Goal: Task Accomplishment & Management: Use online tool/utility

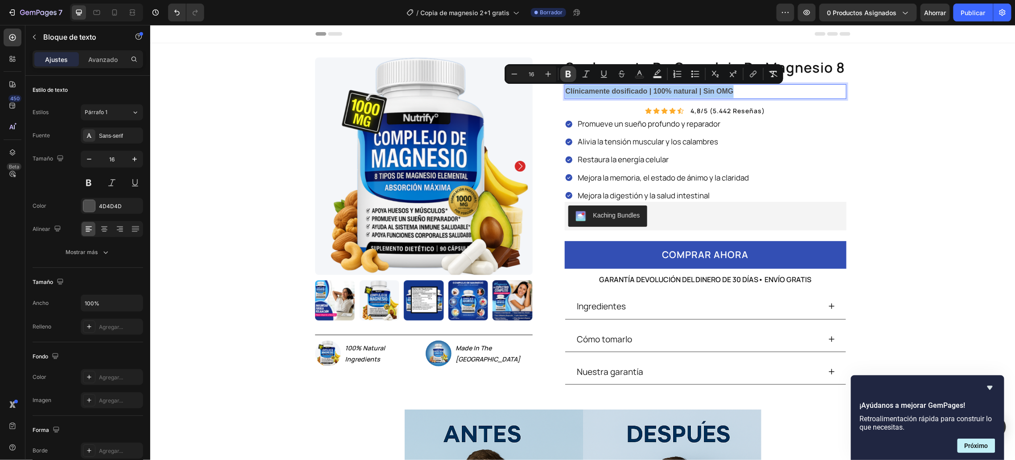
click at [571, 73] on icon "Editor contextual toolbar" at bounding box center [568, 74] width 9 height 9
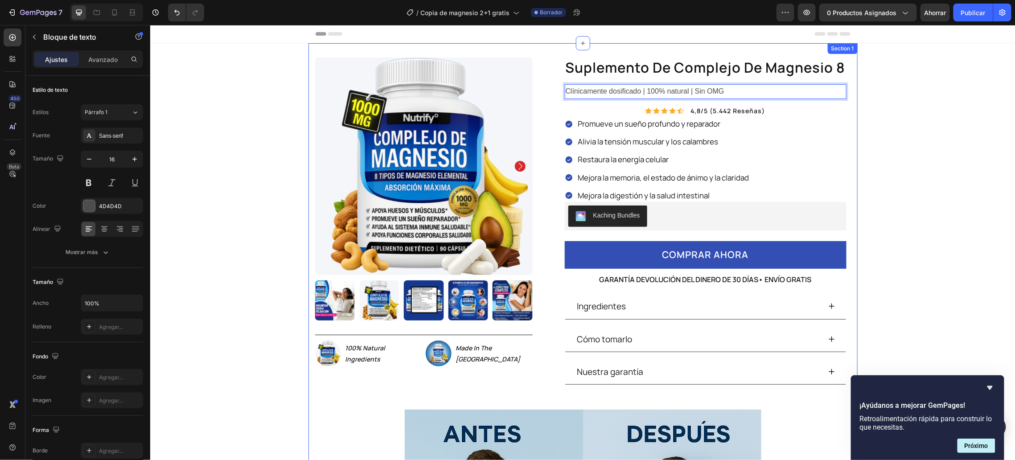
click at [850, 164] on div "Product Images Image 100% Natural Ingredients Text Block Row Image Made In The …" at bounding box center [582, 360] width 549 height 634
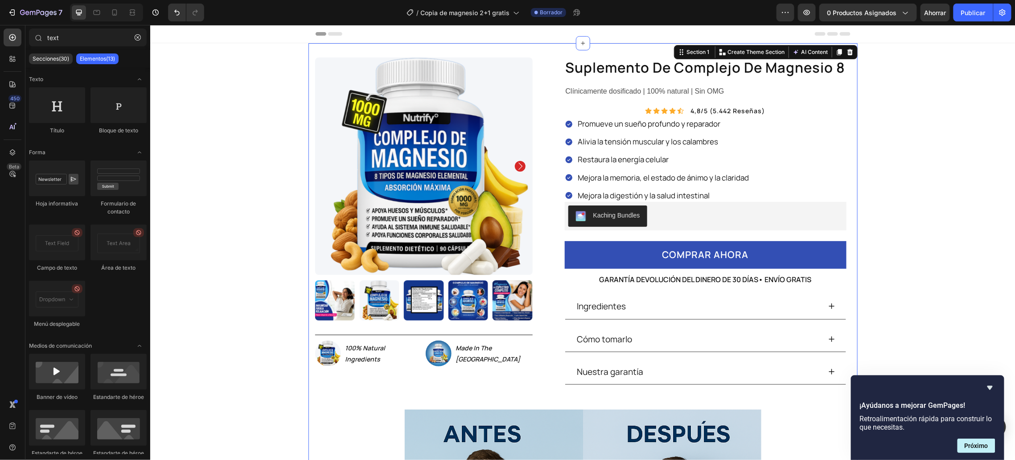
click at [684, 85] on p "Clínicamente dosificado | 100% natural | Sin OMG" at bounding box center [705, 91] width 280 height 13
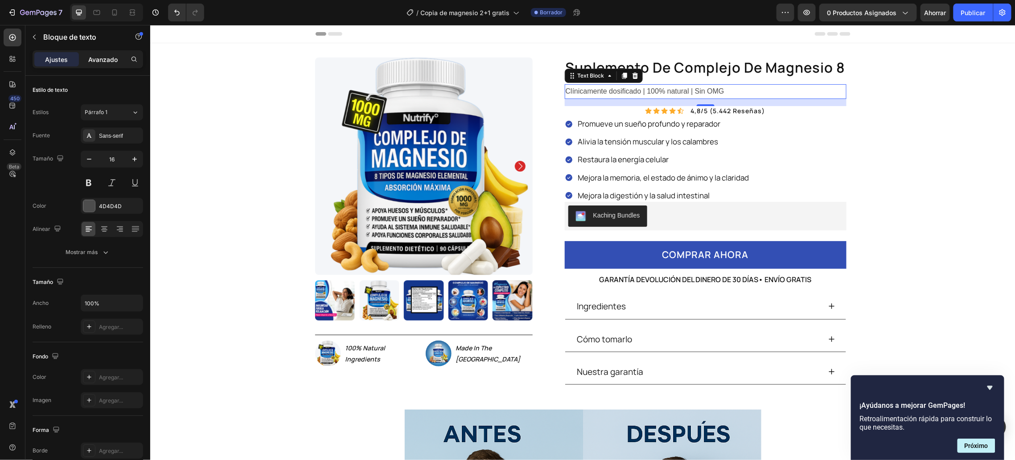
click at [109, 53] on div "Avanzado" at bounding box center [103, 59] width 45 height 14
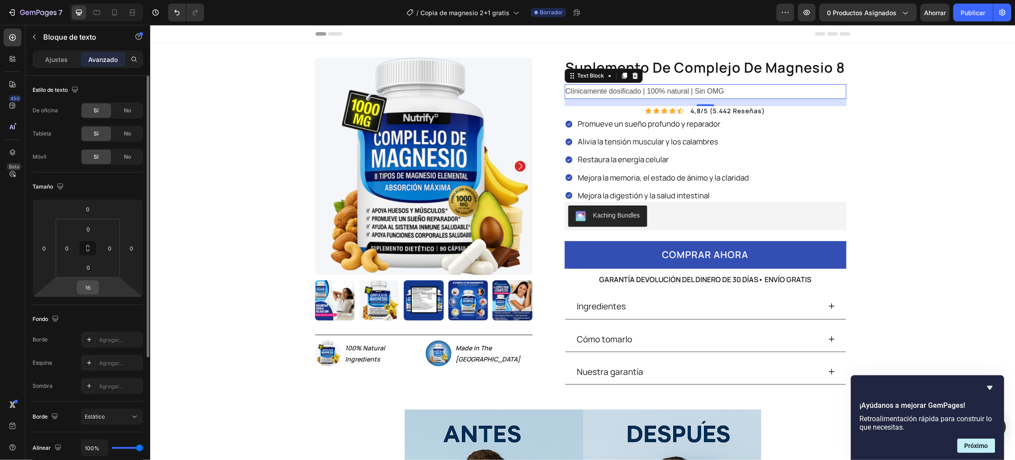
click at [87, 287] on input "16" at bounding box center [88, 287] width 18 height 13
type input "0"
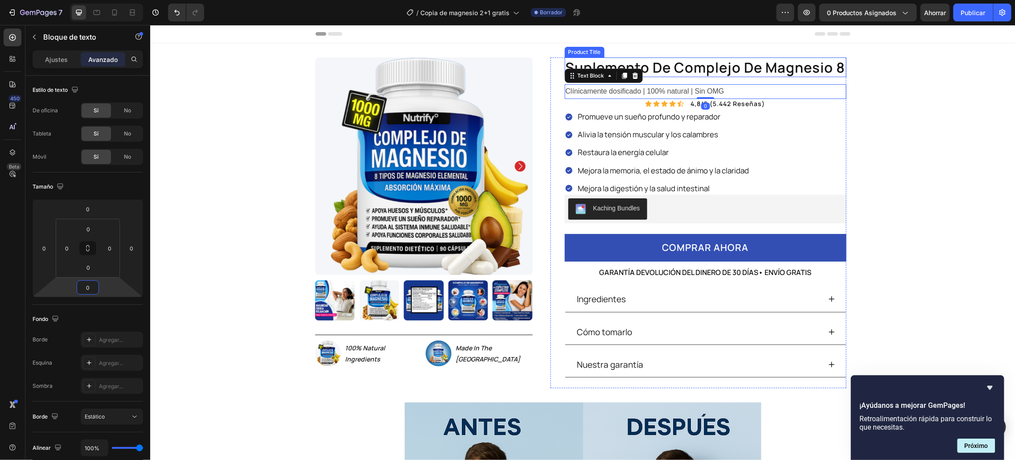
click at [676, 68] on h1 "suplemento de complejo de magnesio 8" at bounding box center [705, 67] width 282 height 20
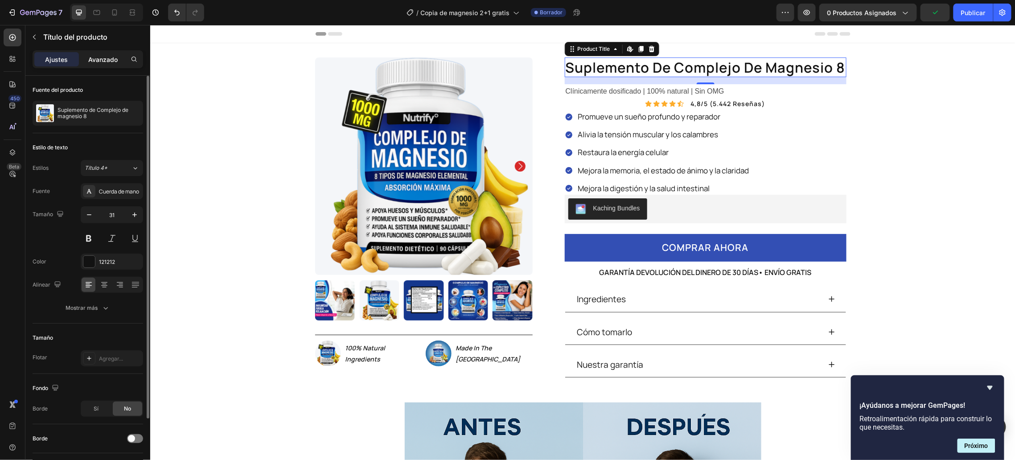
click at [105, 53] on div "Avanzado" at bounding box center [103, 59] width 45 height 14
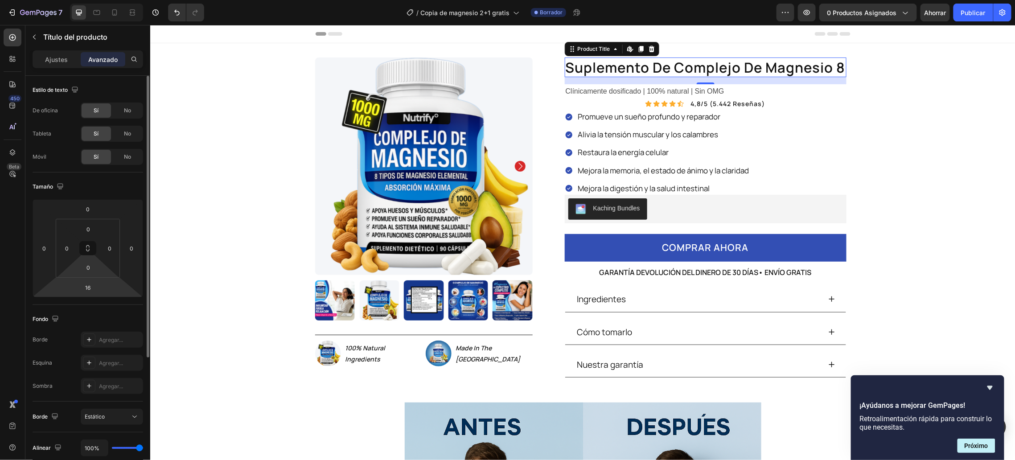
click at [74, 0] on html "7 Version history / Copia de magnesio 2+1 gratis Borrador Avance 0 productos as…" at bounding box center [507, 0] width 1015 height 0
click at [84, 284] on input "16" at bounding box center [88, 287] width 18 height 13
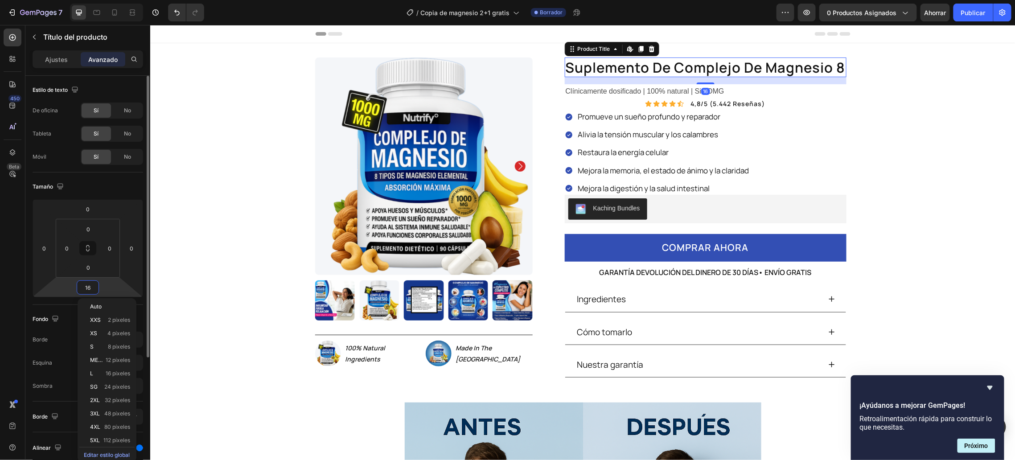
click at [84, 284] on input "16" at bounding box center [88, 287] width 18 height 13
type input "0"
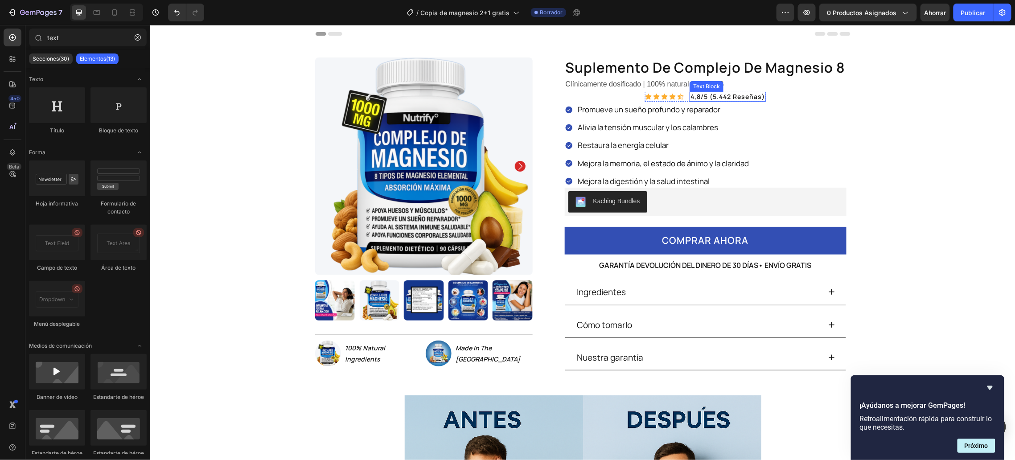
click at [758, 95] on p "4,8/5 (5.442 reseñas)" at bounding box center [727, 96] width 74 height 8
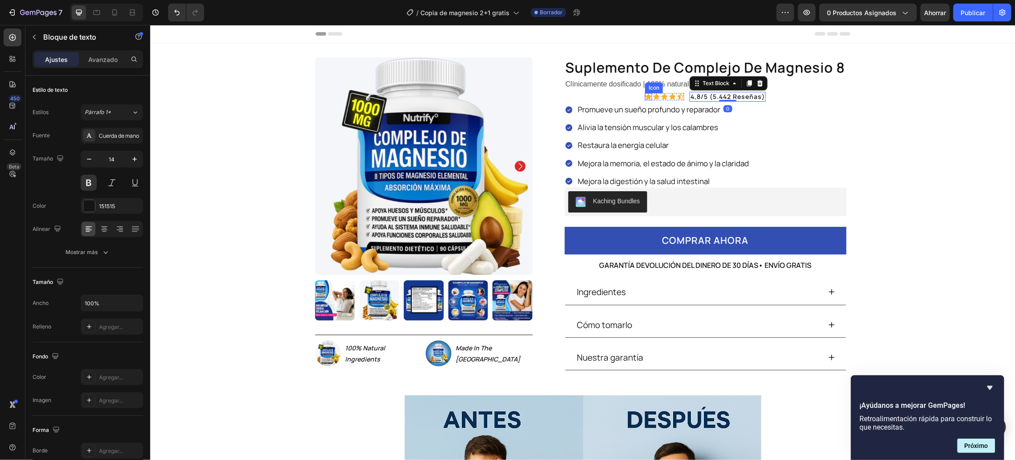
click at [639, 92] on div "suplemento de complejo de magnesio 8 Product Title Clínicamente dosificado | 10…" at bounding box center [705, 219] width 282 height 324
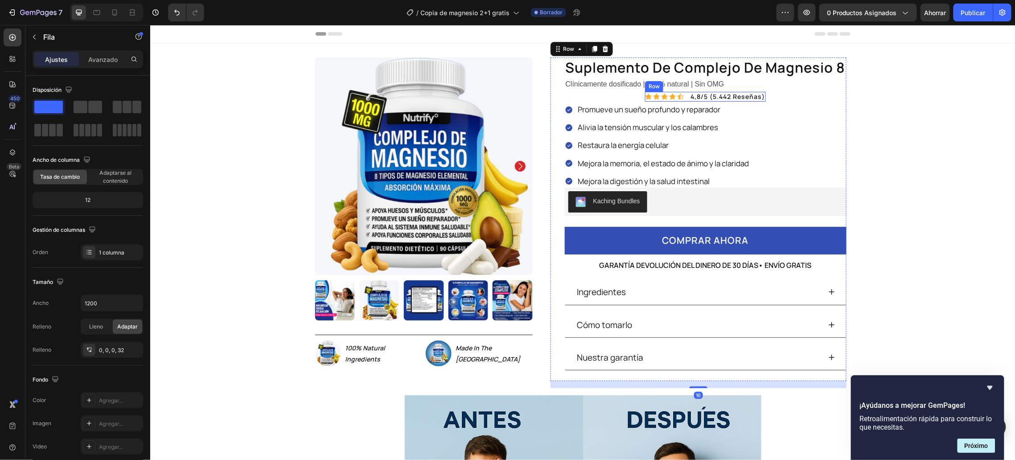
click at [646, 86] on div "Row" at bounding box center [653, 86] width 15 height 8
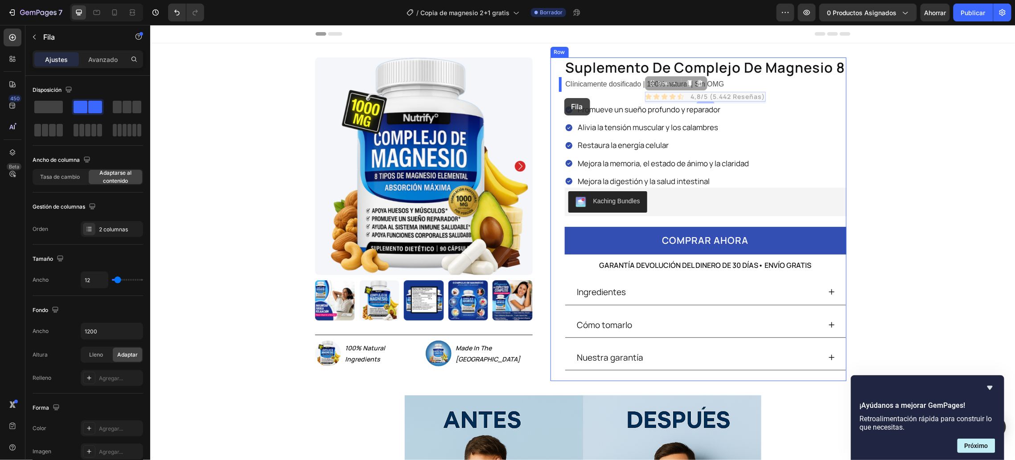
drag, startPoint x: 649, startPoint y: 89, endPoint x: 564, endPoint y: 98, distance: 86.0
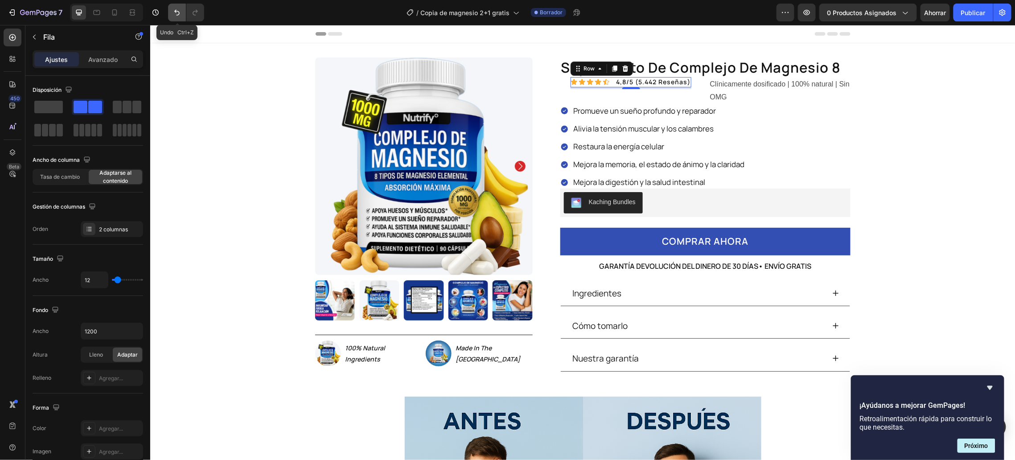
click at [172, 12] on icon "Deshacer/Rehacer" at bounding box center [176, 12] width 9 height 9
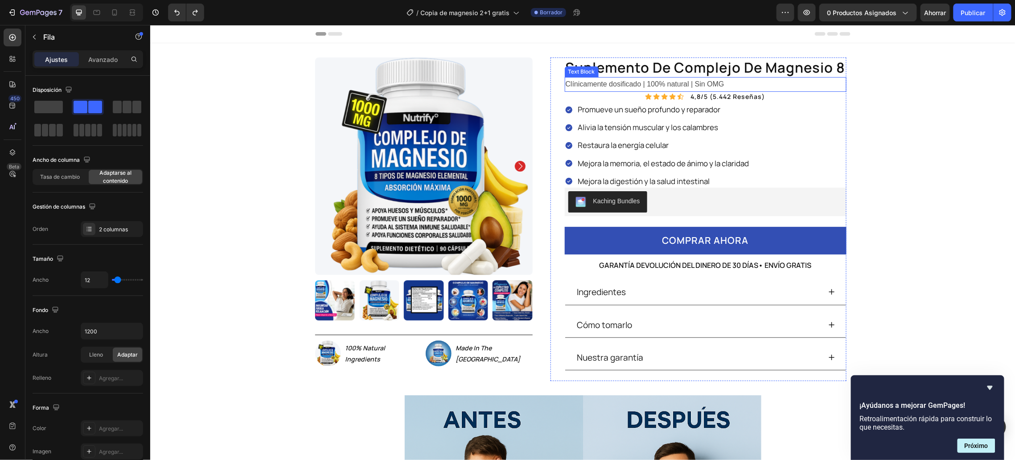
click at [709, 89] on p "Clínicamente dosificado | 100% natural | Sin OMG" at bounding box center [705, 84] width 280 height 13
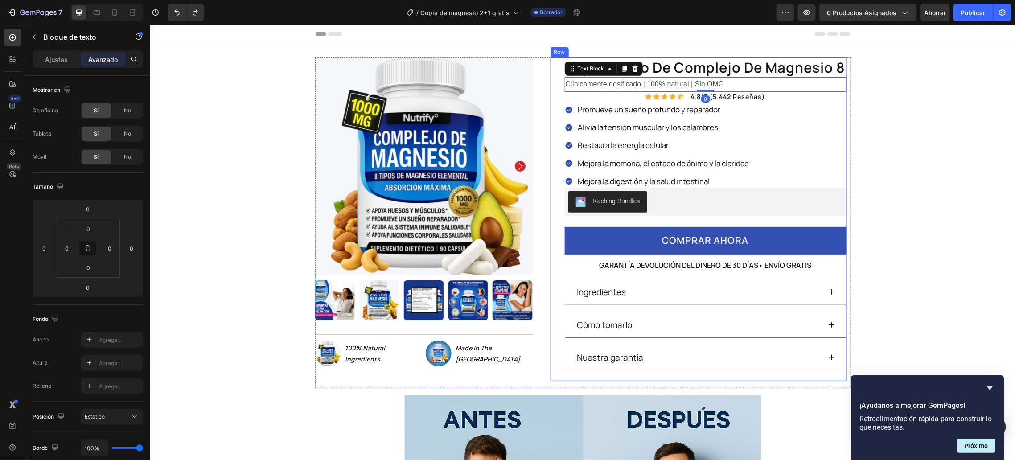
click at [767, 97] on div "suplemento de complejo de magnesio 8 Product Title Clínicamente dosificado | 10…" at bounding box center [705, 219] width 282 height 324
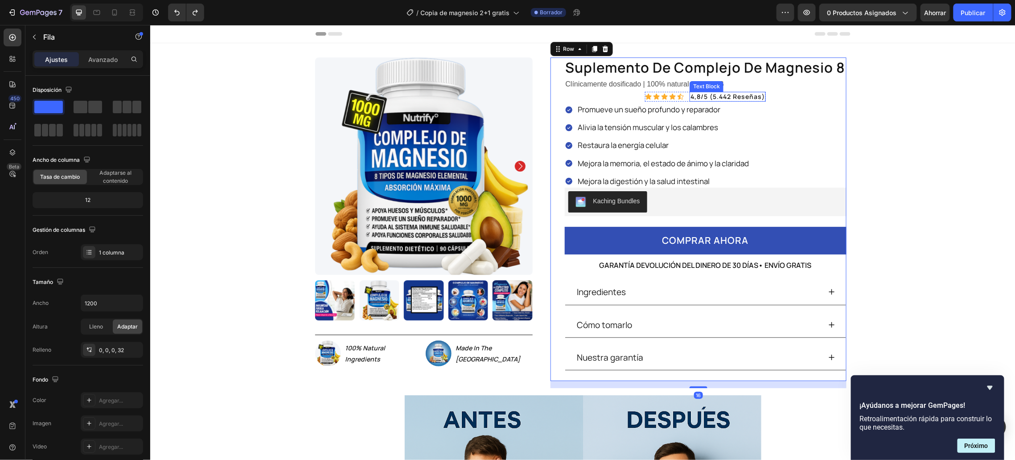
click at [759, 97] on p "4,8/5 (5.442 reseñas)" at bounding box center [727, 96] width 74 height 8
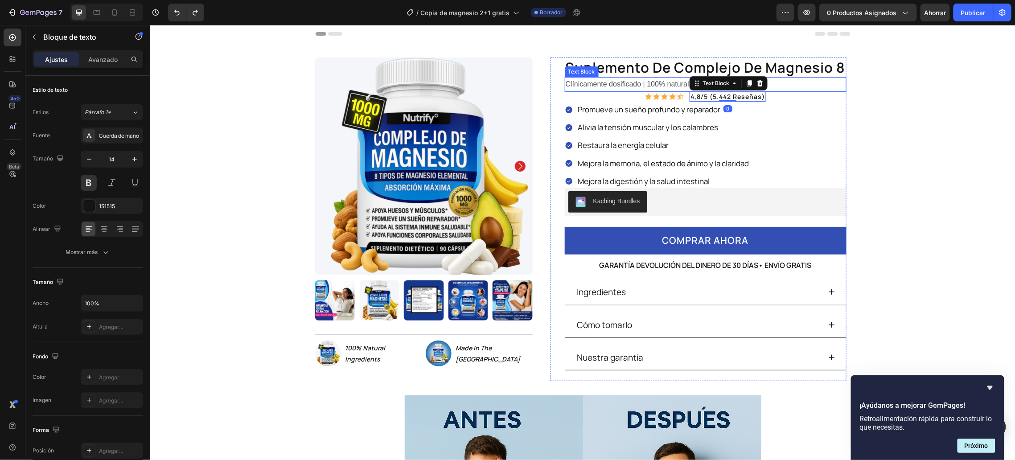
click at [678, 93] on div "Icon" at bounding box center [679, 96] width 7 height 7
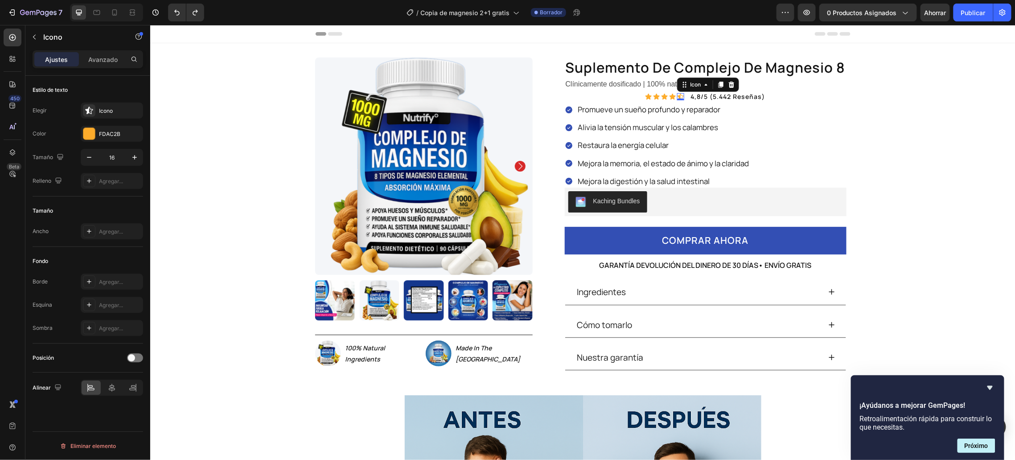
click at [690, 95] on p "4,8/5 (5.442 reseñas)" at bounding box center [727, 96] width 74 height 8
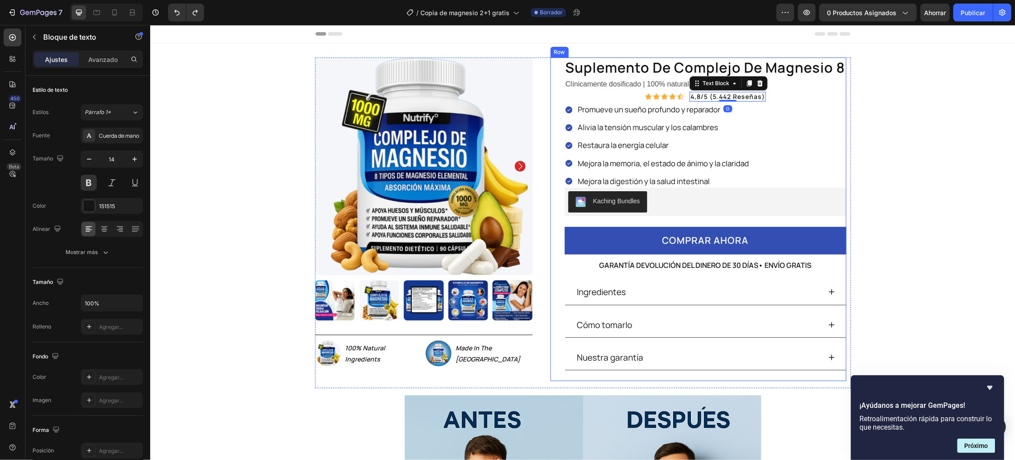
click at [627, 98] on div "suplemento de complejo de magnesio 8 Product Title Clínicamente dosificado | 10…" at bounding box center [705, 219] width 282 height 324
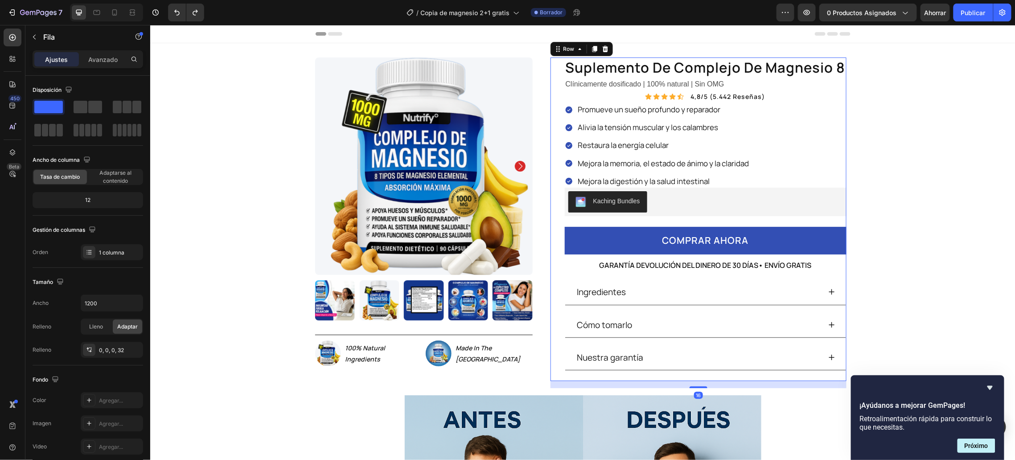
click at [636, 95] on div "suplemento de complejo de magnesio 8 Product Title Clínicamente dosificado | 10…" at bounding box center [705, 219] width 282 height 324
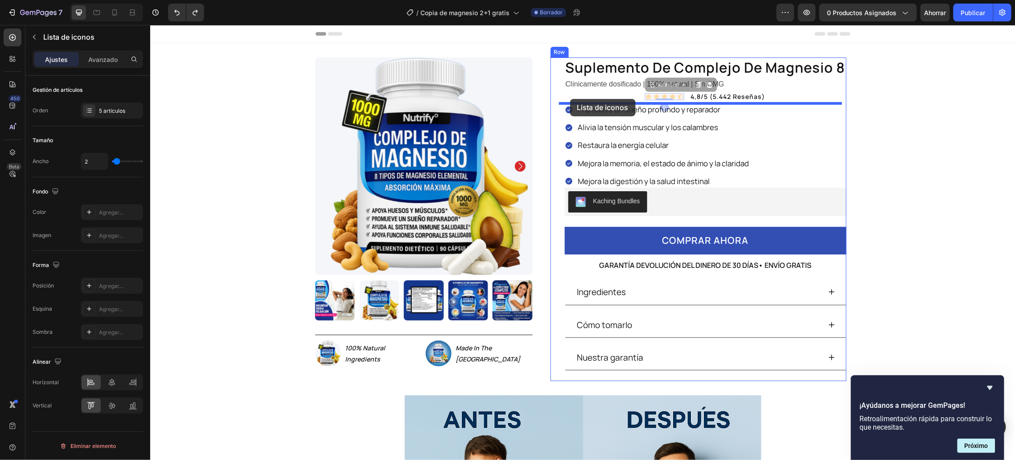
drag, startPoint x: 647, startPoint y: 90, endPoint x: 570, endPoint y: 100, distance: 77.8
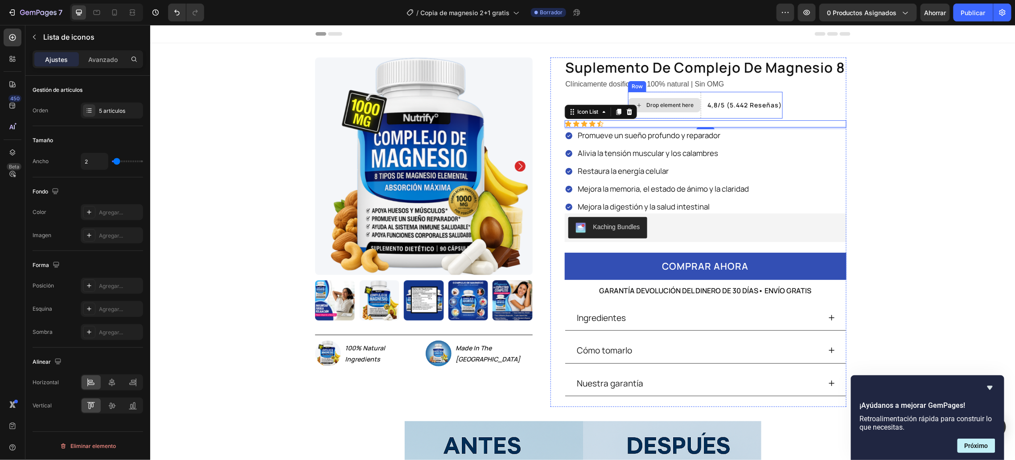
click at [651, 94] on div "Drop element here" at bounding box center [663, 104] width 73 height 27
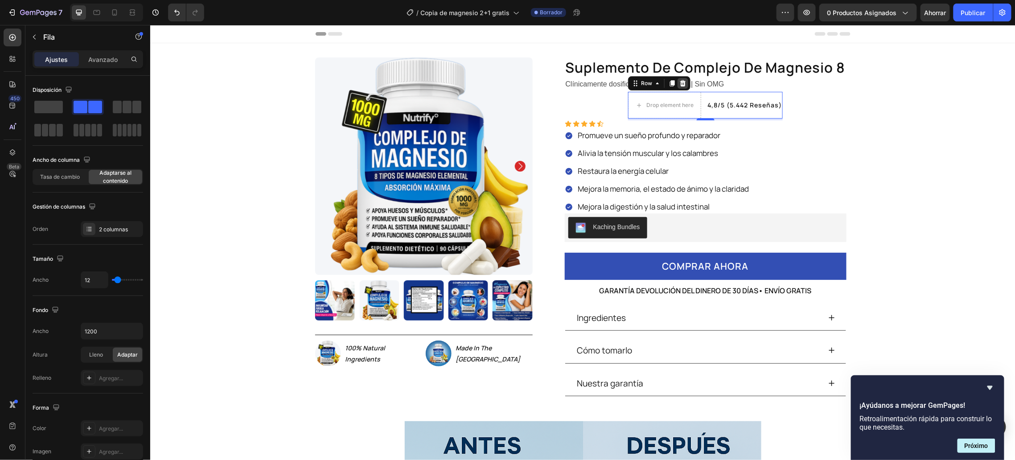
click at [680, 84] on icon at bounding box center [683, 83] width 6 height 6
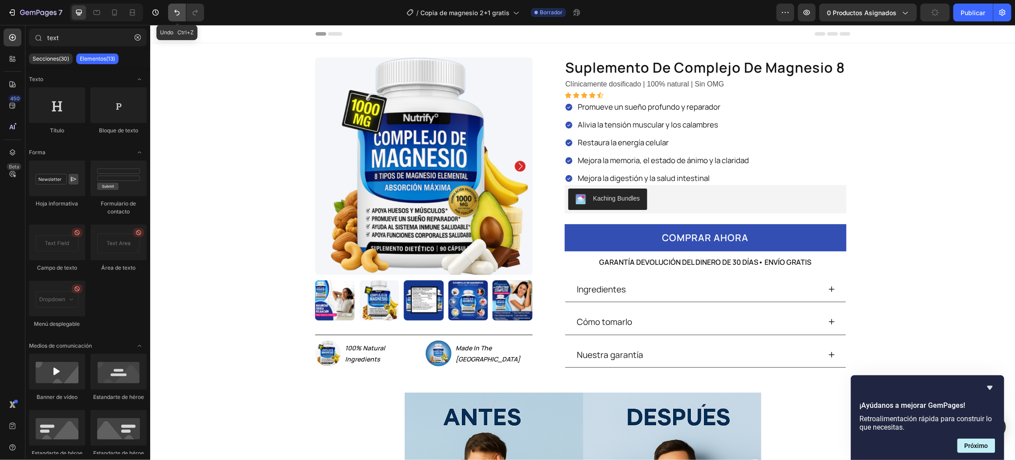
click at [173, 12] on icon "Deshacer/Rehacer" at bounding box center [176, 12] width 9 height 9
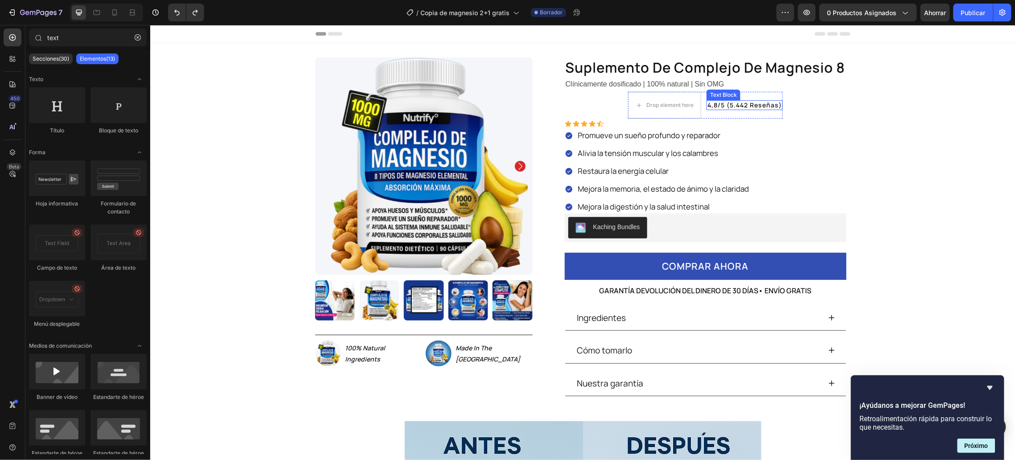
click at [729, 103] on p "4,8/5 (5.442 reseñas)" at bounding box center [744, 105] width 74 height 8
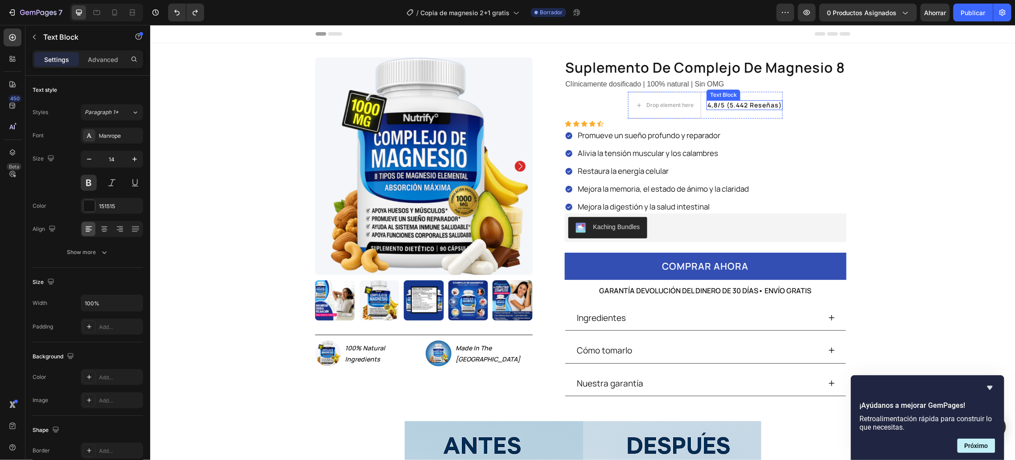
click at [729, 103] on p "4,8/5 (5.442 reseñas)" at bounding box center [744, 105] width 74 height 8
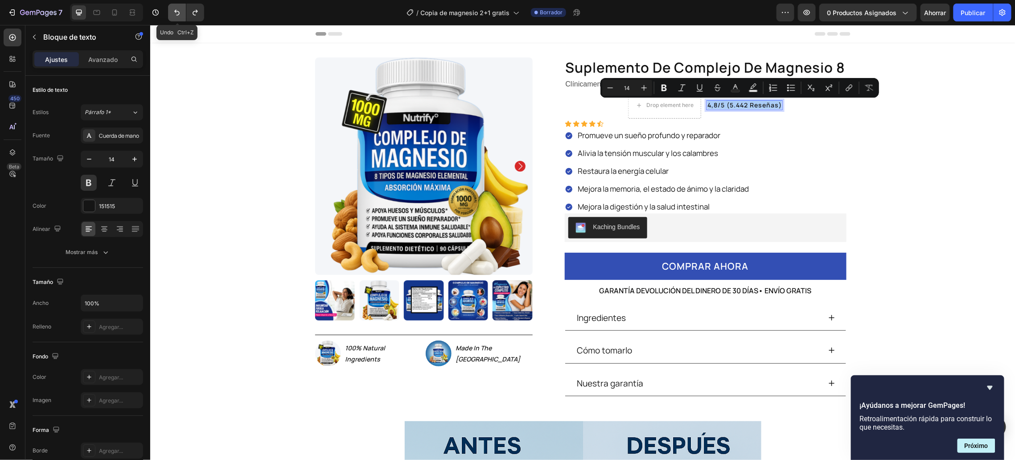
click at [173, 14] on icon "Deshacer/Rehacer" at bounding box center [176, 12] width 9 height 9
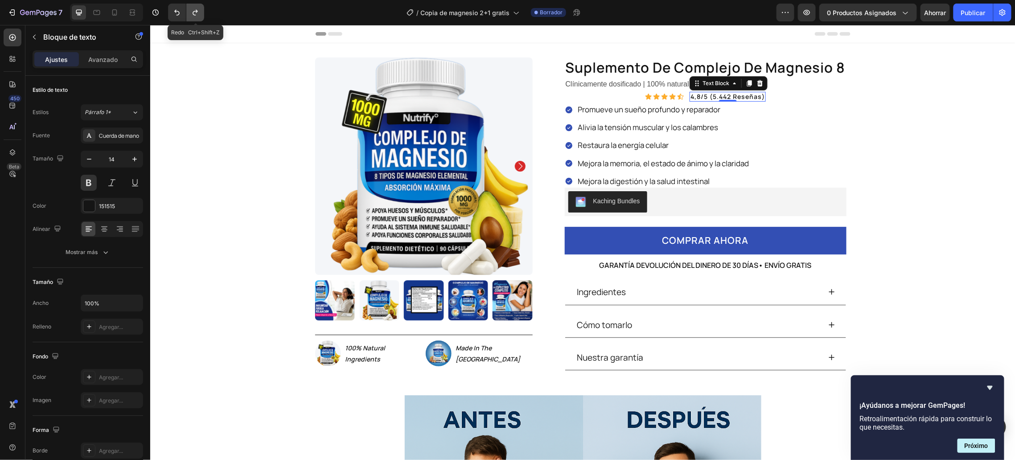
click at [193, 13] on icon "Deshacer/Rehacer" at bounding box center [195, 12] width 9 height 9
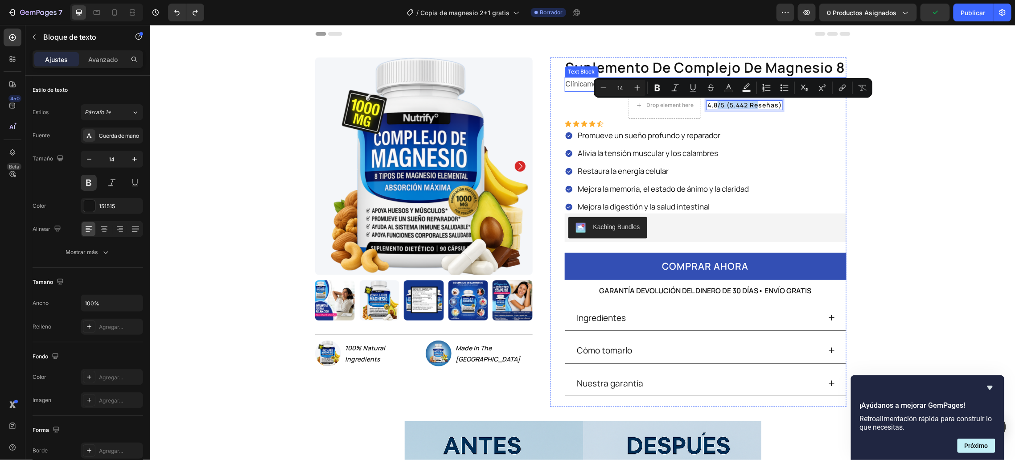
drag, startPoint x: 711, startPoint y: 103, endPoint x: 753, endPoint y: 81, distance: 47.8
click at [802, 101] on div "suplemento de complejo de magnesio 8 Product Title Clínicamente dosificado | 10…" at bounding box center [705, 231] width 282 height 349
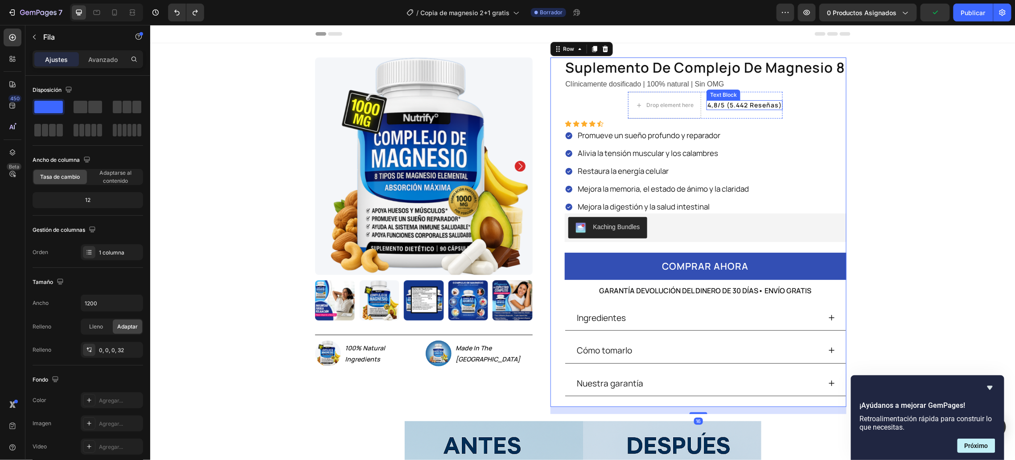
click at [770, 106] on p "4,8/5 (5.442 reseñas)" at bounding box center [744, 105] width 74 height 8
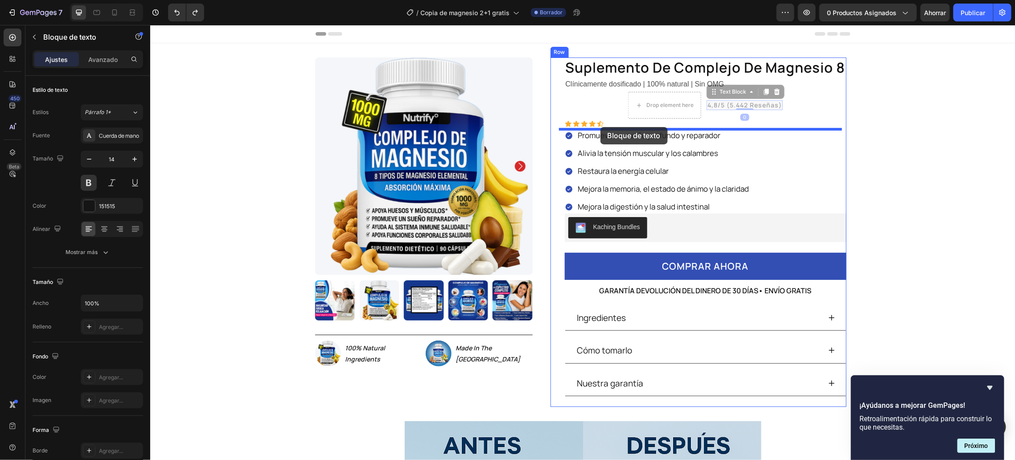
drag, startPoint x: 709, startPoint y: 92, endPoint x: 600, endPoint y: 127, distance: 114.9
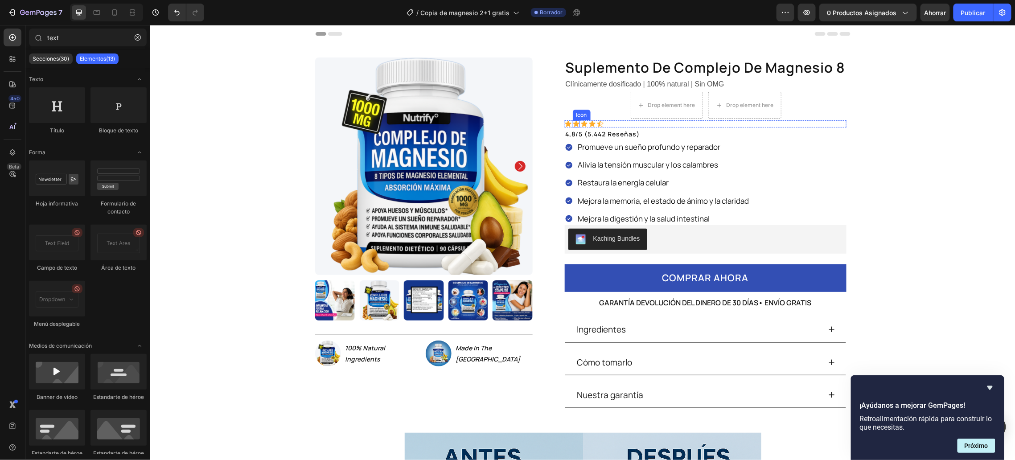
click at [573, 123] on icon at bounding box center [576, 123] width 6 height 6
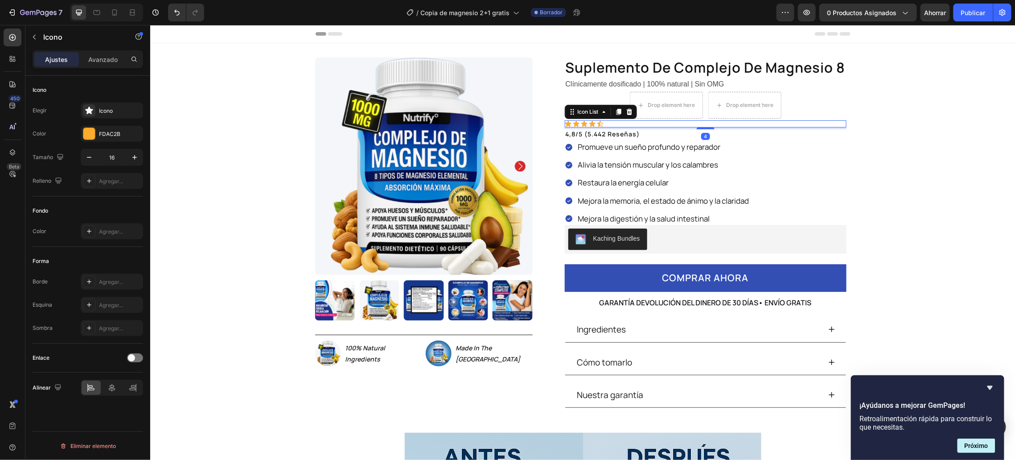
click at [622, 123] on div "Icon Icon Icon Icon Icon" at bounding box center [705, 123] width 282 height 7
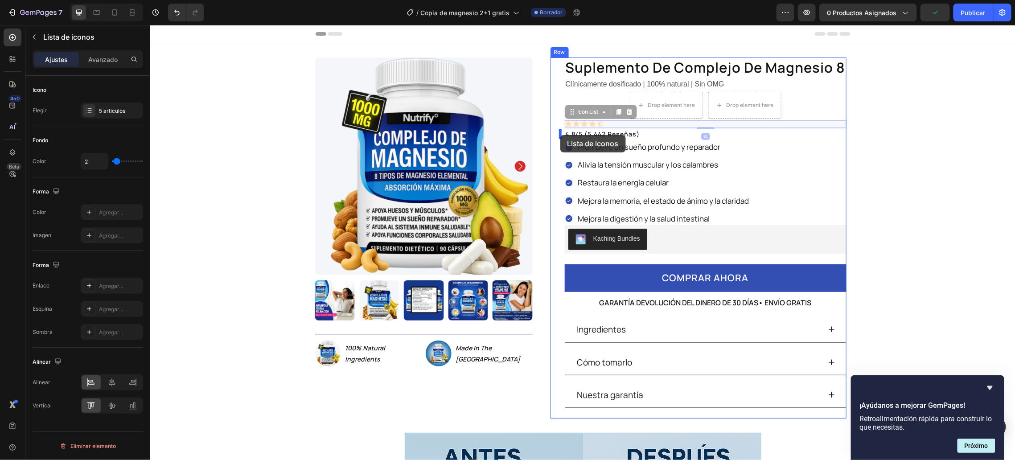
drag, startPoint x: 622, startPoint y: 123, endPoint x: 560, endPoint y: 135, distance: 63.4
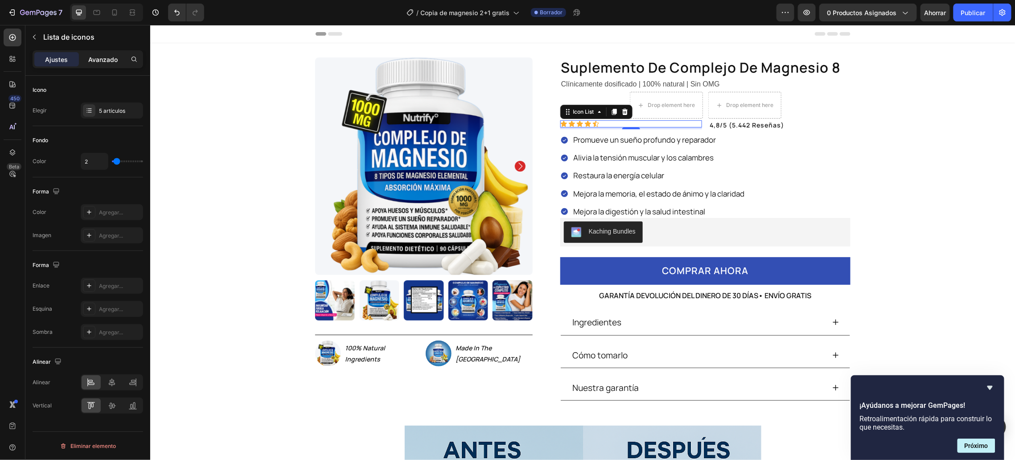
click at [98, 59] on font "Avanzado" at bounding box center [102, 60] width 29 height 8
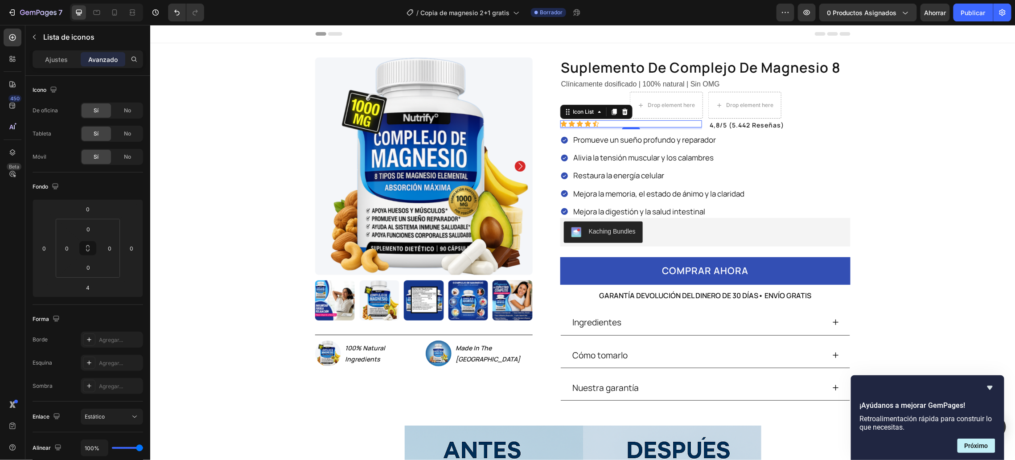
click at [656, 119] on div "suplemento de complejo de magnesio 8 Product Title Clínicamente dosificado | 10…" at bounding box center [705, 234] width 291 height 354
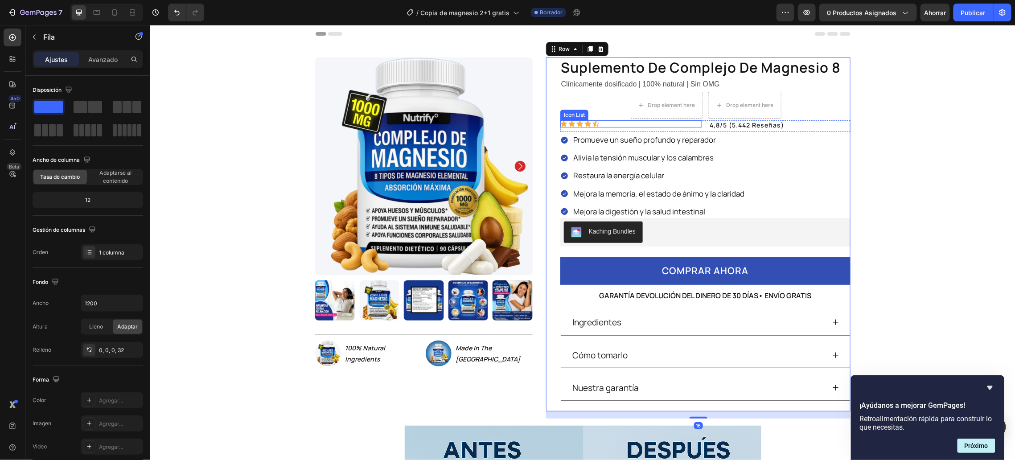
click at [652, 123] on div "Icon Icon Icon Icon Icon" at bounding box center [631, 123] width 142 height 7
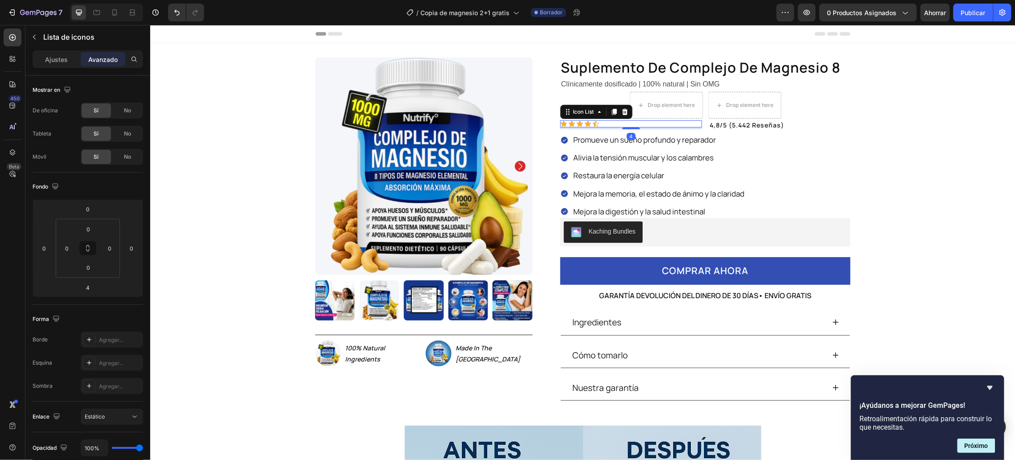
click at [652, 123] on div "Icon Icon Icon Icon Icon" at bounding box center [631, 123] width 142 height 7
click at [712, 124] on p "4,8/5 (5.442 reseñas)" at bounding box center [779, 125] width 140 height 8
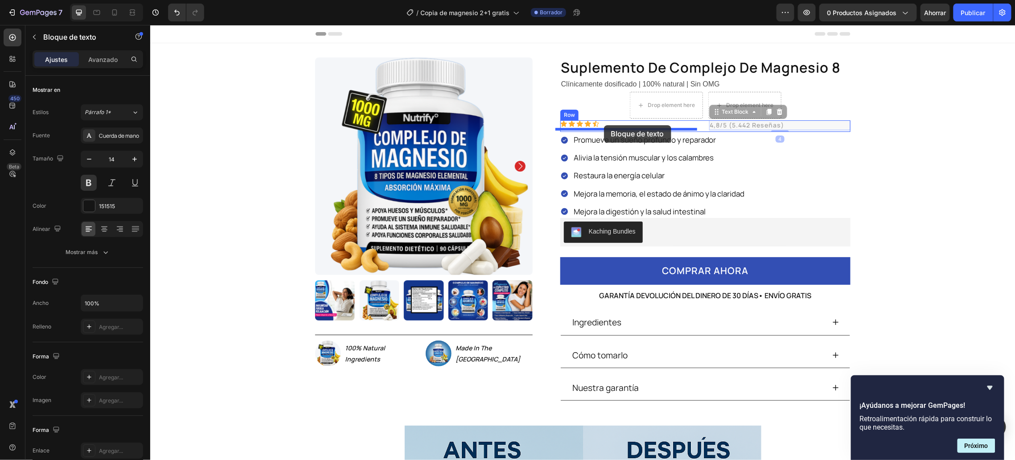
drag, startPoint x: 711, startPoint y: 113, endPoint x: 603, endPoint y: 125, distance: 108.5
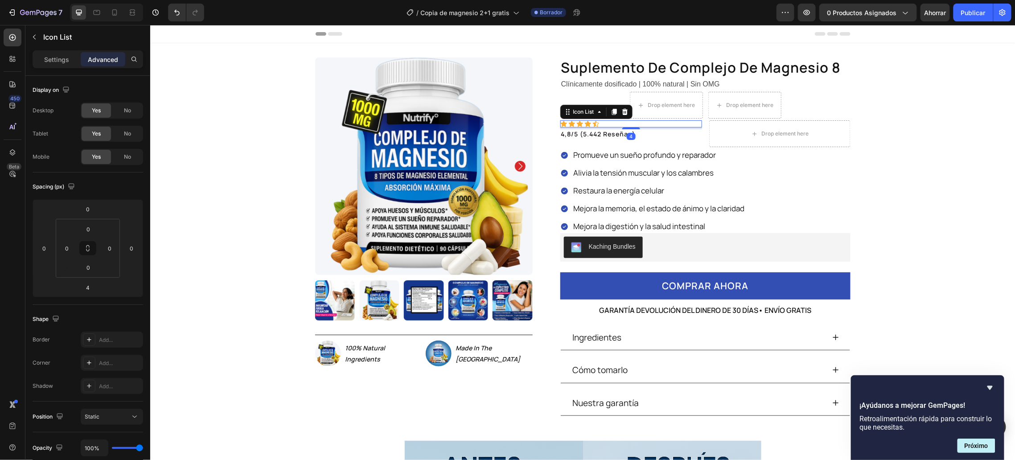
click at [597, 120] on div "Icon Icon Icon Icon Icon" at bounding box center [631, 123] width 142 height 7
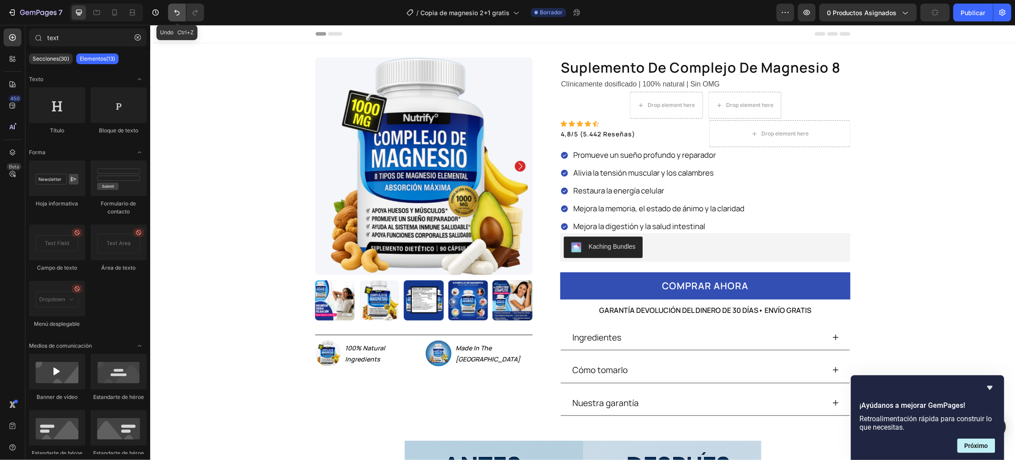
click at [175, 15] on icon "Deshacer/Rehacer" at bounding box center [176, 12] width 9 height 9
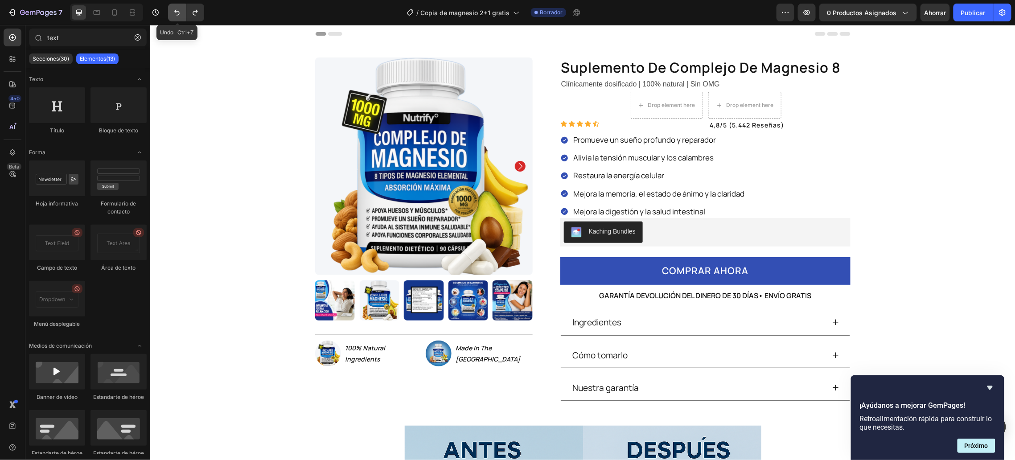
click at [175, 15] on icon "Deshacer/Rehacer" at bounding box center [176, 12] width 9 height 9
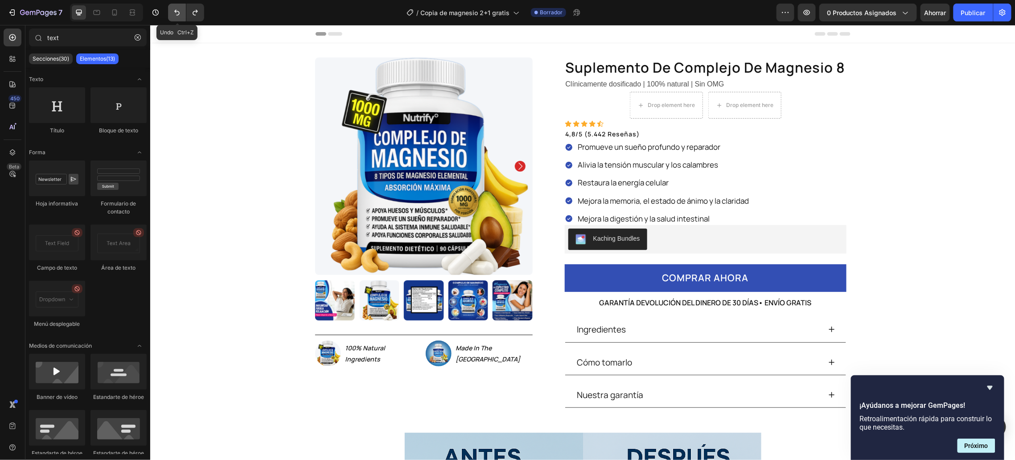
click at [175, 15] on icon "Deshacer/Rehacer" at bounding box center [176, 12] width 9 height 9
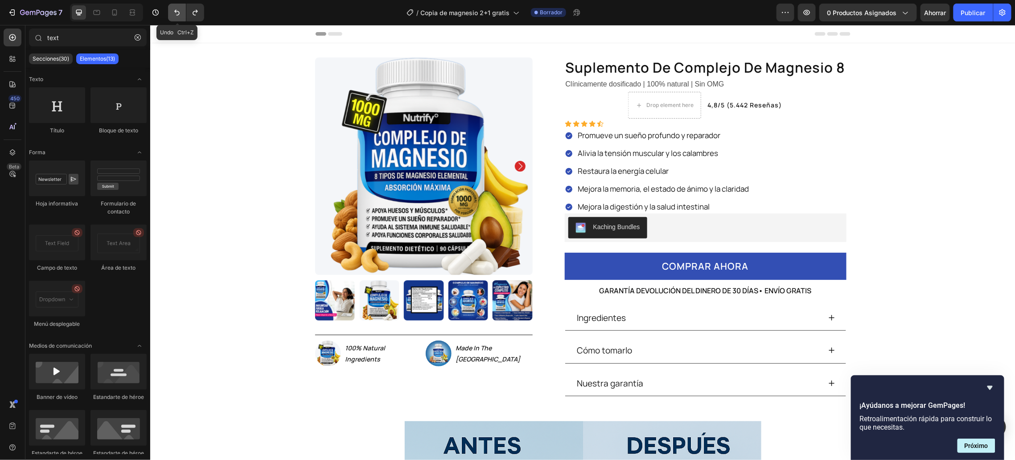
click at [175, 15] on icon "Deshacer/Rehacer" at bounding box center [176, 12] width 9 height 9
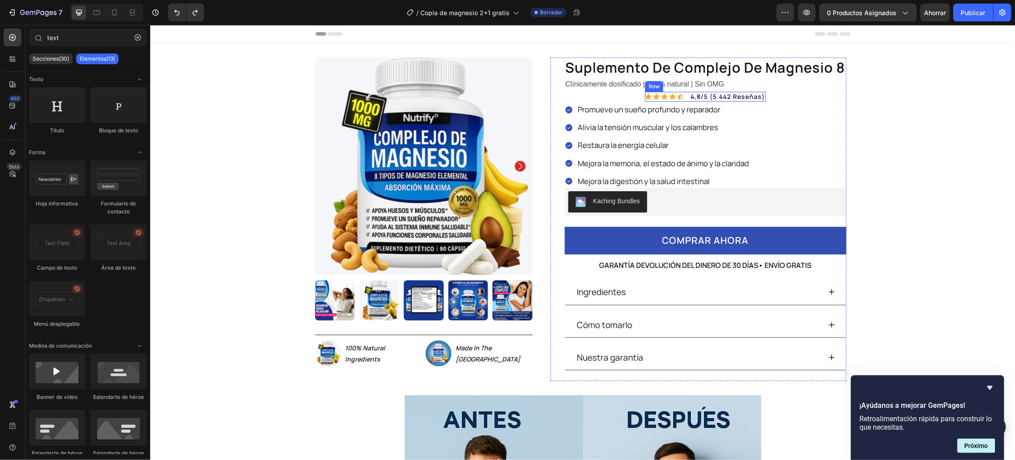
click at [680, 93] on div "Icon Icon Icon Icon Icon Icon List 4,8/5 (5.442 reseñas) Text Block Row" at bounding box center [704, 96] width 121 height 10
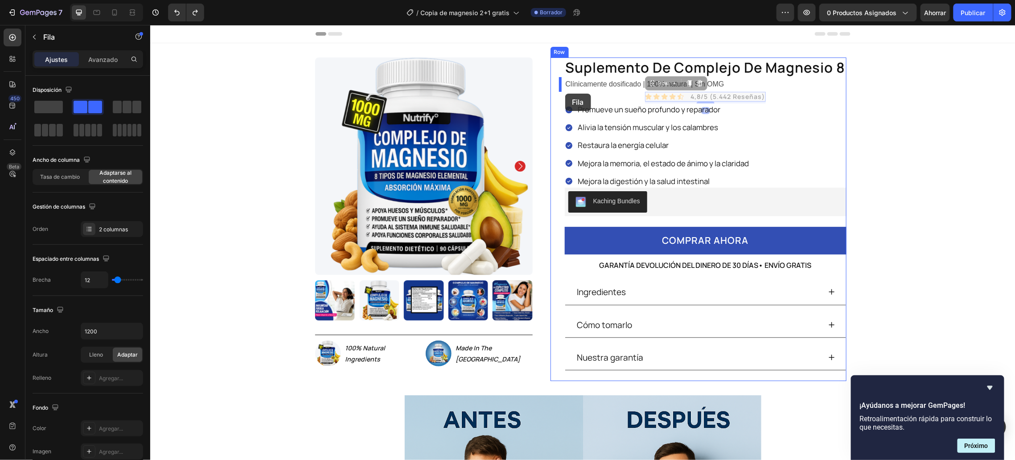
drag, startPoint x: 651, startPoint y: 85, endPoint x: 565, endPoint y: 93, distance: 87.3
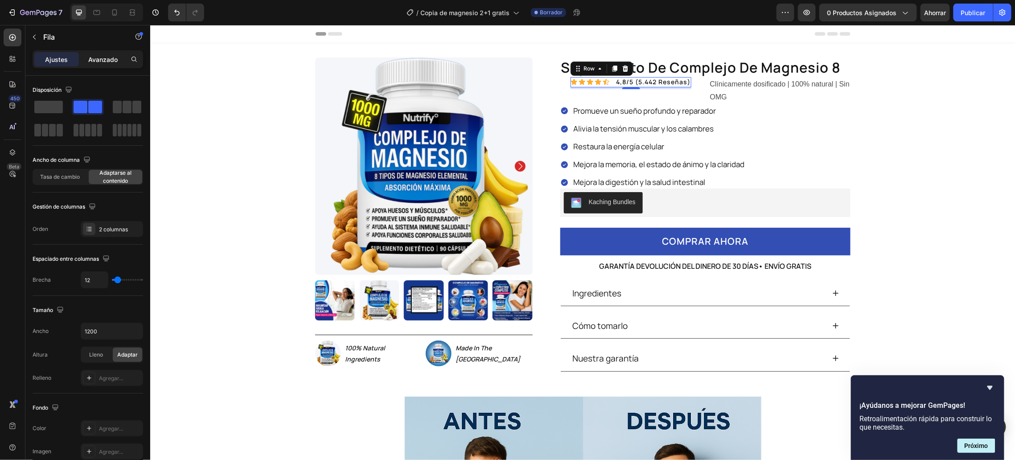
click at [84, 61] on div "Avanzado" at bounding box center [103, 59] width 45 height 14
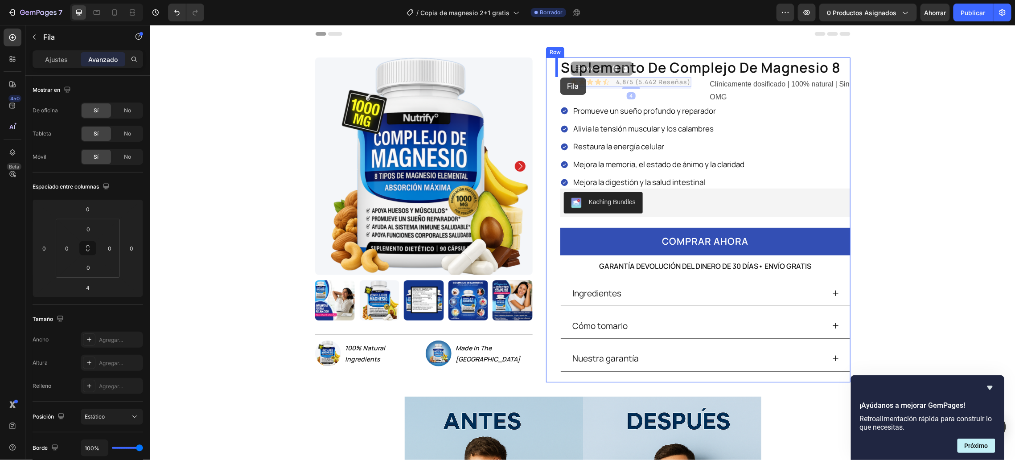
drag, startPoint x: 578, startPoint y: 70, endPoint x: 560, endPoint y: 82, distance: 21.3
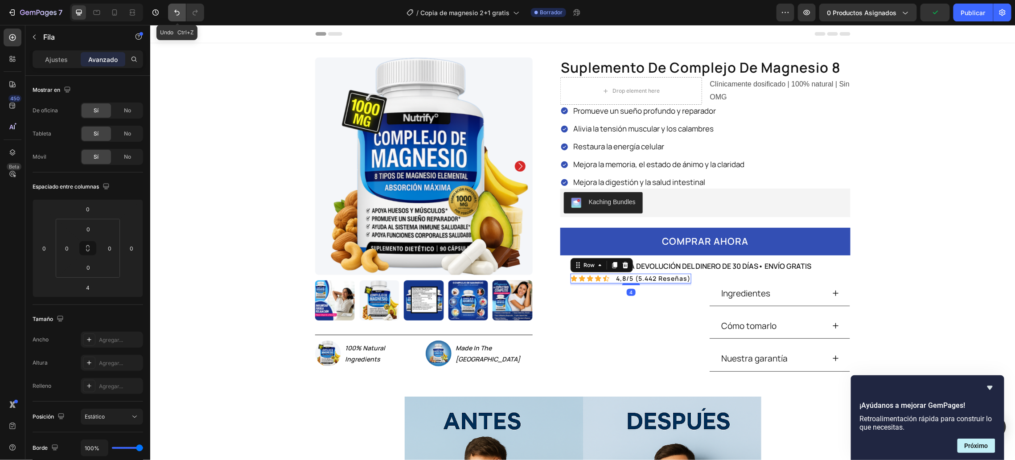
click at [172, 10] on icon "Deshacer/Rehacer" at bounding box center [176, 12] width 9 height 9
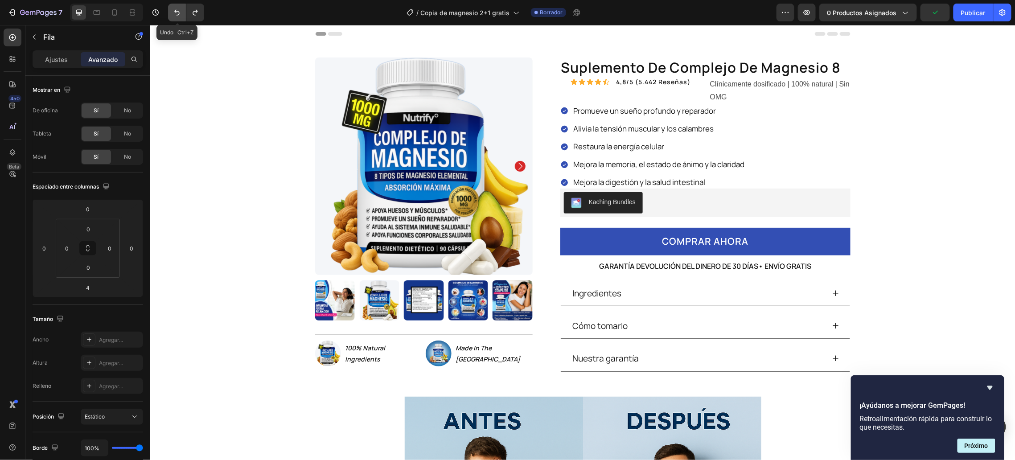
click at [176, 13] on icon "Deshacer/Rehacer" at bounding box center [176, 12] width 9 height 9
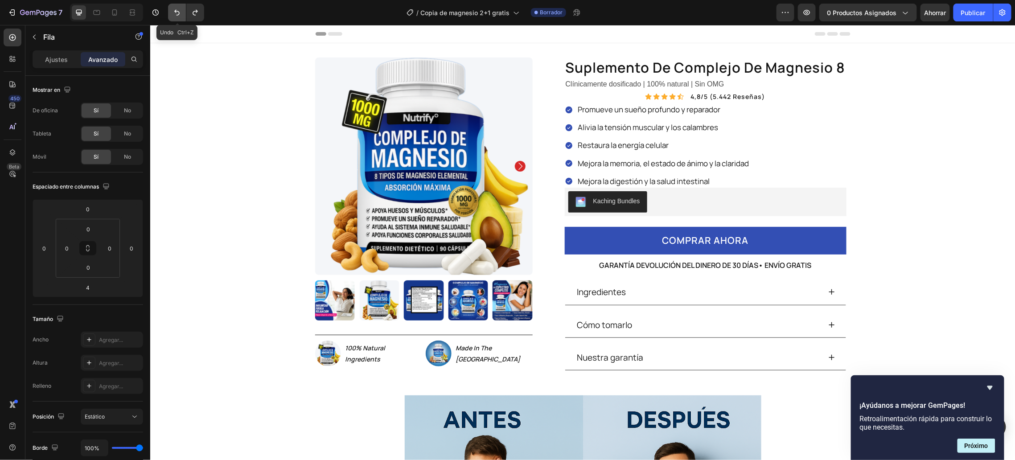
click at [176, 13] on icon "Deshacer/Rehacer" at bounding box center [176, 12] width 9 height 9
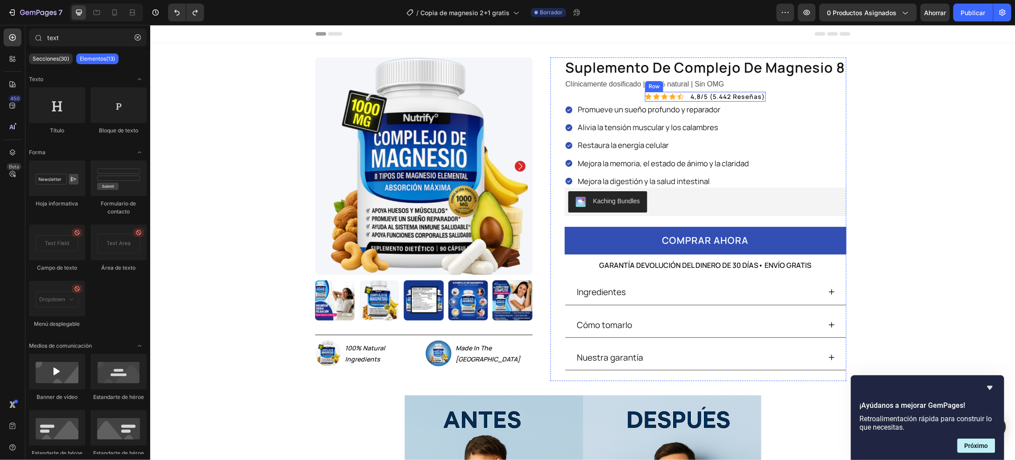
click at [682, 94] on div "Icon Icon Icon Icon Icon Icon List 4,8/5 (5.442 reseñas) Text Block Row" at bounding box center [704, 96] width 121 height 10
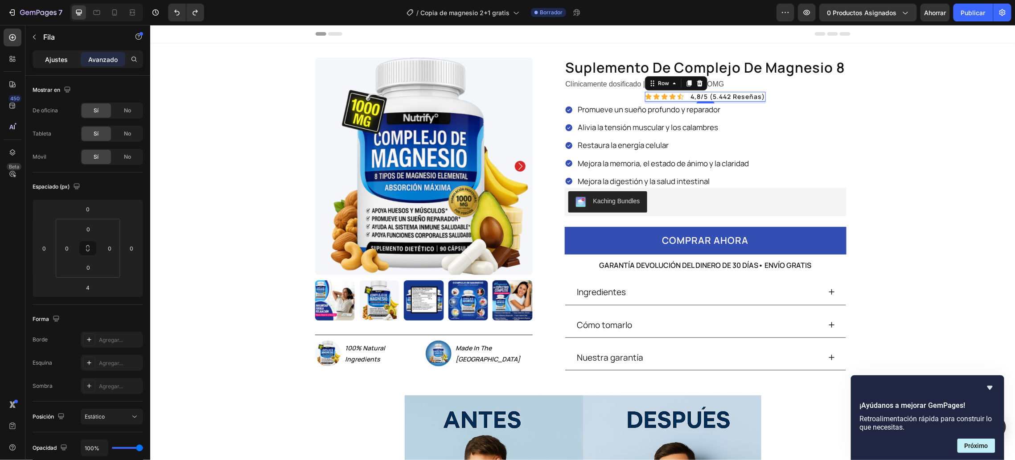
click at [45, 60] on font "Ajustes" at bounding box center [56, 60] width 23 height 8
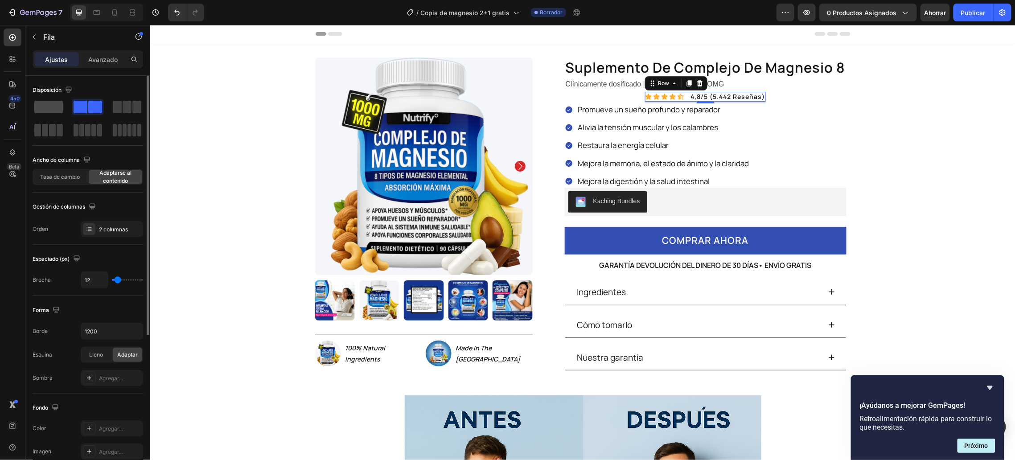
click at [58, 109] on span at bounding box center [48, 107] width 29 height 12
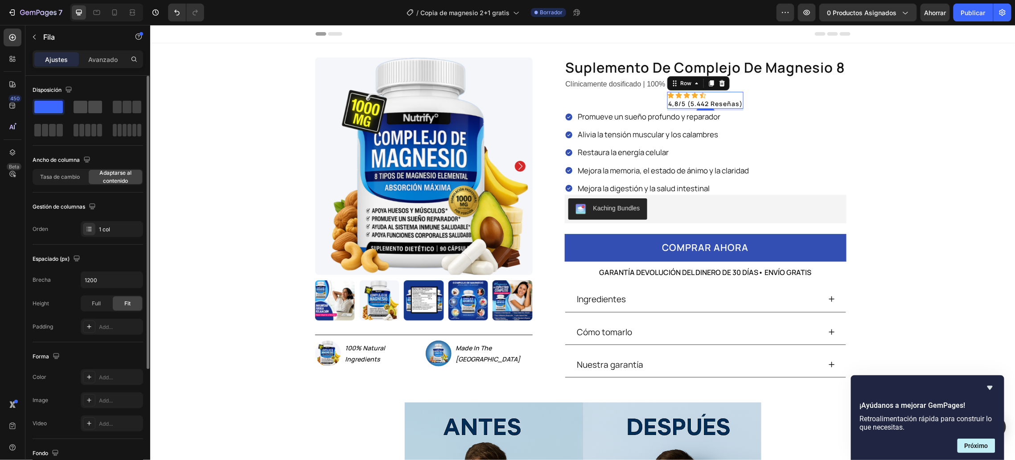
click at [85, 106] on span at bounding box center [81, 107] width 14 height 12
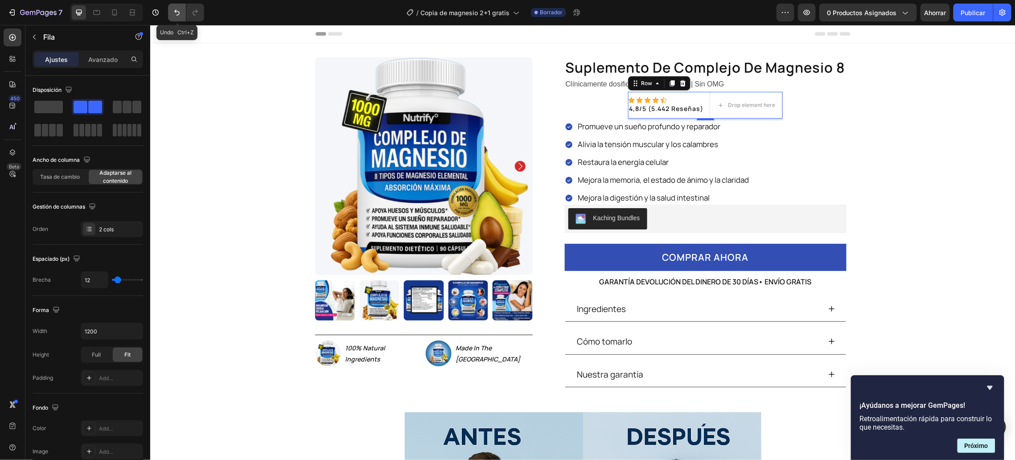
click at [171, 14] on button "Deshacer/Rehacer" at bounding box center [177, 13] width 18 height 18
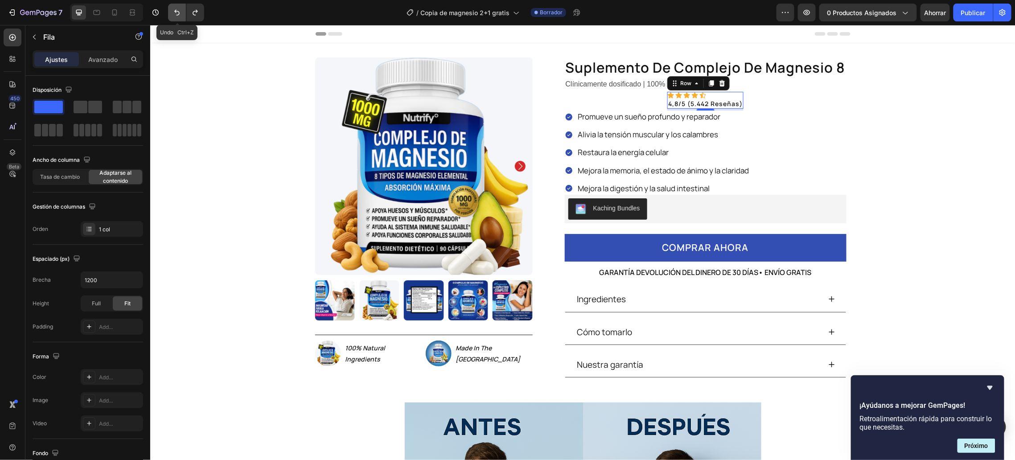
click at [171, 14] on button "Deshacer/Rehacer" at bounding box center [177, 13] width 18 height 18
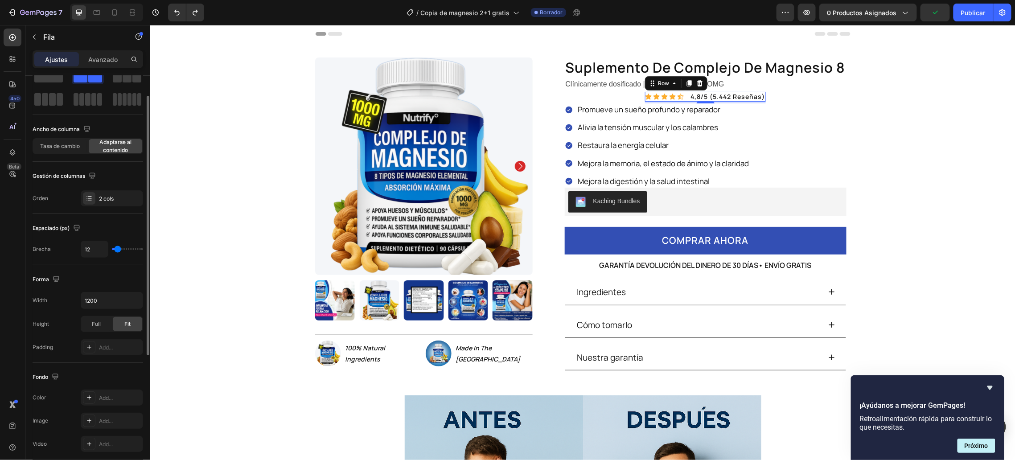
scroll to position [31, 0]
type input "0"
drag, startPoint x: 121, startPoint y: 248, endPoint x: 100, endPoint y: 250, distance: 20.5
type input "0"
click at [112, 250] on input "range" at bounding box center [127, 249] width 31 height 2
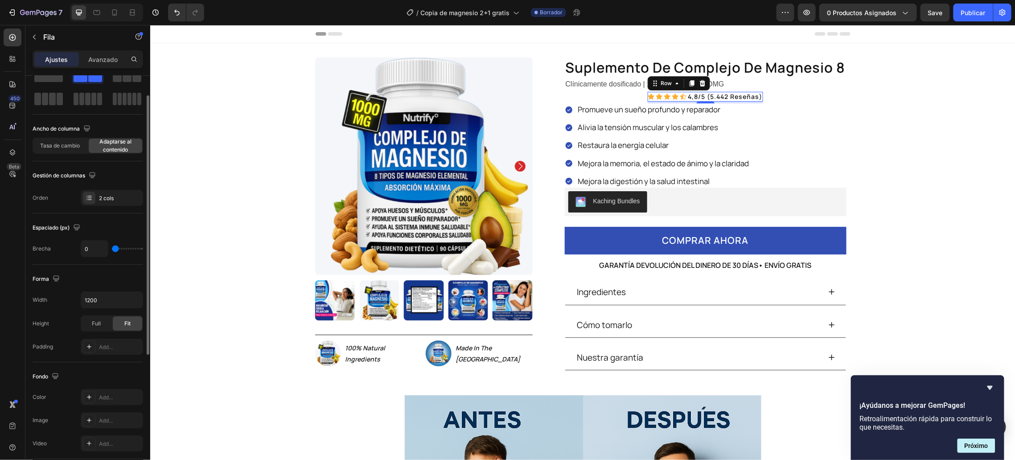
type input "11"
type input "14"
type input "19"
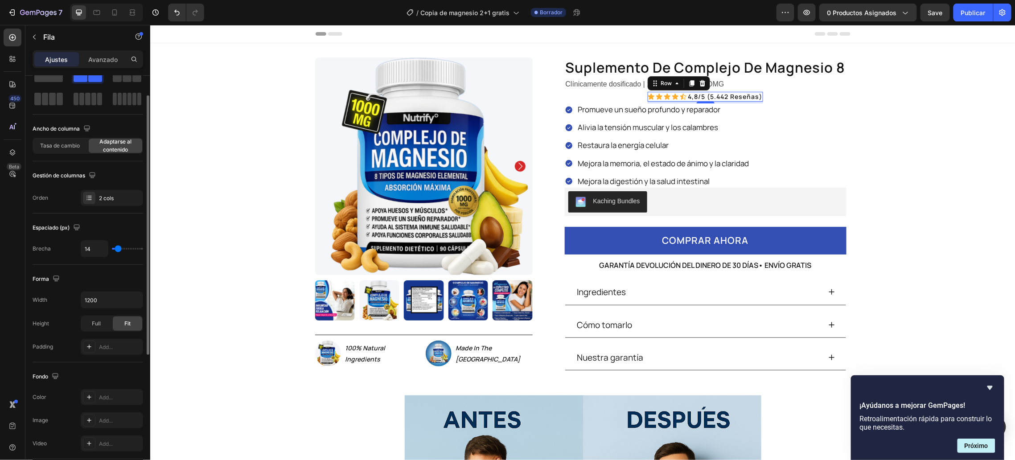
type input "19"
type input "24"
type input "32"
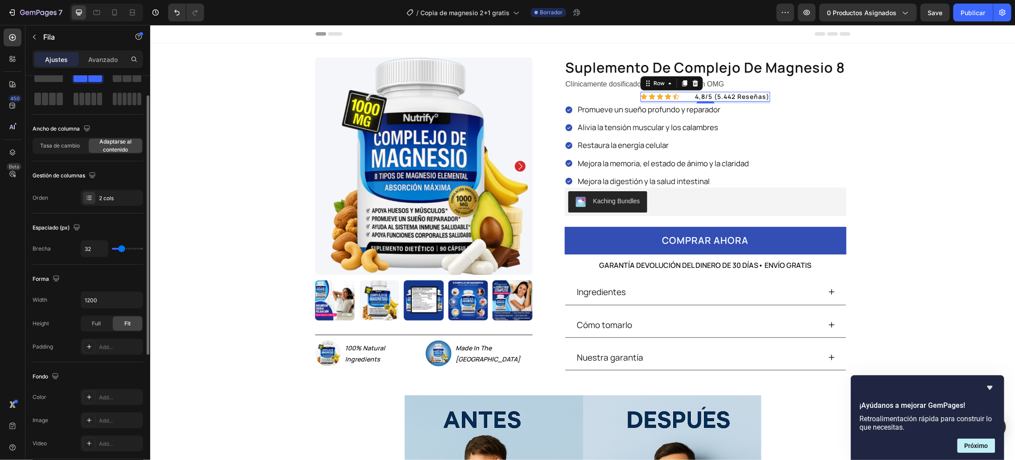
type input "35"
type input "22"
type input "16"
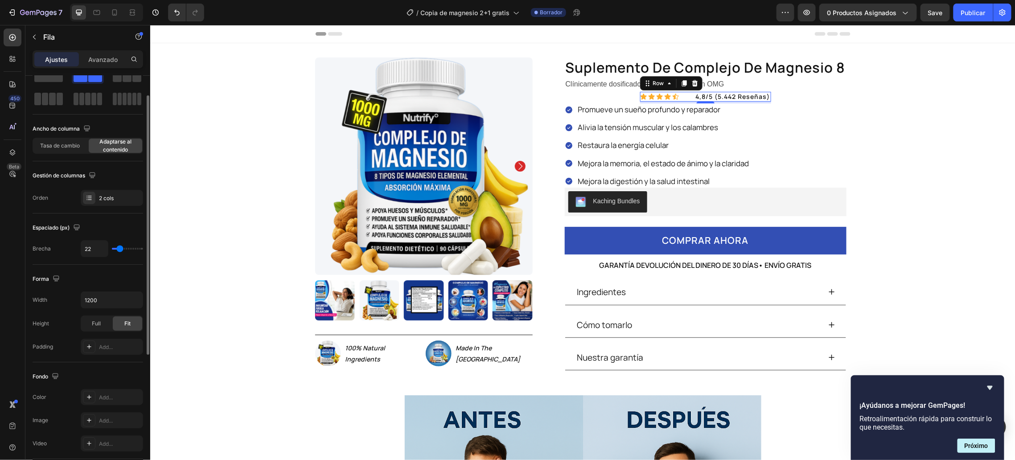
type input "16"
type input "8"
type input "11"
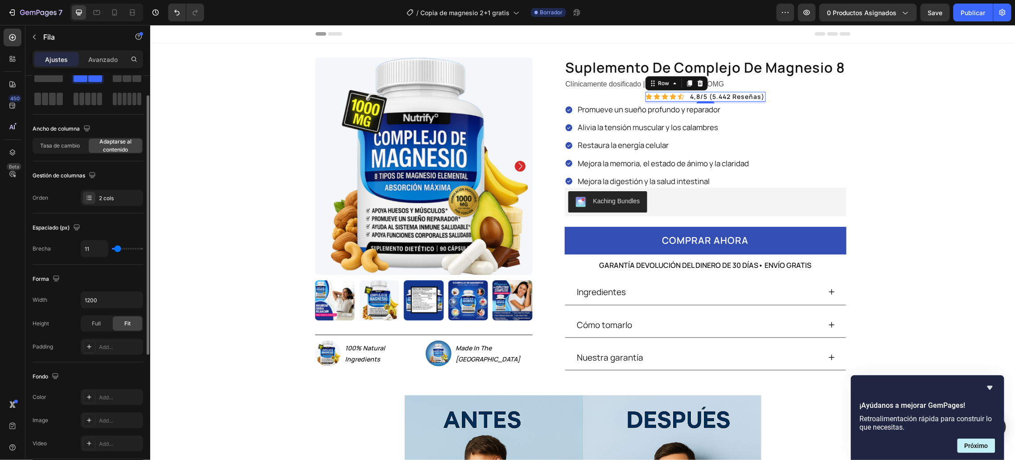
type input "14"
type input "11"
type input "8"
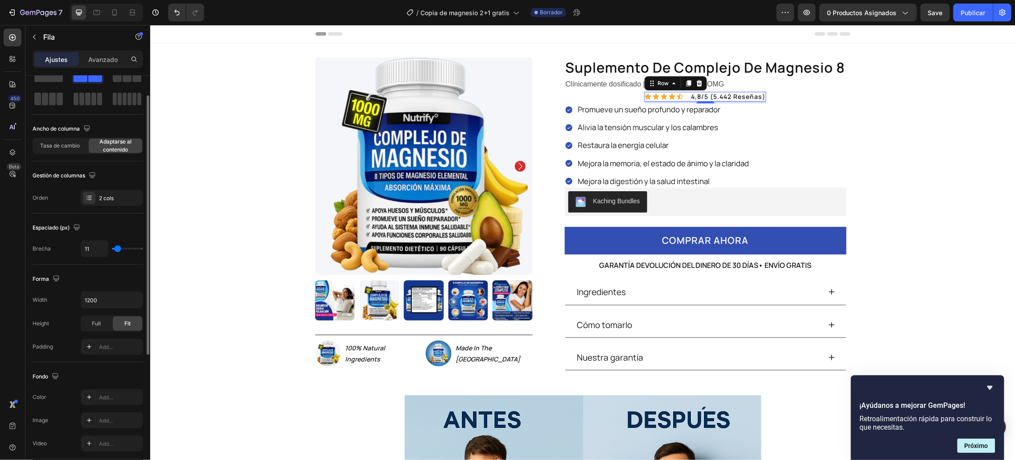
type input "8"
type input "11"
click at [117, 250] on input "range" at bounding box center [127, 249] width 31 height 2
click at [99, 194] on div "2 cols" at bounding box center [120, 198] width 42 height 8
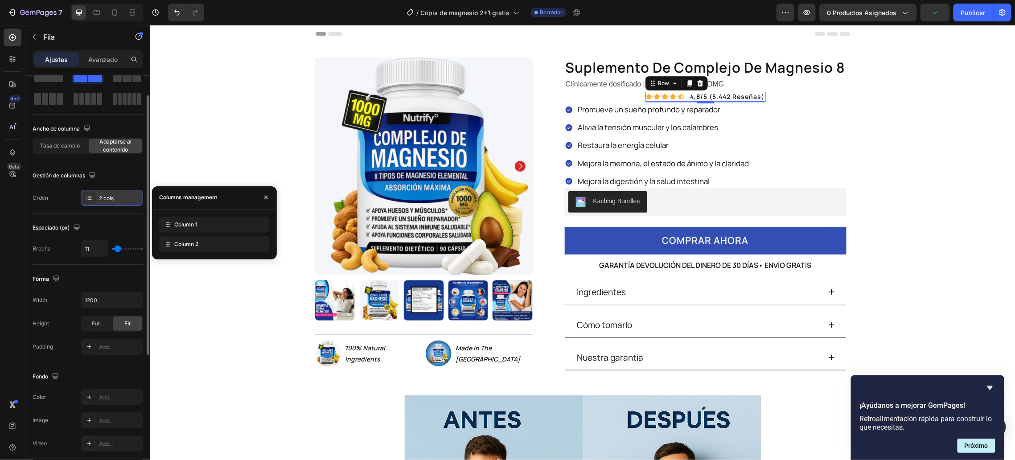
click at [99, 194] on div "2 cols" at bounding box center [120, 198] width 42 height 8
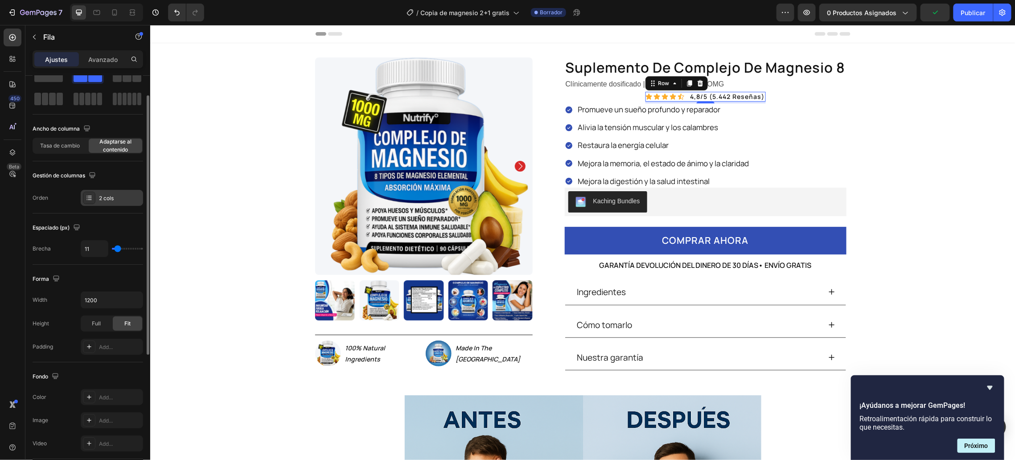
click at [99, 194] on div "2 cols" at bounding box center [120, 198] width 42 height 8
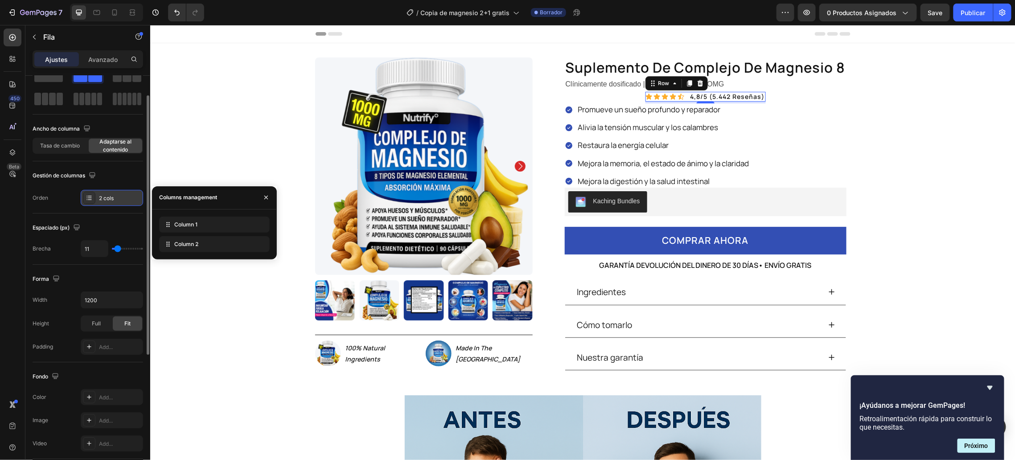
click at [99, 194] on div "2 cols" at bounding box center [120, 198] width 42 height 8
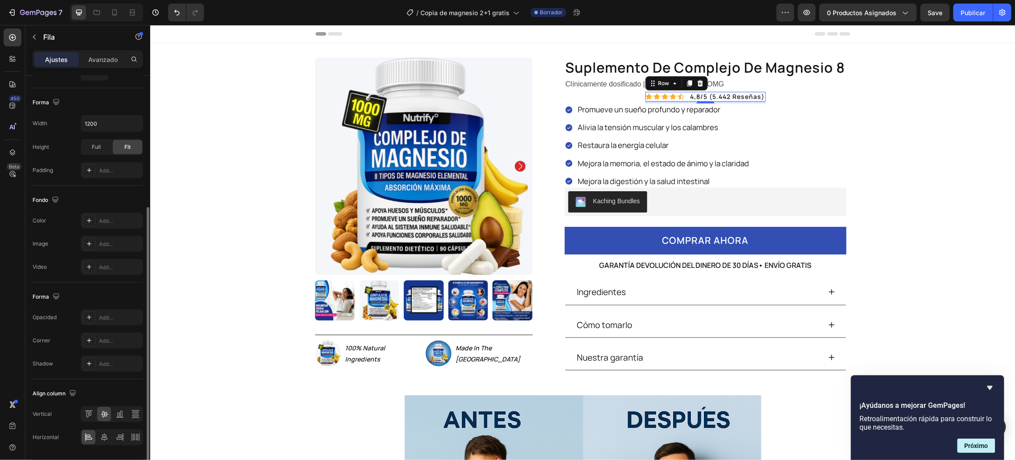
scroll to position [236, 0]
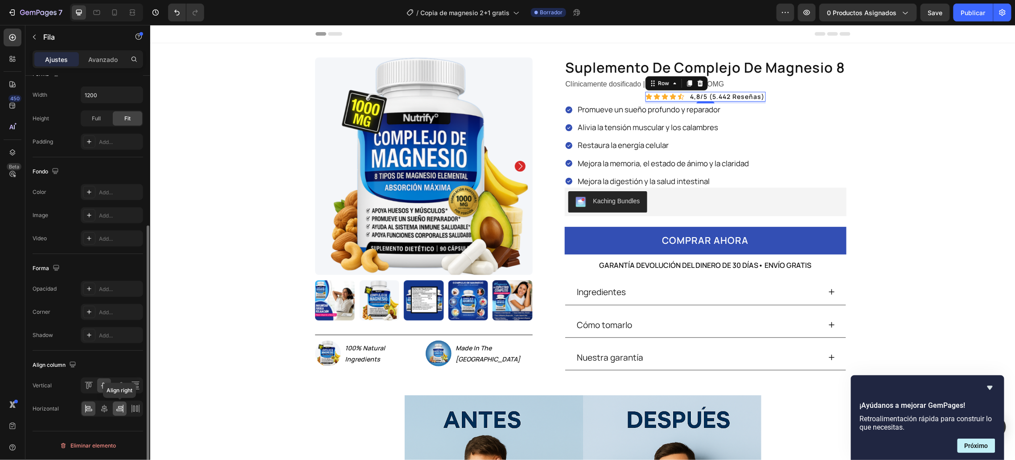
click at [120, 408] on icon at bounding box center [119, 408] width 9 height 9
click at [139, 408] on icon at bounding box center [139, 409] width 0 height 8
click at [85, 407] on icon at bounding box center [85, 409] width 0 height 8
click at [102, 61] on font "Avanzado" at bounding box center [102, 60] width 29 height 8
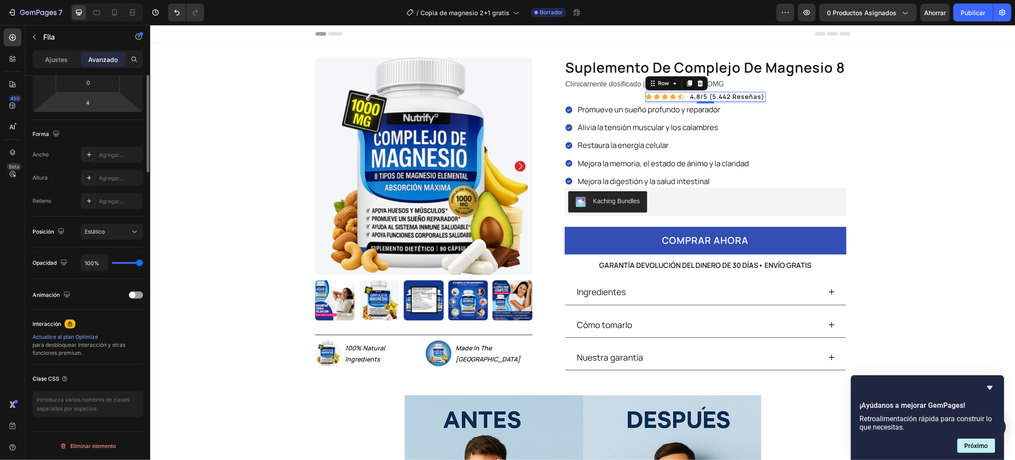
scroll to position [0, 0]
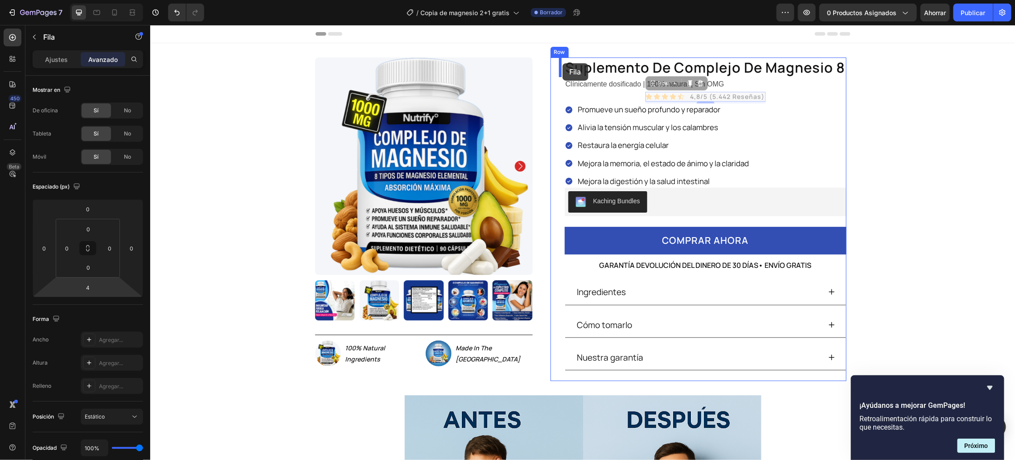
drag, startPoint x: 645, startPoint y: 82, endPoint x: 562, endPoint y: 63, distance: 85.1
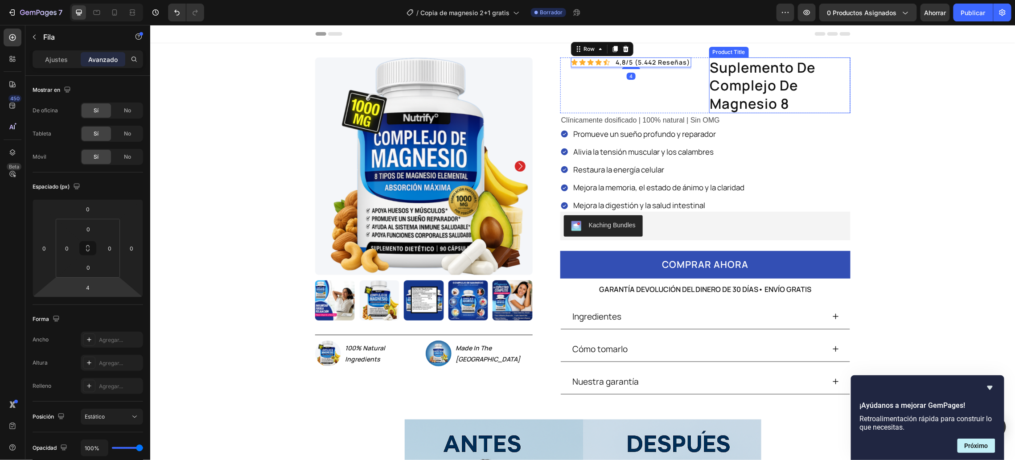
click at [709, 64] on h1 "suplemento de complejo de magnesio 8" at bounding box center [780, 85] width 142 height 56
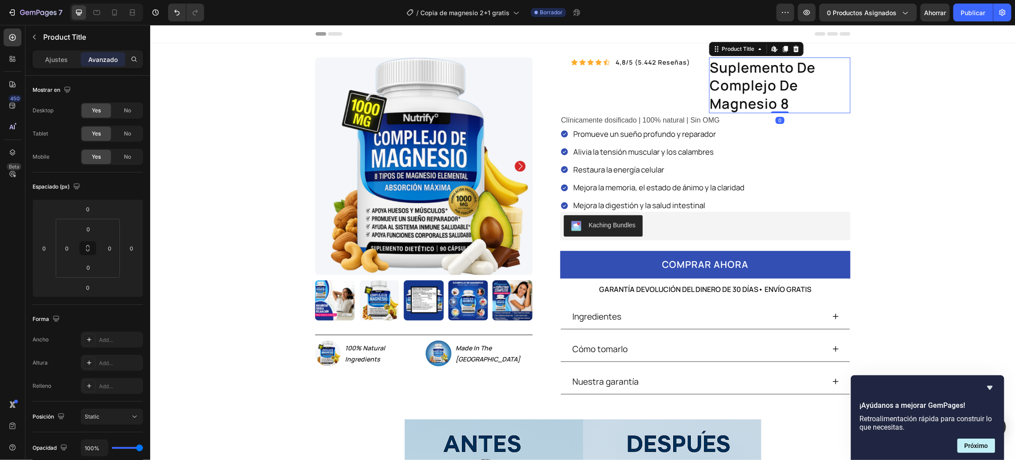
click at [709, 64] on h1 "suplemento de complejo de magnesio 8" at bounding box center [780, 85] width 142 height 56
click at [758, 73] on h1 "suplemento de complejo de magnesio 8" at bounding box center [780, 85] width 142 height 56
click at [770, 92] on h1 "suplemento de complejo de magnesio 8" at bounding box center [780, 85] width 142 height 56
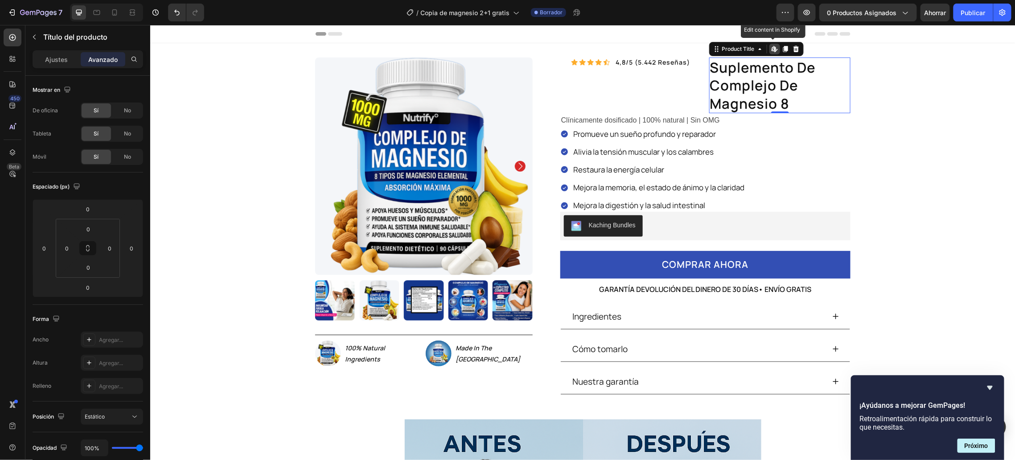
click at [770, 92] on h1 "suplemento de complejo de magnesio 8" at bounding box center [780, 85] width 142 height 56
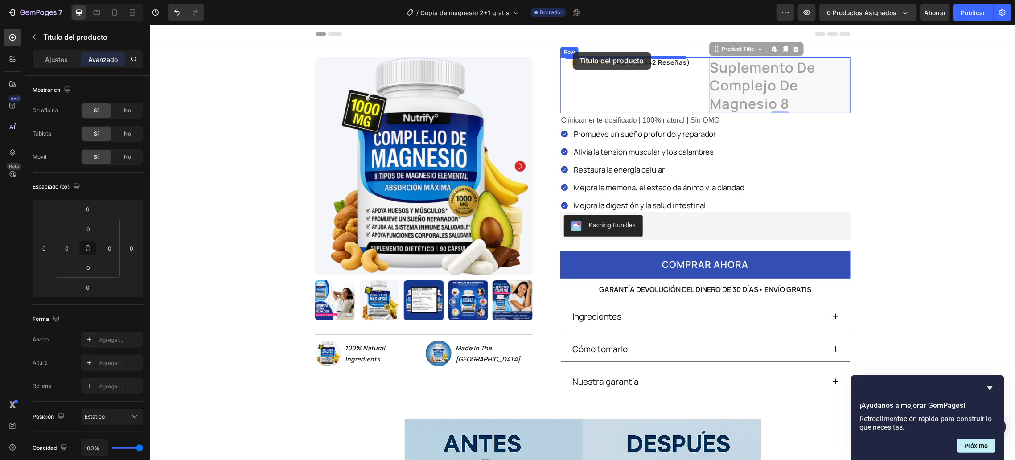
drag, startPoint x: 713, startPoint y: 50, endPoint x: 572, endPoint y: 52, distance: 141.3
type input "16"
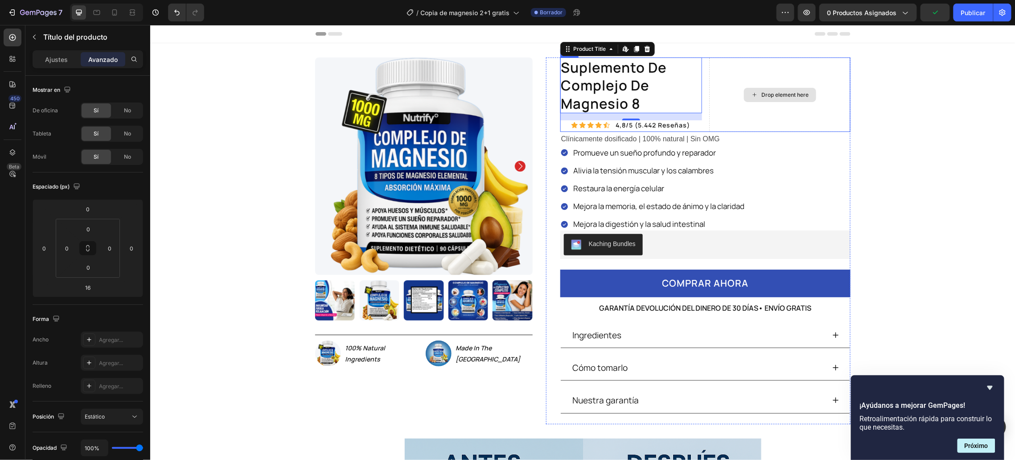
click at [739, 68] on div "Drop element here" at bounding box center [780, 94] width 142 height 74
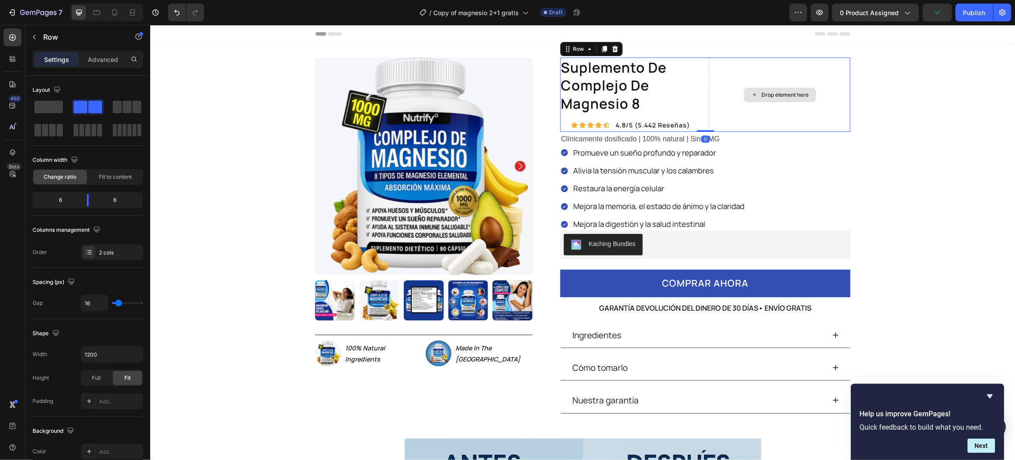
click at [733, 68] on div "Drop element here" at bounding box center [780, 94] width 142 height 74
click at [180, 17] on button "Undo/Redo" at bounding box center [177, 13] width 18 height 18
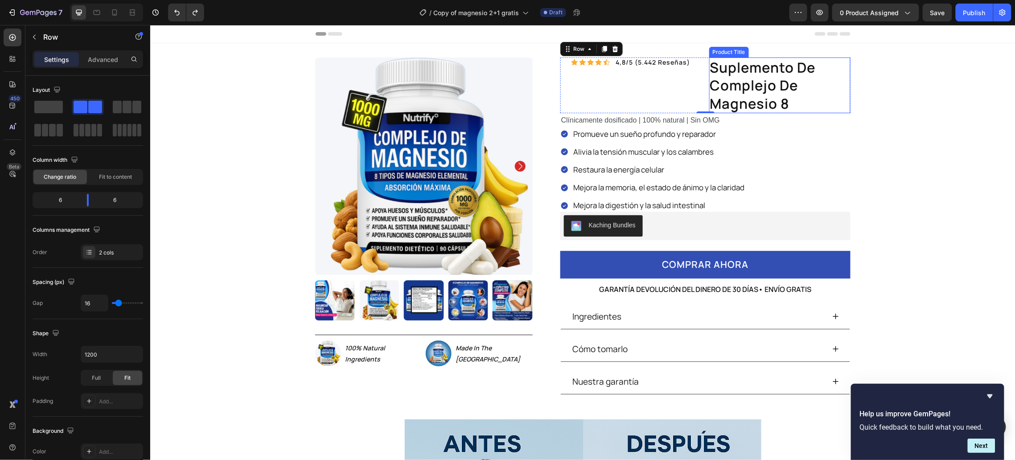
click at [709, 65] on h1 "suplemento de complejo de magnesio 8" at bounding box center [780, 85] width 142 height 56
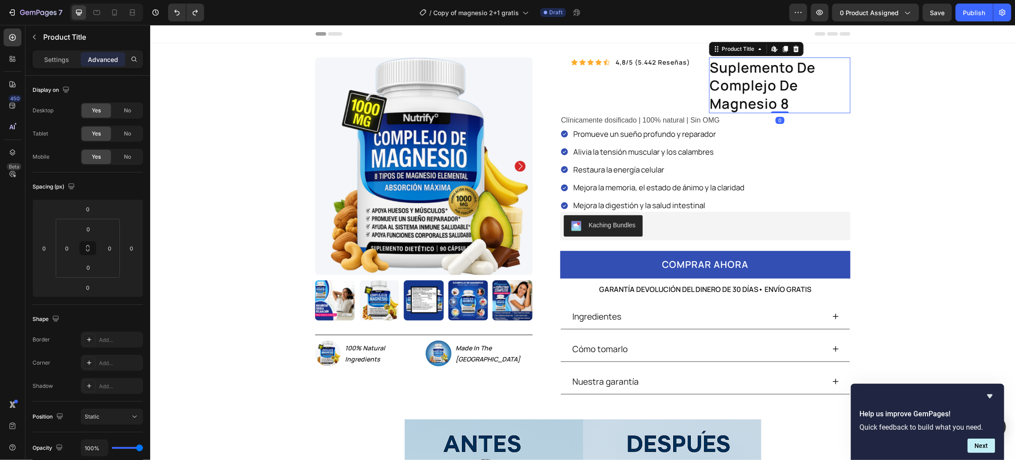
click at [709, 65] on h1 "suplemento de complejo de magnesio 8" at bounding box center [780, 85] width 142 height 56
click at [791, 101] on h1 "suplemento de complejo de magnesio 8" at bounding box center [780, 85] width 142 height 56
click at [790, 101] on h1 "suplemento de complejo de magnesio 8" at bounding box center [780, 85] width 142 height 56
click at [782, 101] on h1 "suplemento de complejo de magnesio 8" at bounding box center [780, 85] width 142 height 56
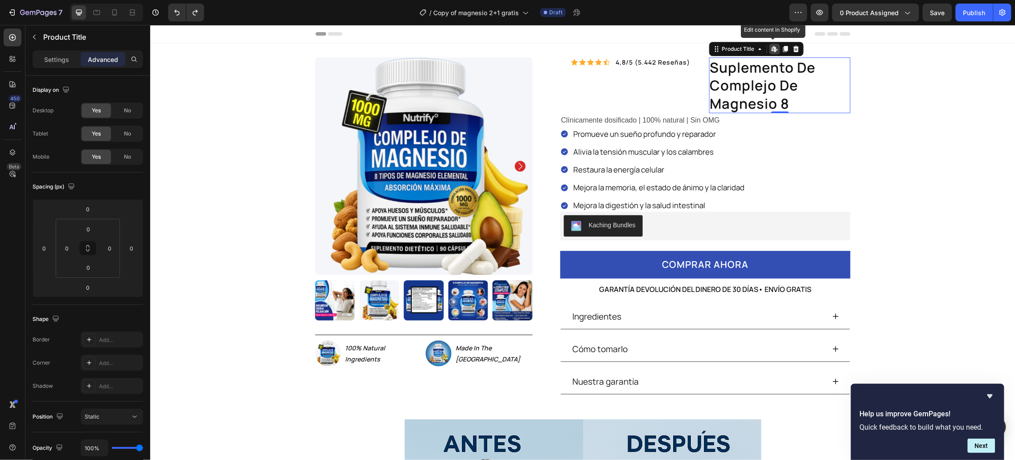
click at [782, 101] on h1 "suplemento de complejo de magnesio 8" at bounding box center [780, 85] width 142 height 56
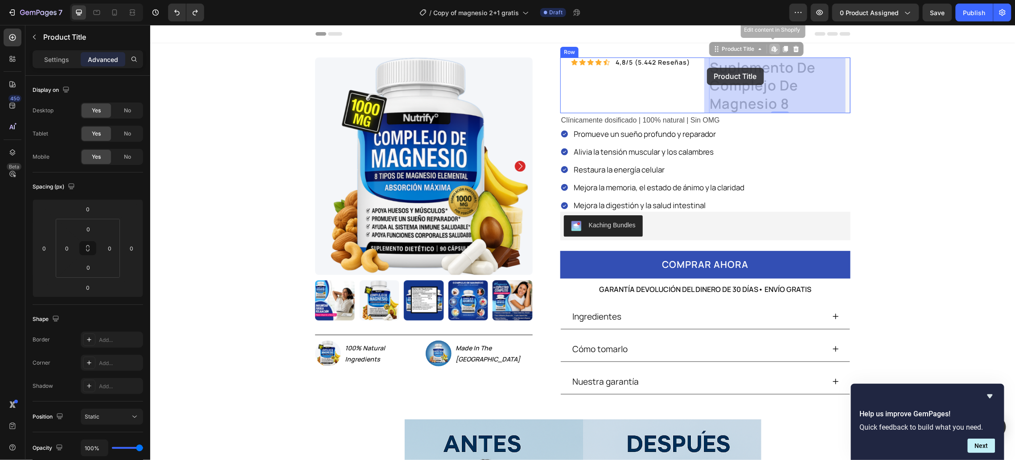
drag, startPoint x: 782, startPoint y: 101, endPoint x: 710, endPoint y: 67, distance: 78.9
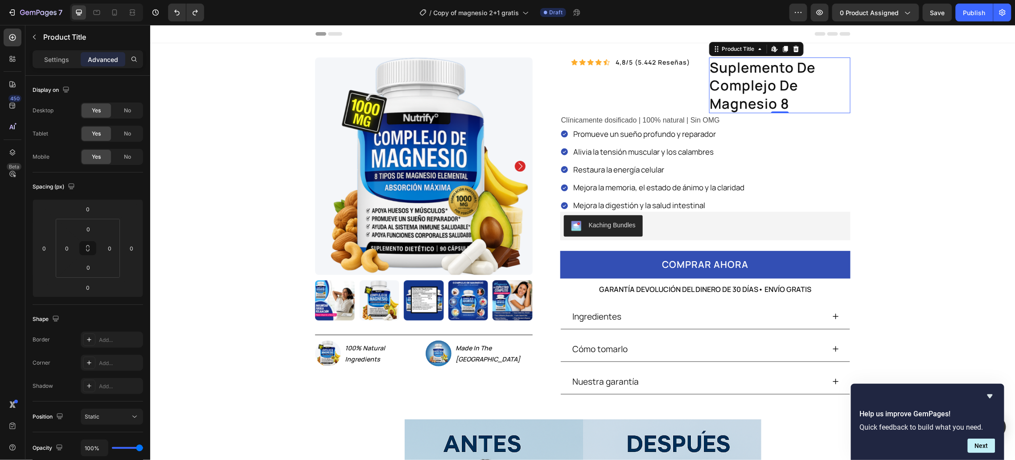
click at [736, 74] on h1 "suplemento de complejo de magnesio 8" at bounding box center [780, 85] width 142 height 56
click at [720, 71] on h1 "suplemento de complejo de magnesio 8" at bounding box center [780, 85] width 142 height 56
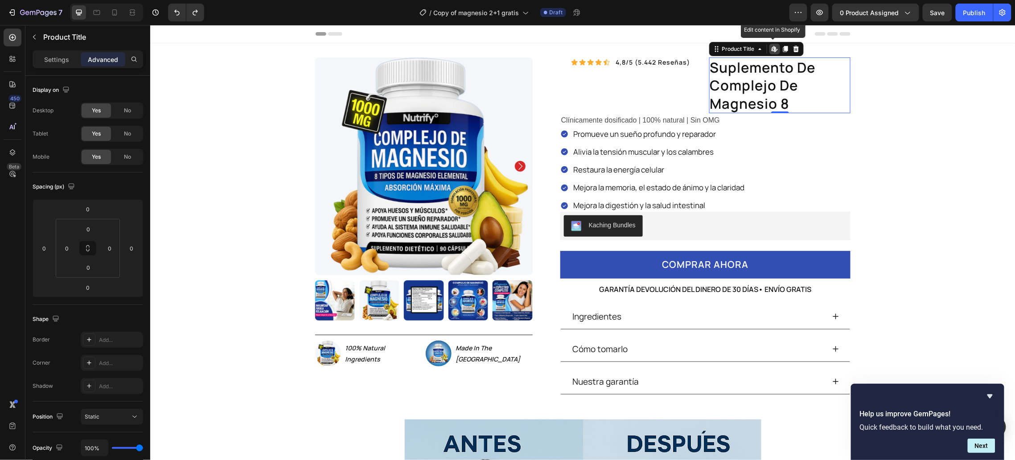
click at [716, 70] on h1 "suplemento de complejo de magnesio 8" at bounding box center [780, 85] width 142 height 56
click at [792, 49] on icon at bounding box center [795, 48] width 6 height 6
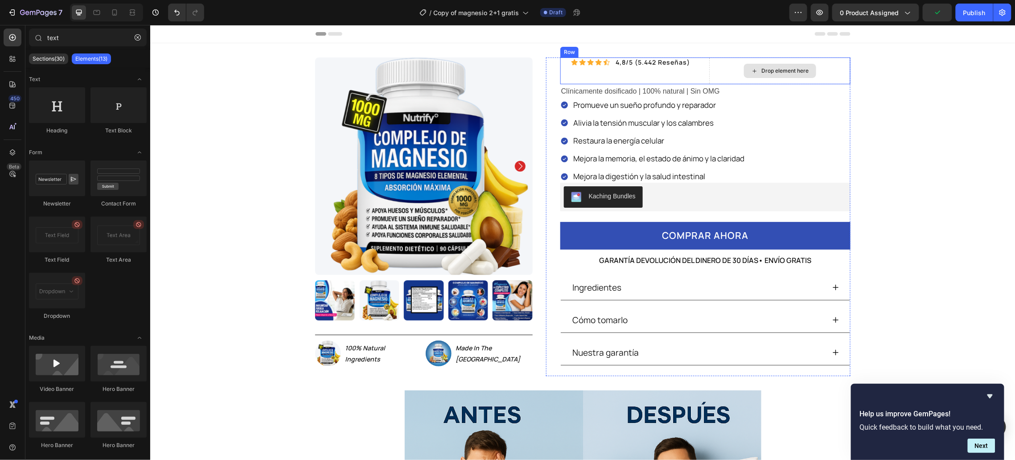
click at [722, 62] on div "Drop element here" at bounding box center [780, 70] width 142 height 27
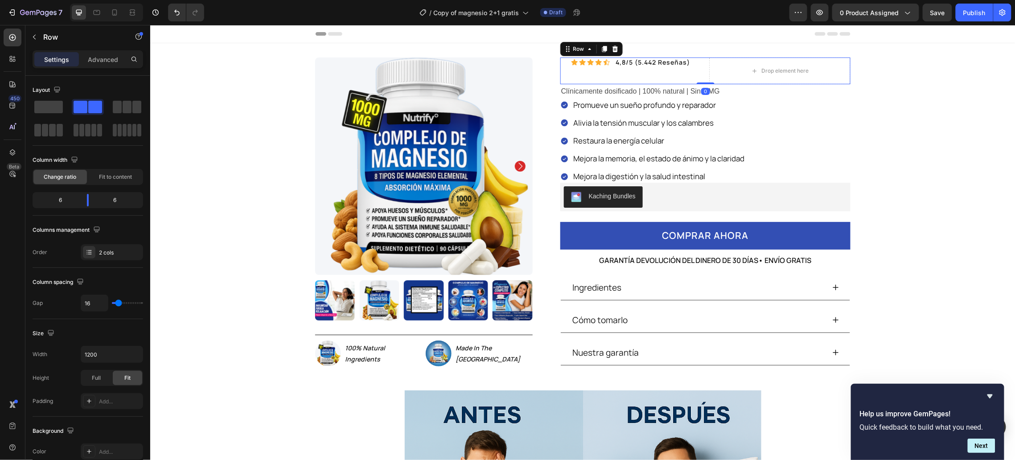
click at [629, 72] on div "Icon Icon Icon Icon Icon Icon List 4,8/5 (5.442 reseñas) Text Block Row" at bounding box center [631, 70] width 142 height 27
click at [100, 52] on div "Advanced" at bounding box center [103, 59] width 45 height 14
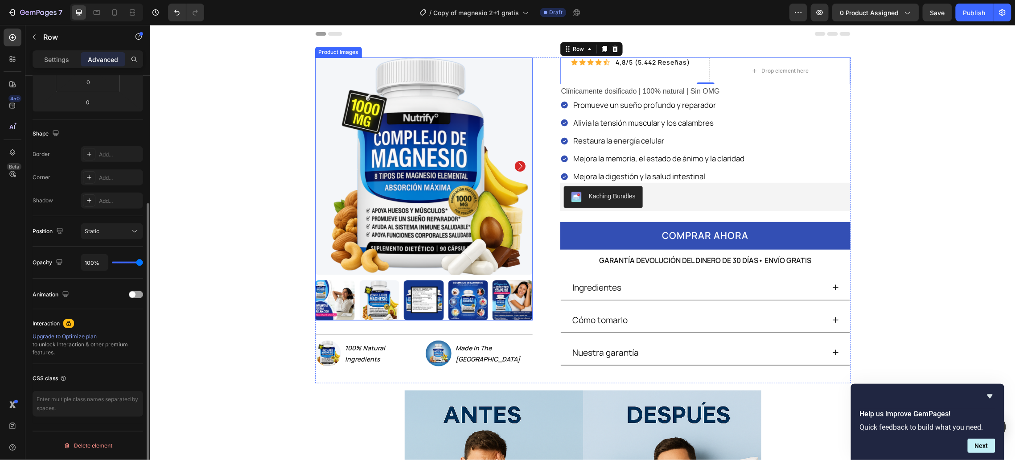
scroll to position [185, 0]
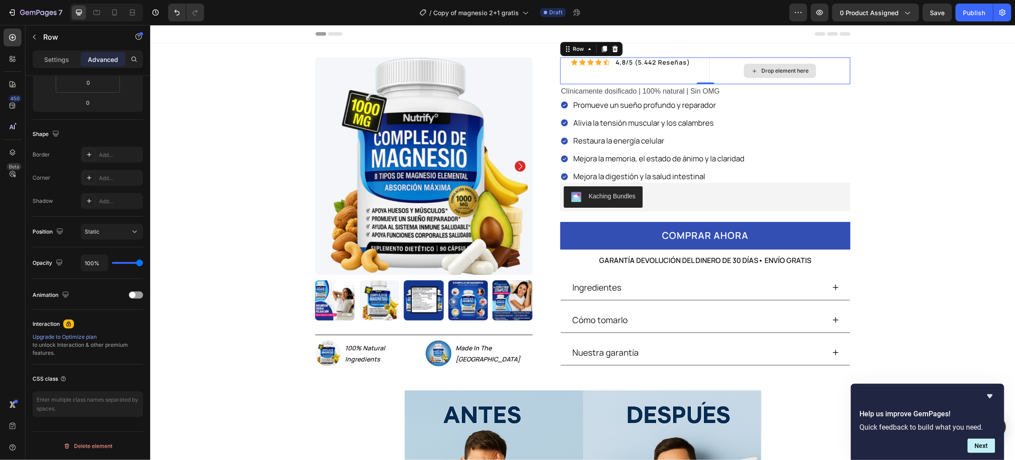
click at [723, 69] on div "Drop element here" at bounding box center [780, 70] width 142 height 27
click at [711, 65] on div "Drop element here" at bounding box center [780, 70] width 142 height 27
drag, startPoint x: 574, startPoint y: 75, endPoint x: 574, endPoint y: 87, distance: 11.6
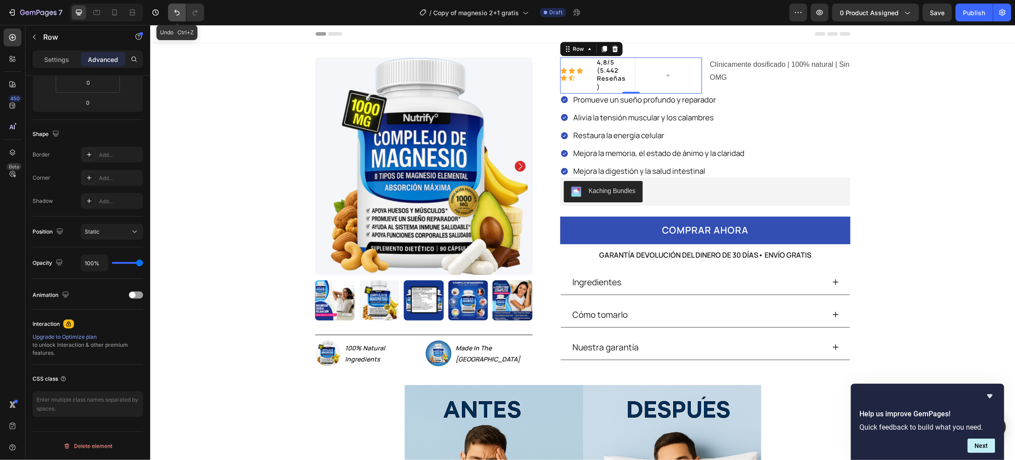
click at [178, 17] on button "Undo/Redo" at bounding box center [177, 13] width 18 height 18
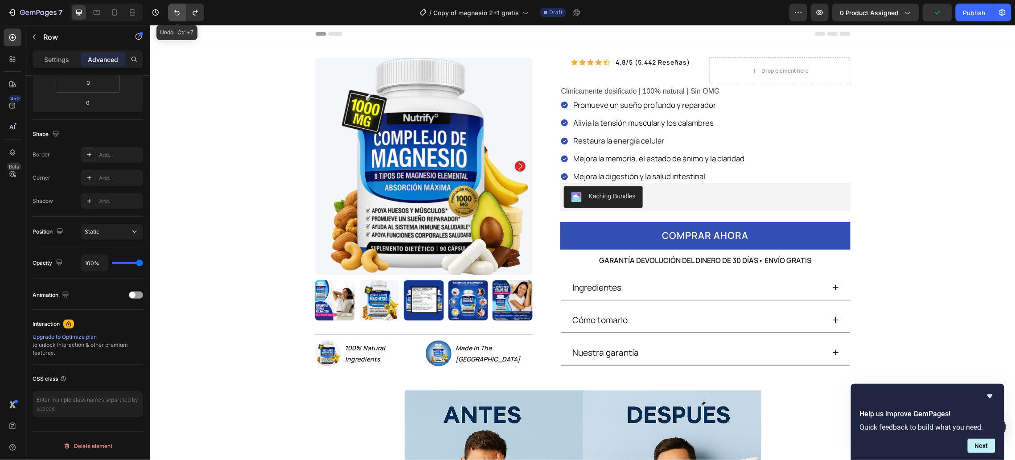
click at [178, 17] on button "Undo/Redo" at bounding box center [177, 13] width 18 height 18
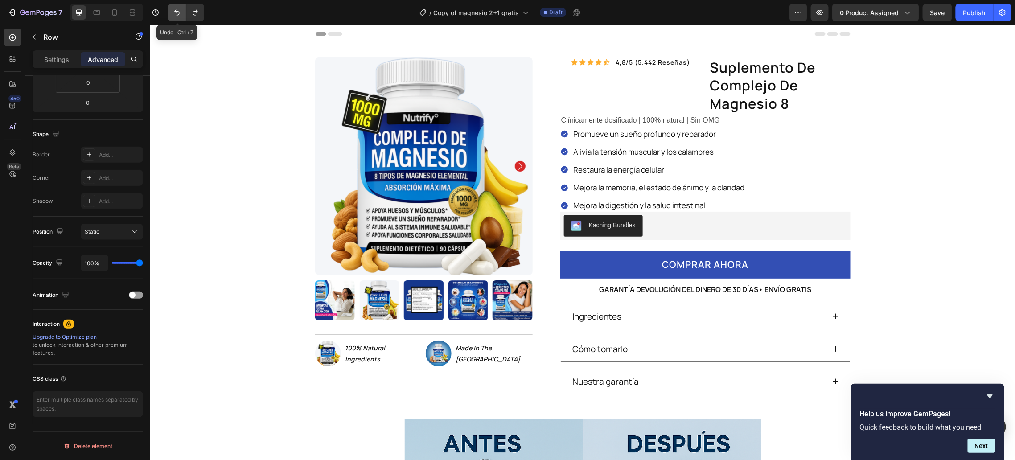
click at [178, 17] on button "Undo/Redo" at bounding box center [177, 13] width 18 height 18
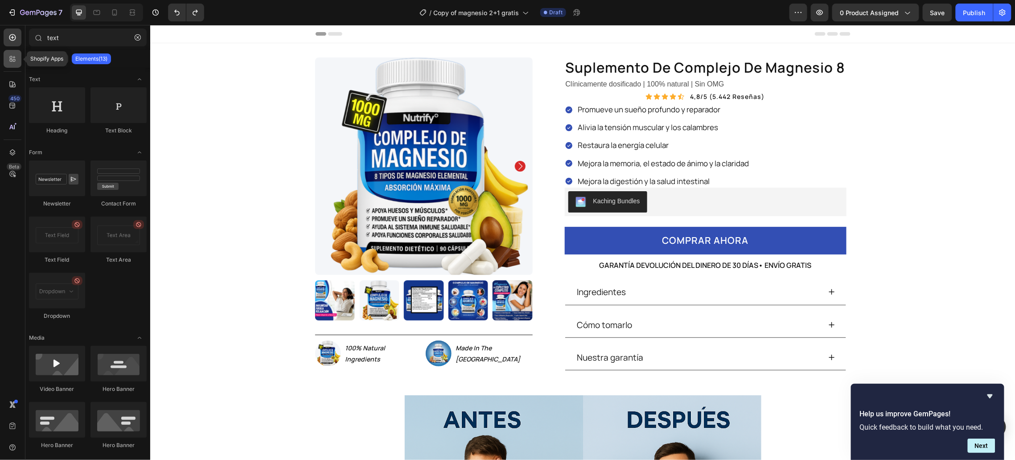
click at [10, 60] on icon at bounding box center [11, 60] width 3 height 3
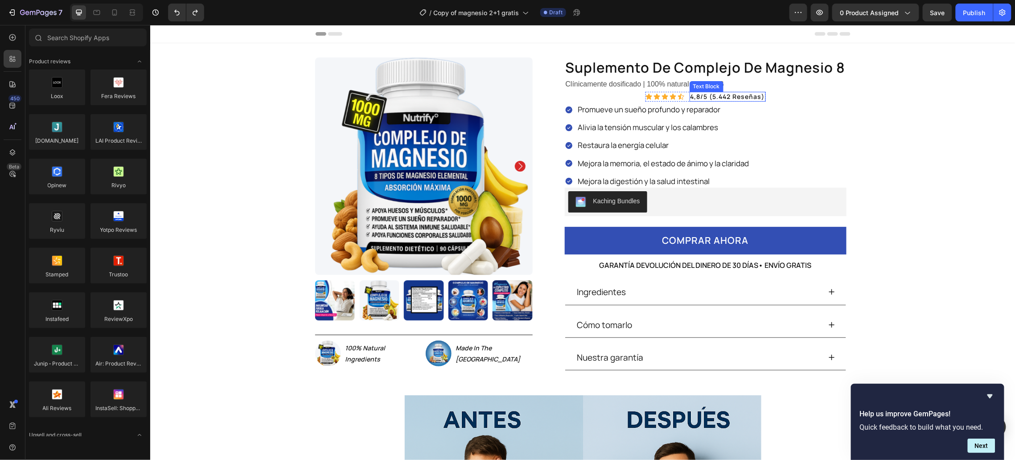
click at [742, 95] on p "4,8/5 (5.442 reseñas)" at bounding box center [727, 96] width 74 height 8
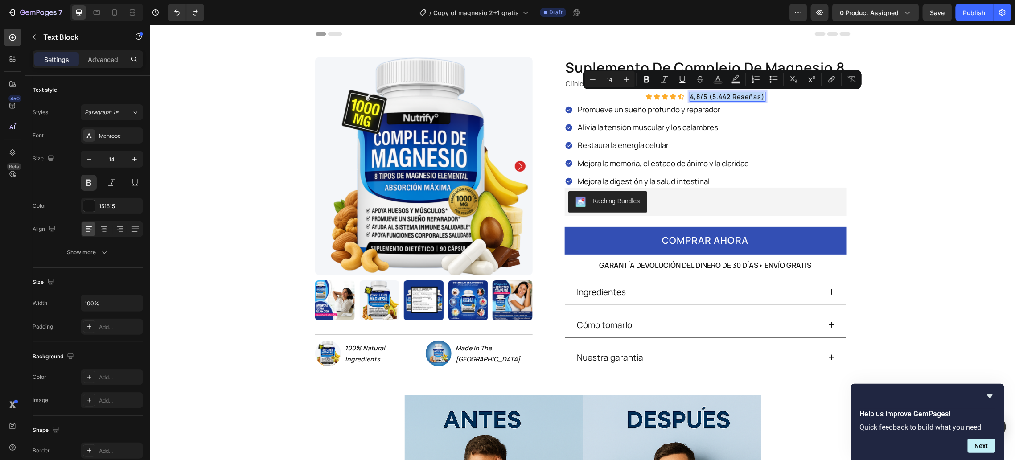
copy p "4,8/5 (5.442 reseñas)"
click at [768, 96] on div "suplemento de complejo de magnesio 8 Product Title Clínicamente dosificado | 10…" at bounding box center [705, 219] width 282 height 324
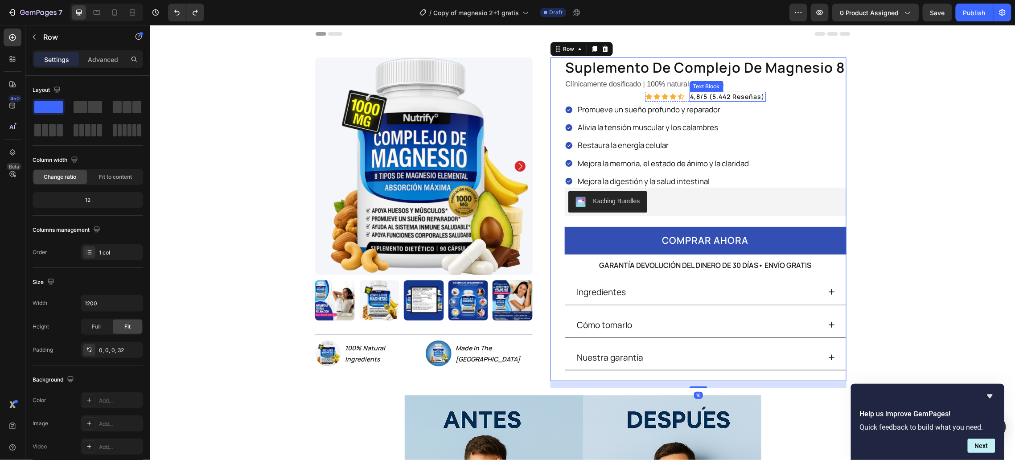
click at [746, 97] on p "4,8/5 (5.442 reseñas)" at bounding box center [727, 96] width 74 height 8
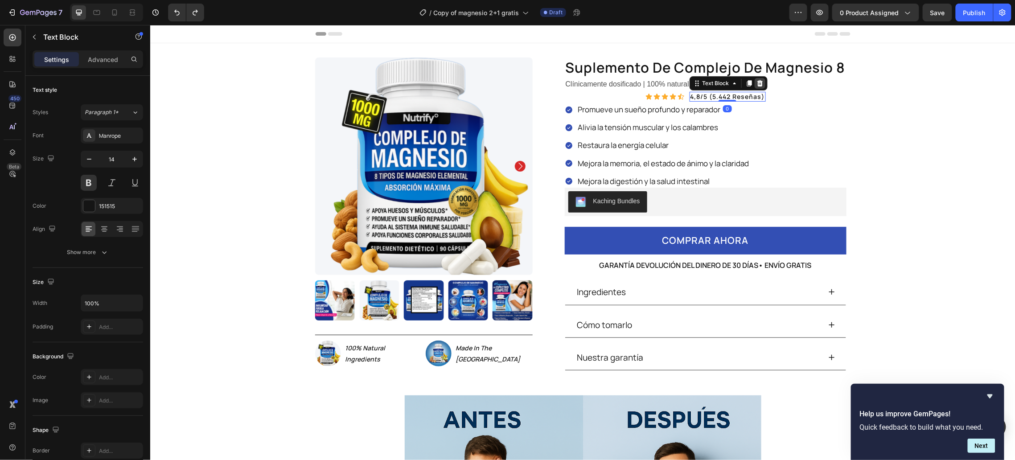
click at [756, 82] on icon at bounding box center [759, 82] width 7 height 7
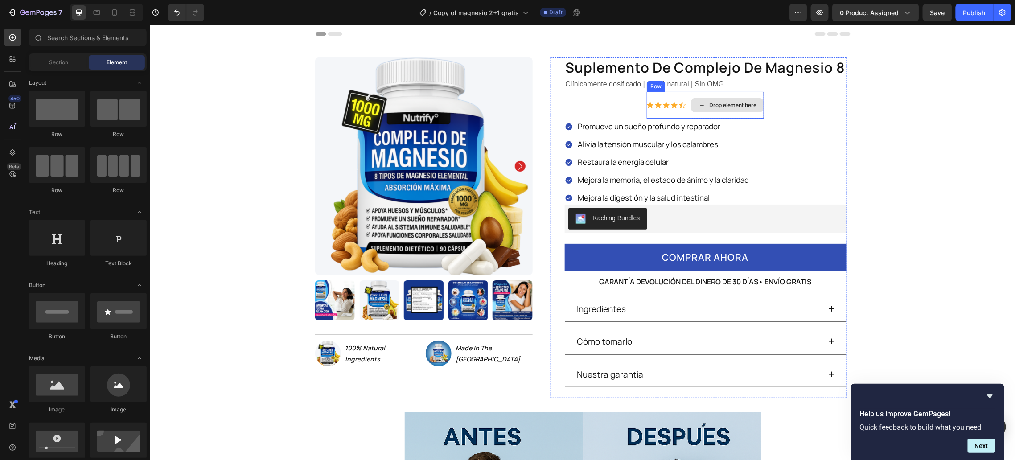
click at [670, 107] on icon at bounding box center [673, 104] width 7 height 7
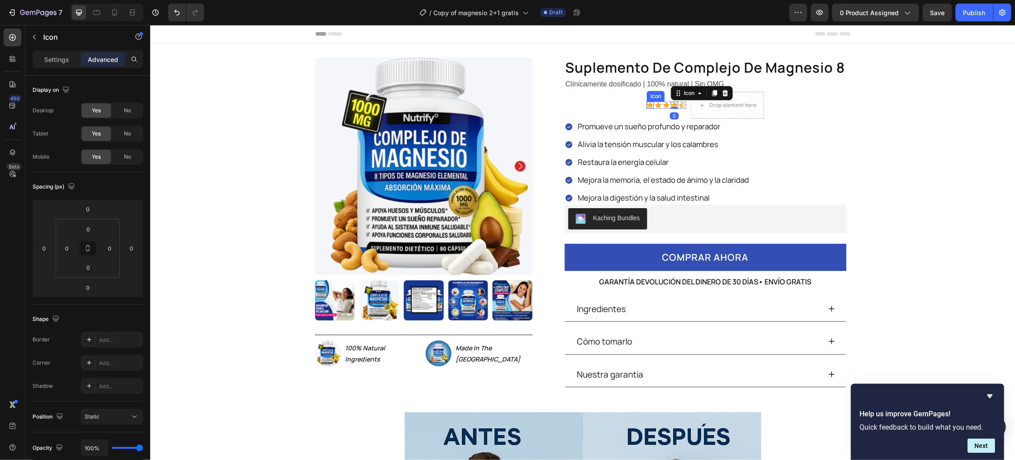
click at [646, 107] on icon at bounding box center [649, 104] width 7 height 7
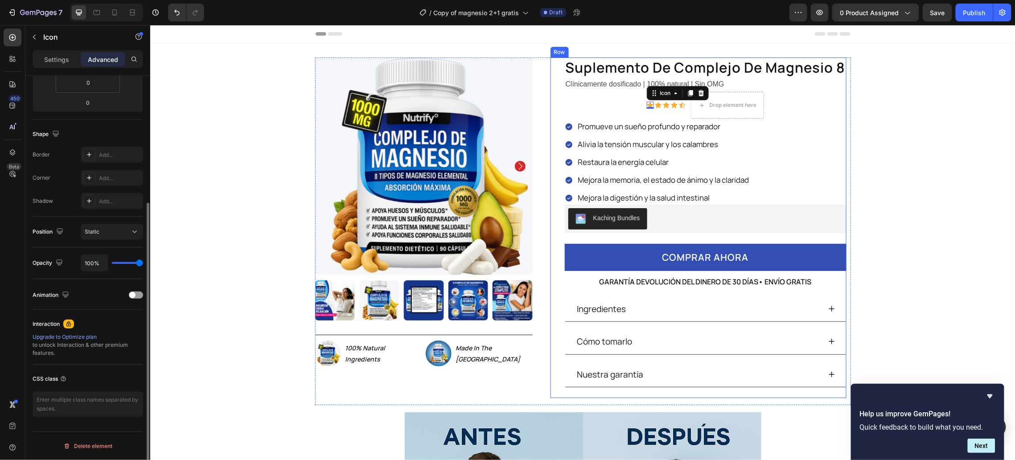
click at [634, 93] on div "suplemento de complejo de magnesio 8 Product Title Clínicamente dosificado | 10…" at bounding box center [705, 227] width 282 height 340
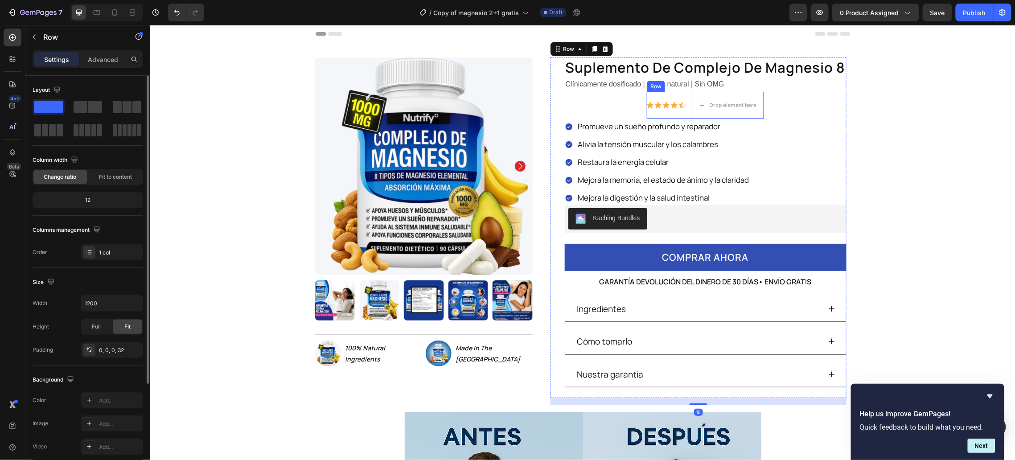
click at [658, 91] on div "Icon Icon Icon Icon Icon Icon List" at bounding box center [665, 104] width 39 height 27
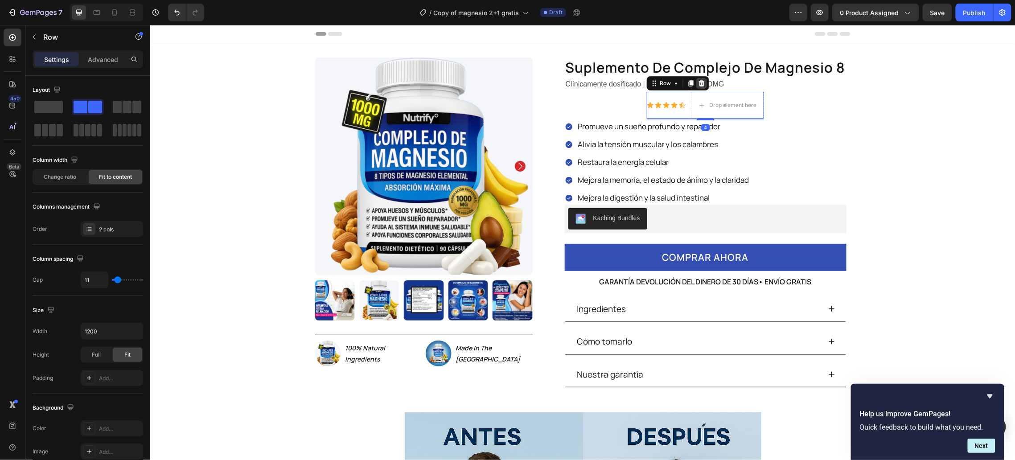
click at [698, 83] on icon at bounding box center [701, 83] width 6 height 6
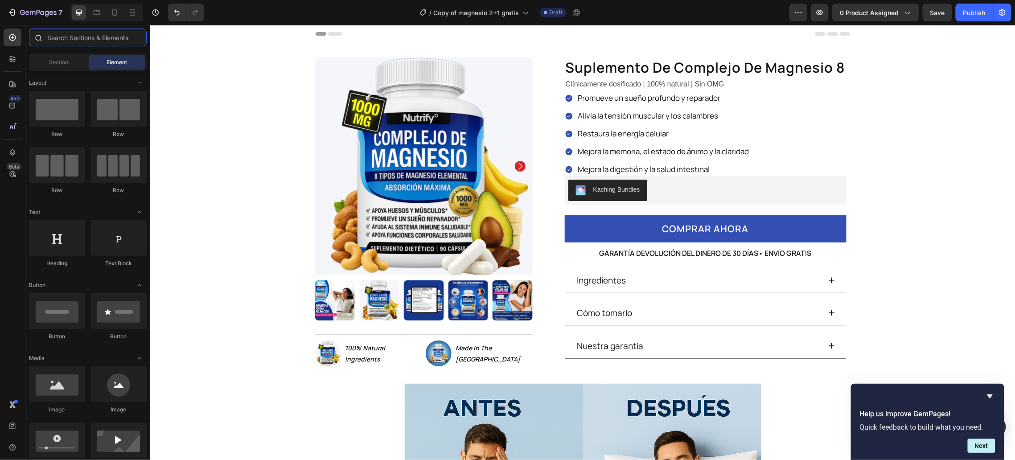
click at [49, 32] on input "text" at bounding box center [88, 38] width 118 height 18
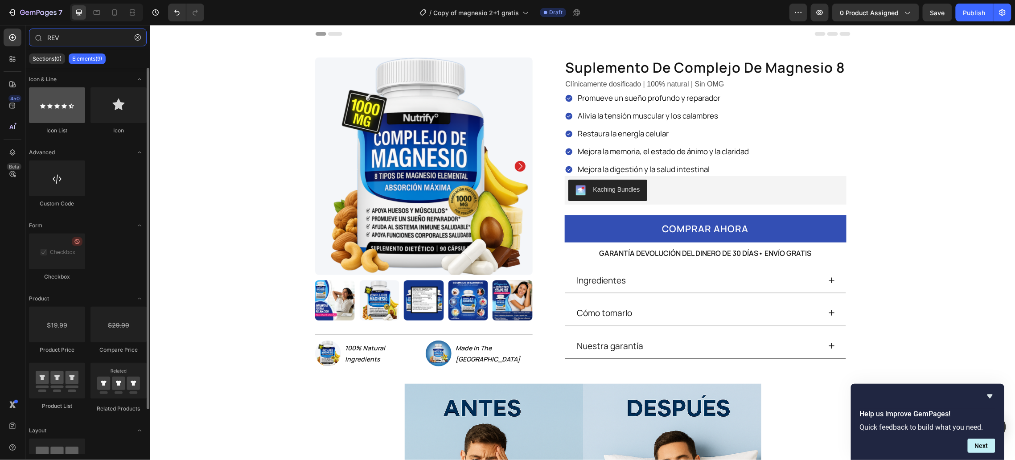
type input "REV"
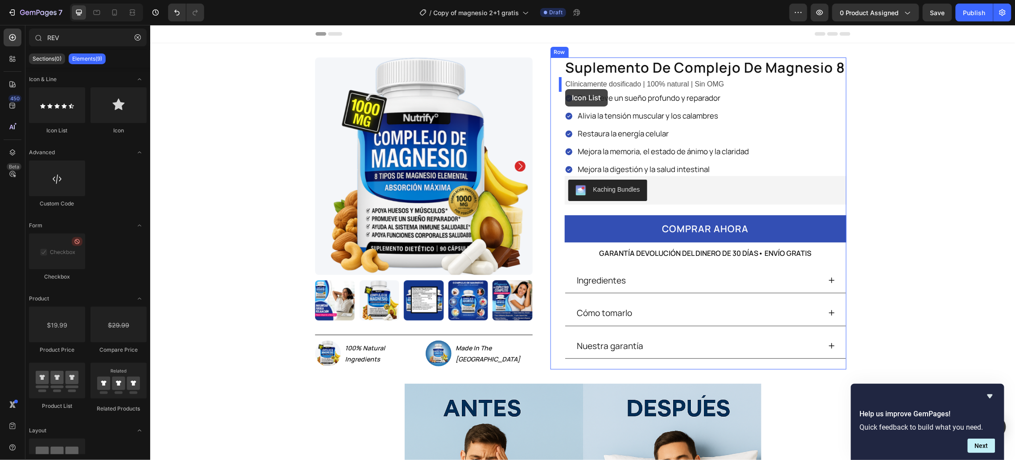
drag, startPoint x: 218, startPoint y: 136, endPoint x: 565, endPoint y: 89, distance: 349.4
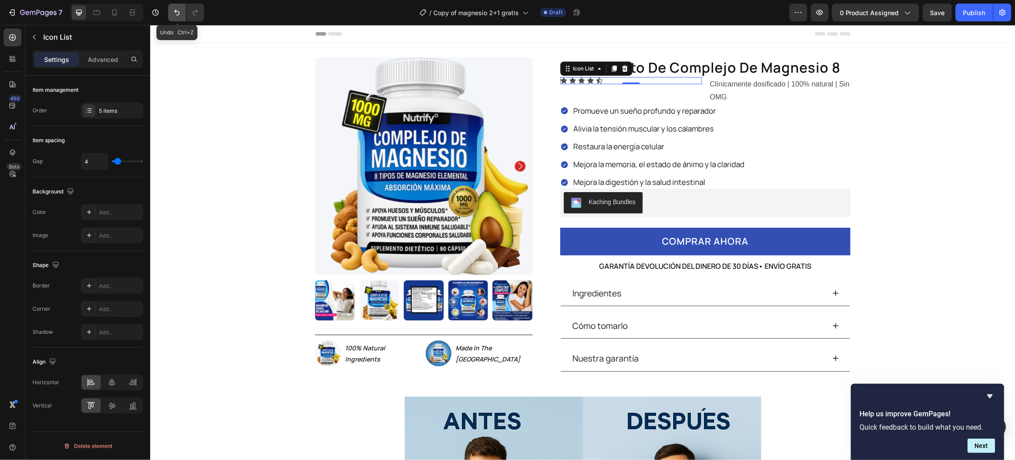
click at [176, 14] on icon "Undo/Redo" at bounding box center [176, 12] width 9 height 9
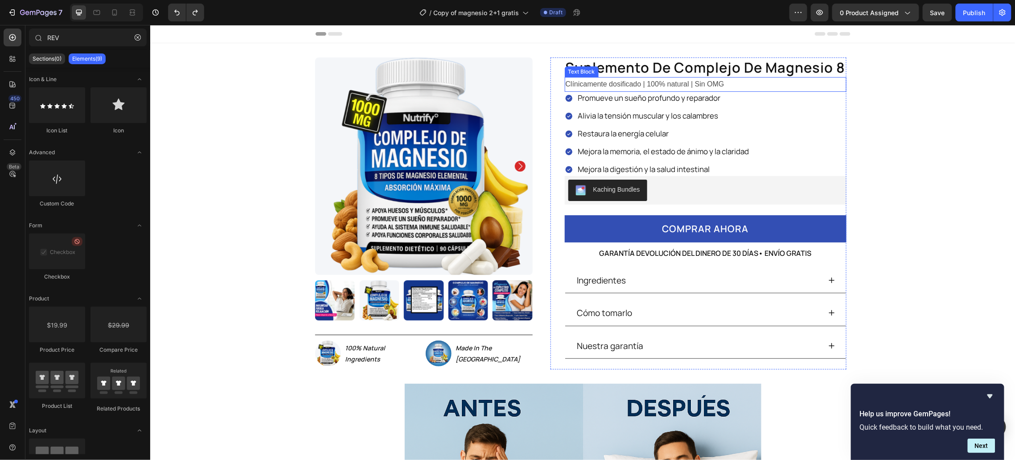
click at [714, 82] on p "Clínicamente dosificado | 100% natural | Sin OMG" at bounding box center [705, 84] width 280 height 13
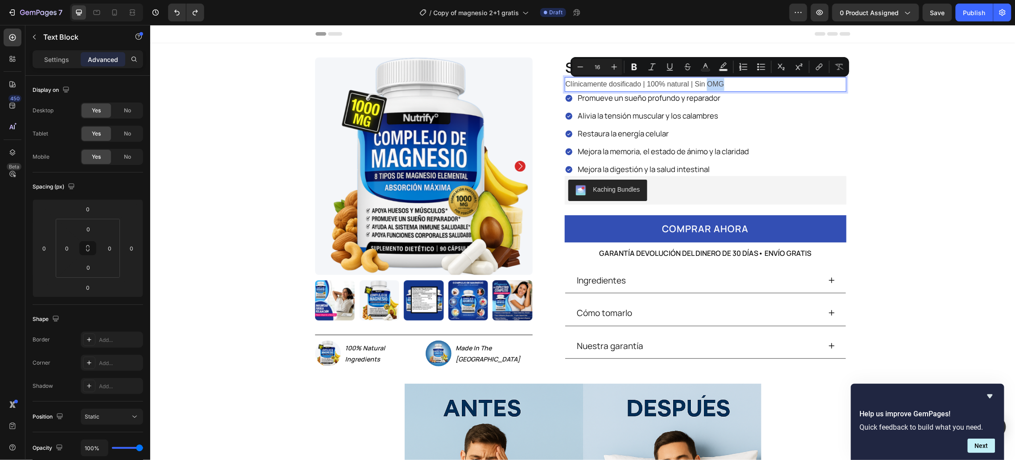
click at [726, 85] on p "Clínicamente dosificado | 100% natural | Sin OMG" at bounding box center [705, 84] width 280 height 13
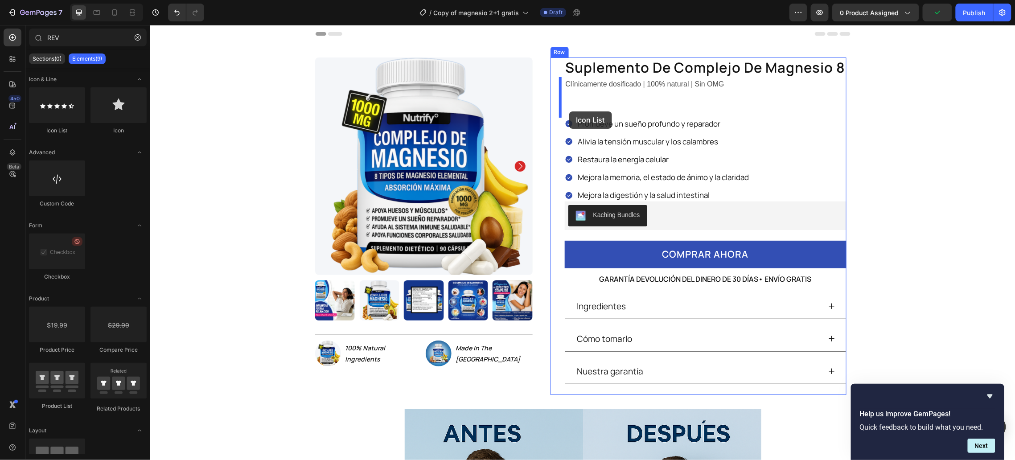
drag, startPoint x: 212, startPoint y: 131, endPoint x: 569, endPoint y: 111, distance: 357.5
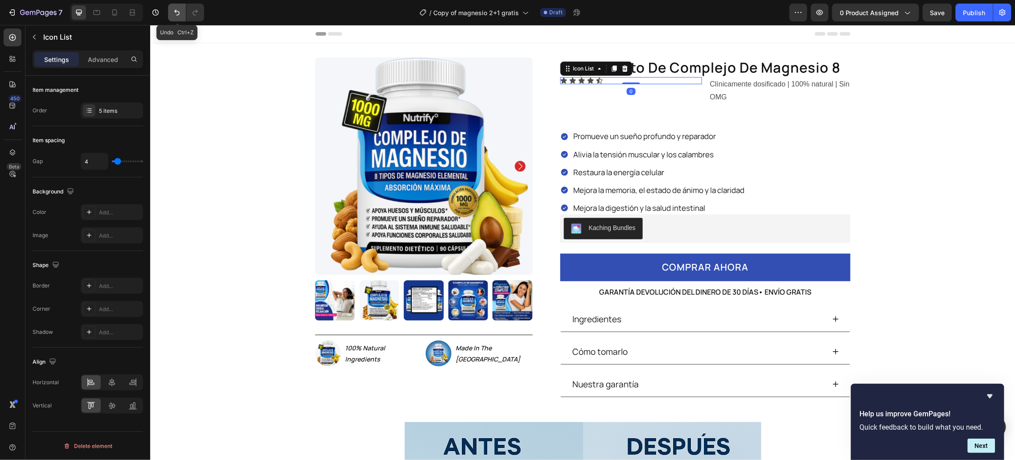
click at [177, 17] on button "Undo/Redo" at bounding box center [177, 13] width 18 height 18
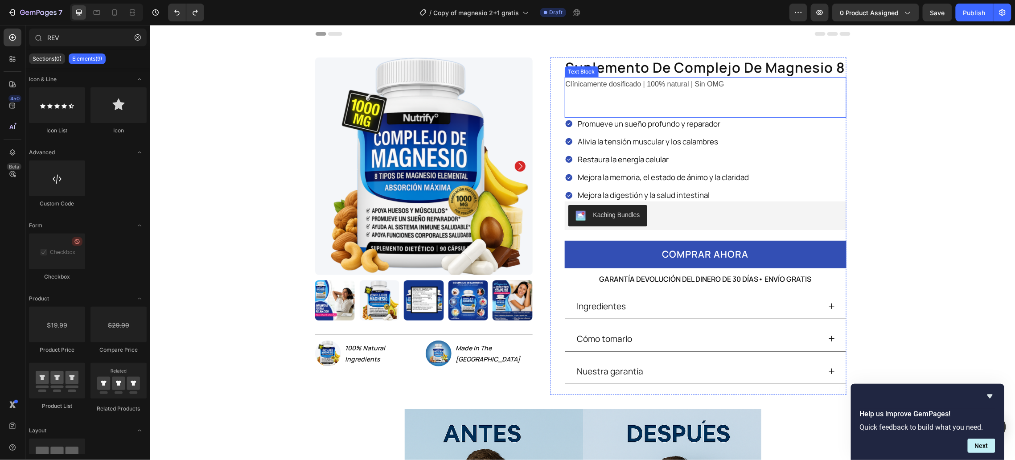
click at [677, 103] on p at bounding box center [705, 109] width 280 height 13
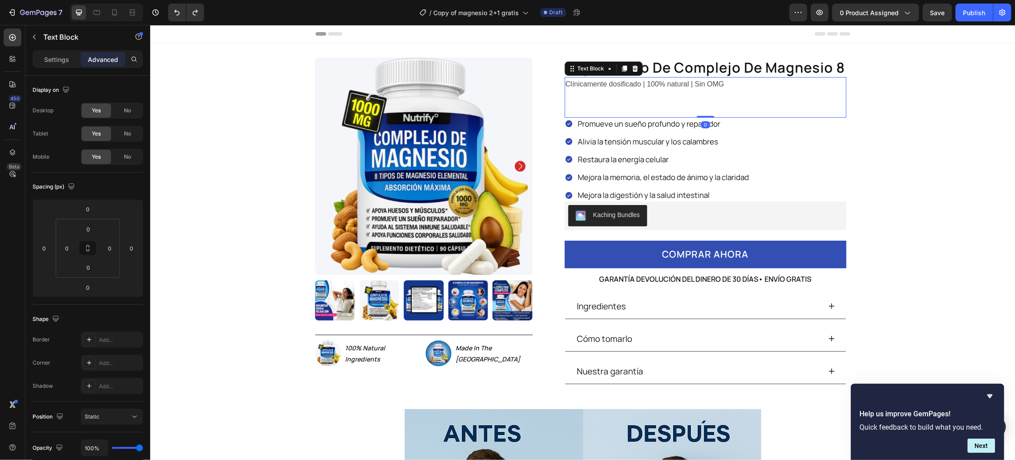
click at [677, 103] on p at bounding box center [705, 109] width 280 height 13
click at [677, 103] on p "Rich Text Editor. Editing area: main" at bounding box center [705, 109] width 280 height 13
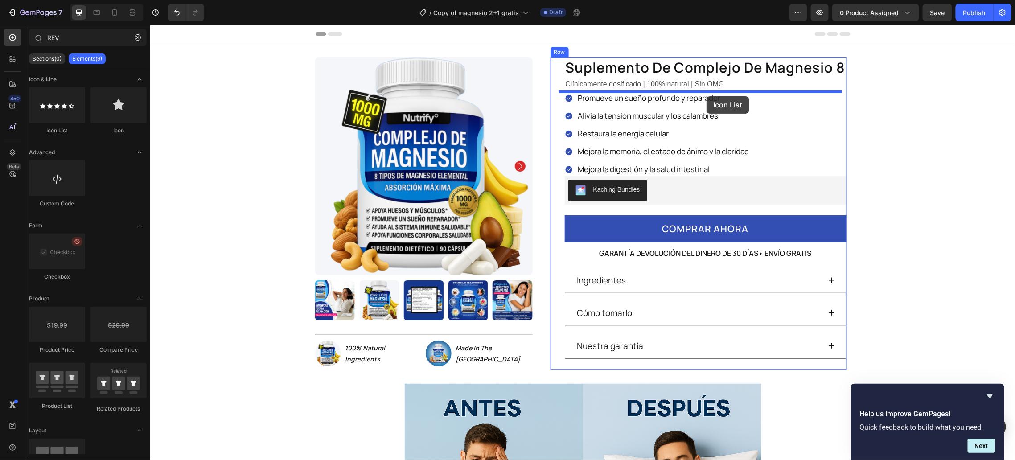
drag, startPoint x: 205, startPoint y: 128, endPoint x: 706, endPoint y: 95, distance: 502.0
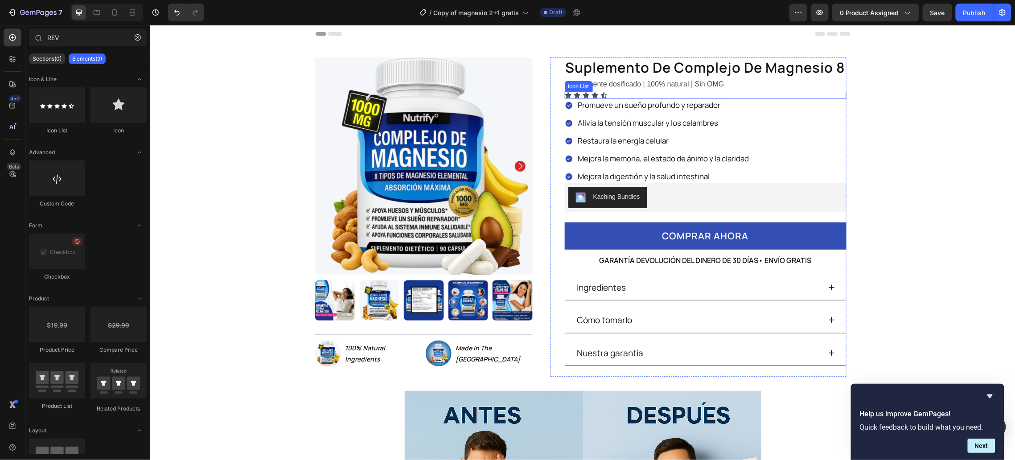
click at [608, 94] on div "Icon Icon Icon Icon Icon" at bounding box center [705, 94] width 282 height 7
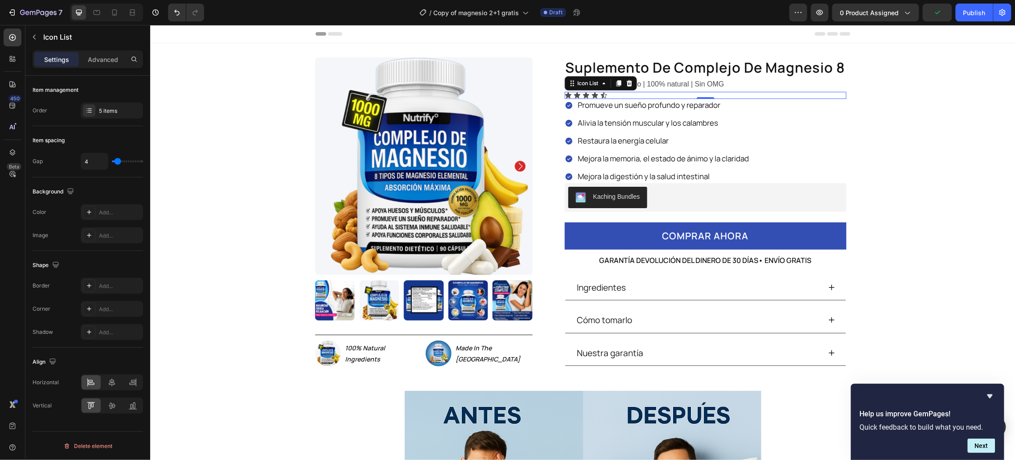
click at [658, 95] on div "Icon Icon Icon Icon Icon" at bounding box center [705, 94] width 282 height 7
click at [111, 113] on div "5 items" at bounding box center [120, 111] width 42 height 8
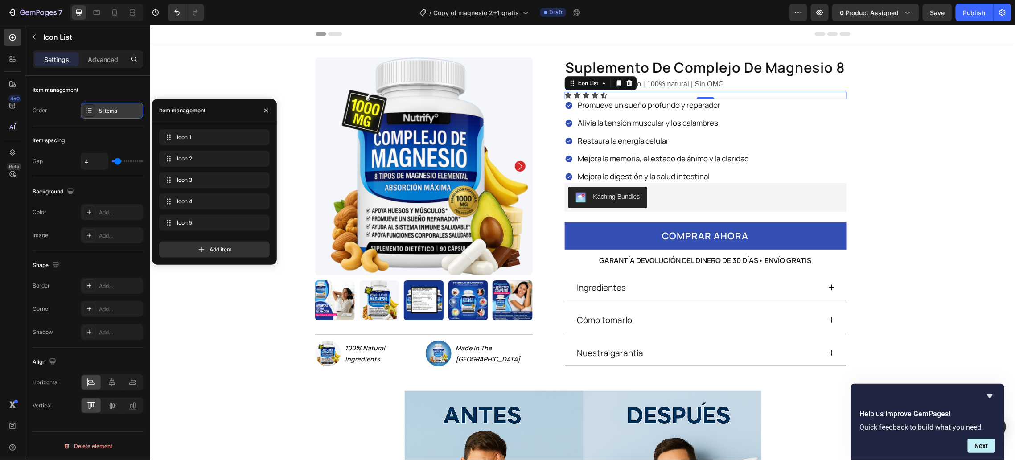
click at [111, 113] on div "5 items" at bounding box center [120, 111] width 42 height 8
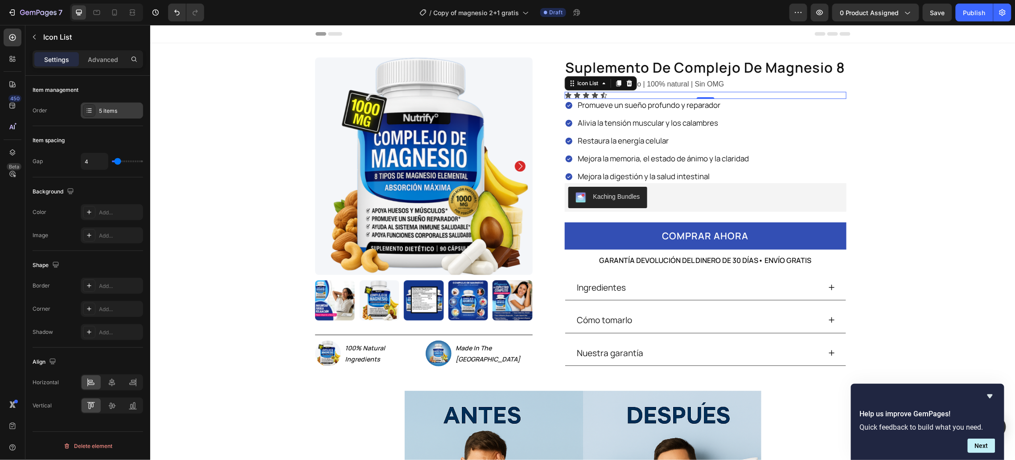
click at [109, 115] on div "5 items" at bounding box center [112, 110] width 62 height 16
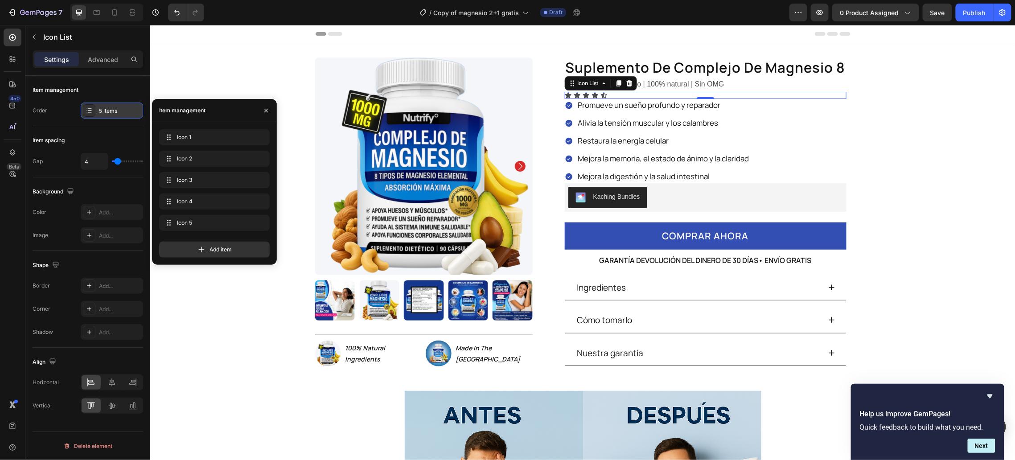
click at [109, 115] on div "5 items" at bounding box center [112, 110] width 62 height 16
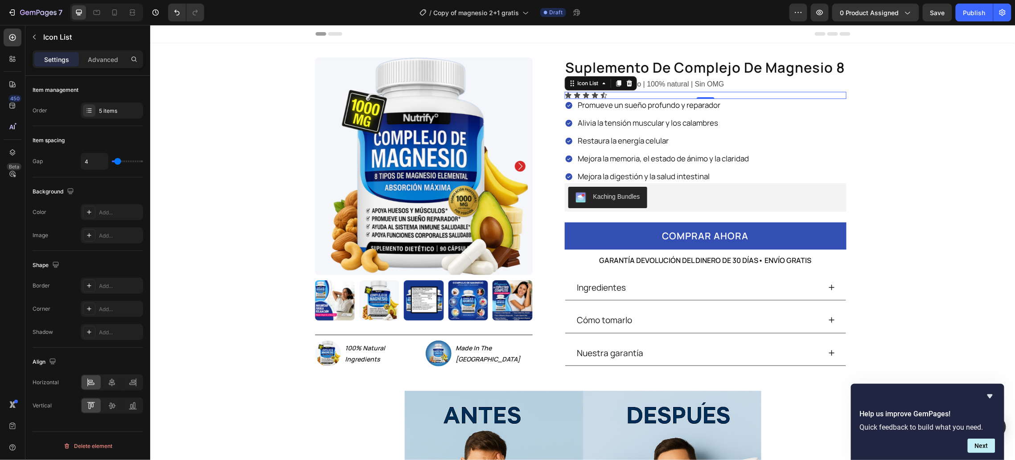
click at [639, 92] on div "Icon Icon Icon Icon Icon" at bounding box center [705, 94] width 282 height 7
click at [12, 60] on icon at bounding box center [12, 58] width 9 height 9
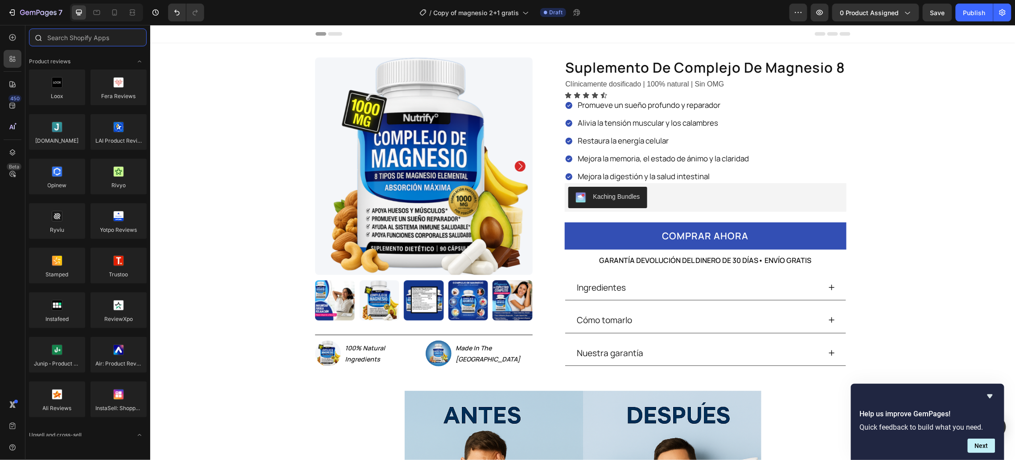
click at [79, 39] on input "text" at bounding box center [88, 38] width 118 height 18
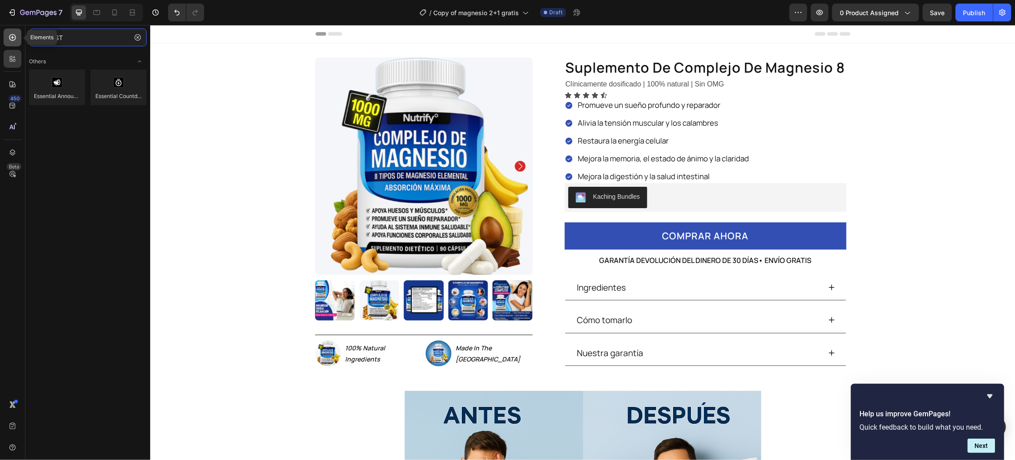
type input "TEST"
click at [10, 37] on icon at bounding box center [12, 37] width 9 height 9
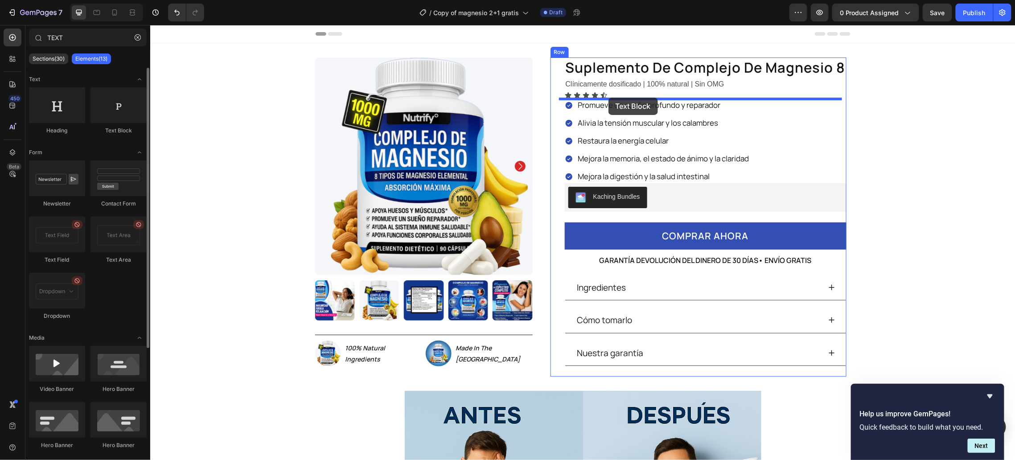
drag, startPoint x: 266, startPoint y: 123, endPoint x: 608, endPoint y: 97, distance: 342.4
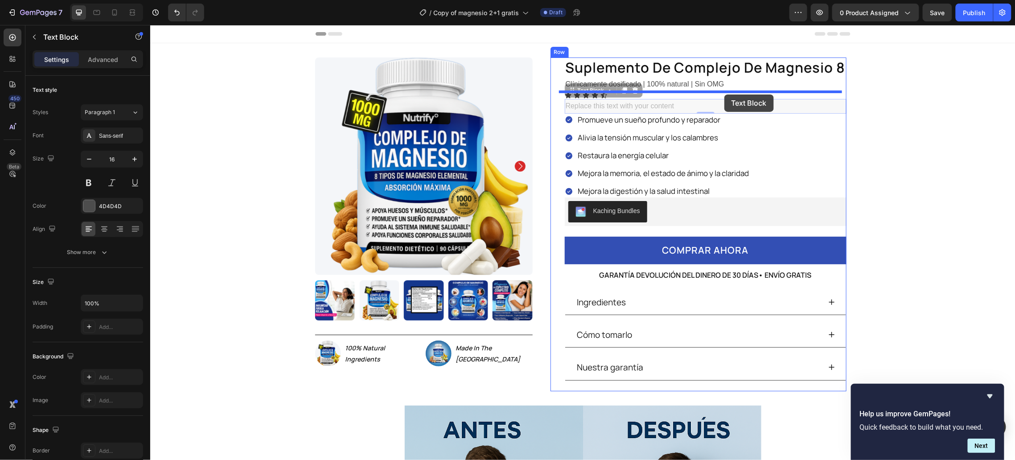
drag, startPoint x: 565, startPoint y: 92, endPoint x: 724, endPoint y: 94, distance: 159.1
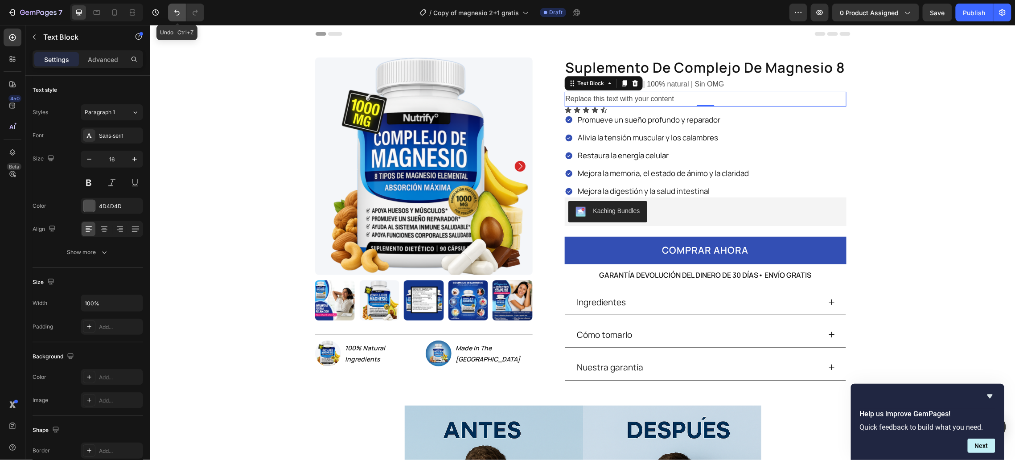
click at [180, 14] on icon "Undo/Redo" at bounding box center [176, 12] width 9 height 9
click at [631, 90] on icon at bounding box center [634, 89] width 7 height 7
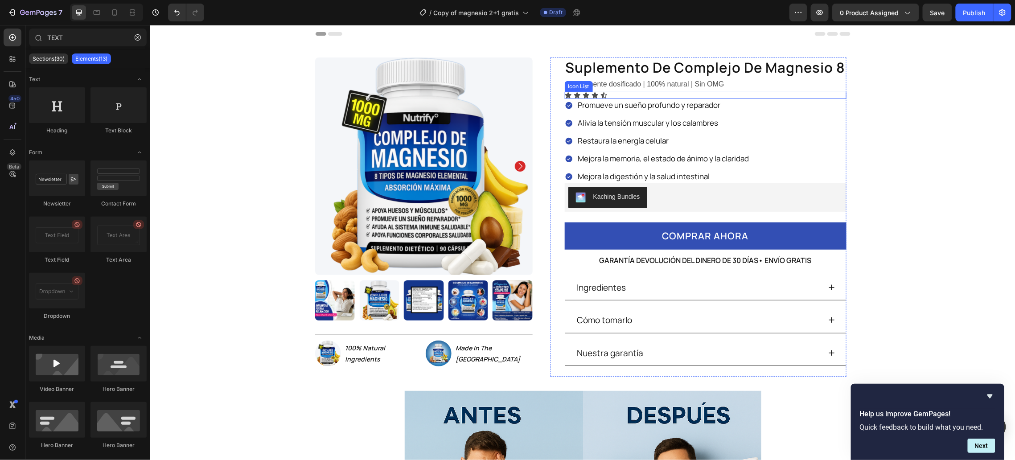
click at [611, 92] on div "Icon Icon Icon Icon Icon" at bounding box center [705, 94] width 282 height 7
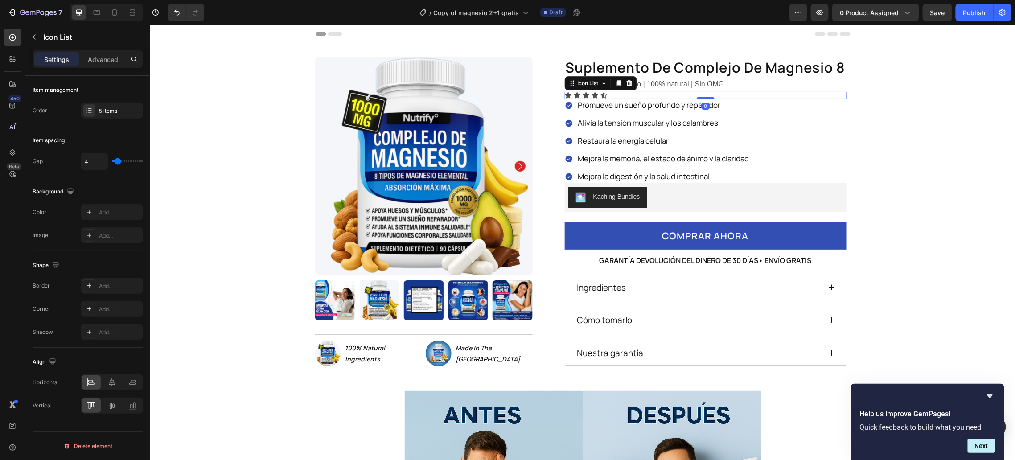
click at [611, 92] on div "Icon Icon Icon Icon Icon" at bounding box center [705, 94] width 282 height 7
click at [632, 94] on div "Icon Icon Icon Icon Icon" at bounding box center [705, 94] width 282 height 7
click at [109, 106] on div "5 items" at bounding box center [112, 110] width 62 height 16
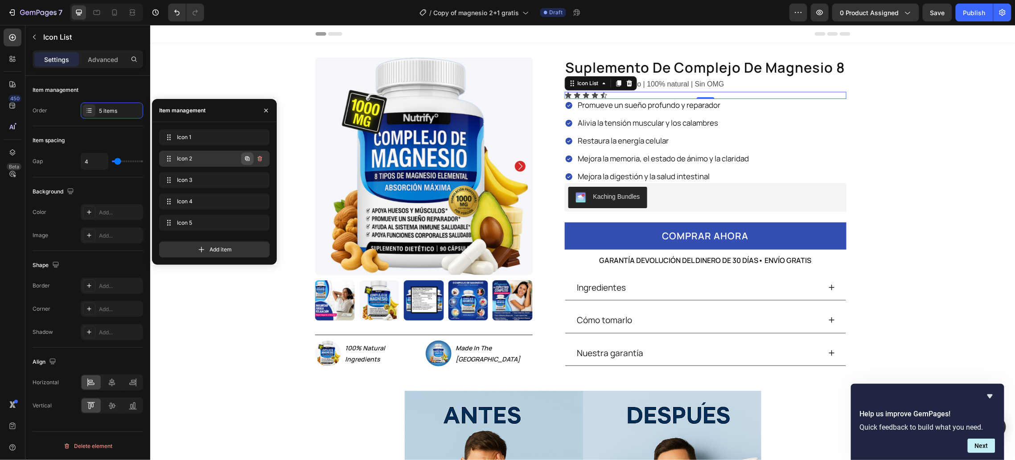
click at [241, 154] on button "button" at bounding box center [247, 158] width 12 height 12
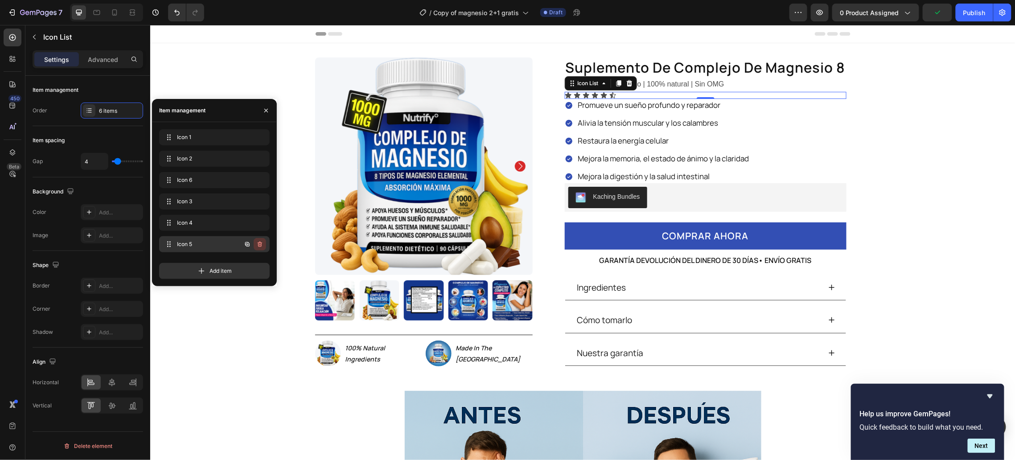
click at [262, 245] on icon "button" at bounding box center [259, 244] width 7 height 7
click at [256, 245] on div "Delete" at bounding box center [254, 244] width 16 height 8
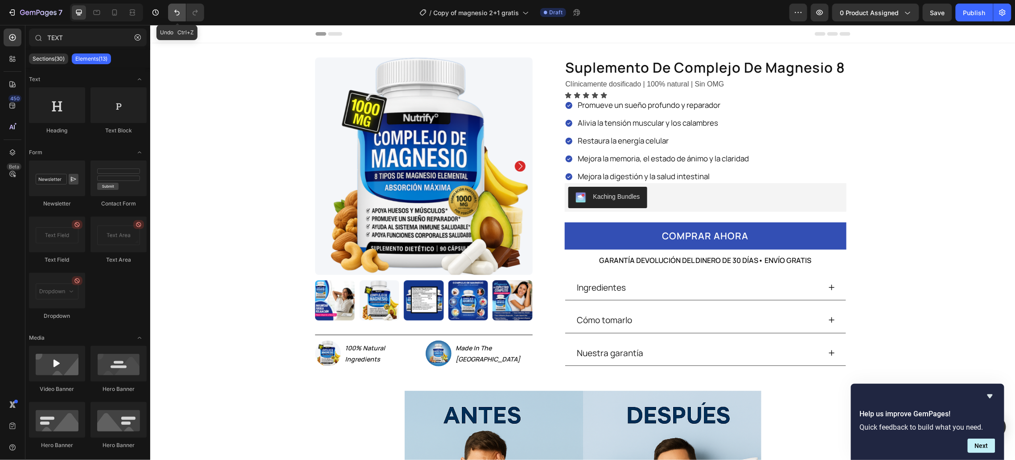
click at [177, 10] on icon "Undo/Redo" at bounding box center [176, 12] width 9 height 9
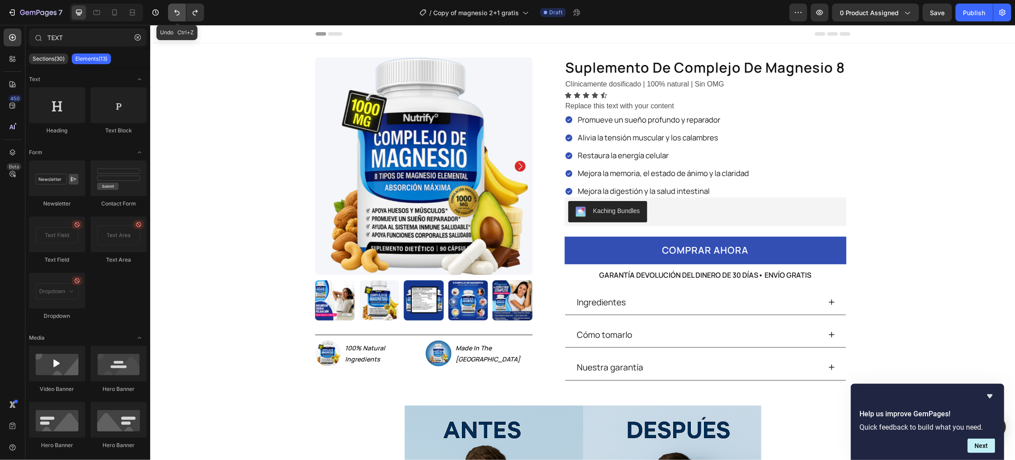
click at [177, 10] on icon "Undo/Redo" at bounding box center [176, 12] width 9 height 9
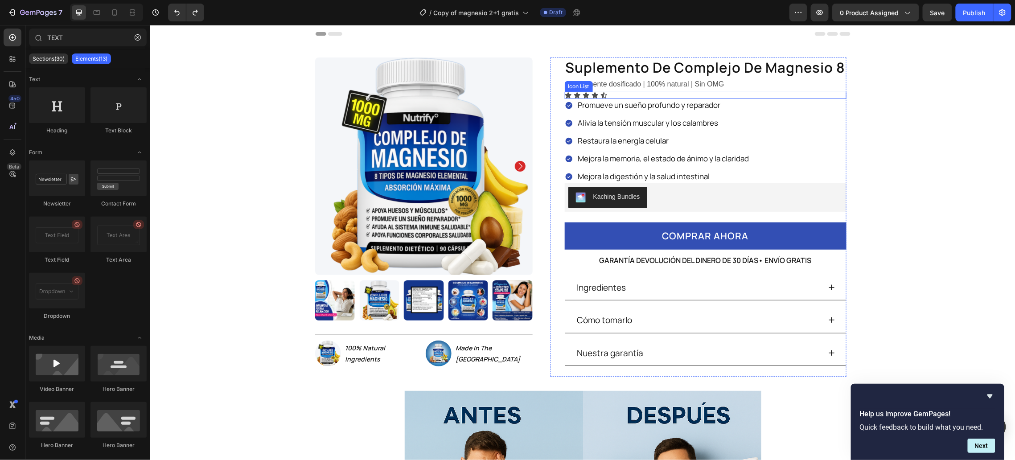
click at [654, 90] on p "Clínicamente dosificado | 100% natural | Sin OMG" at bounding box center [705, 84] width 280 height 13
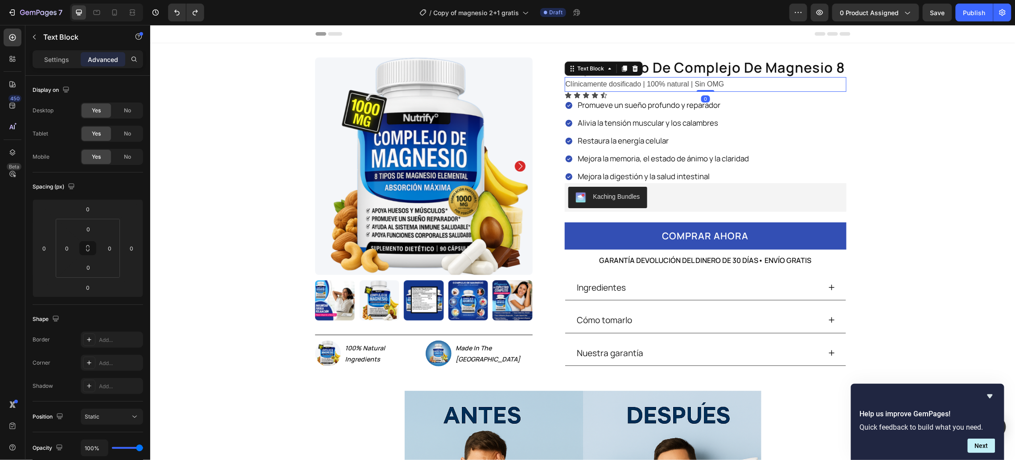
click at [635, 97] on div "Icon Icon Icon Icon Icon" at bounding box center [705, 94] width 282 height 7
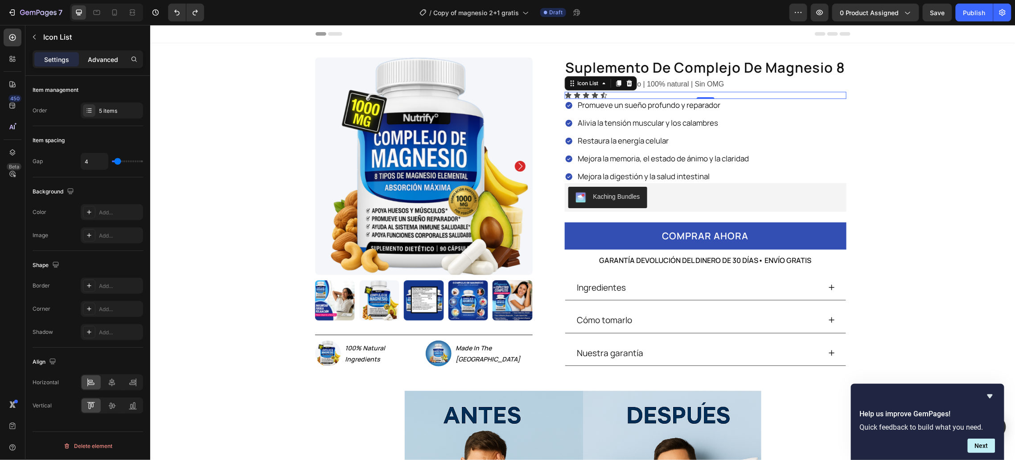
click at [106, 55] on p "Advanced" at bounding box center [103, 59] width 30 height 9
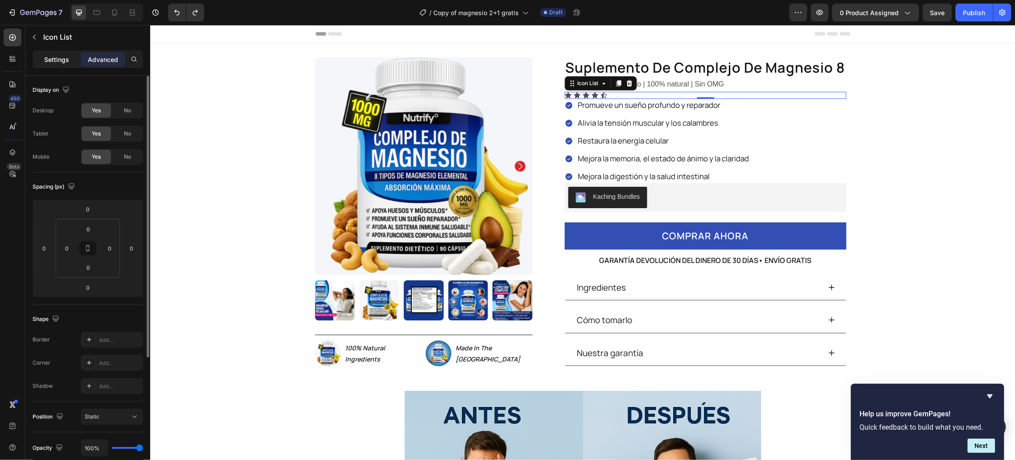
click at [55, 56] on p "Settings" at bounding box center [56, 59] width 25 height 9
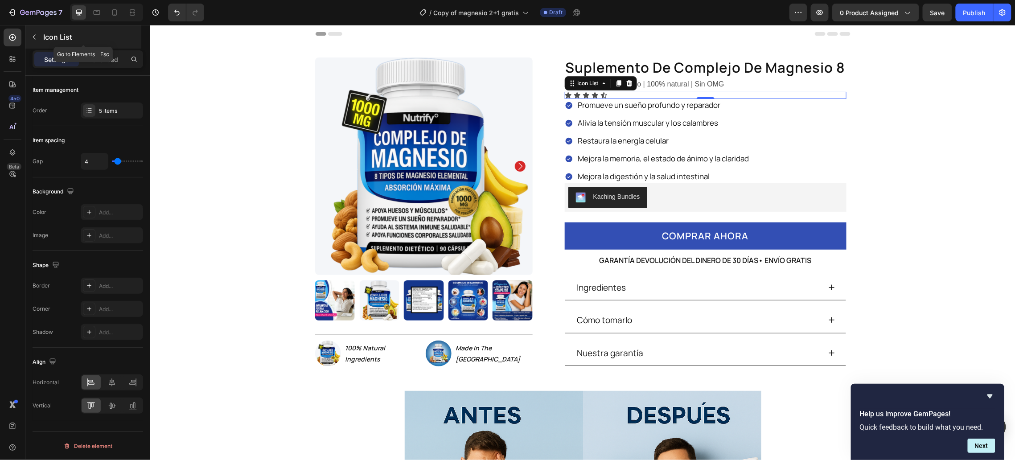
click at [36, 32] on button "button" at bounding box center [34, 37] width 14 height 14
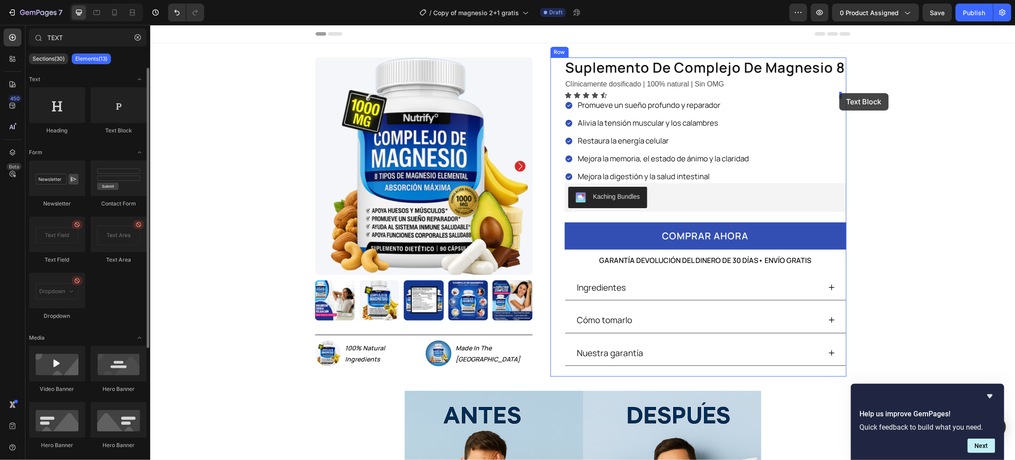
drag, startPoint x: 253, startPoint y: 143, endPoint x: 839, endPoint y: 93, distance: 587.7
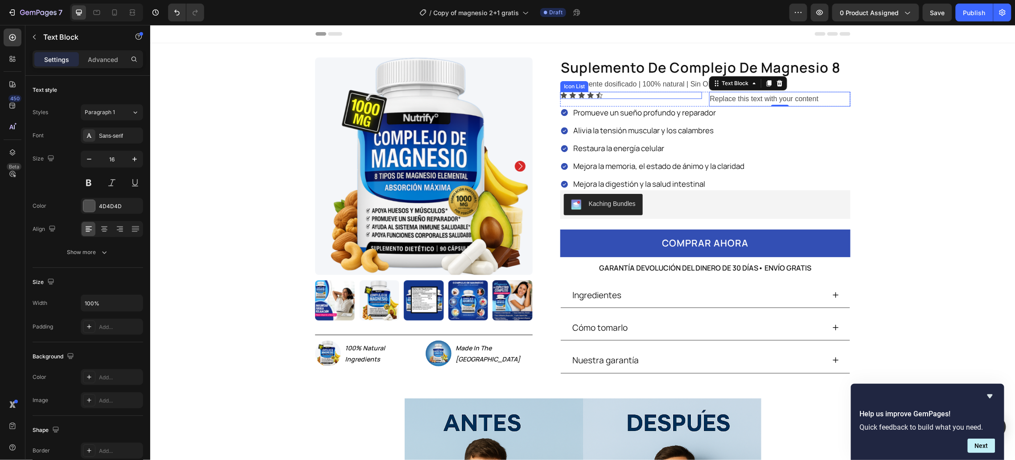
click at [611, 95] on div "Icon Icon Icon Icon Icon" at bounding box center [631, 94] width 142 height 7
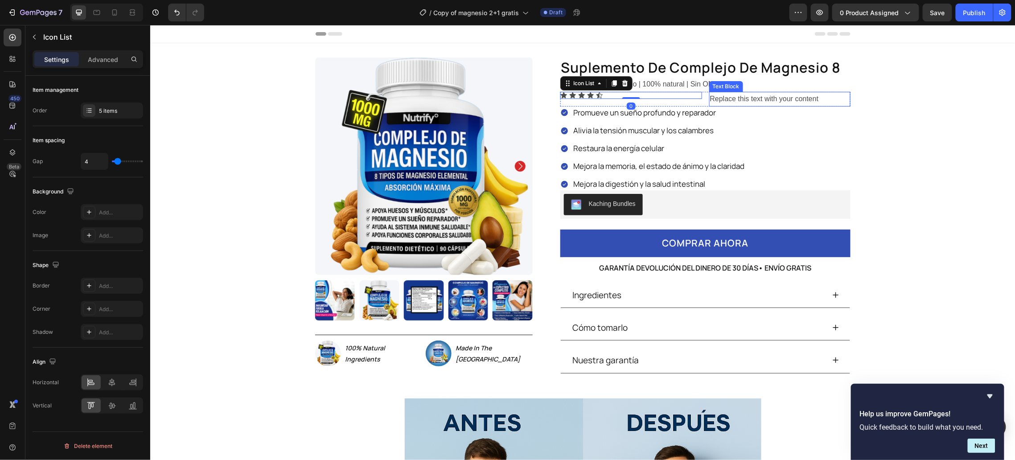
click at [720, 96] on div "Replace this text with your content" at bounding box center [780, 98] width 142 height 15
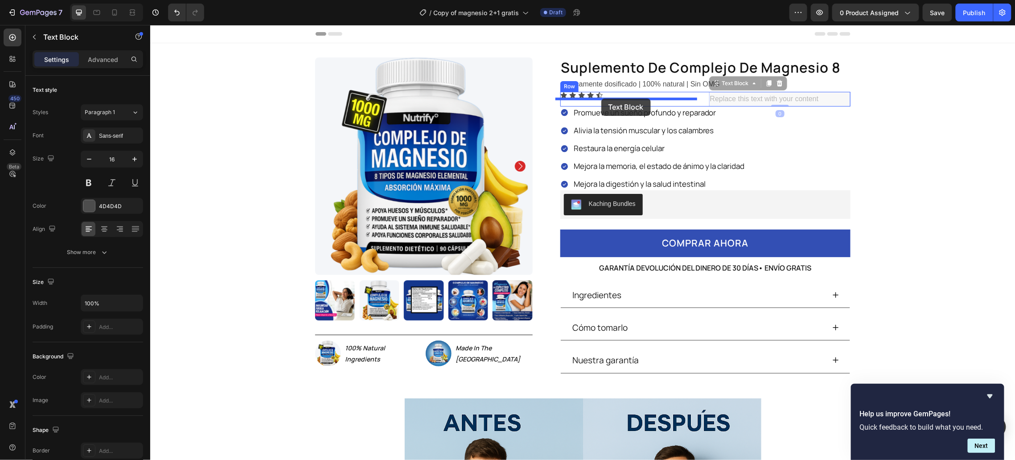
drag, startPoint x: 712, startPoint y: 84, endPoint x: 601, endPoint y: 98, distance: 111.8
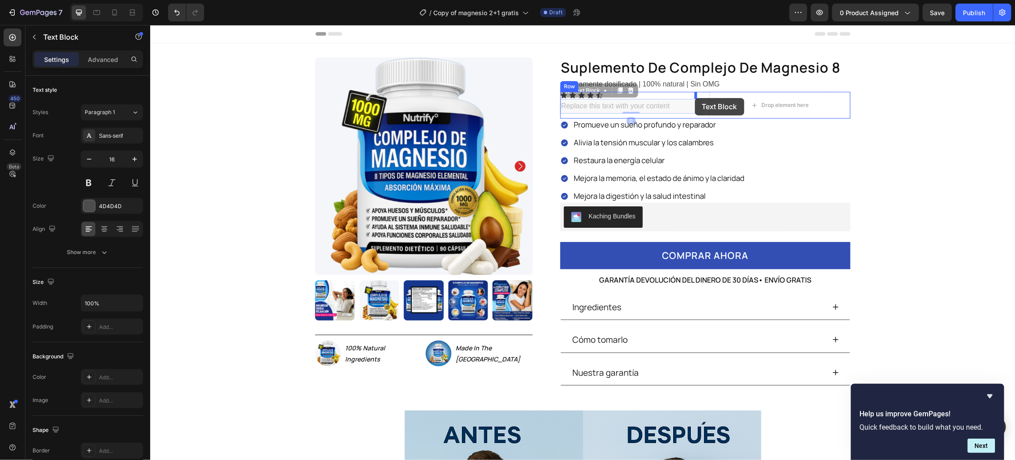
drag, startPoint x: 564, startPoint y: 92, endPoint x: 694, endPoint y: 98, distance: 130.2
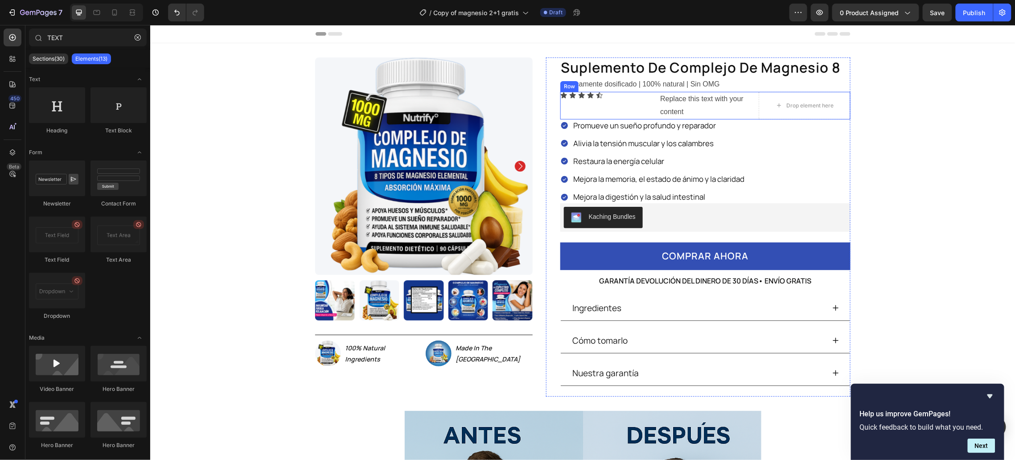
click at [751, 92] on div "Icon Icon Icon Icon Icon Icon List Replace this text with your content Text Blo…" at bounding box center [705, 105] width 291 height 28
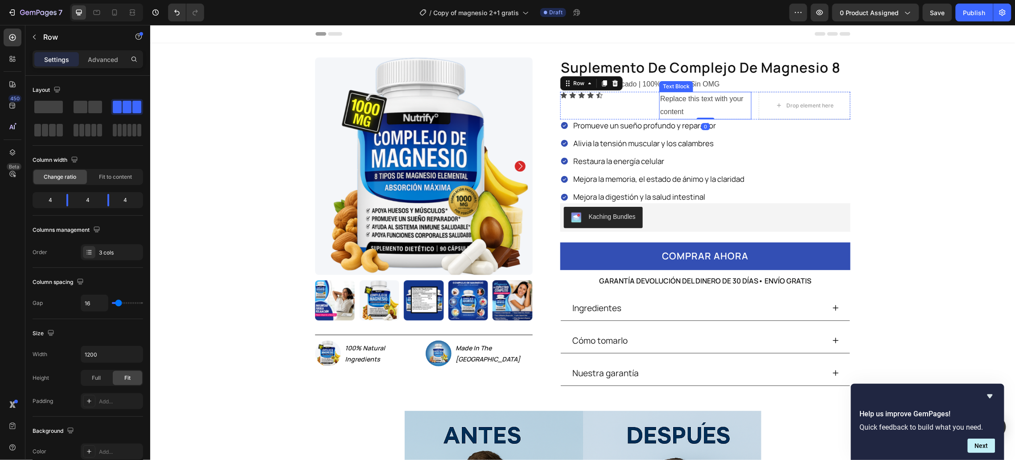
click at [649, 97] on div "Icon Icon Icon Icon Icon Icon List Replace this text with your content Text Blo…" at bounding box center [705, 105] width 291 height 28
click at [602, 96] on div "Icon Icon Icon Icon Icon" at bounding box center [606, 94] width 92 height 7
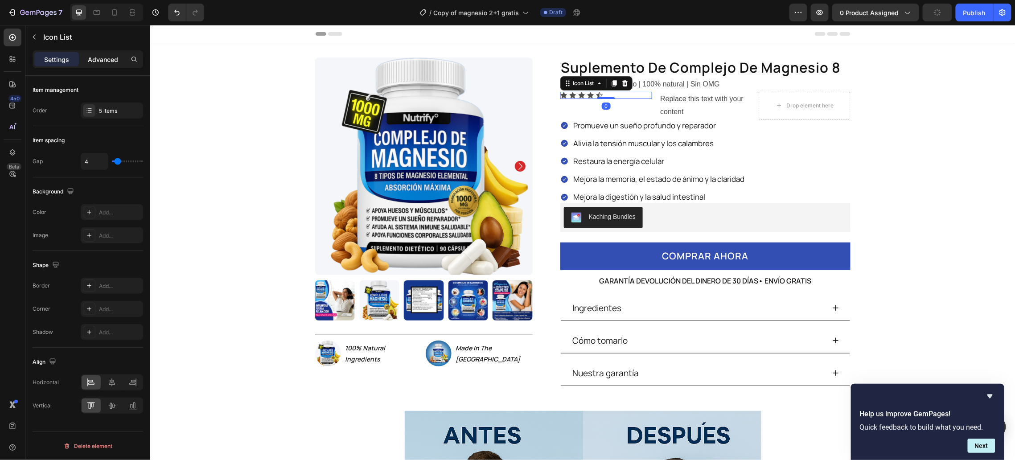
click at [105, 61] on p "Advanced" at bounding box center [103, 59] width 30 height 9
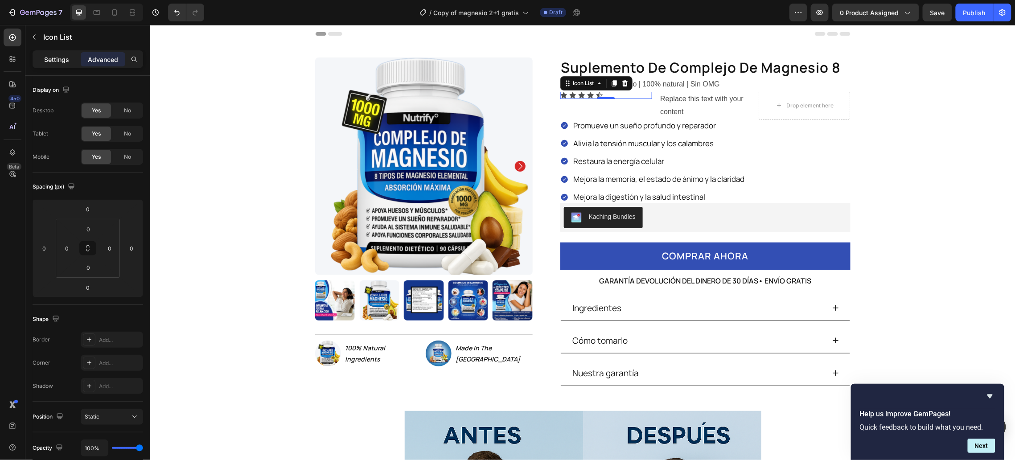
click at [55, 61] on p "Settings" at bounding box center [56, 59] width 25 height 9
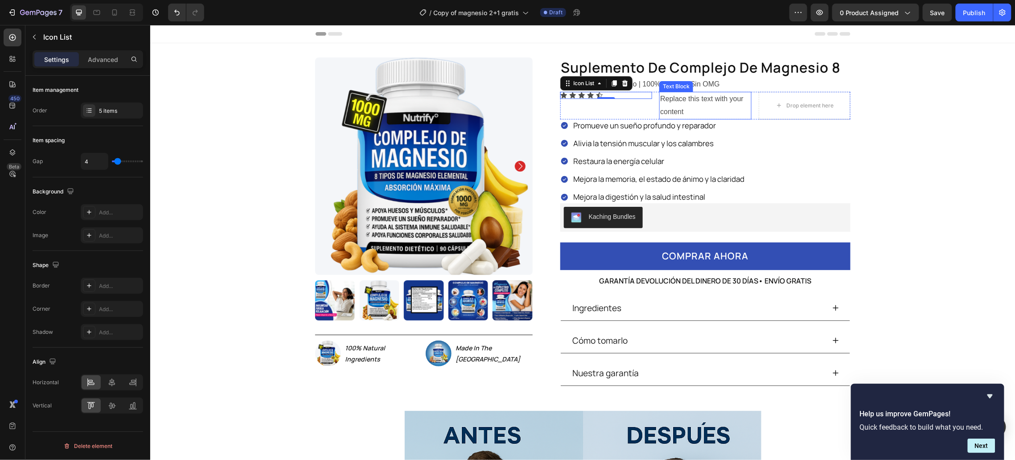
click at [716, 113] on div "Replace this text with your content" at bounding box center [705, 105] width 92 height 28
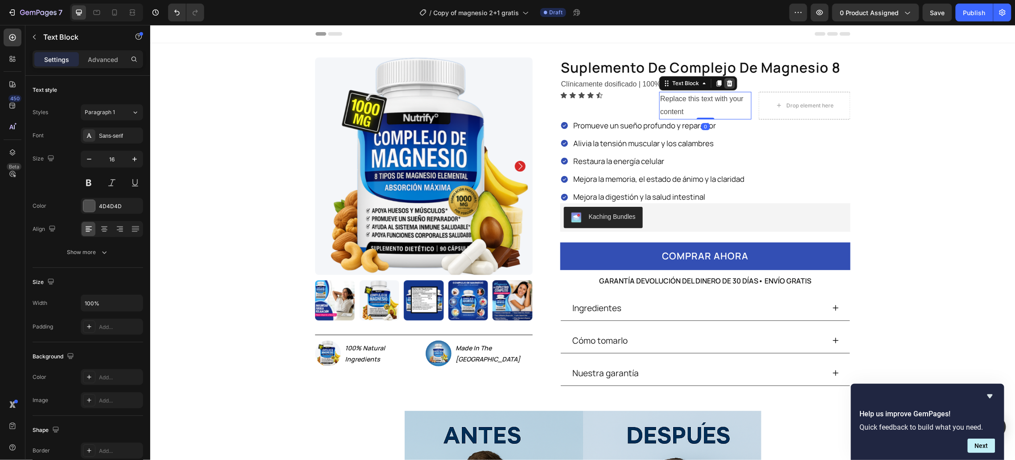
click at [725, 83] on icon at bounding box center [728, 82] width 7 height 7
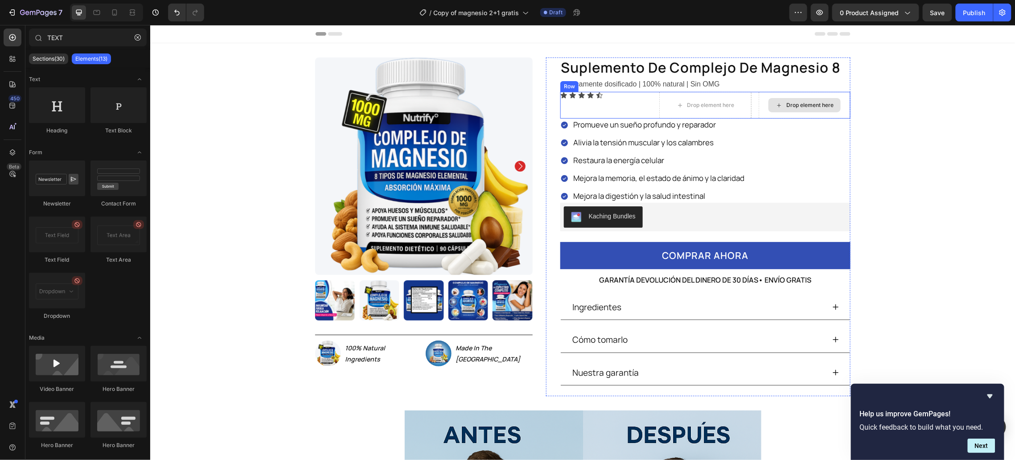
click at [758, 111] on div "Drop element here" at bounding box center [804, 104] width 92 height 27
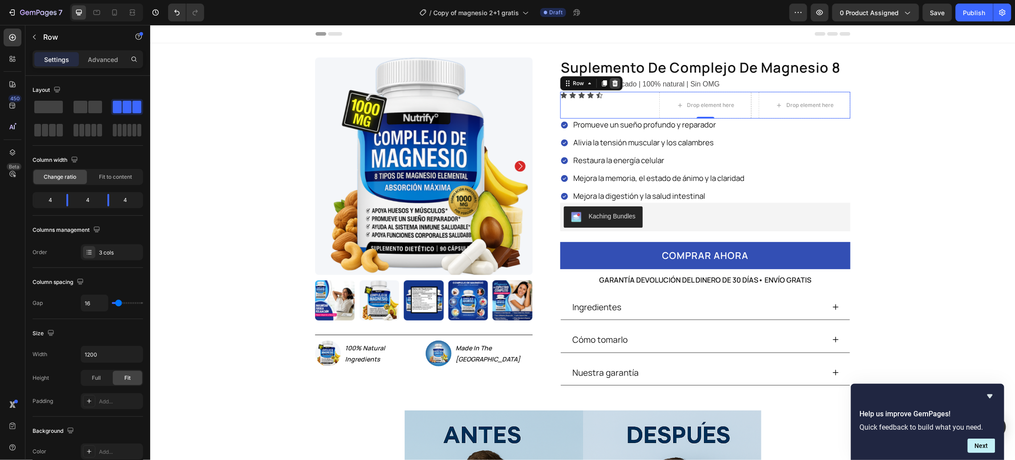
click at [611, 84] on icon at bounding box center [614, 83] width 6 height 6
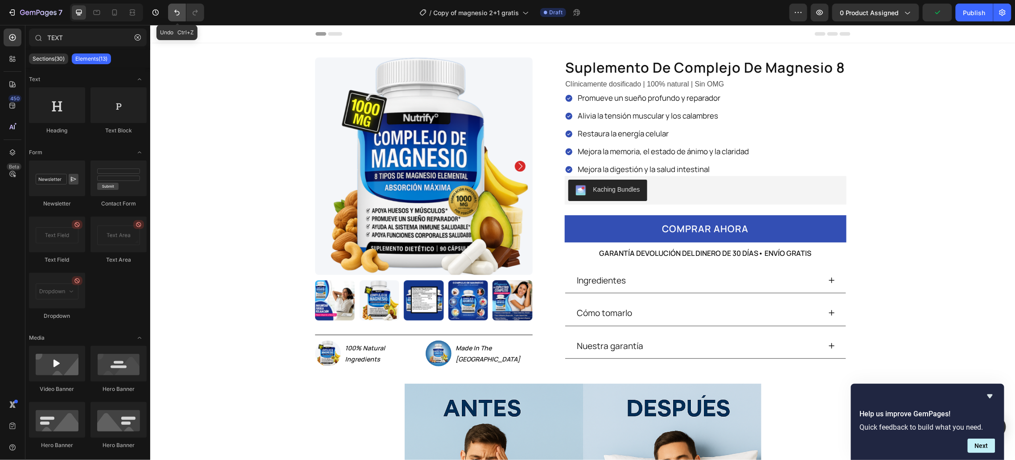
click at [170, 9] on button "Undo/Redo" at bounding box center [177, 13] width 18 height 18
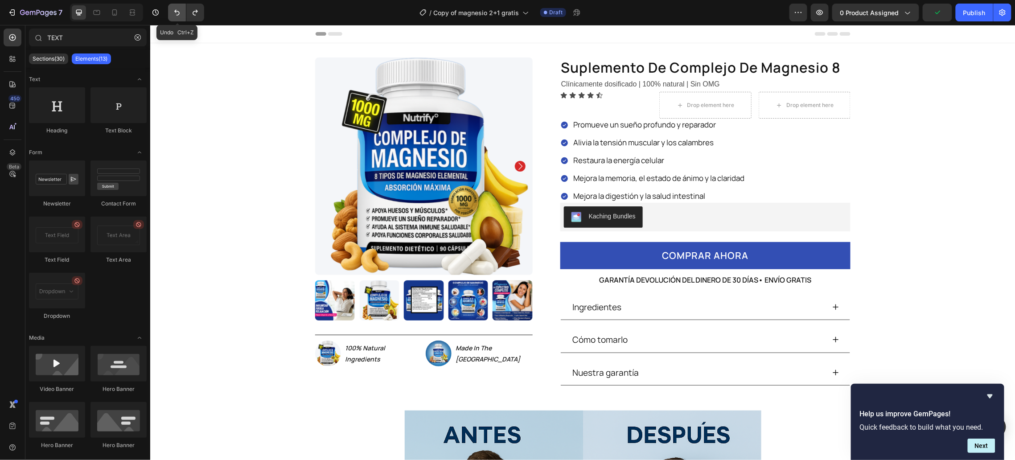
click at [170, 9] on button "Undo/Redo" at bounding box center [177, 13] width 18 height 18
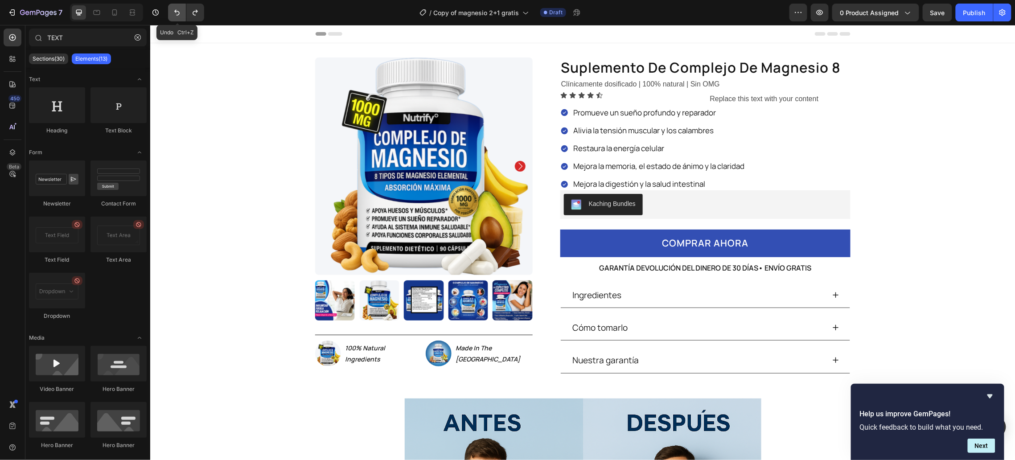
click at [170, 9] on button "Undo/Redo" at bounding box center [177, 13] width 18 height 18
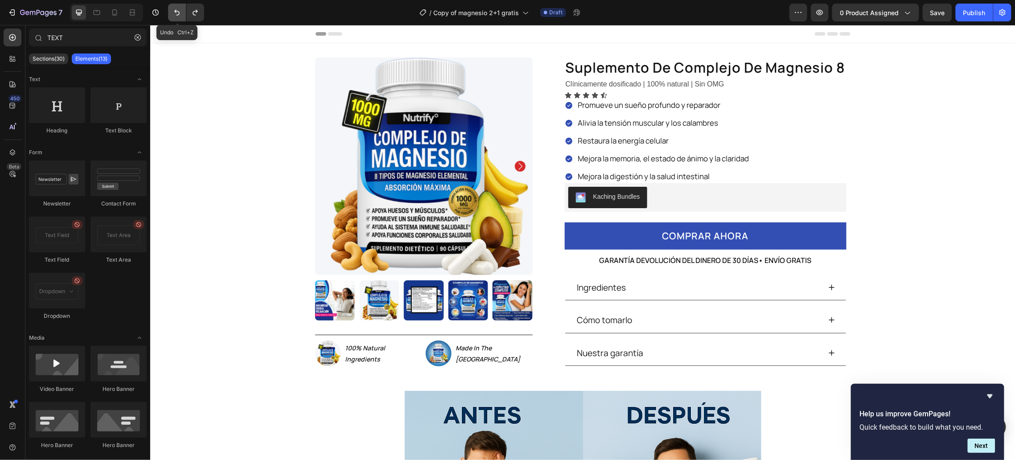
click at [170, 9] on button "Undo/Redo" at bounding box center [177, 13] width 18 height 18
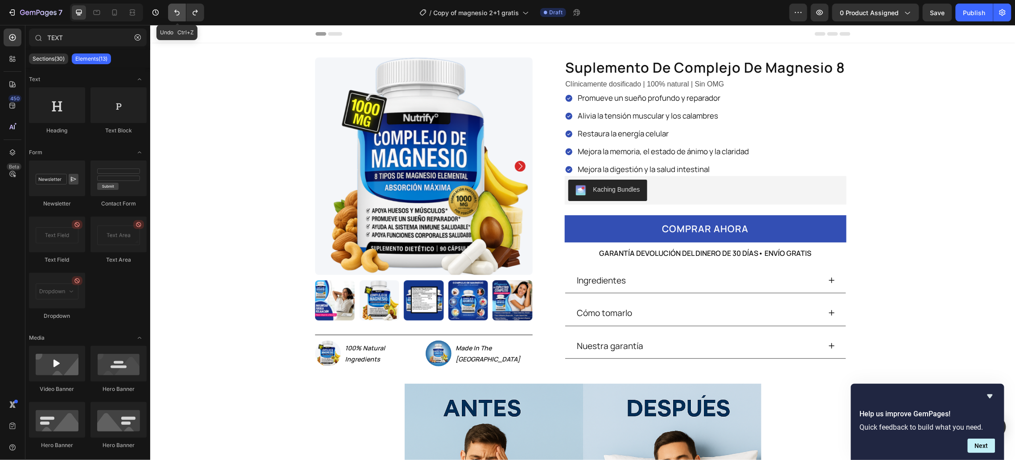
click at [170, 9] on button "Undo/Redo" at bounding box center [177, 13] width 18 height 18
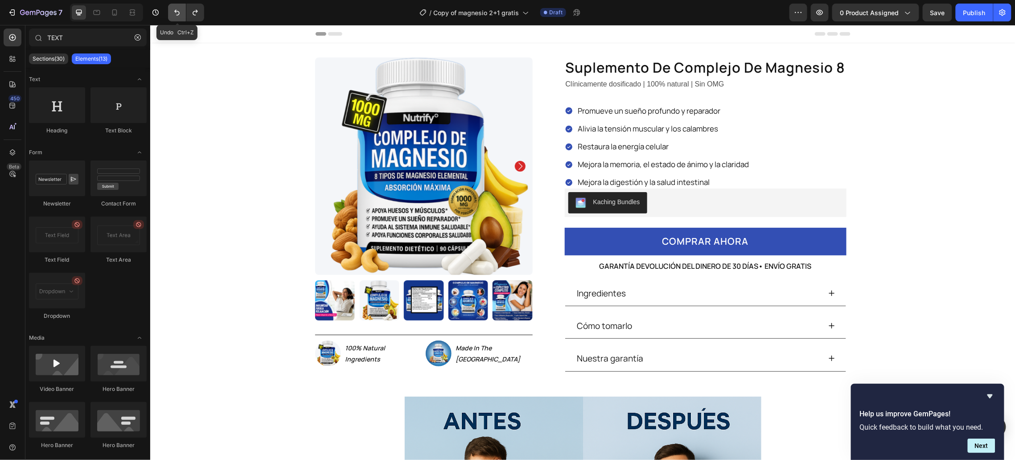
click at [170, 9] on button "Undo/Redo" at bounding box center [177, 13] width 18 height 18
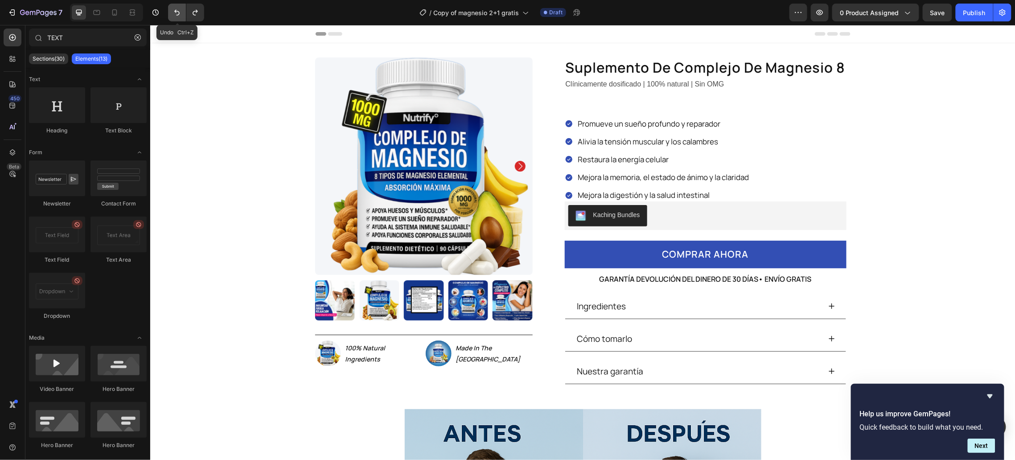
click at [170, 9] on button "Undo/Redo" at bounding box center [177, 13] width 18 height 18
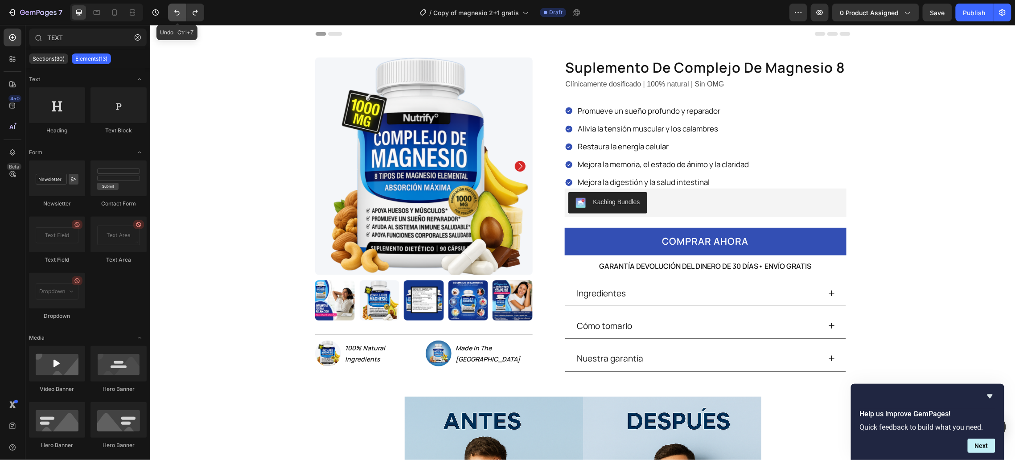
click at [170, 9] on button "Undo/Redo" at bounding box center [177, 13] width 18 height 18
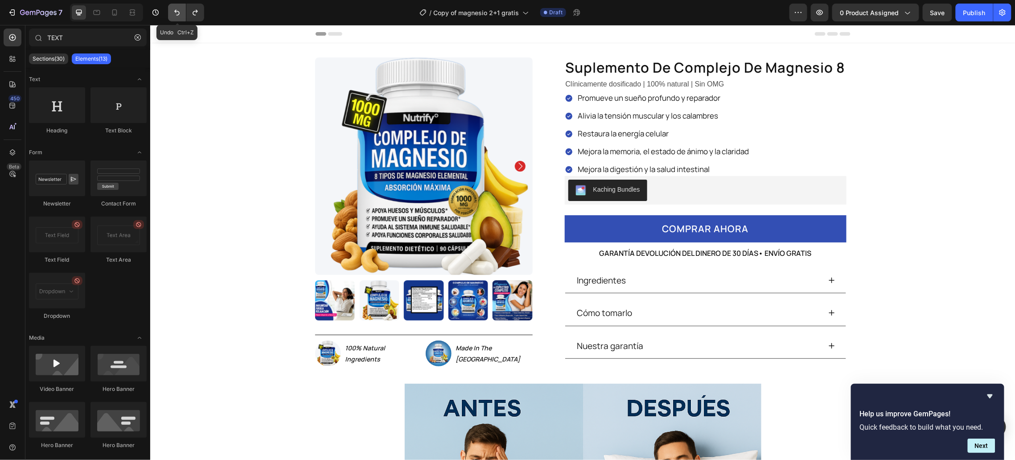
click at [170, 9] on button "Undo/Redo" at bounding box center [177, 13] width 18 height 18
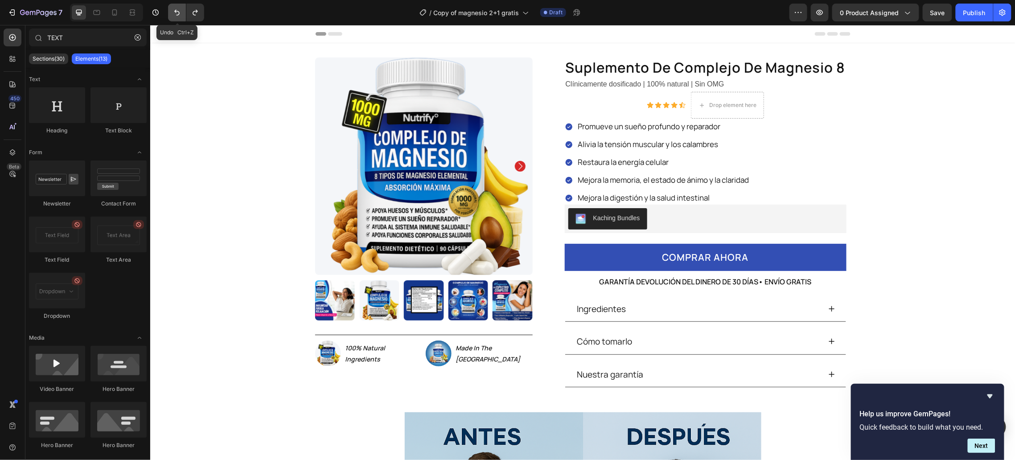
click at [170, 9] on button "Undo/Redo" at bounding box center [177, 13] width 18 height 18
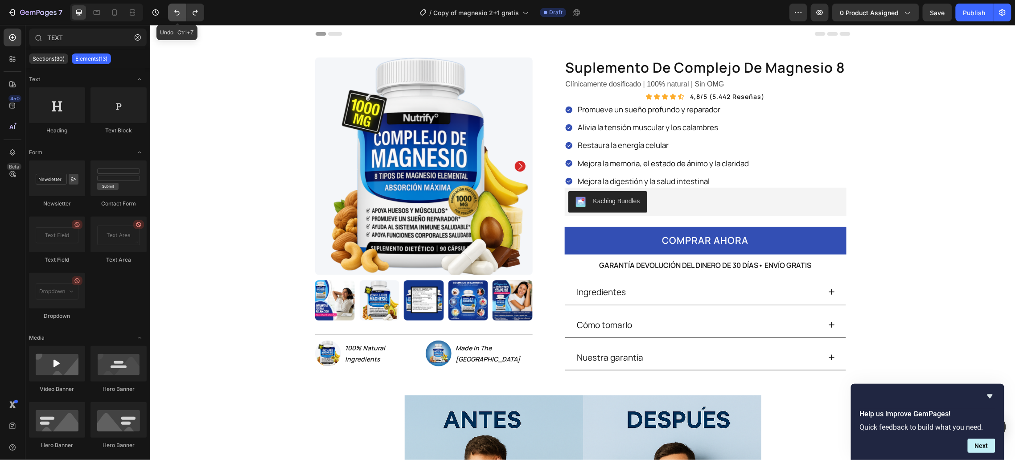
click at [170, 9] on button "Undo/Redo" at bounding box center [177, 13] width 18 height 18
click at [192, 12] on icon "Undo/Redo" at bounding box center [195, 12] width 9 height 9
click at [69, 37] on input "TEXT" at bounding box center [88, 38] width 118 height 18
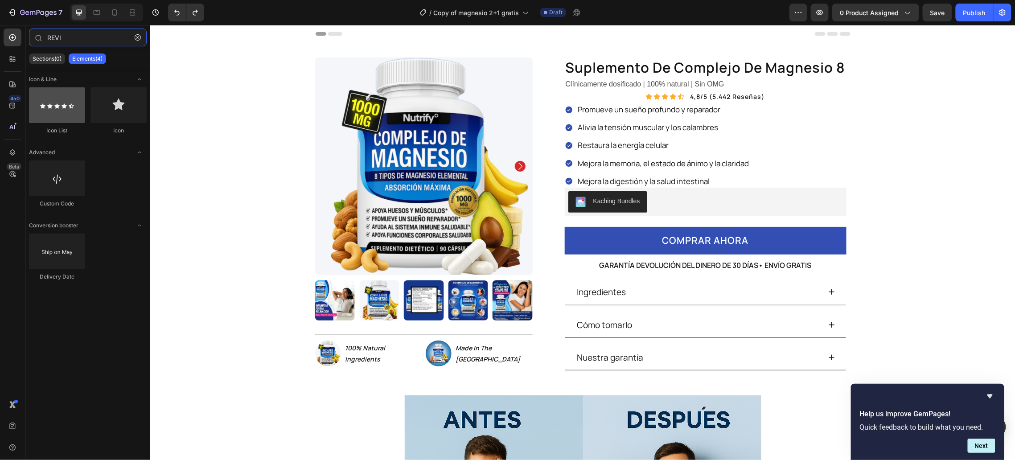
type input "REVI"
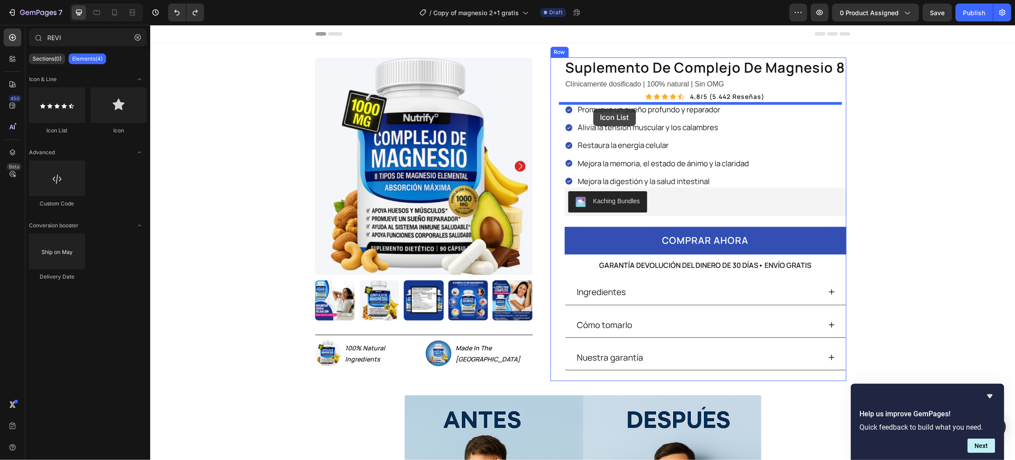
drag, startPoint x: 215, startPoint y: 131, endPoint x: 593, endPoint y: 108, distance: 378.2
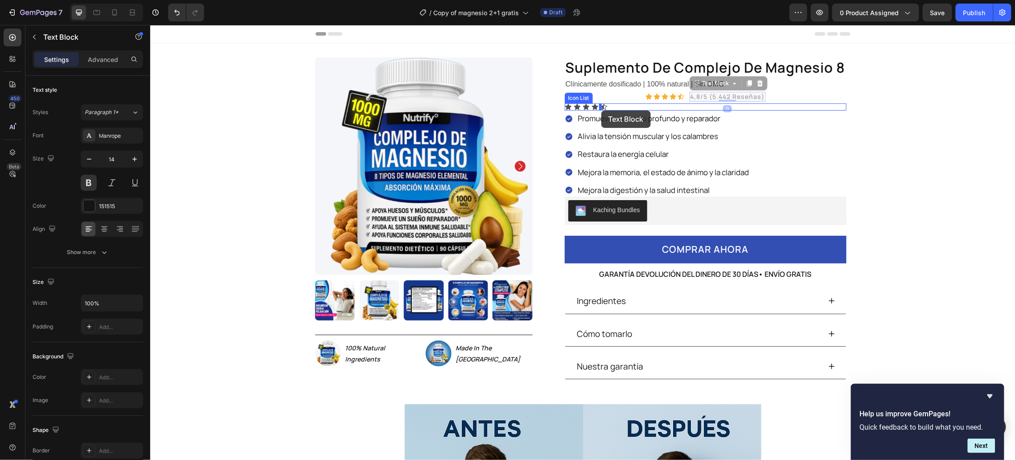
drag, startPoint x: 698, startPoint y: 94, endPoint x: 601, endPoint y: 110, distance: 98.9
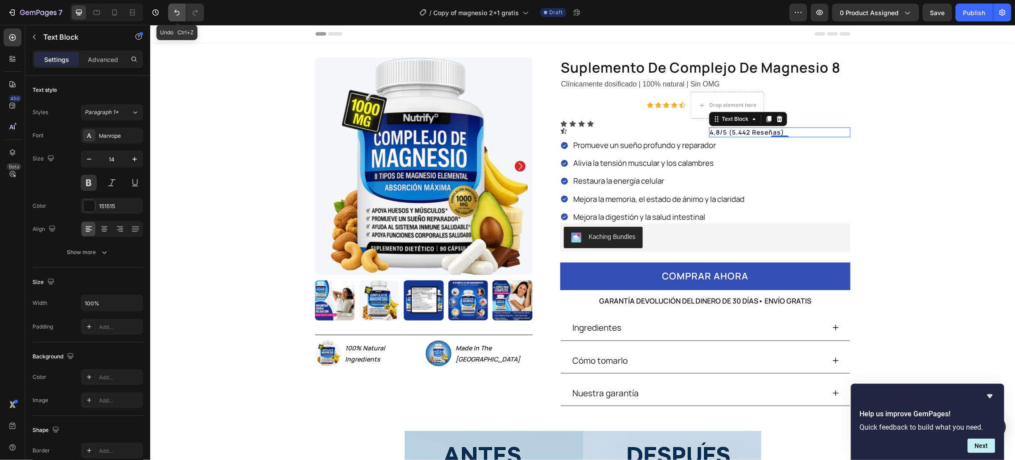
click at [178, 11] on icon "Undo/Redo" at bounding box center [176, 12] width 9 height 9
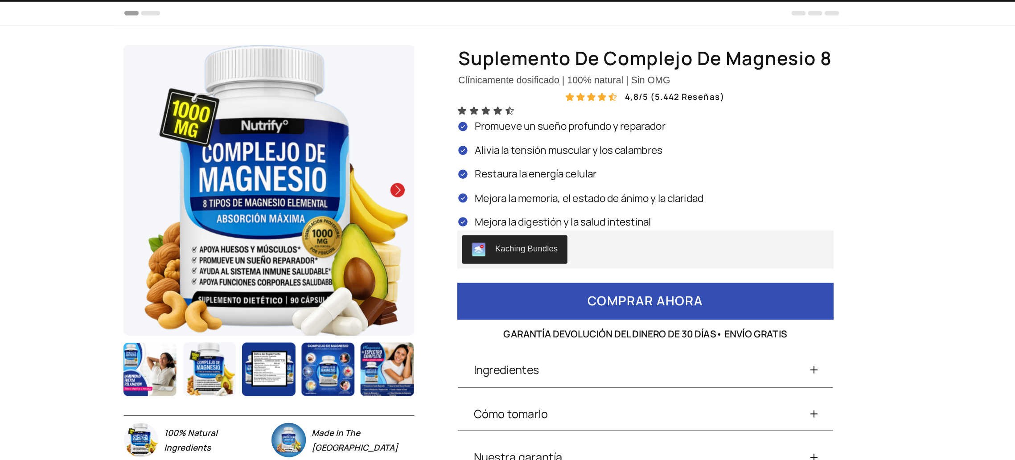
click at [443, 74] on p "4,8/5 (5.442 reseñas)" at bounding box center [480, 73] width 74 height 8
click at [435, 74] on div "Icon Icon Icon Icon Icon Icon List 4,8/5 (5.442 reseñas) Text Block Row" at bounding box center [458, 73] width 120 height 10
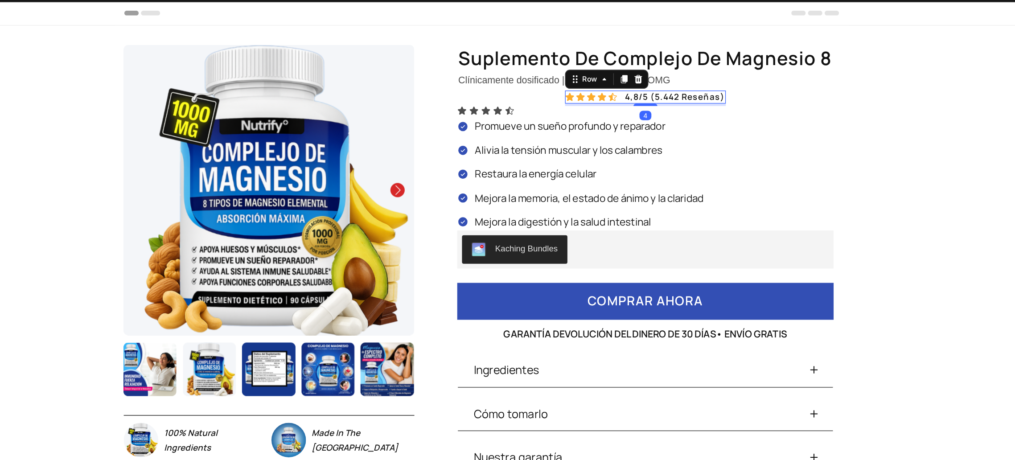
click at [423, 74] on icon at bounding box center [426, 73] width 6 height 6
click at [433, 70] on div "Icon Icon Icon Icon 0 Icon Icon List 4,8/5 (5.442 reseñas) Text Block Row" at bounding box center [458, 73] width 120 height 10
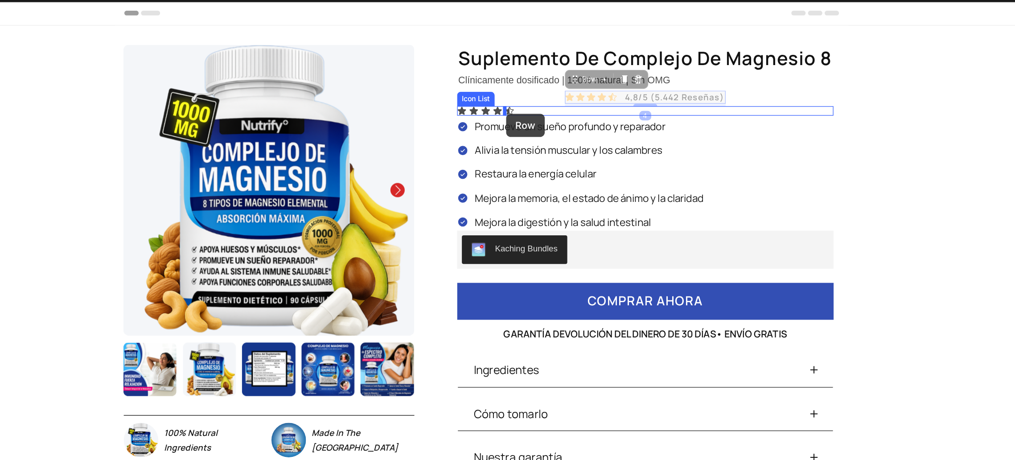
drag, startPoint x: 436, startPoint y: 72, endPoint x: 354, endPoint y: 85, distance: 82.6
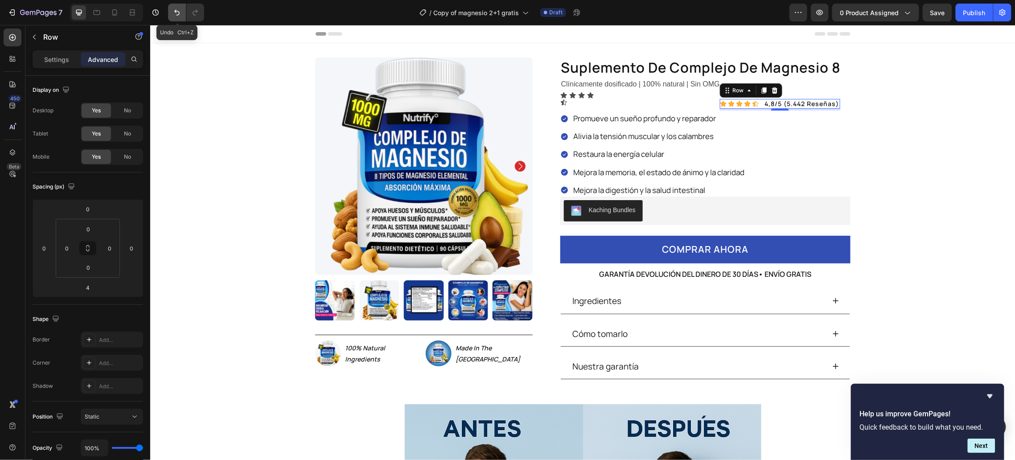
click at [172, 12] on icon "Undo/Redo" at bounding box center [176, 12] width 9 height 9
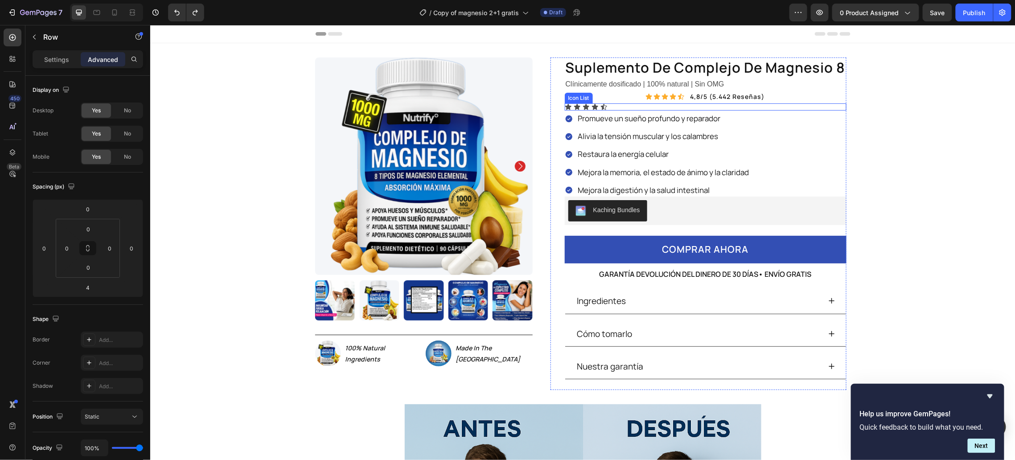
click at [611, 107] on div "Icon Icon Icon Icon Icon" at bounding box center [705, 106] width 282 height 7
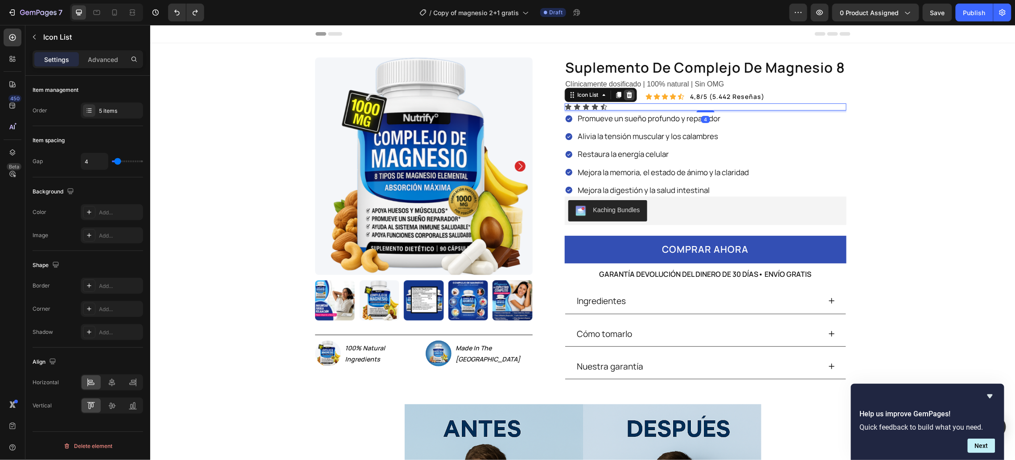
click at [626, 94] on icon at bounding box center [629, 94] width 6 height 6
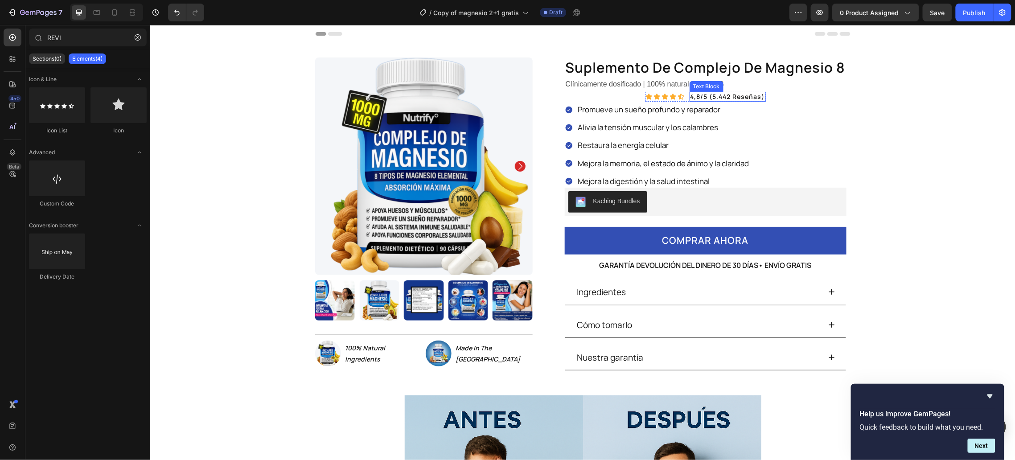
click at [750, 94] on p "4,8/5 (5.442 reseñas)" at bounding box center [727, 96] width 74 height 8
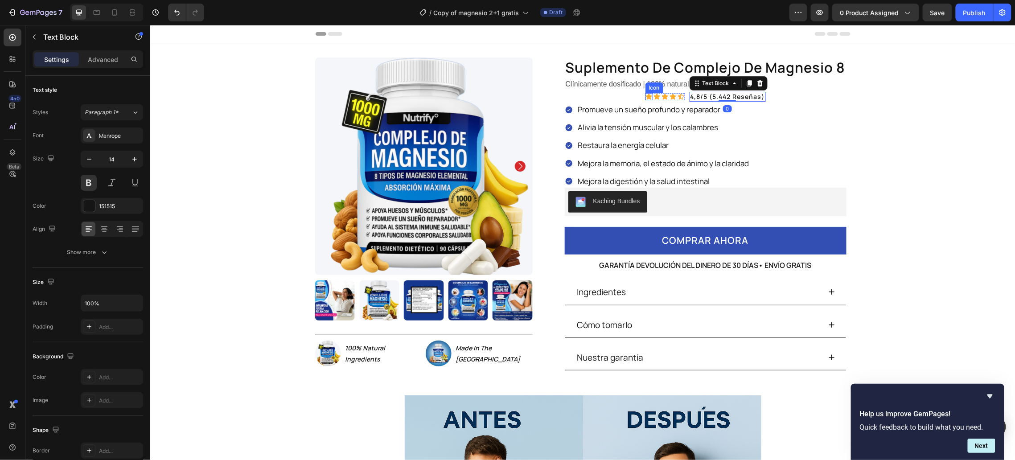
click at [634, 97] on div "suplemento de complejo de magnesio 8 Product Title Clínicamente dosificado | 10…" at bounding box center [705, 219] width 282 height 324
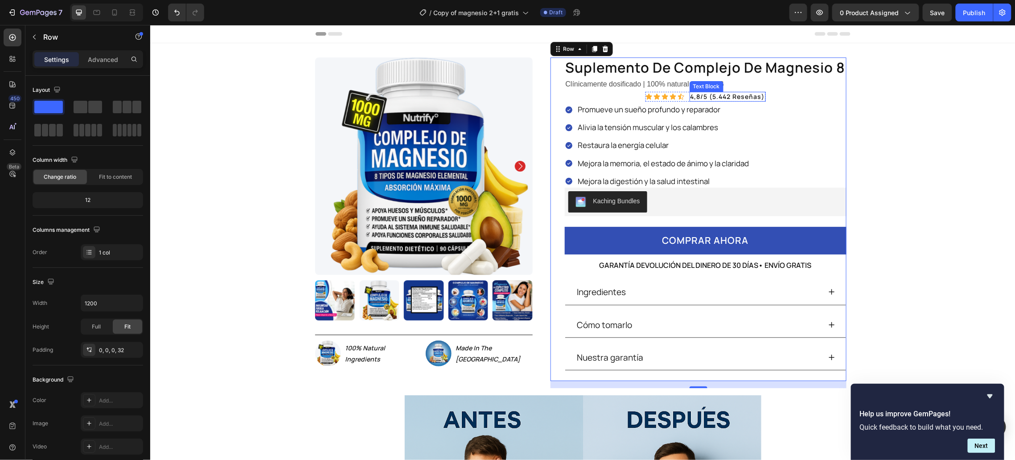
click at [689, 95] on div "4,8/5 (5.442 reseñas)" at bounding box center [727, 96] width 76 height 10
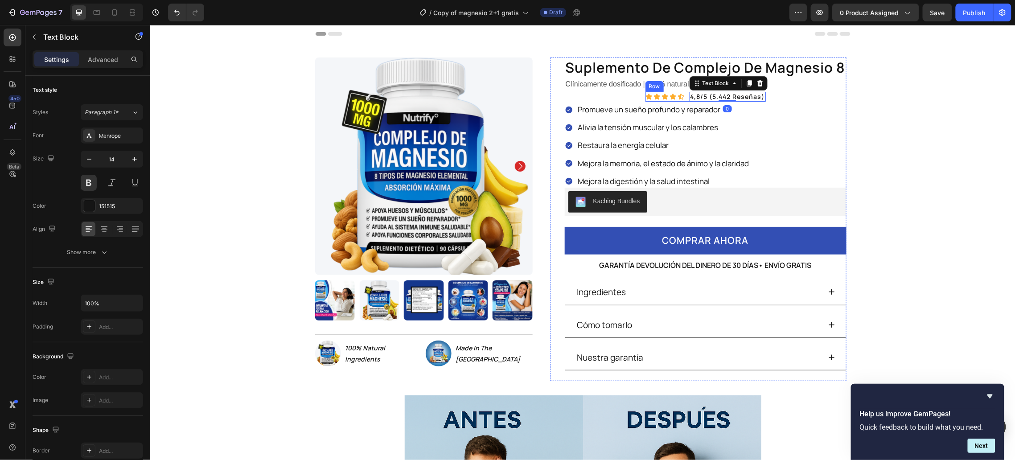
click at [680, 97] on div "Icon Icon Icon Icon Icon Icon List 4,8/5 (5.442 reseñas) Text Block 0 Row" at bounding box center [705, 96] width 120 height 10
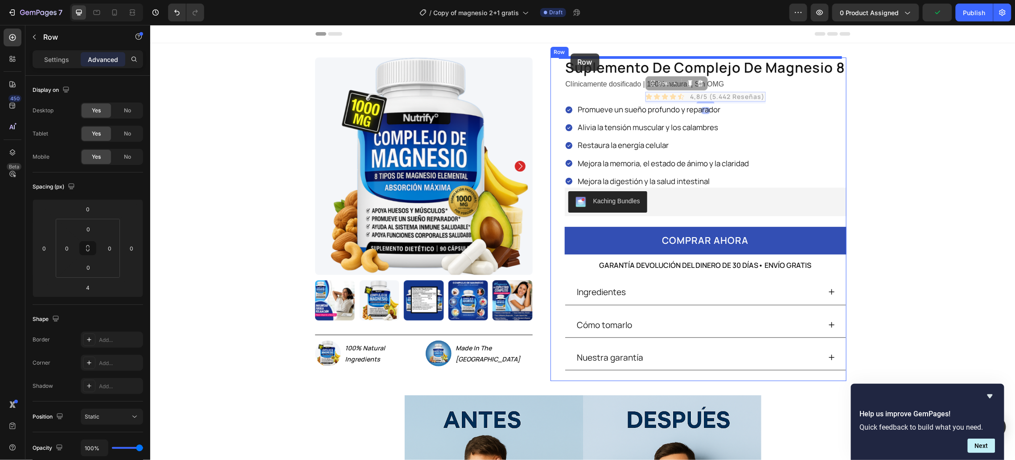
drag, startPoint x: 646, startPoint y: 82, endPoint x: 570, endPoint y: 54, distance: 81.4
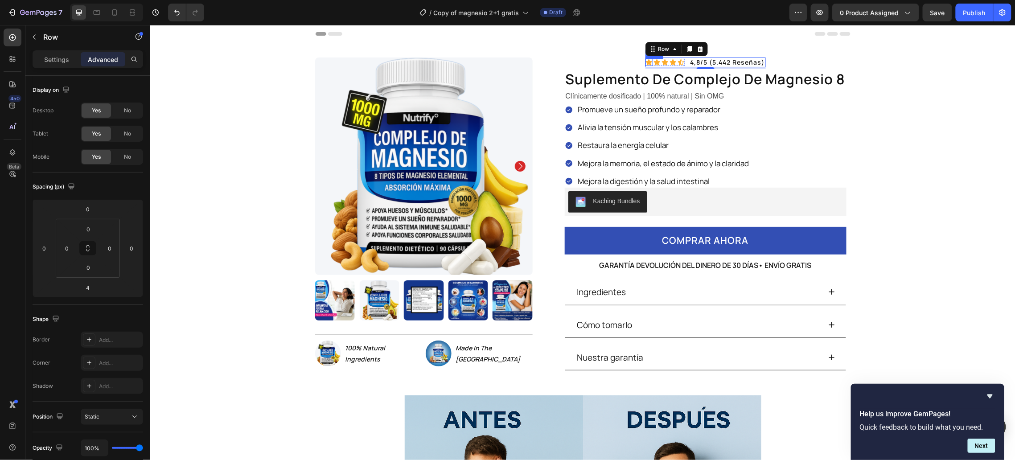
click at [645, 63] on icon at bounding box center [648, 62] width 6 height 6
click at [51, 57] on p "Settings" at bounding box center [56, 59] width 25 height 9
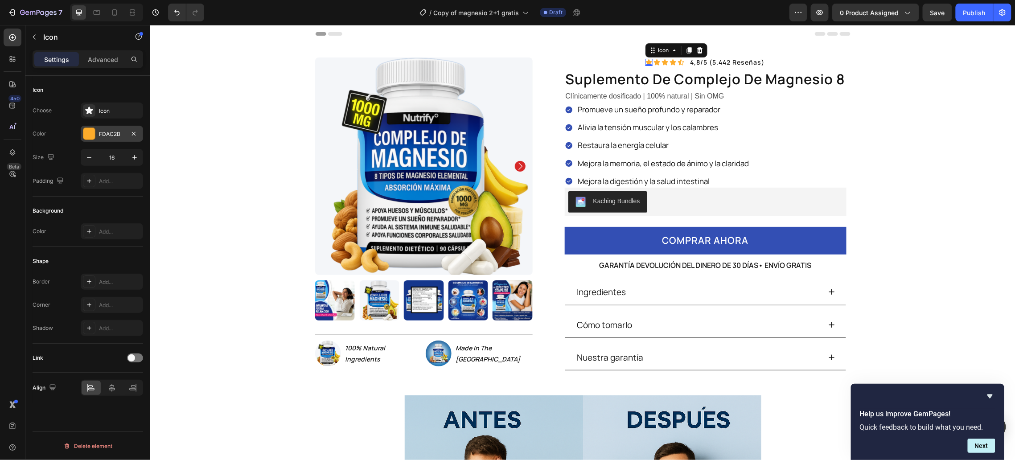
click at [90, 135] on div at bounding box center [89, 134] width 12 height 12
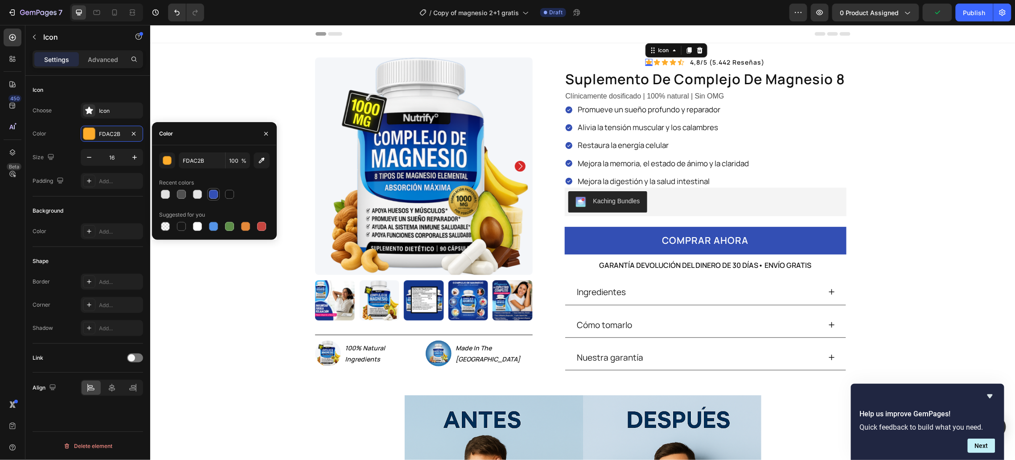
click at [213, 194] on div at bounding box center [213, 194] width 9 height 9
type input "334FB4"
click at [653, 62] on icon at bounding box center [656, 62] width 6 height 6
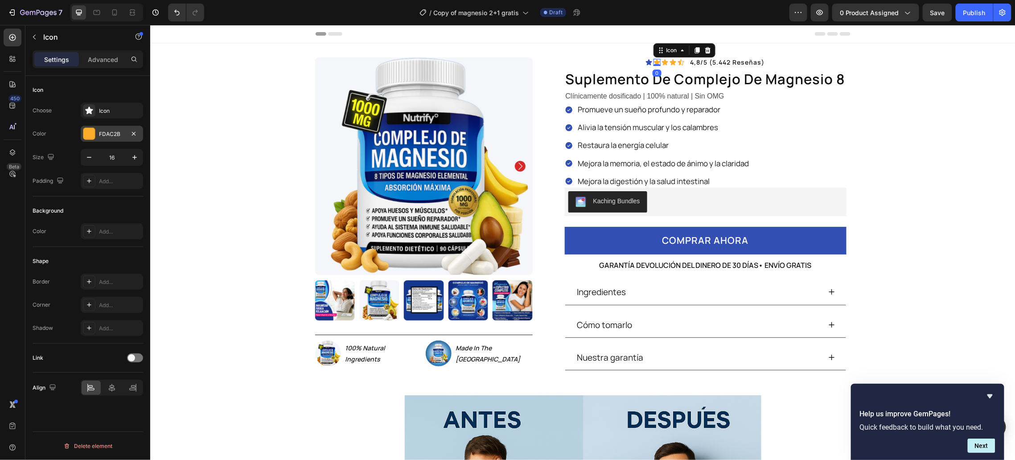
click at [98, 138] on div "FDAC2B" at bounding box center [112, 134] width 62 height 16
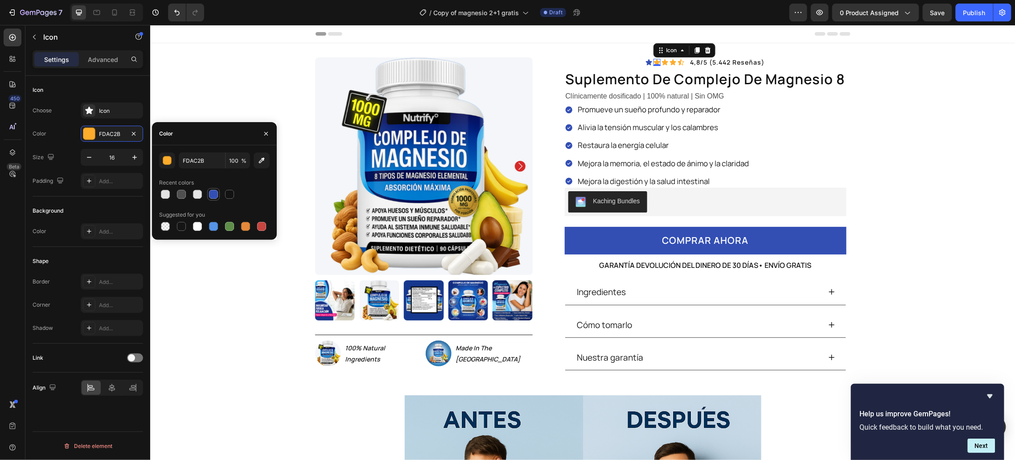
click at [214, 200] on div at bounding box center [213, 194] width 12 height 12
type input "334FB4"
click at [661, 61] on icon at bounding box center [664, 62] width 6 height 6
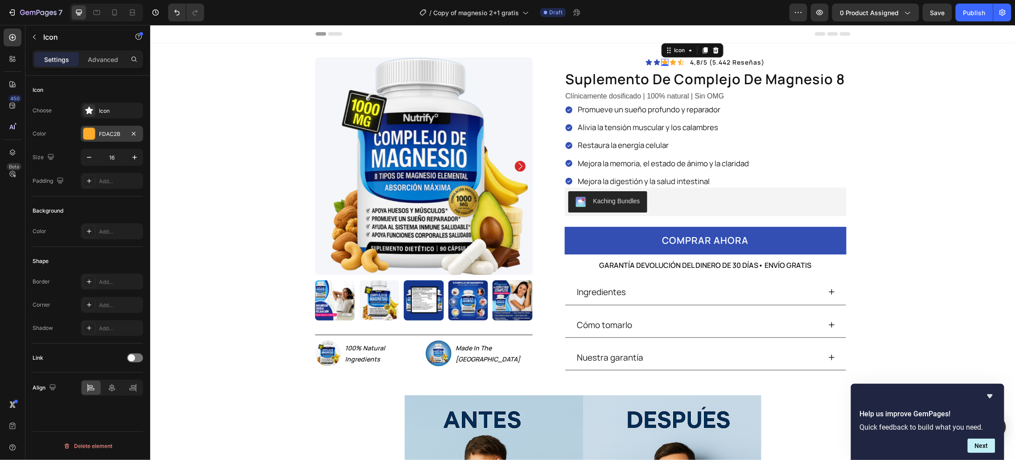
click at [88, 128] on div at bounding box center [89, 134] width 12 height 12
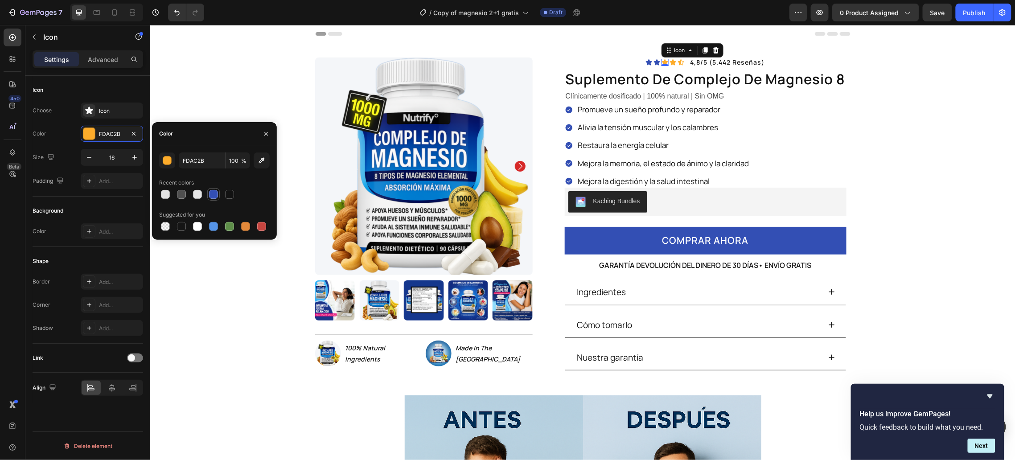
click at [212, 195] on div at bounding box center [213, 194] width 9 height 9
type input "334FB4"
click at [669, 64] on div "Icon" at bounding box center [672, 61] width 7 height 7
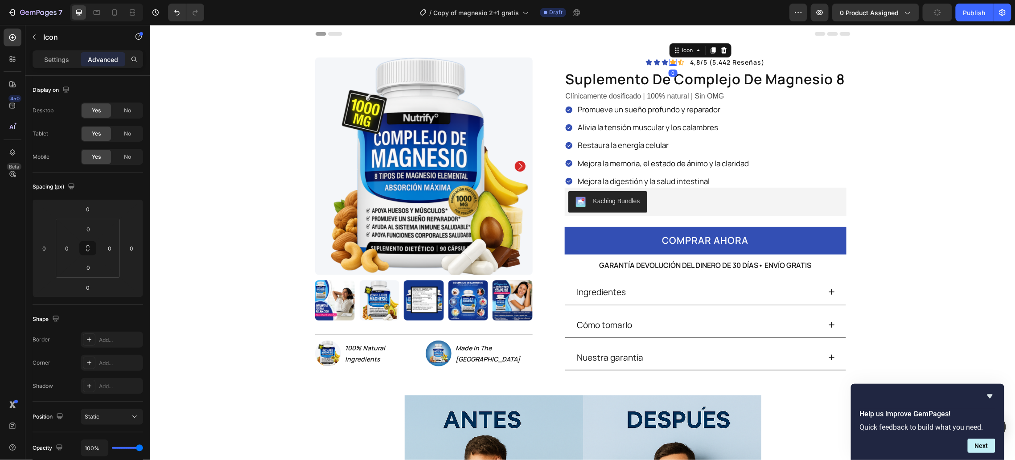
click at [669, 61] on icon at bounding box center [672, 62] width 6 height 6
click at [63, 63] on p "Settings" at bounding box center [56, 59] width 25 height 9
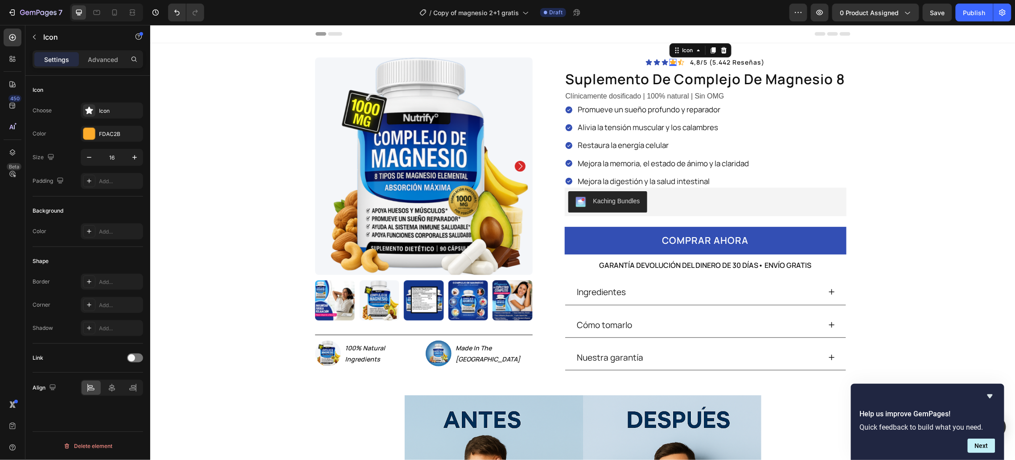
click at [79, 134] on div "Color FDAC2B" at bounding box center [88, 134] width 111 height 16
click at [90, 132] on div at bounding box center [89, 134] width 12 height 12
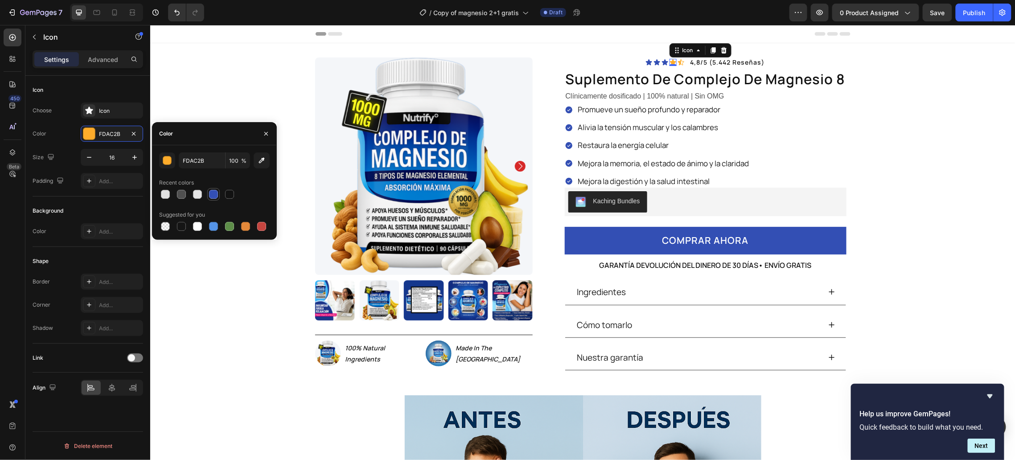
click at [212, 188] on div at bounding box center [213, 194] width 12 height 12
type input "334FB4"
click at [677, 63] on div "Icon" at bounding box center [680, 61] width 7 height 7
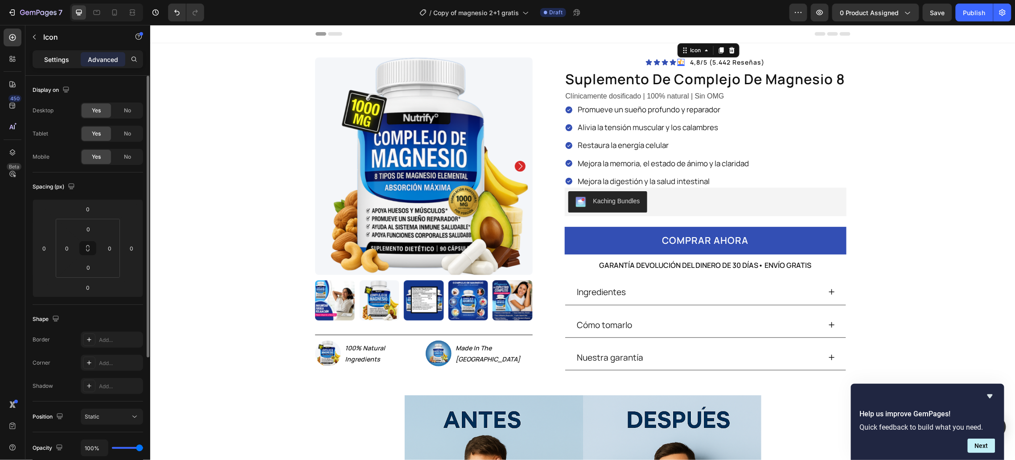
click at [57, 59] on p "Settings" at bounding box center [56, 59] width 25 height 9
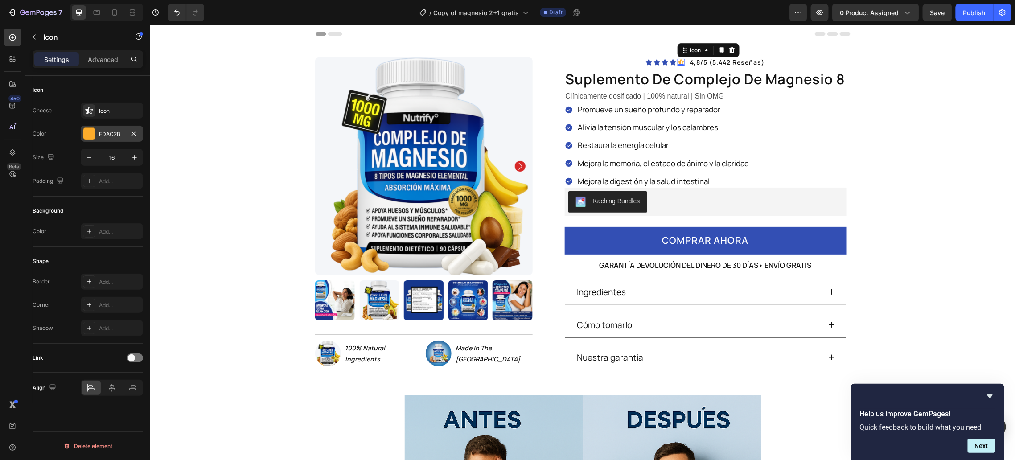
click at [88, 141] on div "FDAC2B" at bounding box center [112, 134] width 62 height 16
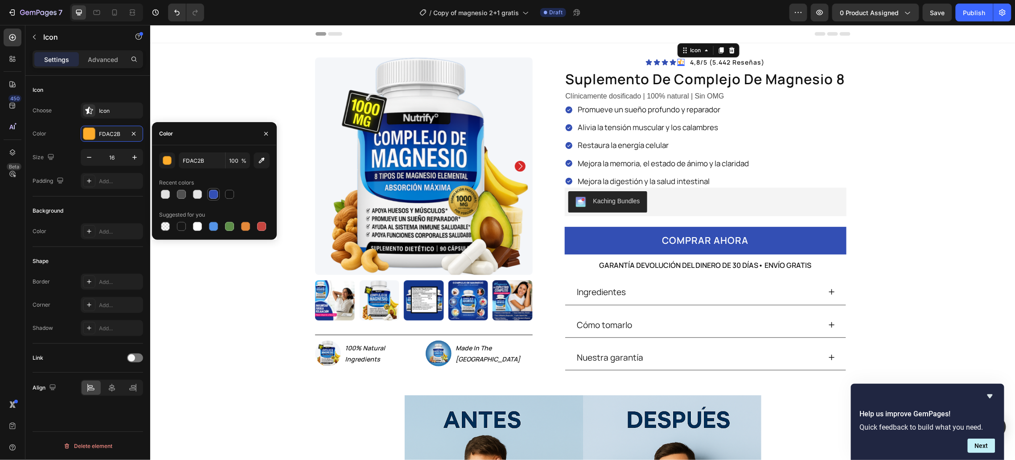
click at [213, 196] on div at bounding box center [213, 194] width 9 height 9
type input "334FB4"
click at [36, 39] on icon "button" at bounding box center [34, 36] width 7 height 7
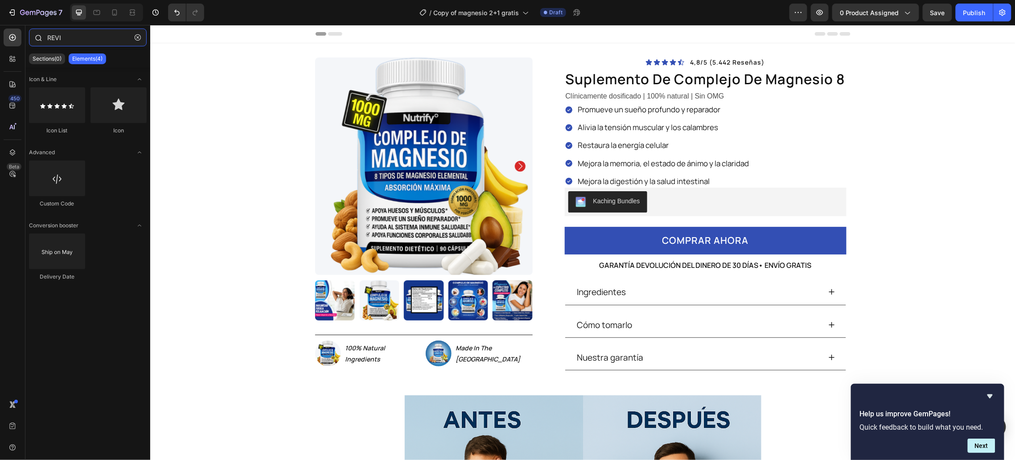
click at [89, 41] on input "REVI" at bounding box center [88, 38] width 118 height 18
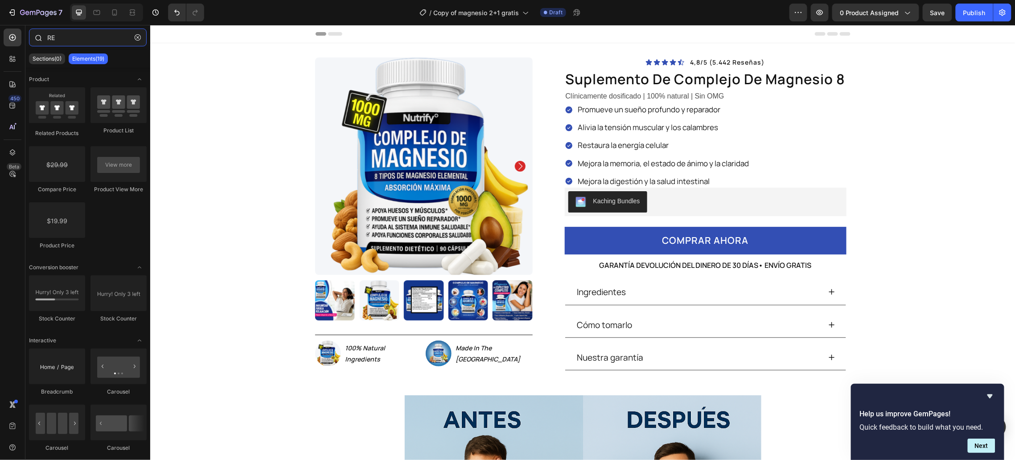
type input "R"
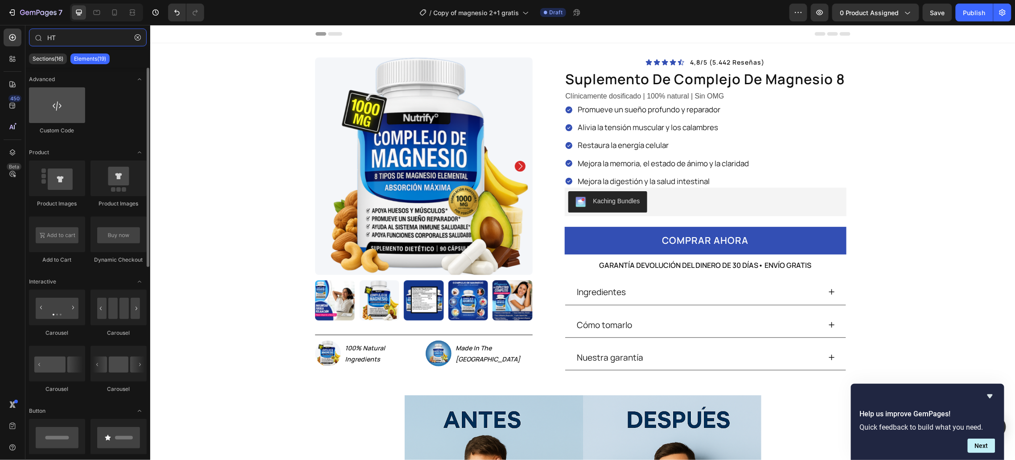
type input "HT"
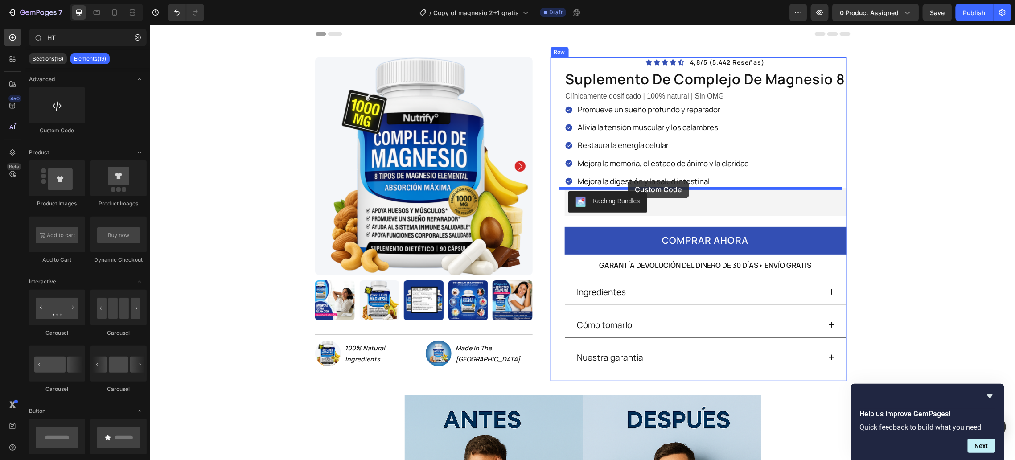
drag, startPoint x: 210, startPoint y: 130, endPoint x: 627, endPoint y: 180, distance: 420.6
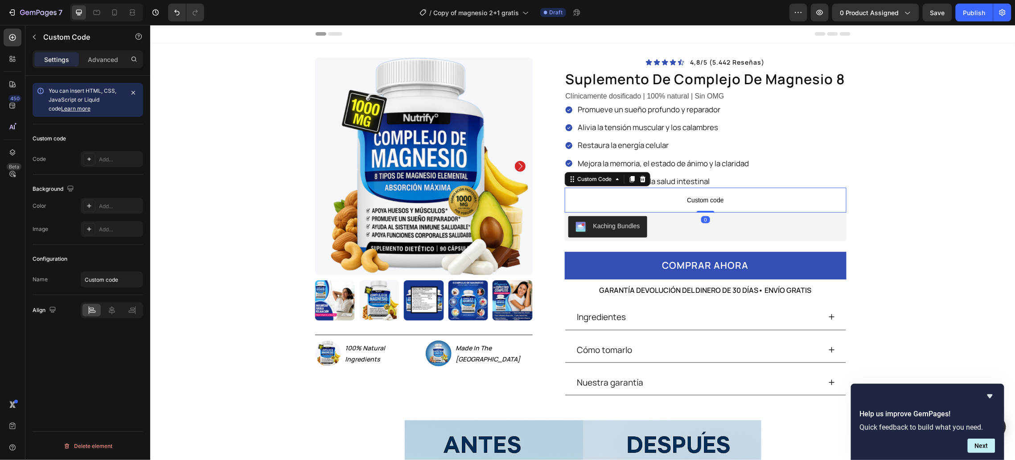
click at [706, 192] on p "Custom code" at bounding box center [705, 199] width 282 height 25
click at [706, 194] on p "Custom code" at bounding box center [705, 199] width 282 height 25
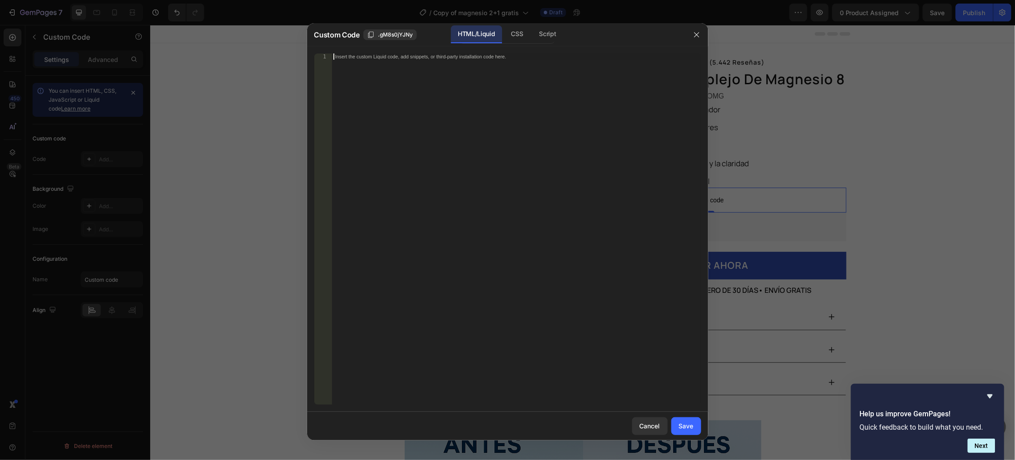
click at [483, 114] on div "Insert the custom Liquid code, add snippets, or third-party installation code h…" at bounding box center [516, 235] width 369 height 364
paste textarea "</div>"
type textarea "</div>"
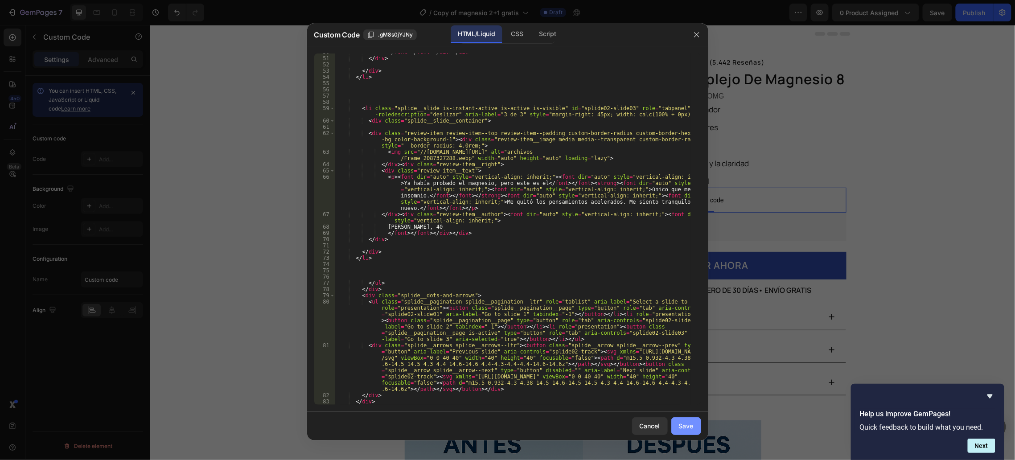
click at [692, 429] on div "Save" at bounding box center [686, 425] width 15 height 9
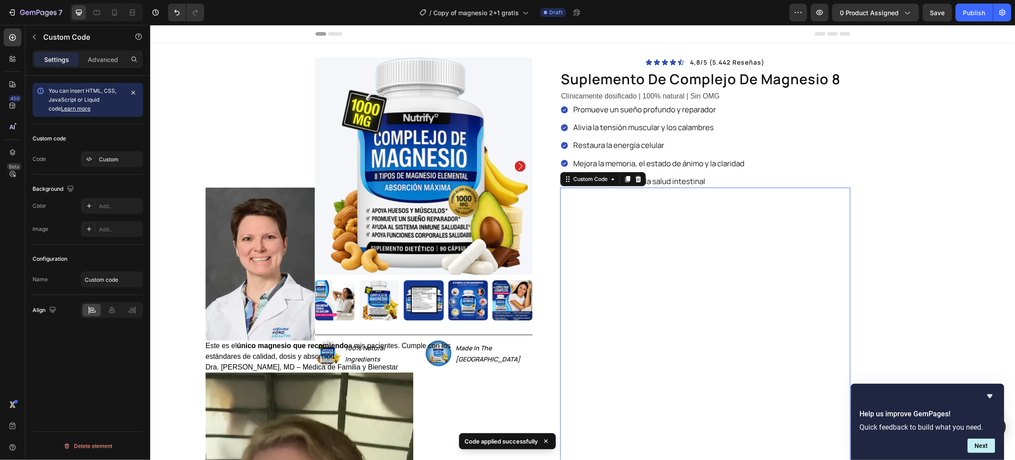
scroll to position [88, 0]
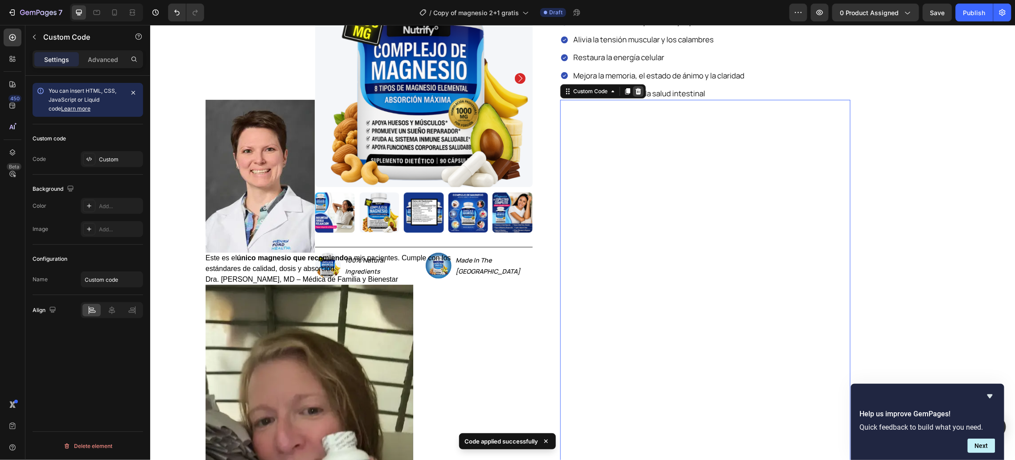
click at [635, 90] on icon at bounding box center [638, 91] width 6 height 6
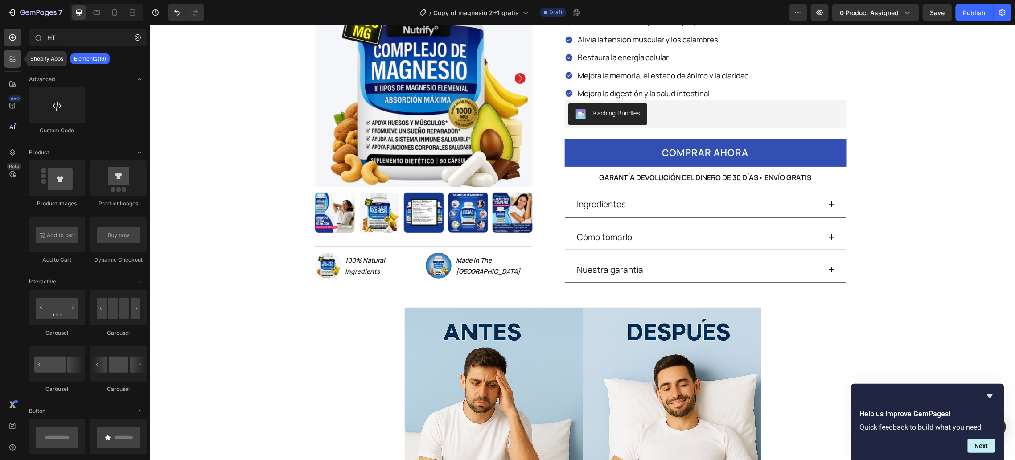
click at [14, 60] on icon at bounding box center [12, 58] width 9 height 9
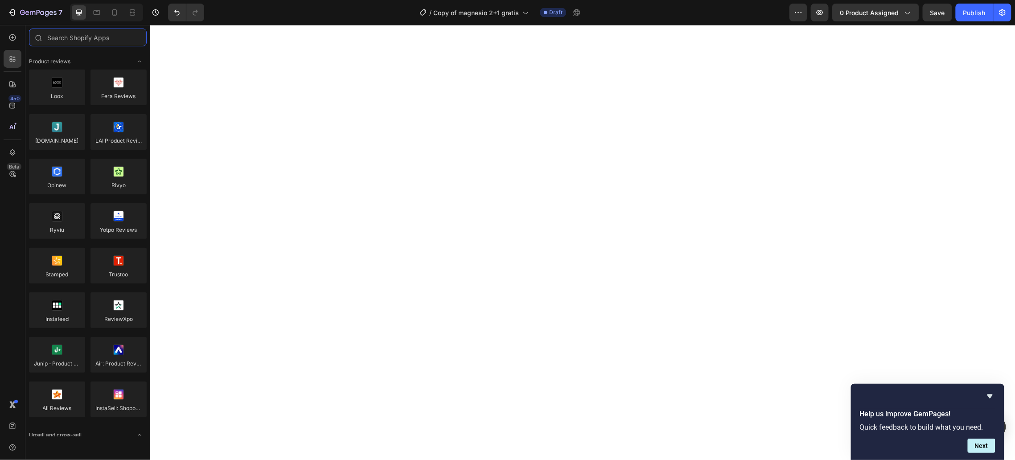
scroll to position [0, 0]
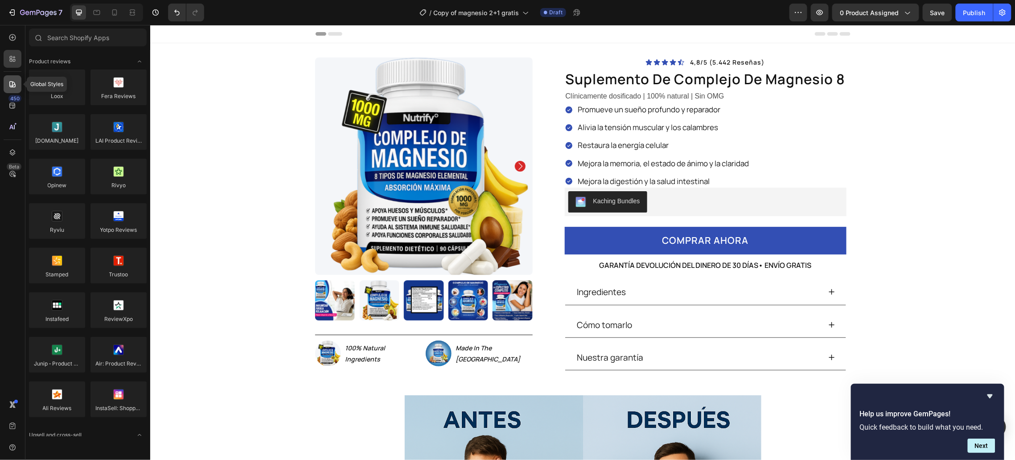
click at [9, 80] on icon at bounding box center [12, 84] width 9 height 9
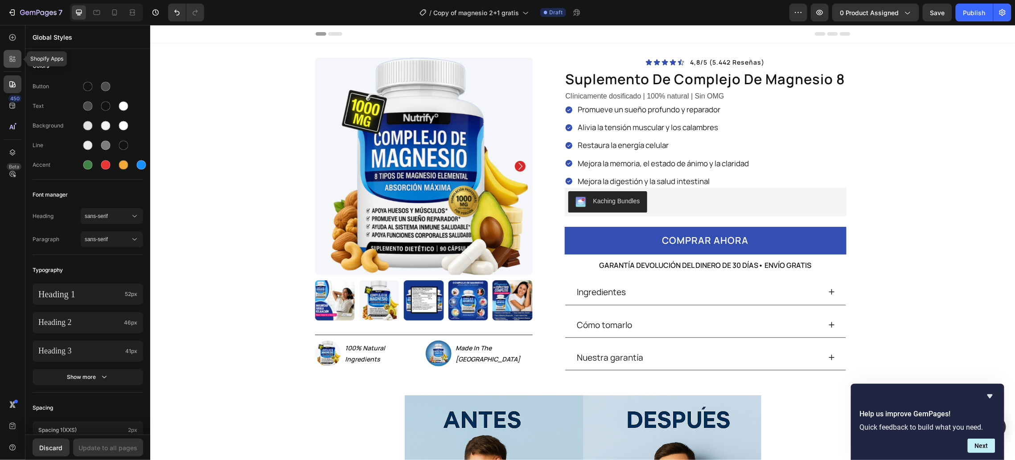
click at [10, 64] on div at bounding box center [13, 59] width 18 height 18
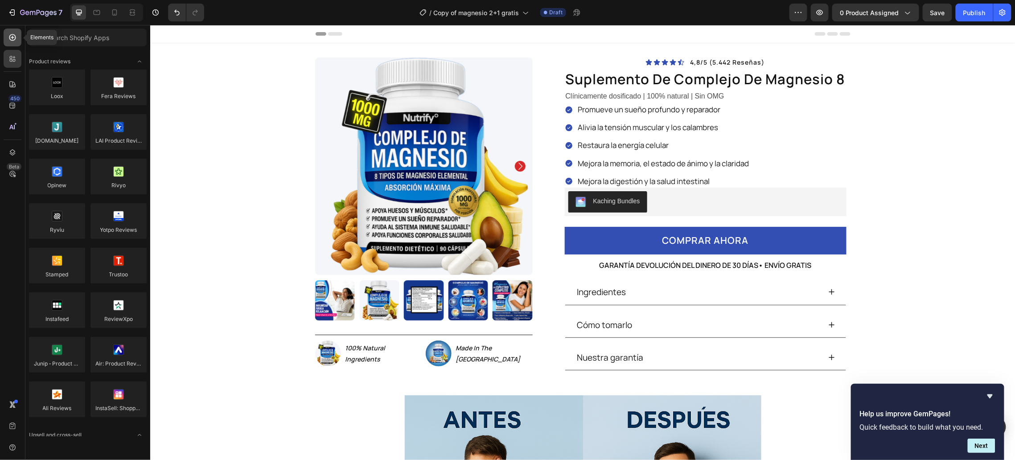
click at [10, 37] on icon at bounding box center [12, 37] width 9 height 9
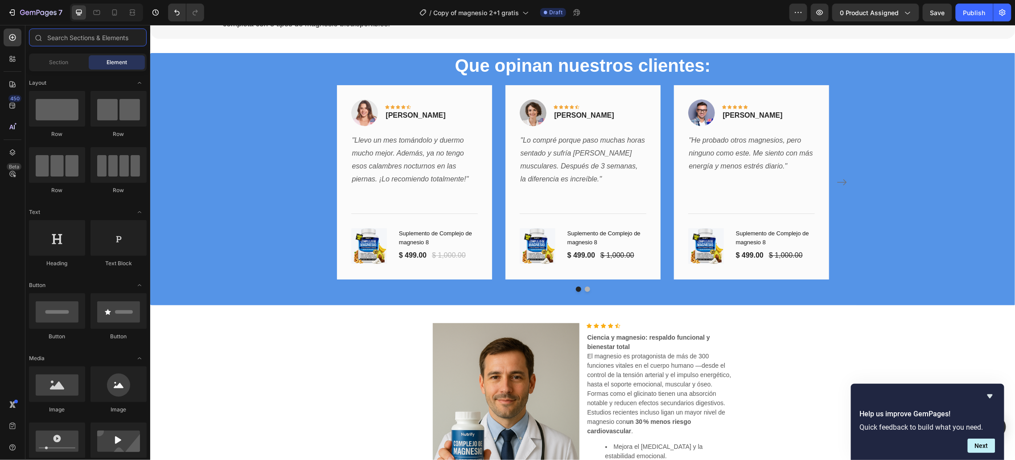
scroll to position [1466, 0]
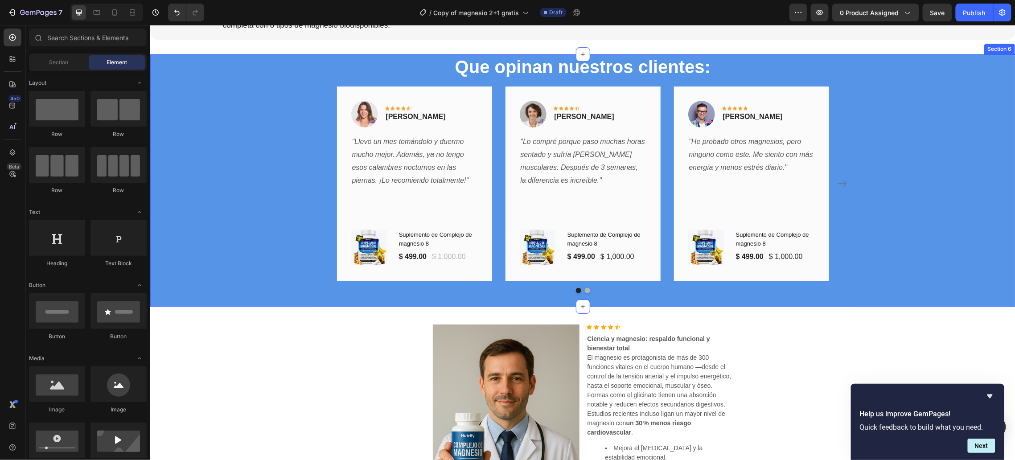
click at [289, 148] on div "Que opinan nuestros clientes: Heading Image Icon Icon Icon Icon Icon Row [PERSO…" at bounding box center [582, 173] width 852 height 239
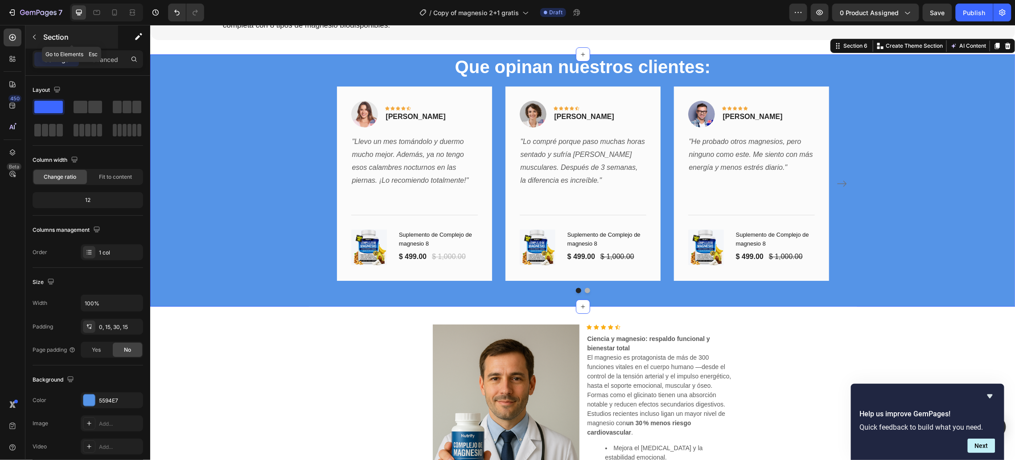
click at [43, 36] on p "Section" at bounding box center [79, 37] width 73 height 11
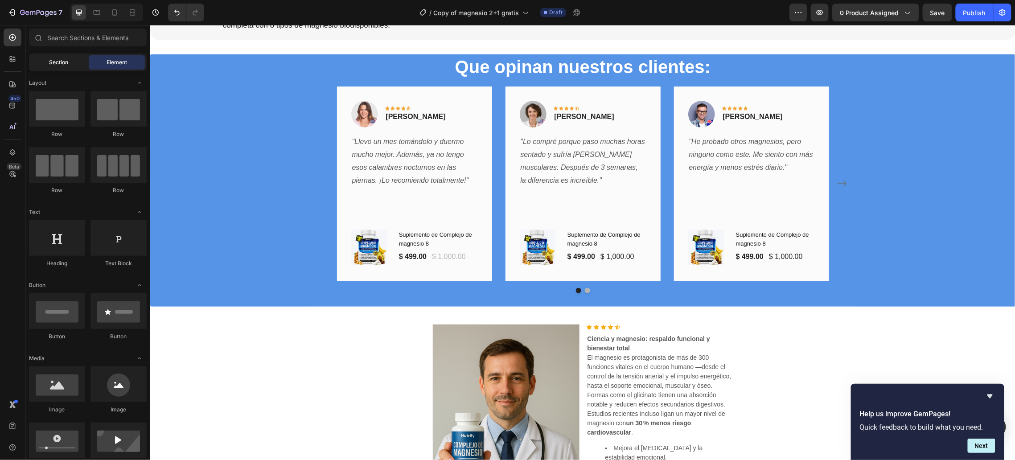
click at [57, 57] on div "Section" at bounding box center [59, 62] width 56 height 14
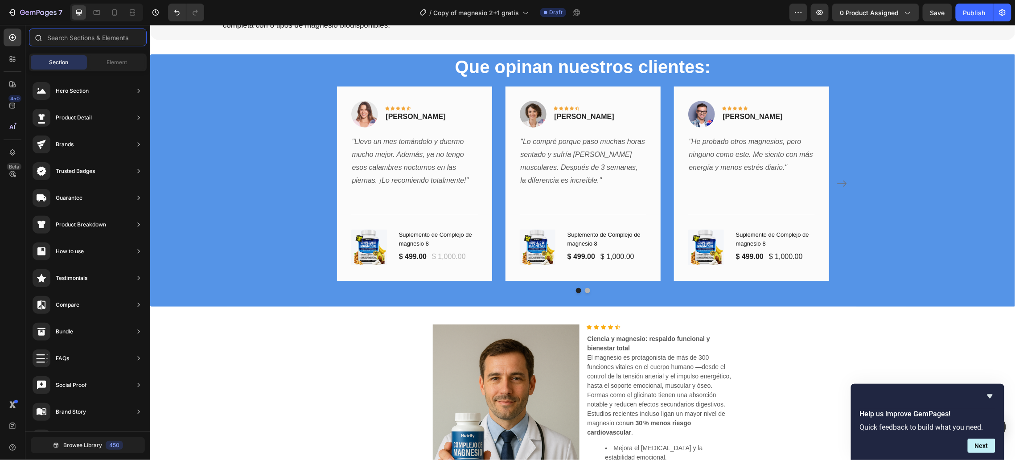
click at [53, 34] on input "text" at bounding box center [88, 38] width 118 height 18
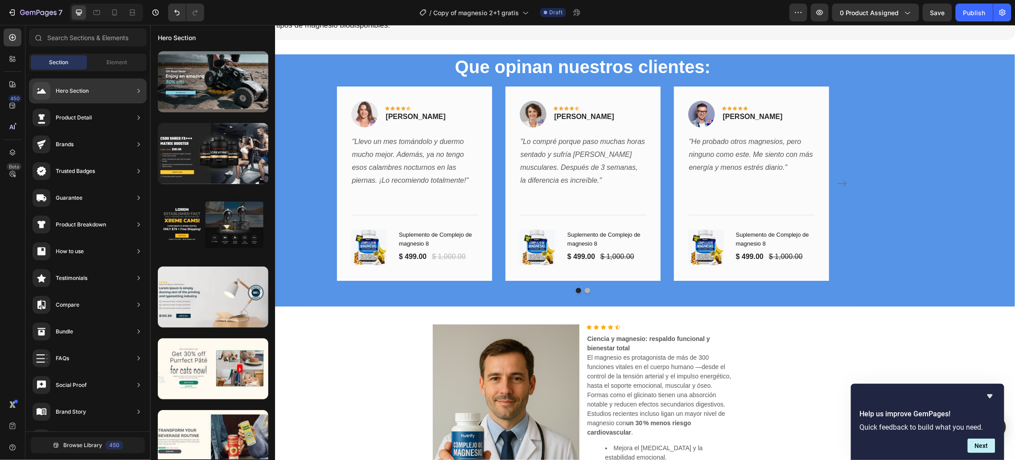
click at [101, 275] on div "Testimonials" at bounding box center [88, 278] width 118 height 25
click at [133, 277] on div "Testimonials" at bounding box center [88, 278] width 118 height 25
click at [143, 279] on icon at bounding box center [138, 278] width 9 height 9
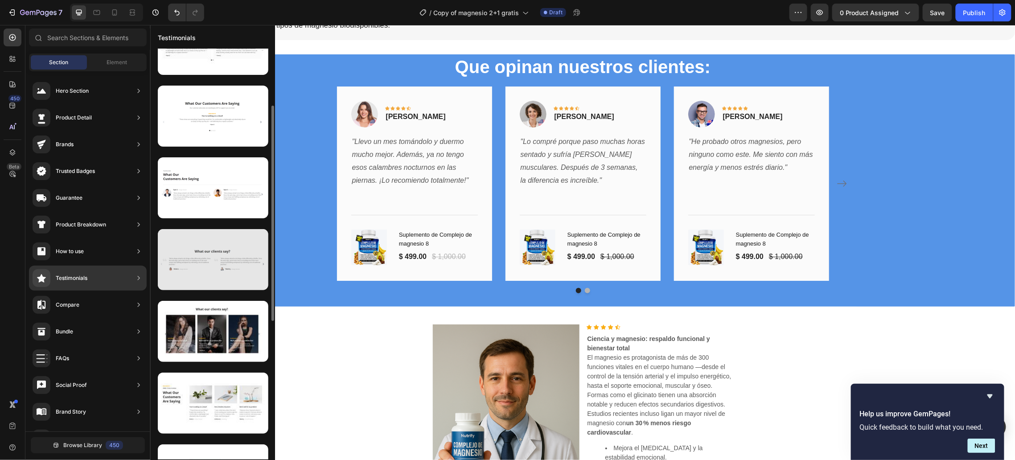
scroll to position [0, 0]
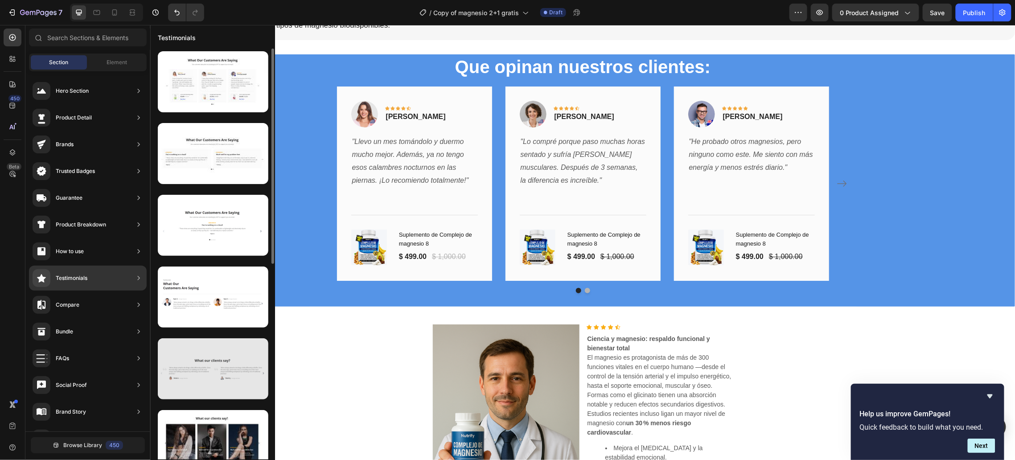
click at [223, 313] on div at bounding box center [213, 296] width 111 height 61
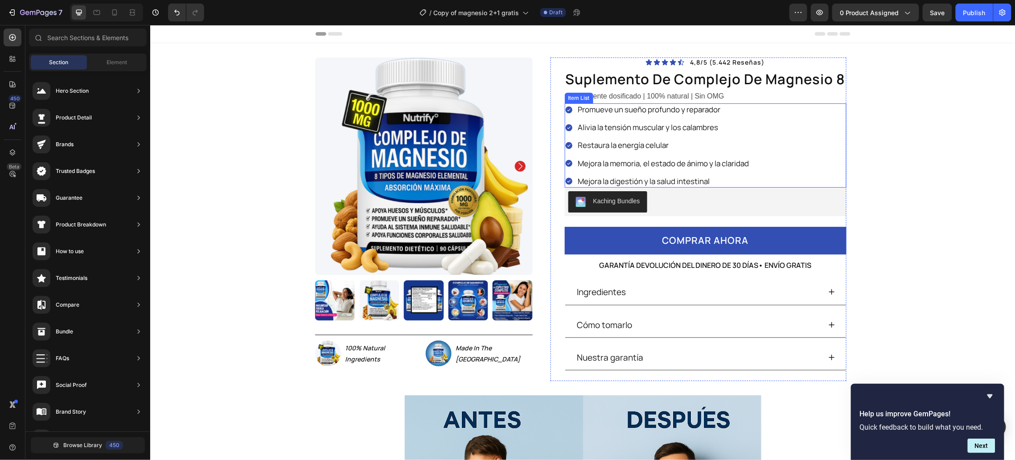
click at [701, 180] on p "Mejora la digestión y la salud intestinal" at bounding box center [663, 181] width 171 height 10
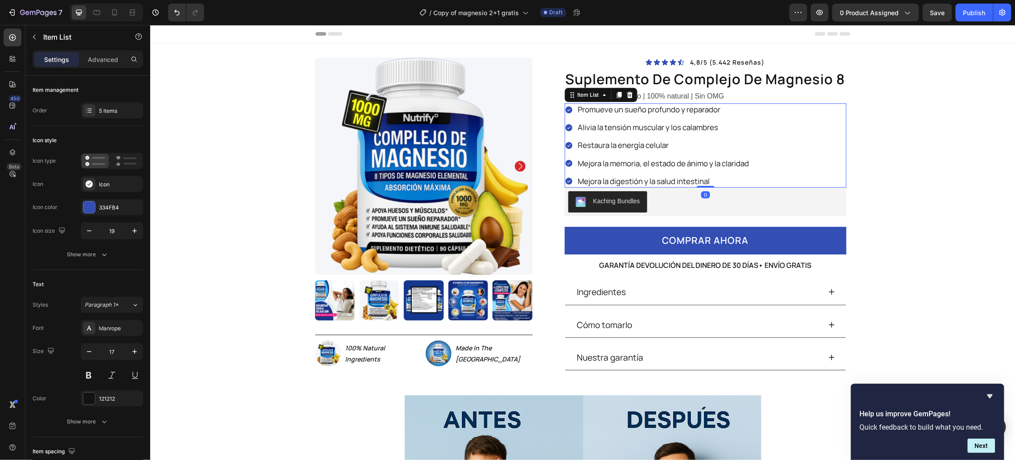
click at [804, 169] on div "Promueve un sueño profundo y reparador Alivia la tensión muscular y los calambr…" at bounding box center [705, 145] width 282 height 84
click at [29, 37] on button "button" at bounding box center [34, 37] width 14 height 14
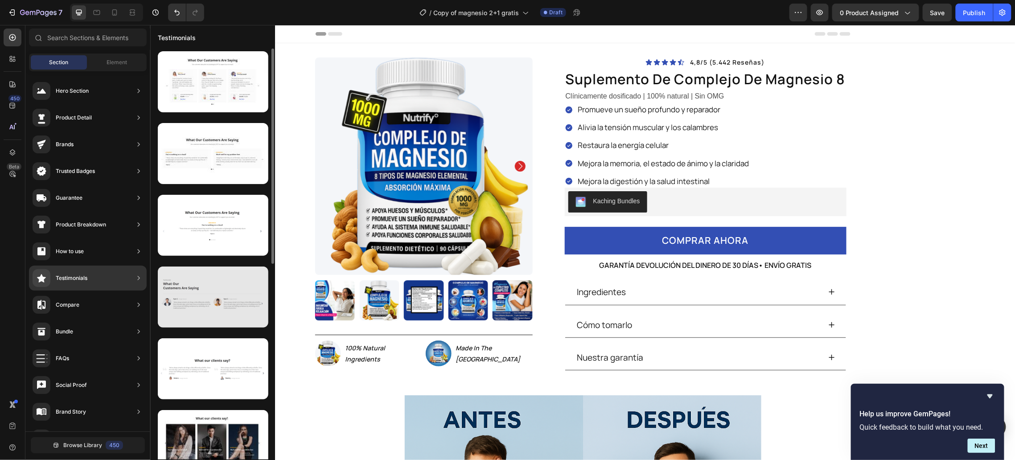
click at [202, 318] on div at bounding box center [213, 296] width 111 height 61
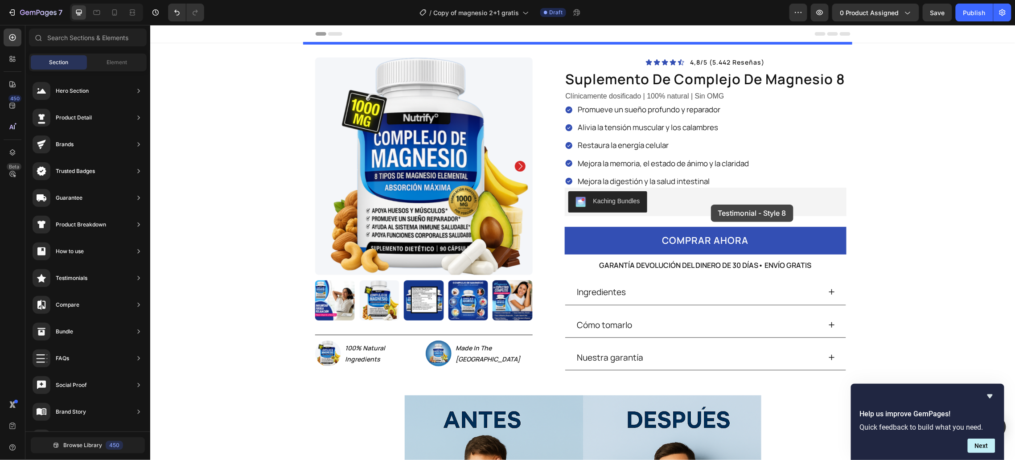
drag, startPoint x: 352, startPoint y: 343, endPoint x: 710, endPoint y: 204, distance: 384.6
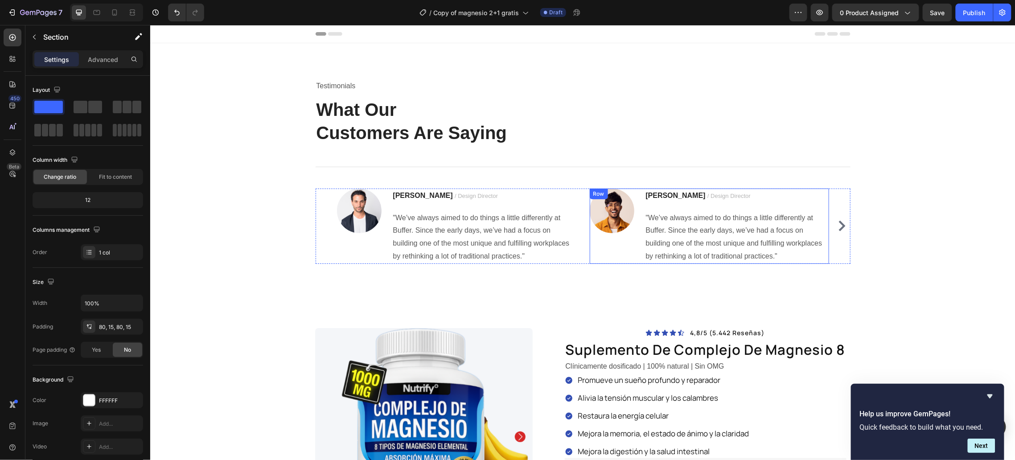
scroll to position [42, 0]
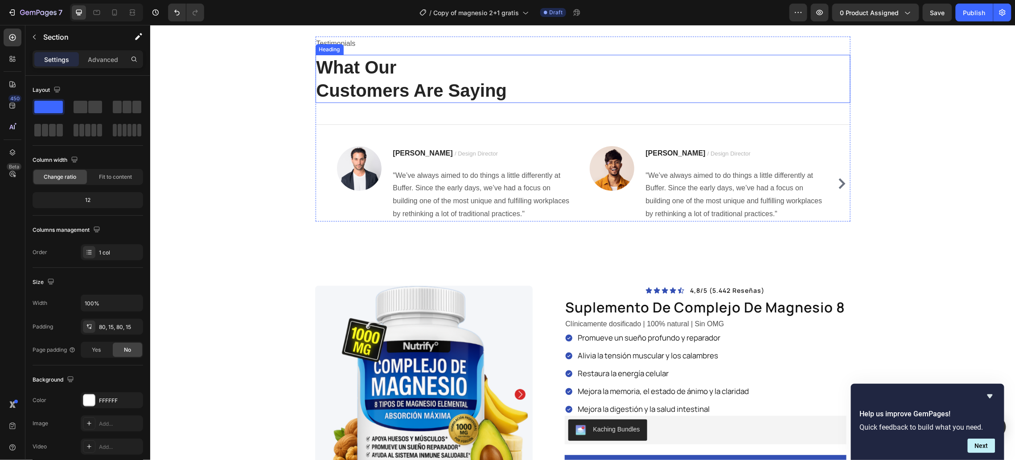
click at [449, 85] on p "What Our Customers Are Saying" at bounding box center [582, 78] width 533 height 46
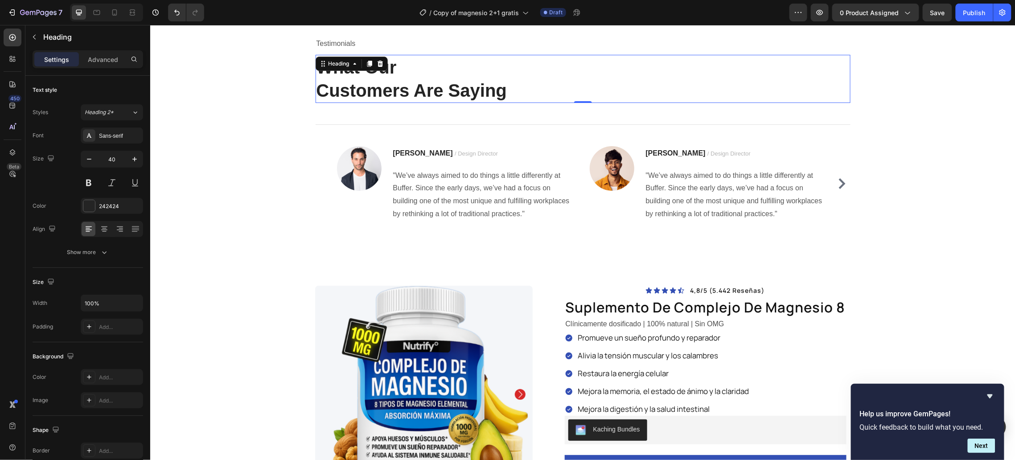
scroll to position [19, 0]
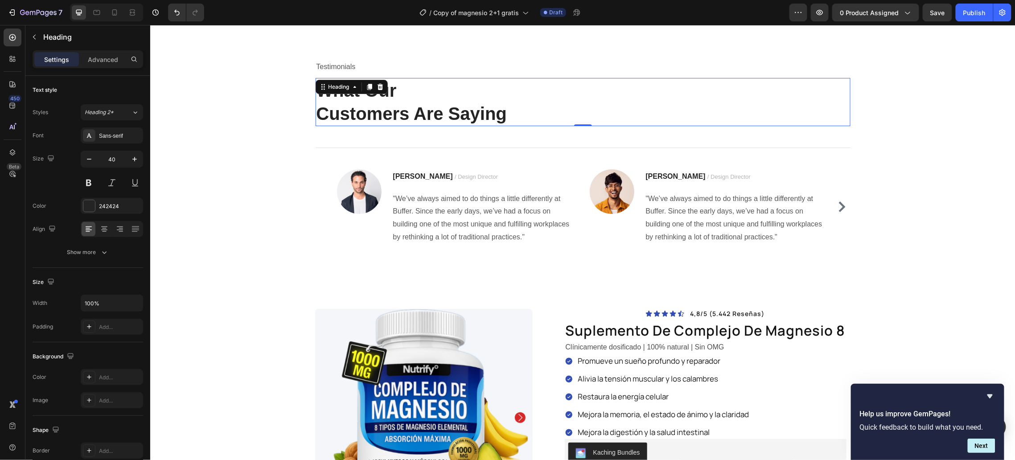
click at [377, 86] on icon at bounding box center [380, 86] width 6 height 6
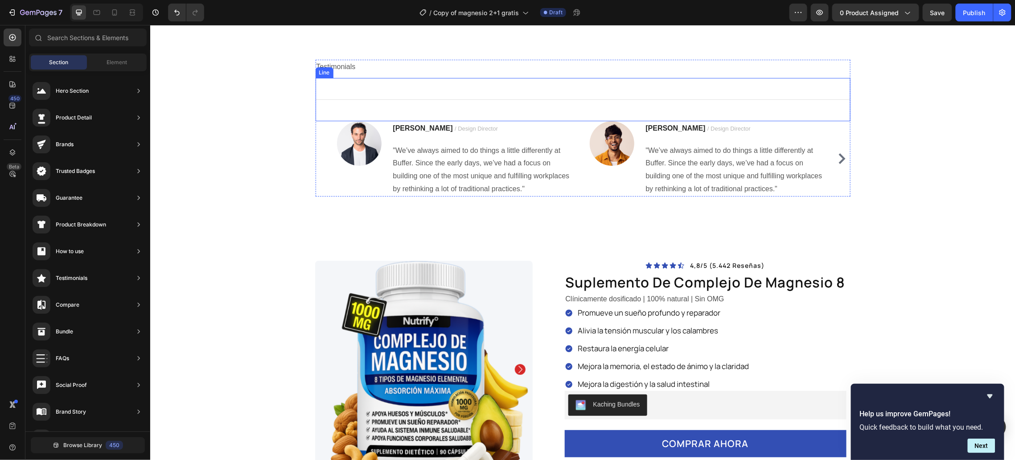
click at [388, 99] on div "Title Line" at bounding box center [582, 99] width 535 height 43
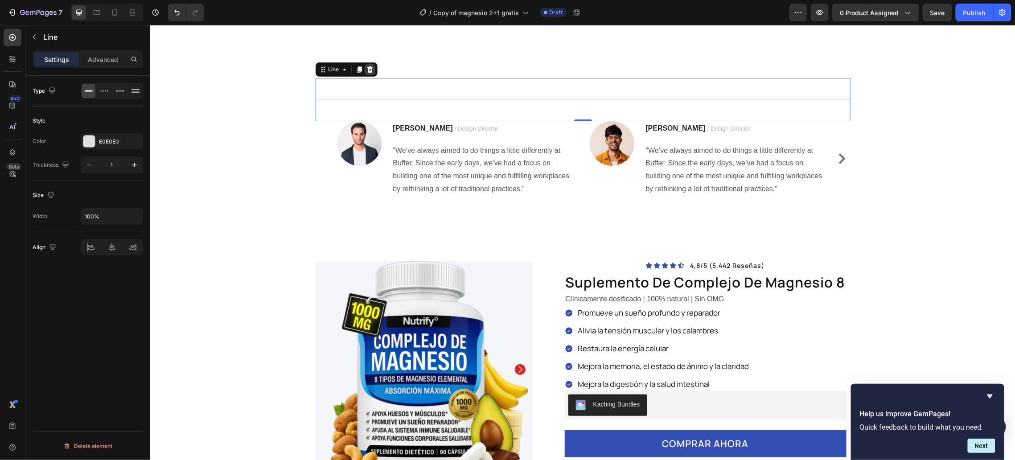
click at [366, 69] on icon at bounding box center [369, 69] width 7 height 7
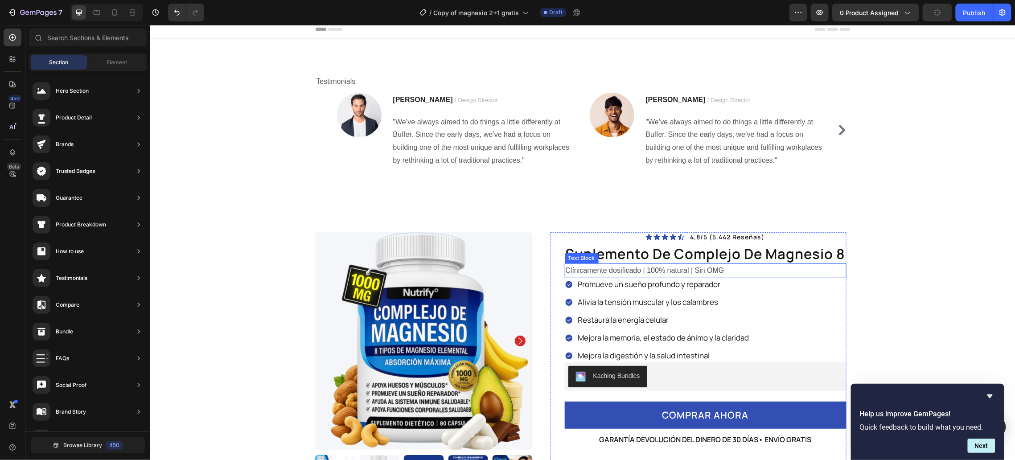
scroll to position [1, 0]
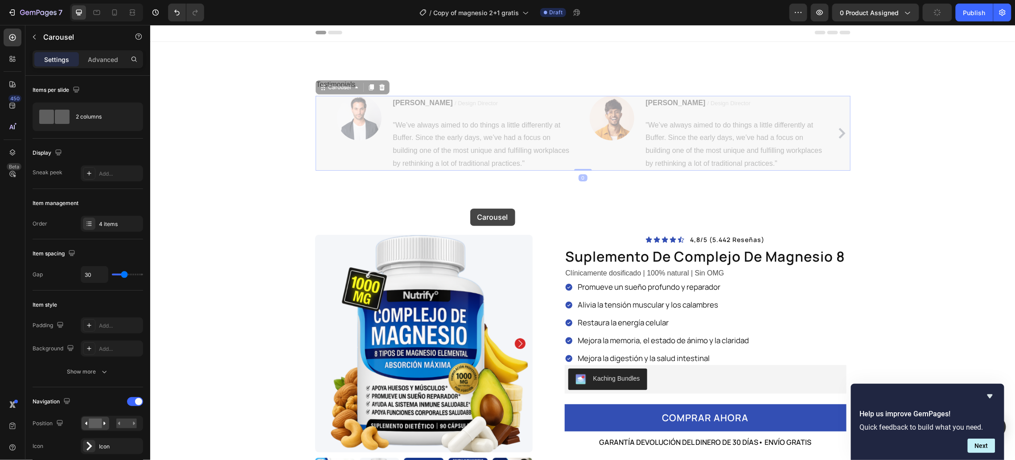
drag, startPoint x: 323, startPoint y: 136, endPoint x: 313, endPoint y: 159, distance: 25.2
click at [453, 201] on div "Testimonials Text block Image [PERSON_NAME] / Design Director Text block "We’ve…" at bounding box center [582, 130] width 865 height 179
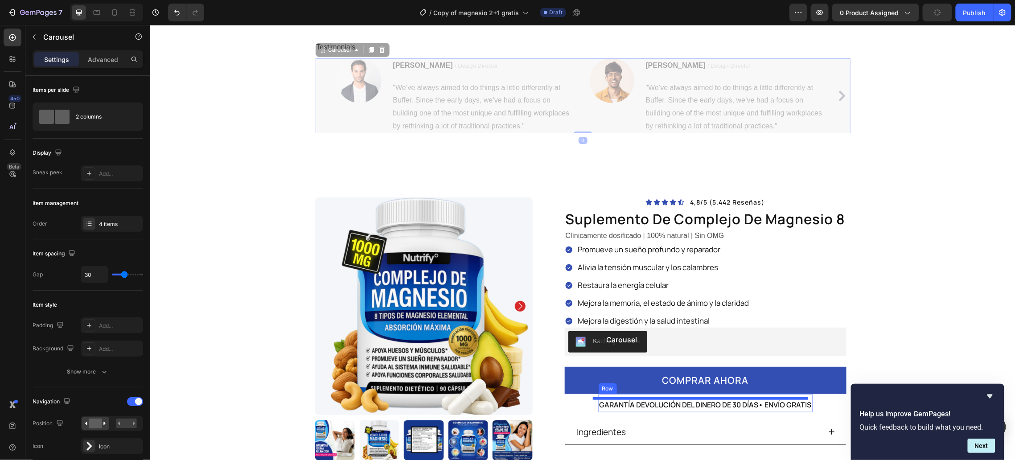
scroll to position [55, 0]
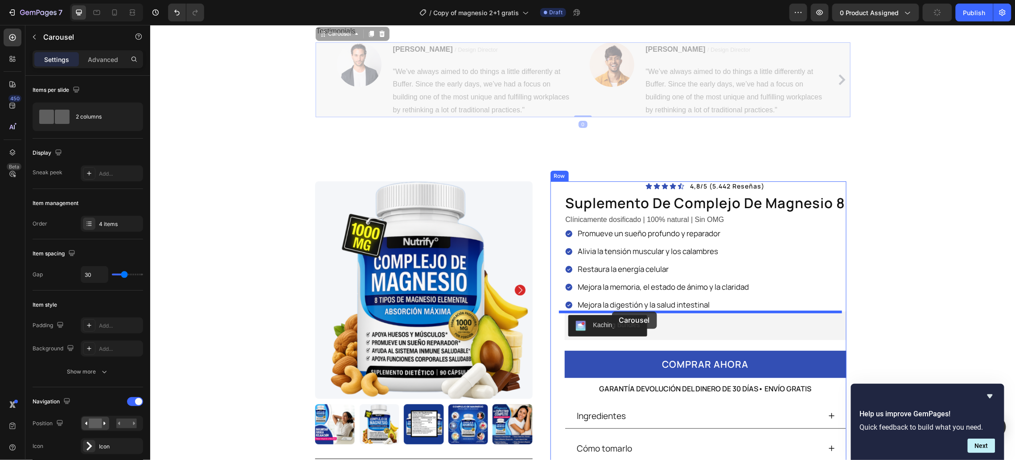
drag, startPoint x: 315, startPoint y: 149, endPoint x: 611, endPoint y: 311, distance: 337.8
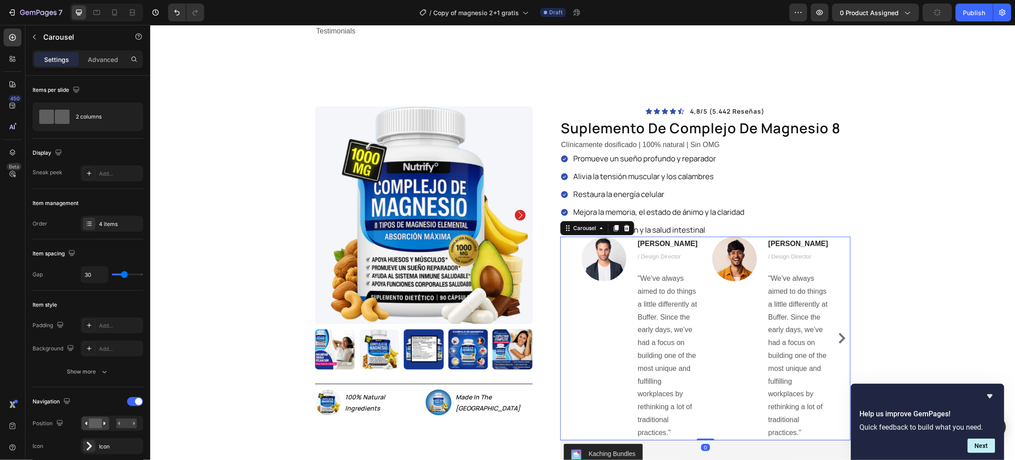
scroll to position [107, 0]
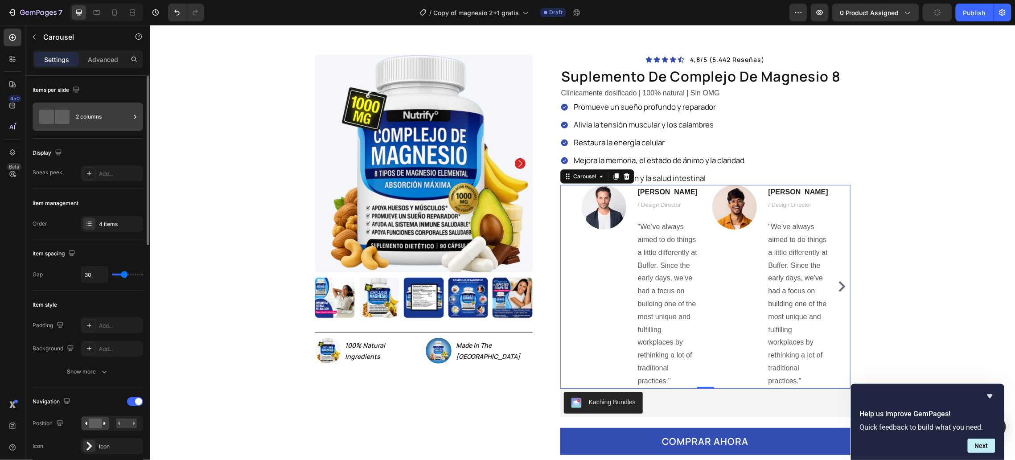
click at [62, 122] on span at bounding box center [62, 117] width 15 height 14
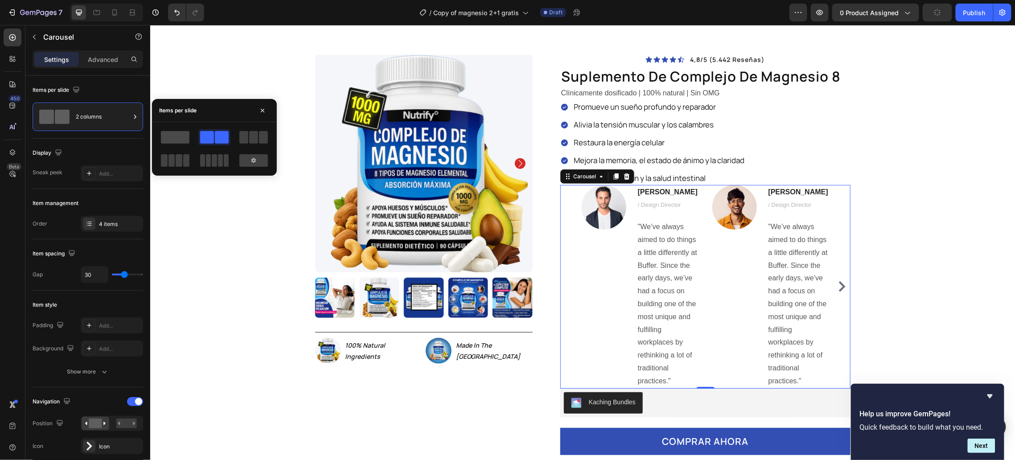
click at [180, 135] on span at bounding box center [175, 137] width 29 height 12
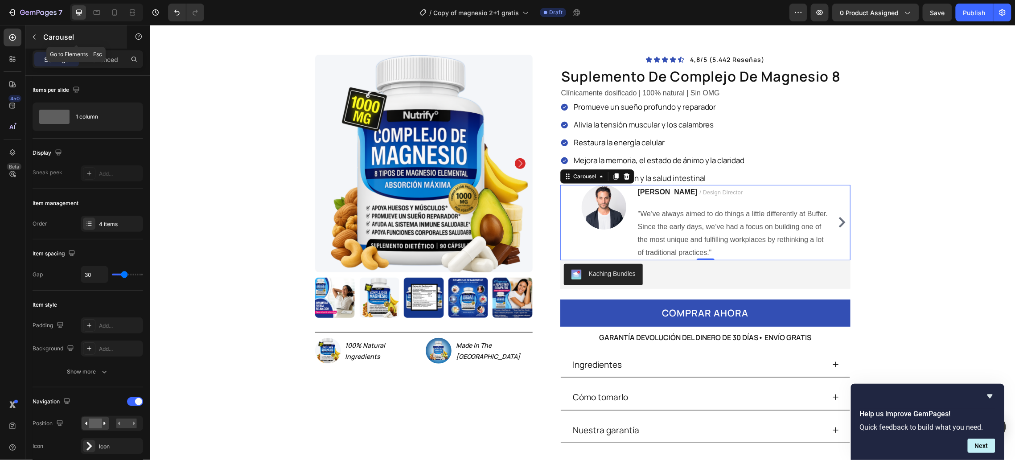
click at [36, 37] on icon "button" at bounding box center [34, 36] width 7 height 7
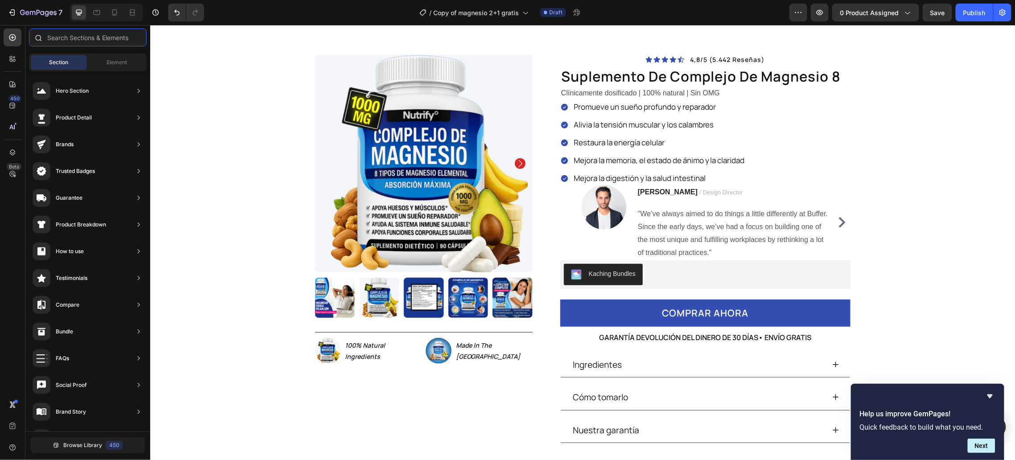
click at [65, 36] on input "text" at bounding box center [88, 38] width 118 height 18
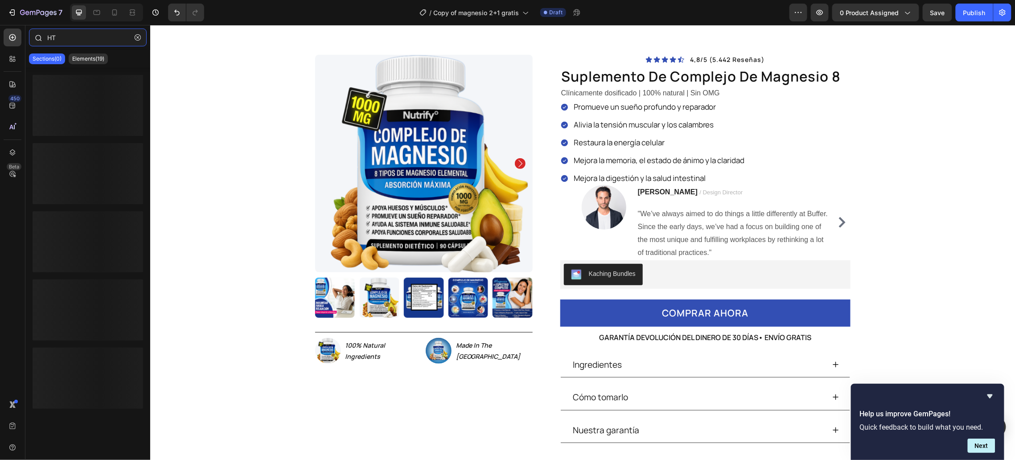
type input "H"
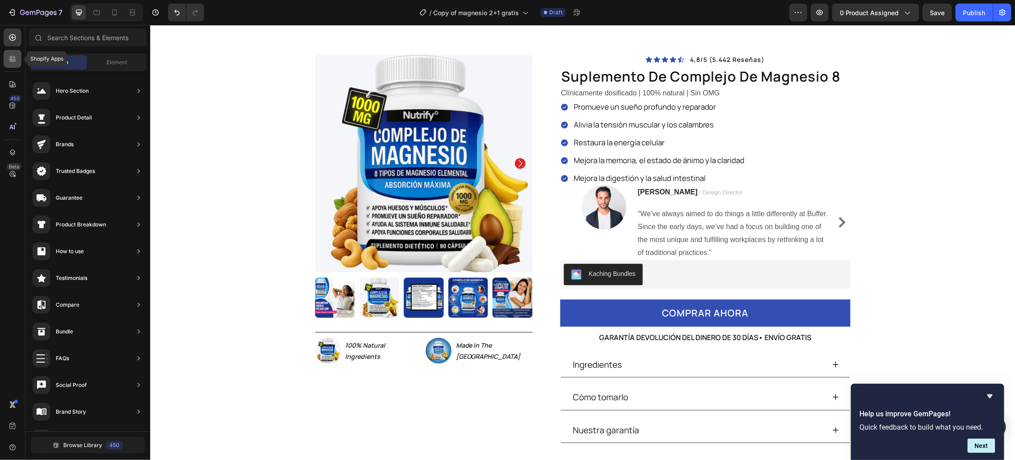
click at [15, 54] on icon at bounding box center [12, 58] width 9 height 9
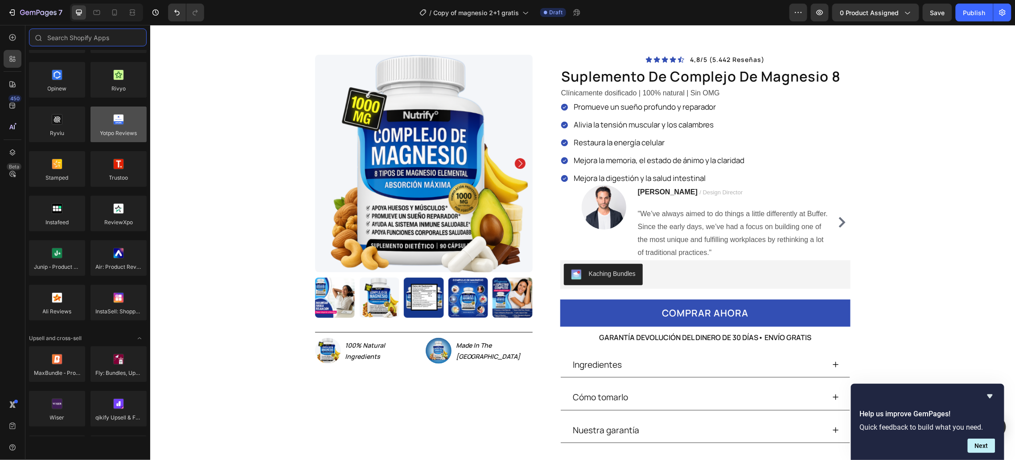
scroll to position [0, 0]
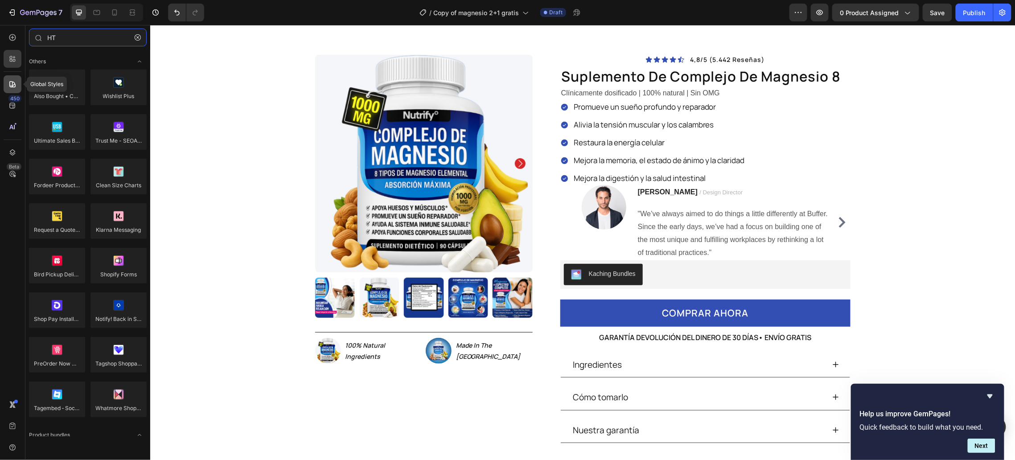
type input "HT"
click at [15, 82] on icon at bounding box center [12, 84] width 9 height 9
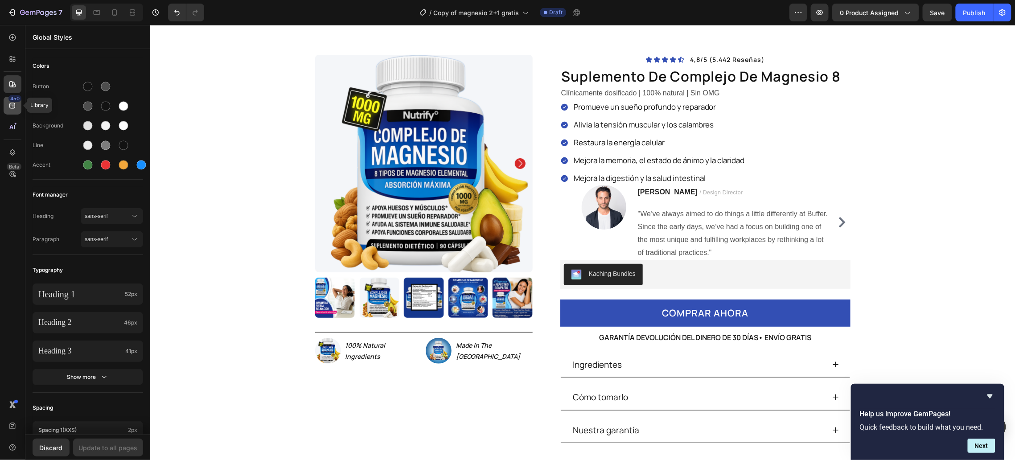
click at [14, 103] on icon at bounding box center [12, 105] width 9 height 9
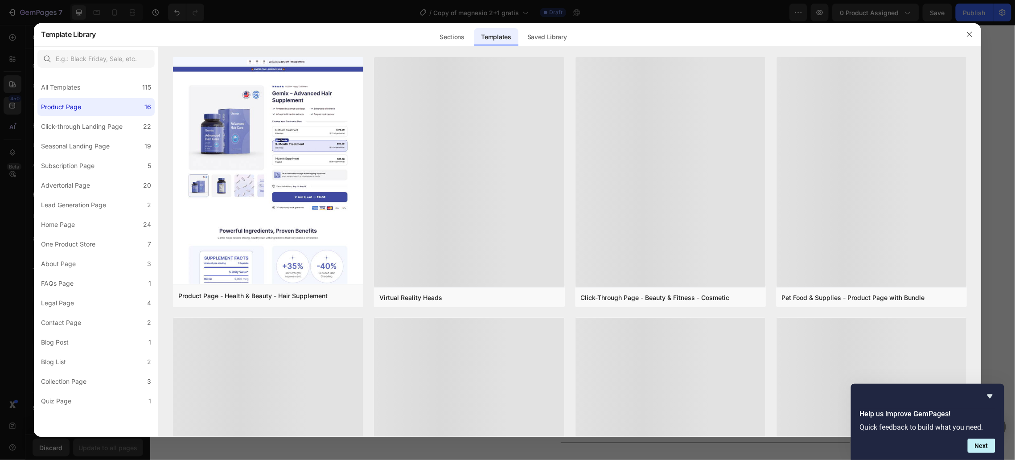
click at [10, 122] on div at bounding box center [507, 230] width 1015 height 460
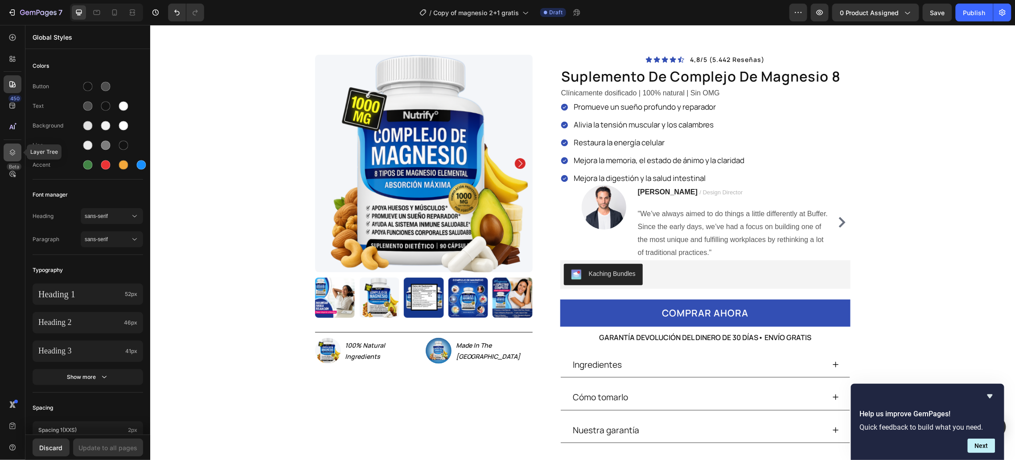
click at [11, 149] on icon at bounding box center [12, 152] width 9 height 9
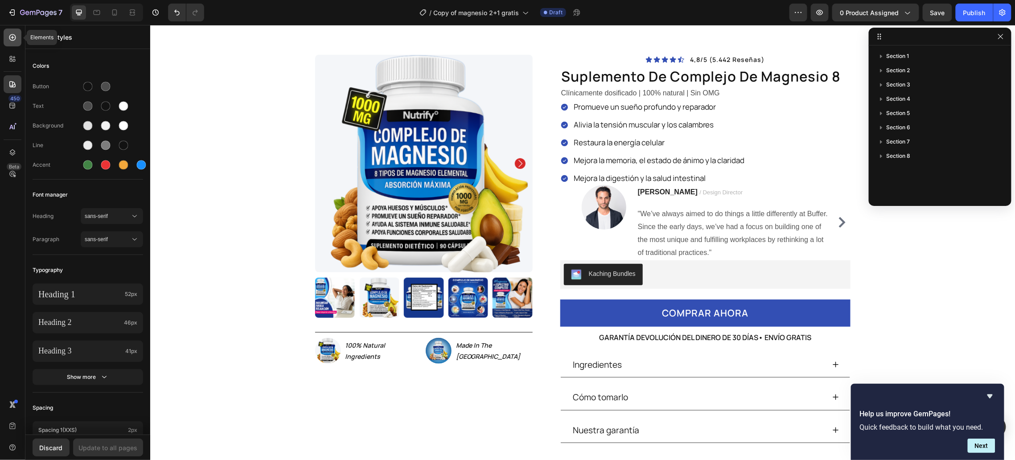
click at [16, 39] on icon at bounding box center [12, 37] width 9 height 9
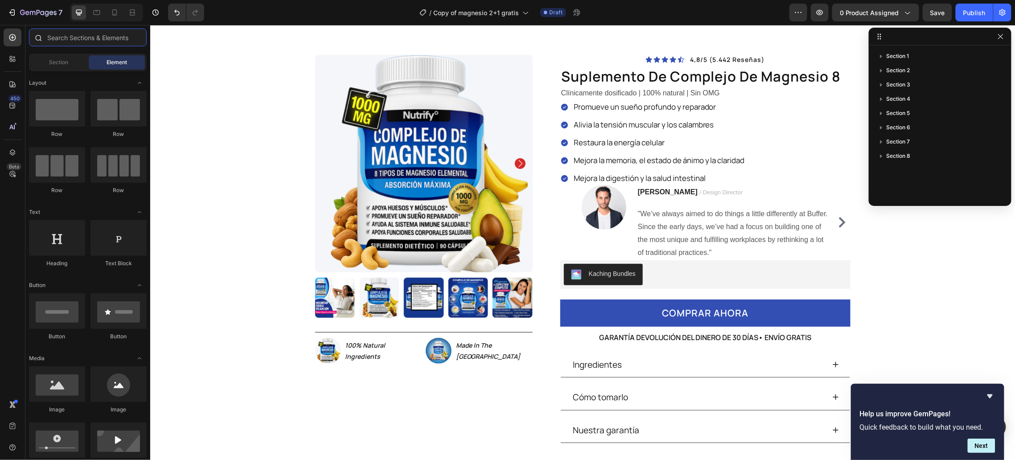
click at [54, 34] on input "text" at bounding box center [88, 38] width 118 height 18
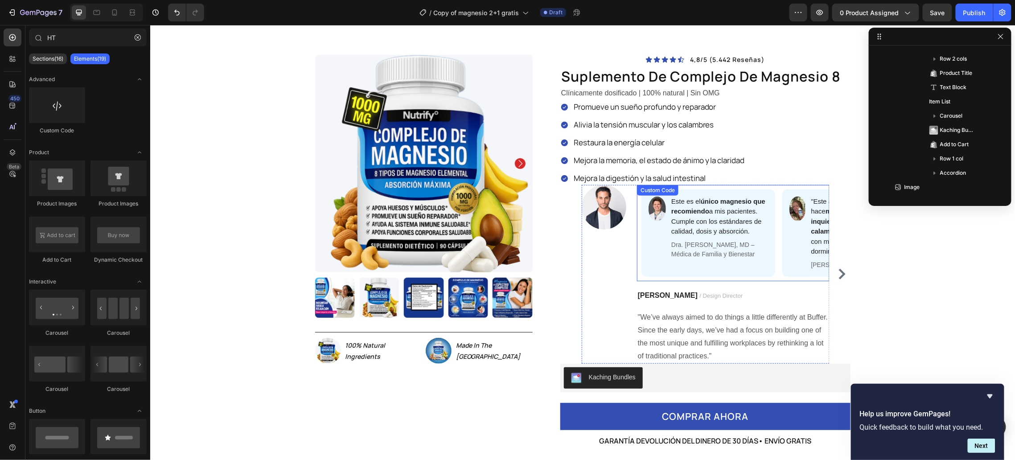
scroll to position [107, 0]
click at [609, 264] on div "Image" at bounding box center [603, 273] width 45 height 179
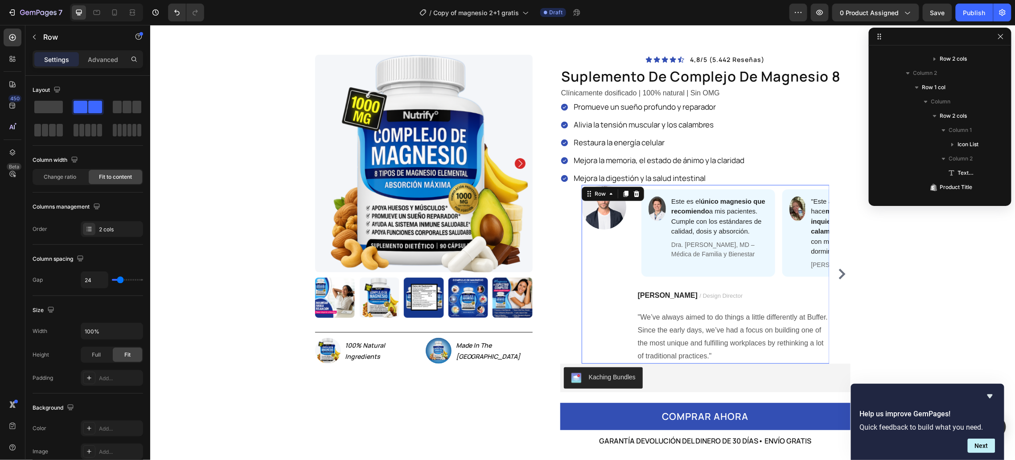
scroll to position [283, 0]
click at [819, 381] on div "Kaching Bundles" at bounding box center [704, 377] width 283 height 21
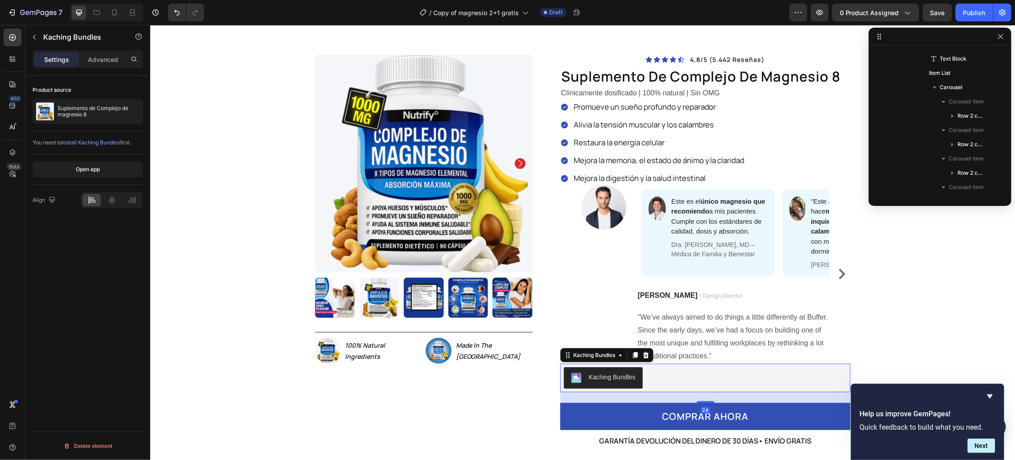
scroll to position [383, 0]
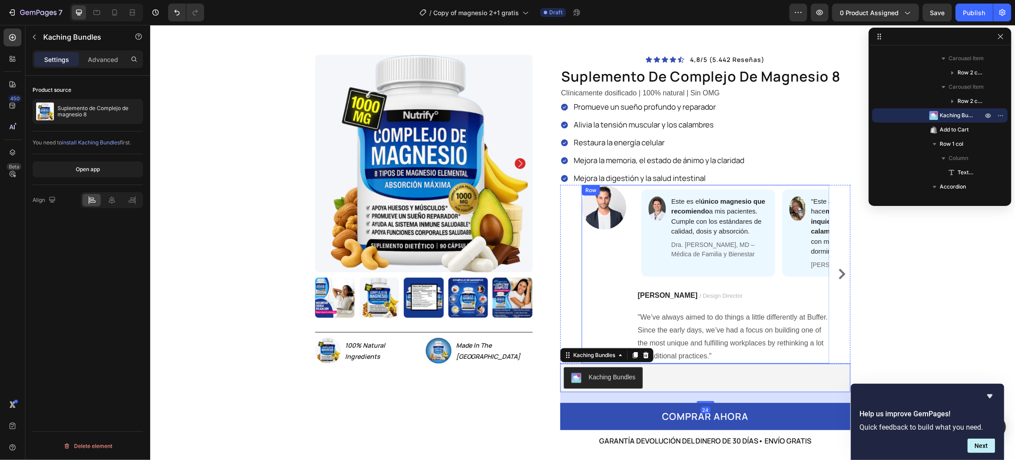
click at [592, 247] on div "Image" at bounding box center [603, 273] width 45 height 179
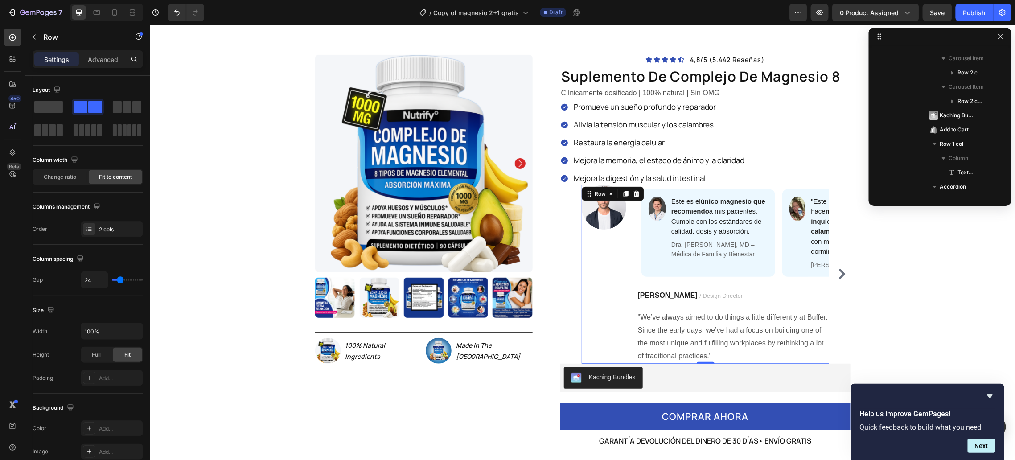
scroll to position [283, 0]
click at [634, 194] on icon at bounding box center [635, 193] width 7 height 7
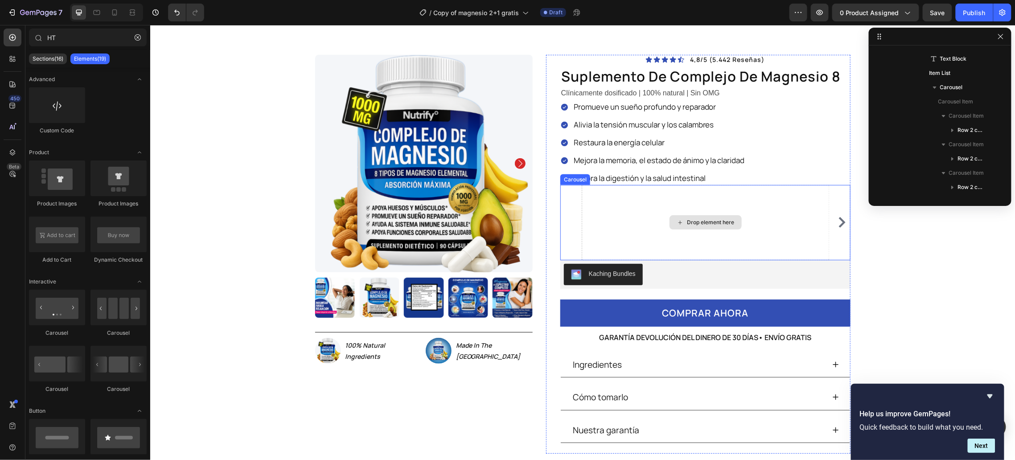
click at [783, 227] on div "Drop element here" at bounding box center [705, 221] width 248 height 75
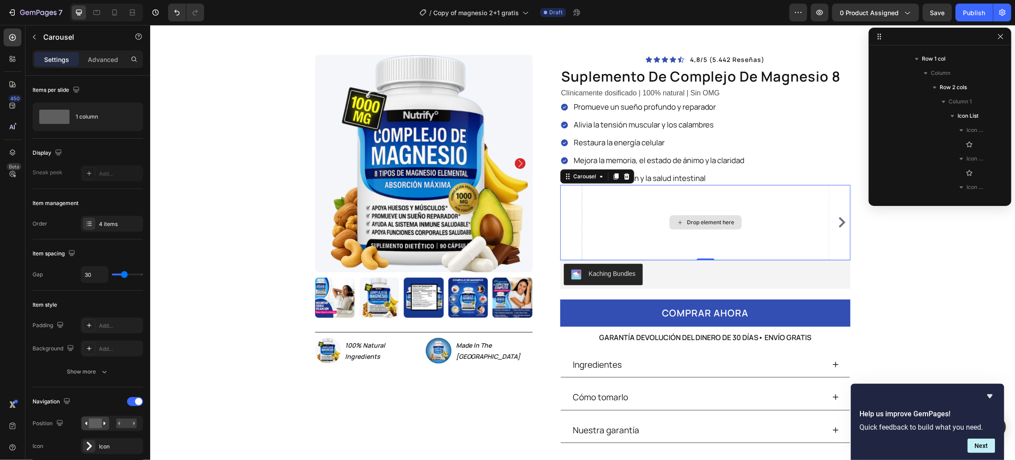
scroll to position [511, 0]
click at [623, 177] on icon at bounding box center [626, 175] width 6 height 6
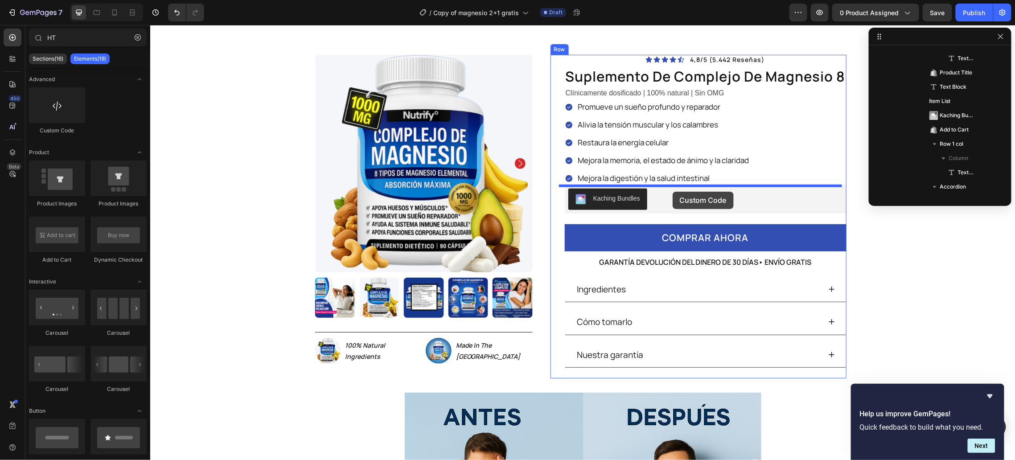
drag, startPoint x: 221, startPoint y: 133, endPoint x: 672, endPoint y: 190, distance: 454.6
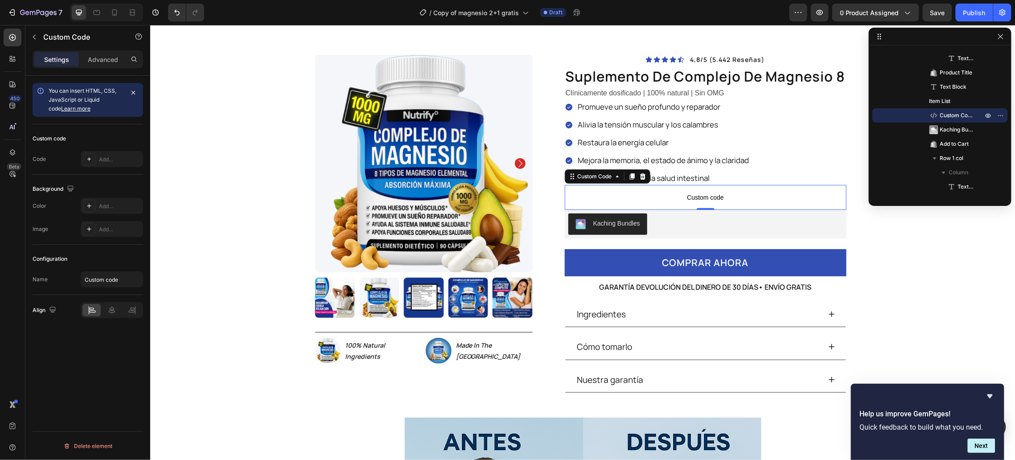
click at [658, 199] on span "Custom code" at bounding box center [705, 197] width 282 height 11
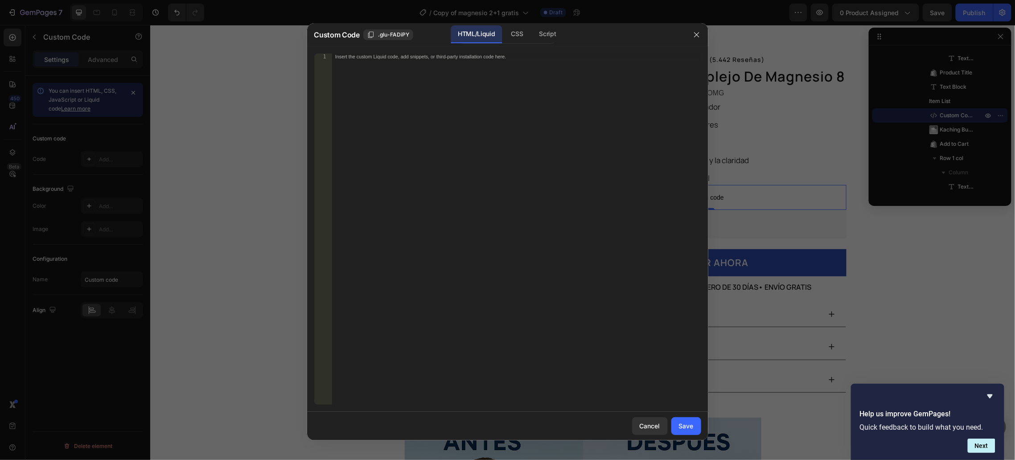
click at [659, 199] on div "Insert the custom Liquid code, add snippets, or third-party installation code h…" at bounding box center [516, 235] width 369 height 364
drag, startPoint x: 508, startPoint y: 174, endPoint x: 659, endPoint y: 199, distance: 152.2
click at [659, 199] on div "Insert the custom Liquid code, add snippets, or third-party installation code h…" at bounding box center [516, 235] width 369 height 364
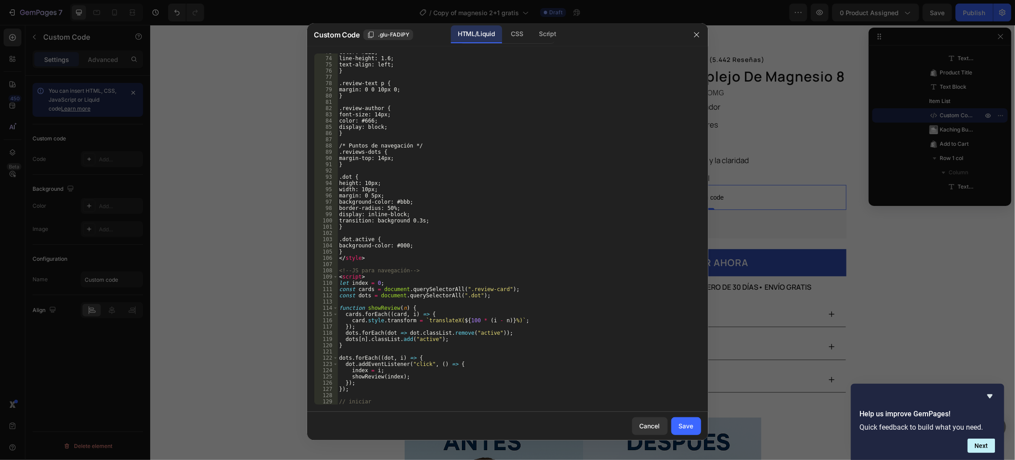
scroll to position [491, 0]
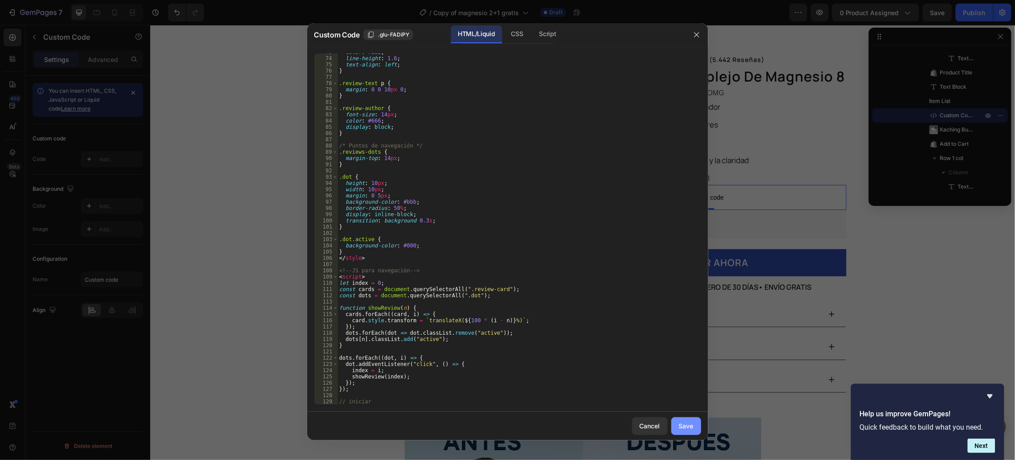
click at [685, 428] on div "Save" at bounding box center [686, 425] width 15 height 9
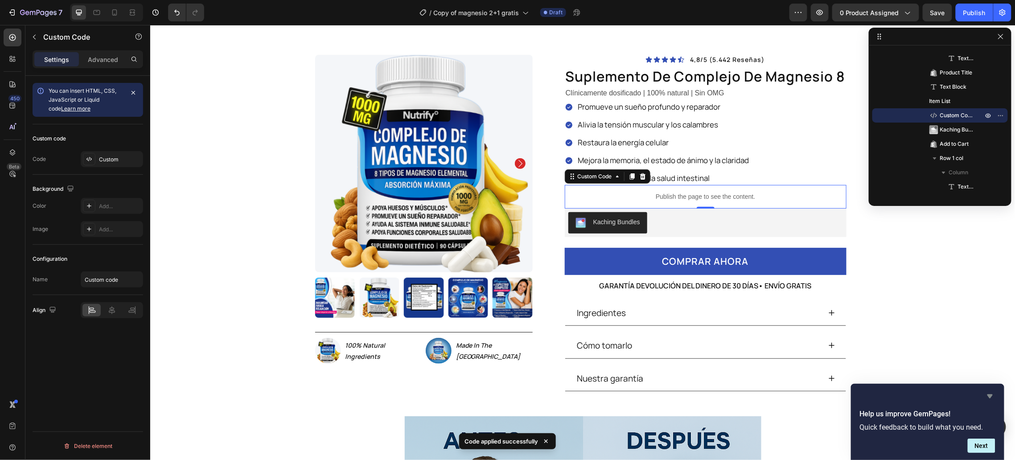
click at [990, 392] on icon "Hide survey" at bounding box center [989, 396] width 11 height 11
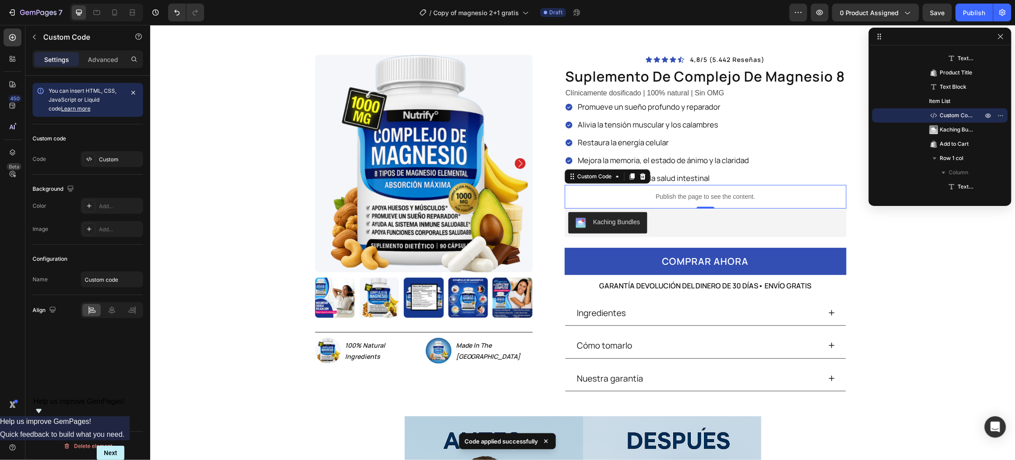
click at [661, 189] on div "Publish the page to see the content." at bounding box center [705, 196] width 282 height 24
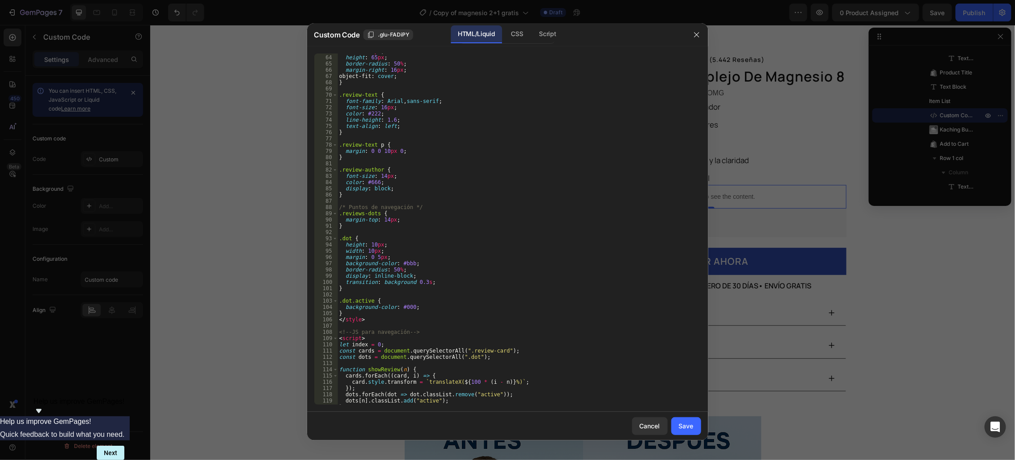
scroll to position [509, 0]
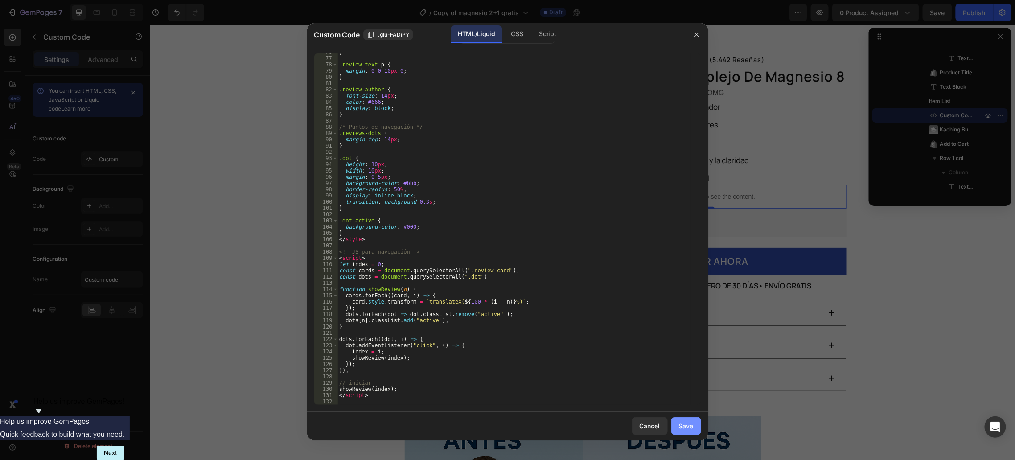
click at [680, 430] on button "Save" at bounding box center [686, 426] width 30 height 18
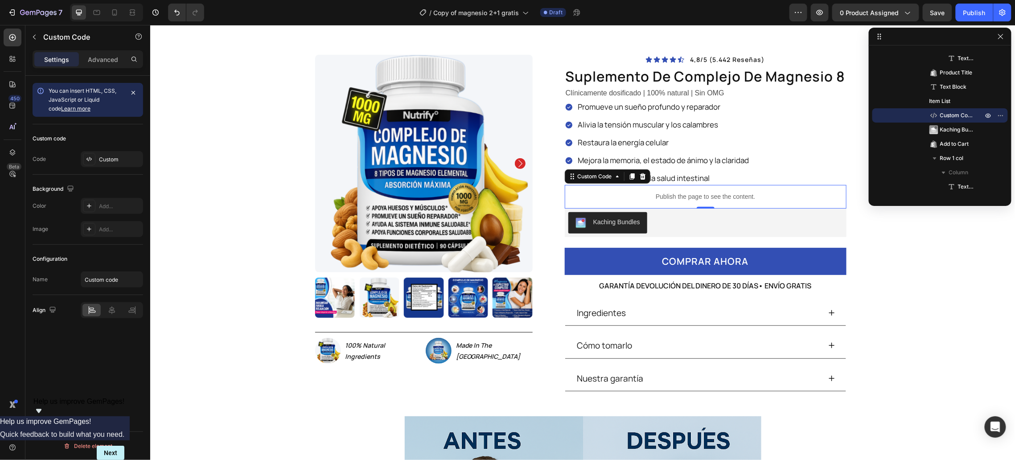
click at [725, 196] on p "Publish the page to see the content." at bounding box center [705, 196] width 282 height 9
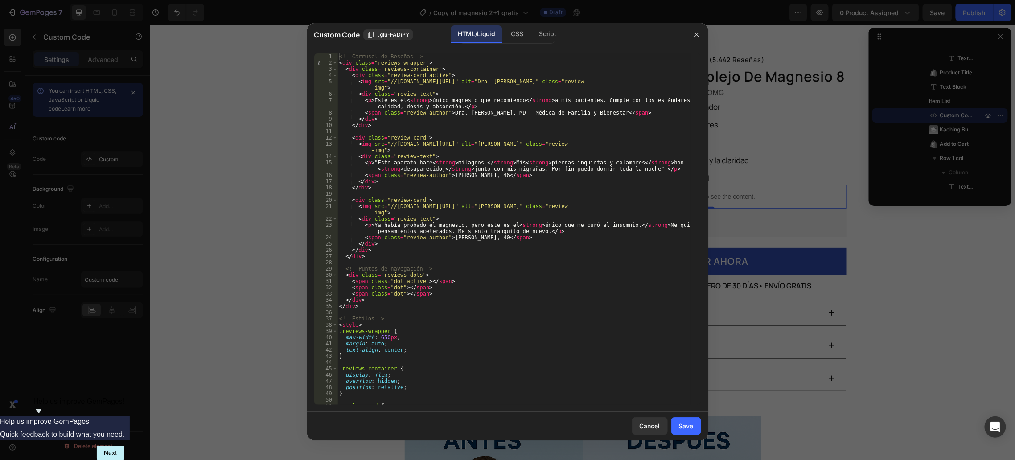
click at [830, 157] on div at bounding box center [507, 230] width 1015 height 460
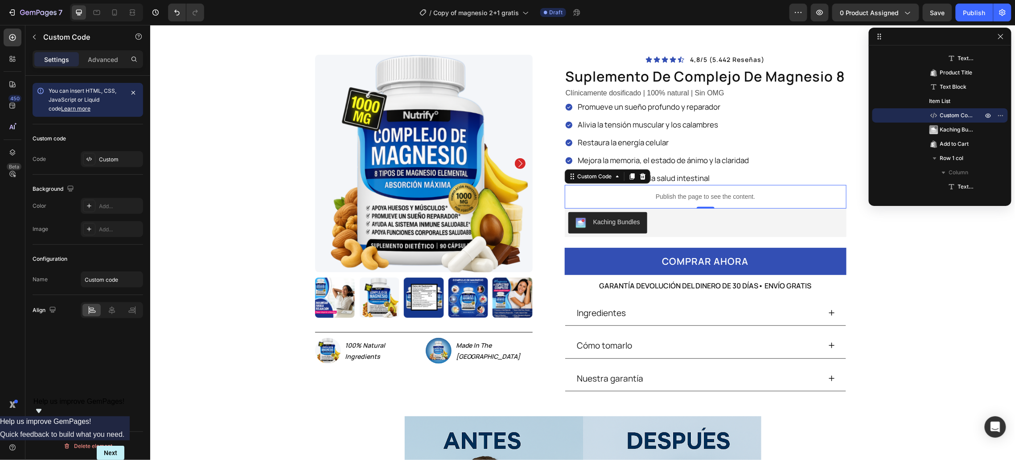
click at [1006, 39] on div at bounding box center [940, 37] width 143 height 18
click at [937, 11] on span "Save" at bounding box center [937, 13] width 15 height 8
click at [639, 177] on icon at bounding box center [642, 175] width 6 height 6
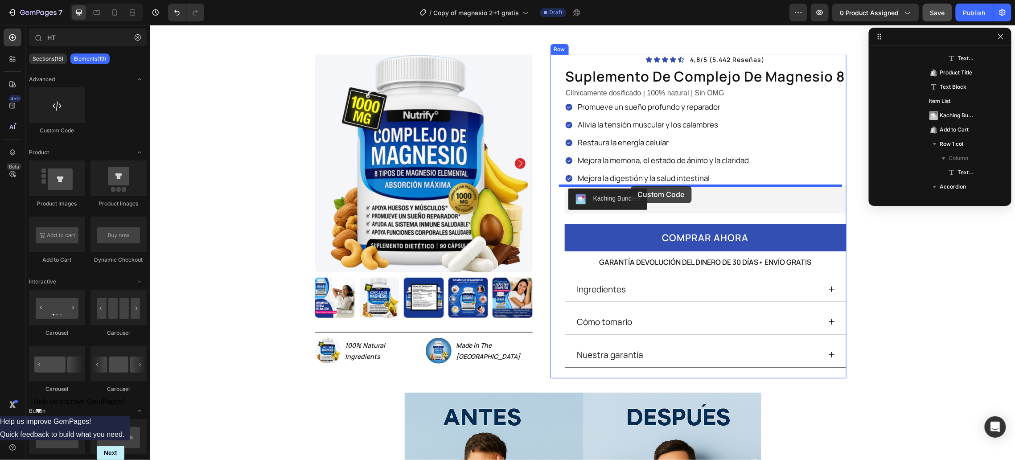
drag, startPoint x: 202, startPoint y: 136, endPoint x: 630, endPoint y: 185, distance: 430.6
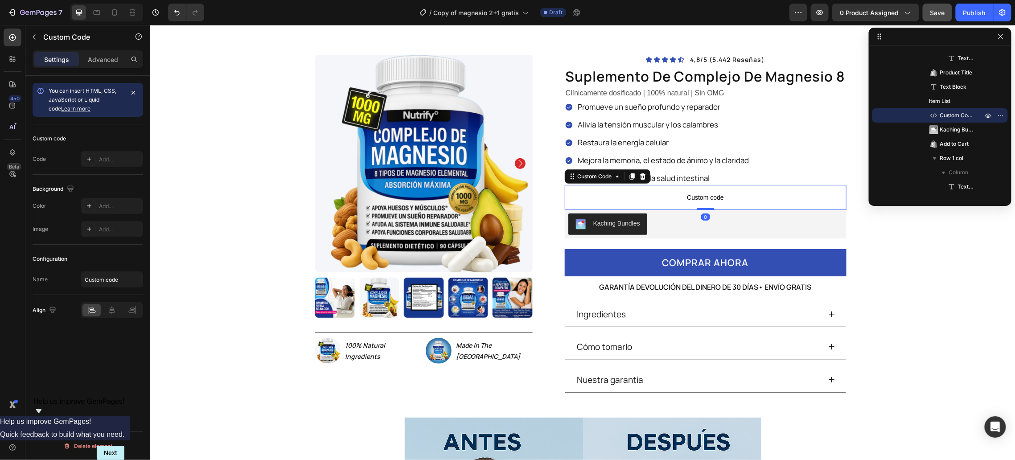
click at [626, 189] on p "Custom code" at bounding box center [705, 196] width 282 height 25
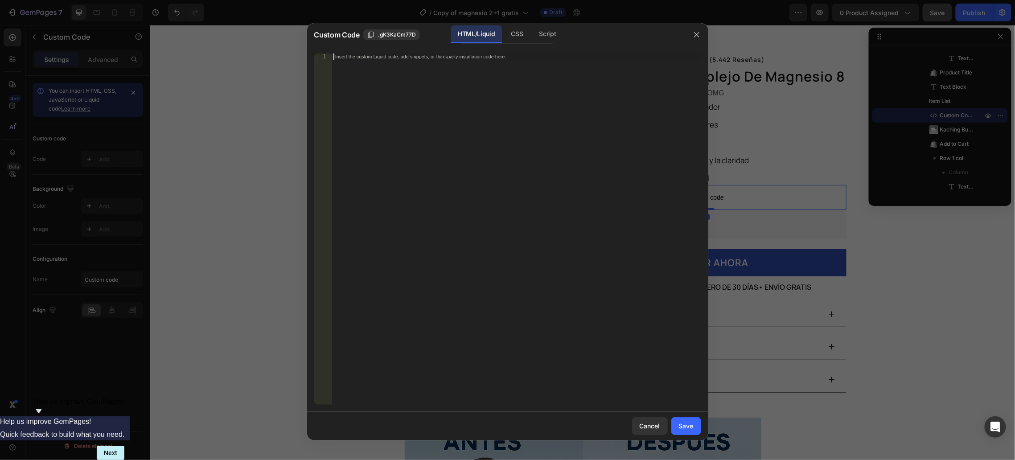
click at [626, 190] on div "Insert the custom Liquid code, add snippets, or third-party installation code h…" at bounding box center [516, 235] width 369 height 364
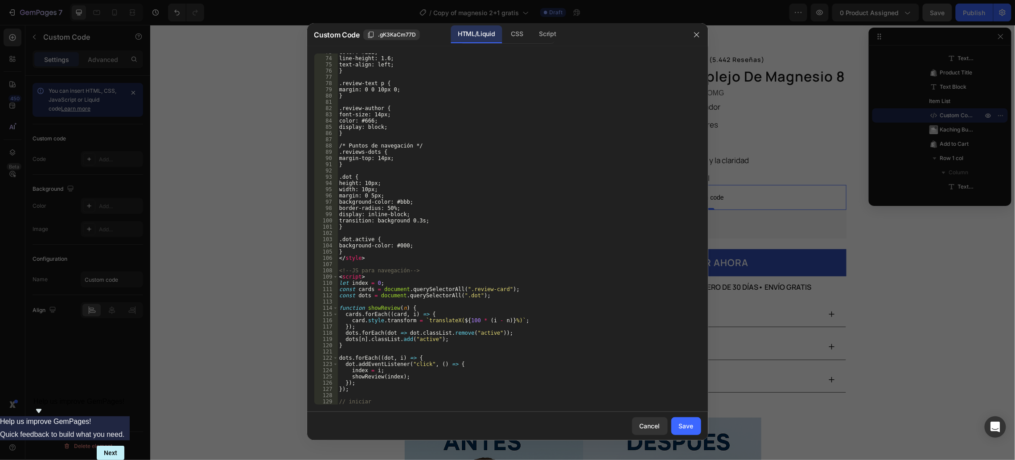
scroll to position [491, 0]
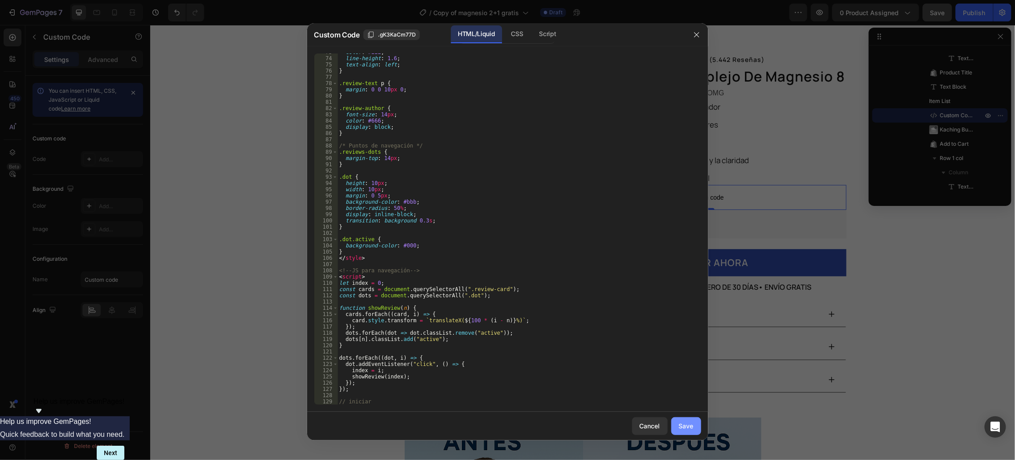
click at [686, 423] on div "Save" at bounding box center [686, 425] width 15 height 9
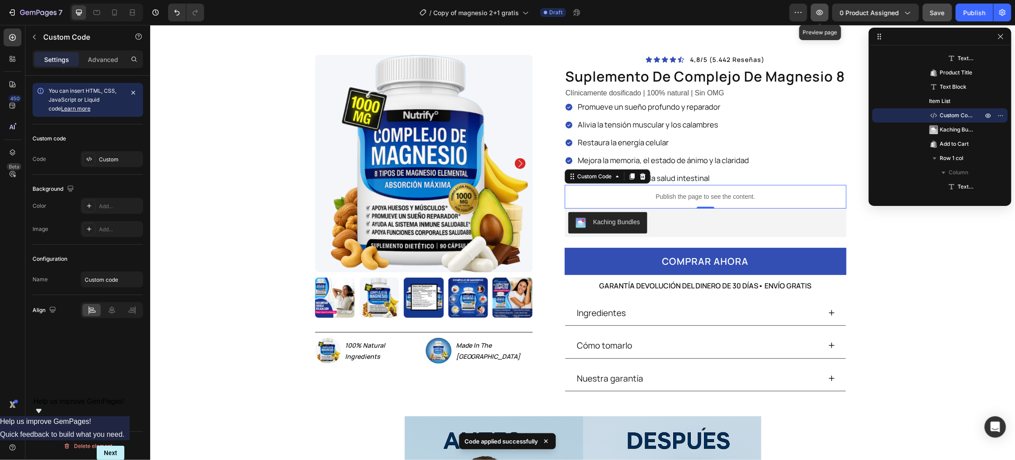
click at [816, 13] on icon "button" at bounding box center [819, 12] width 9 height 9
click at [680, 192] on p "Publish the page to see the content." at bounding box center [705, 196] width 282 height 9
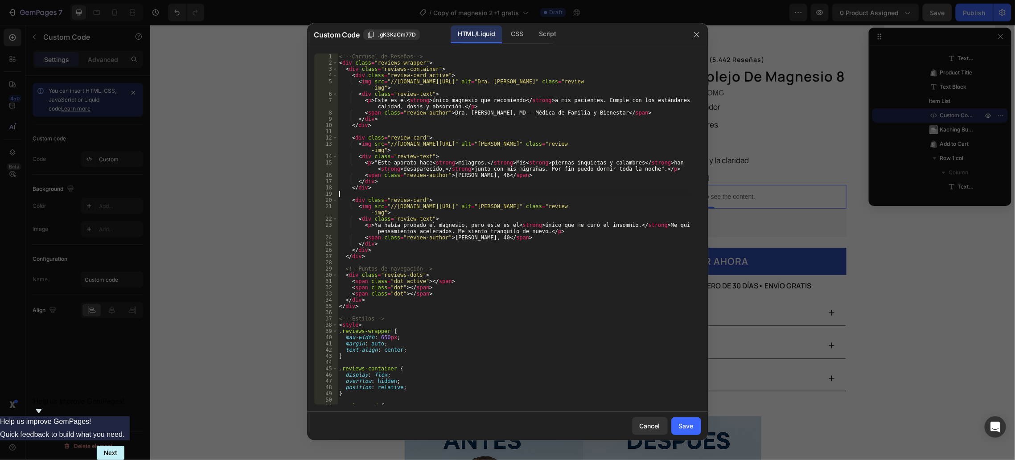
click at [680, 192] on div "<!-- Carrusel de Reseñas --> < div class = "reviews-wrapper" > < div class = "r…" at bounding box center [513, 235] width 353 height 364
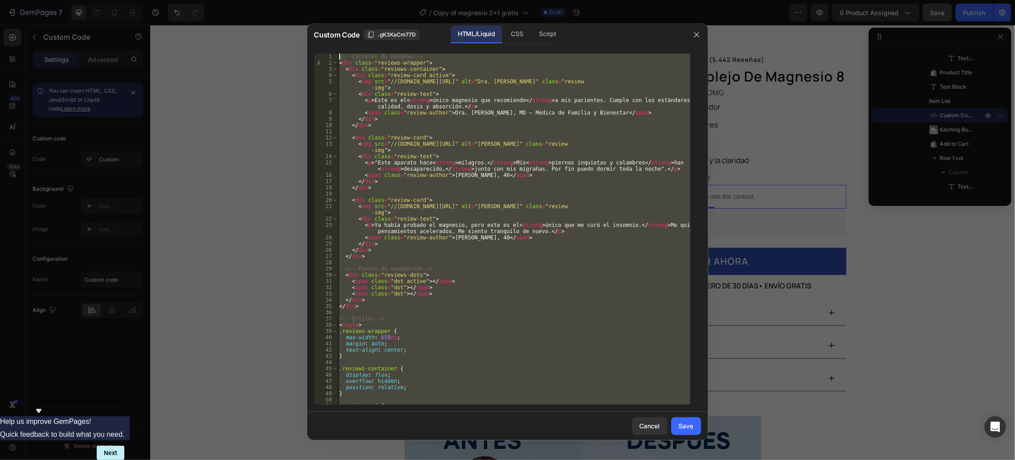
scroll to position [0, 0]
drag, startPoint x: 367, startPoint y: 399, endPoint x: 350, endPoint y: -86, distance: 486.0
click at [350, 0] on html "7 Version history / Copy of magnesio 2+1 gratis Draft Preview 0 product assigne…" at bounding box center [507, 0] width 1015 height 0
type textarea "<!-- Carrusel de Reseñas --> <div class="reviews-wrapper">"
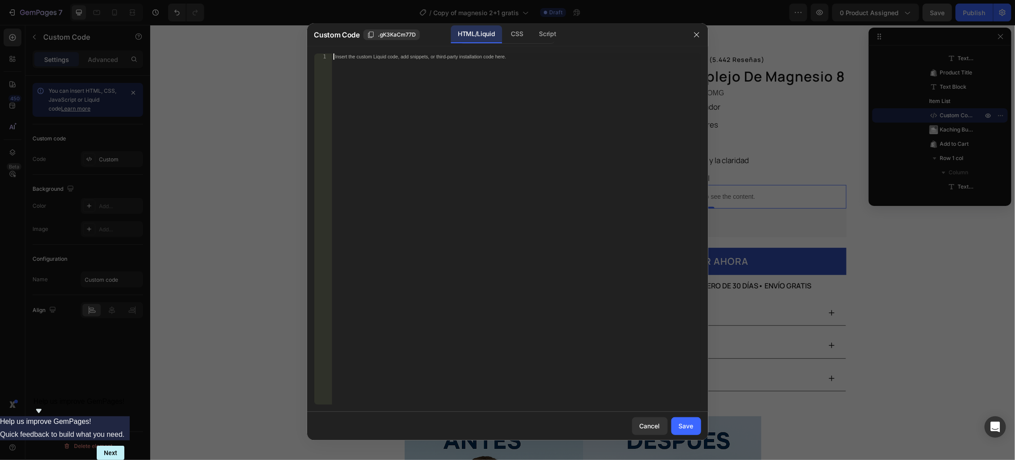
scroll to position [553, 0]
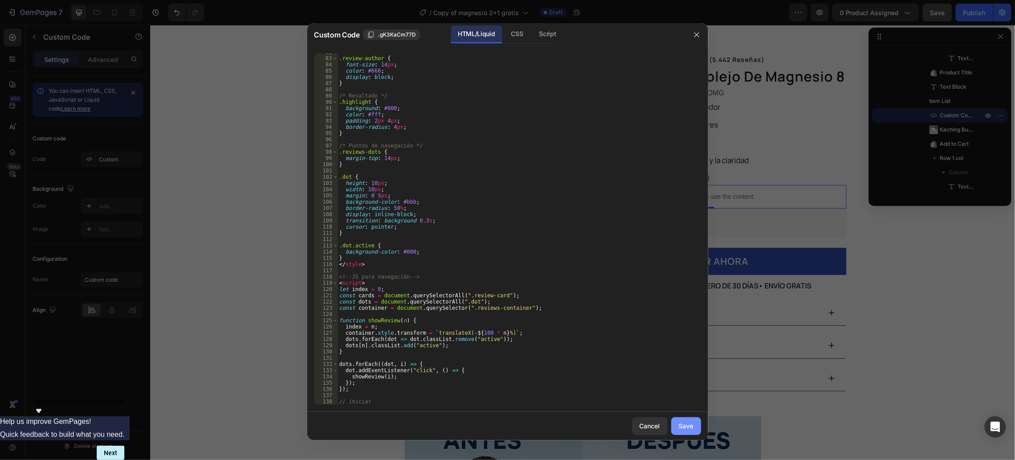
click at [682, 429] on div "Save" at bounding box center [686, 425] width 15 height 9
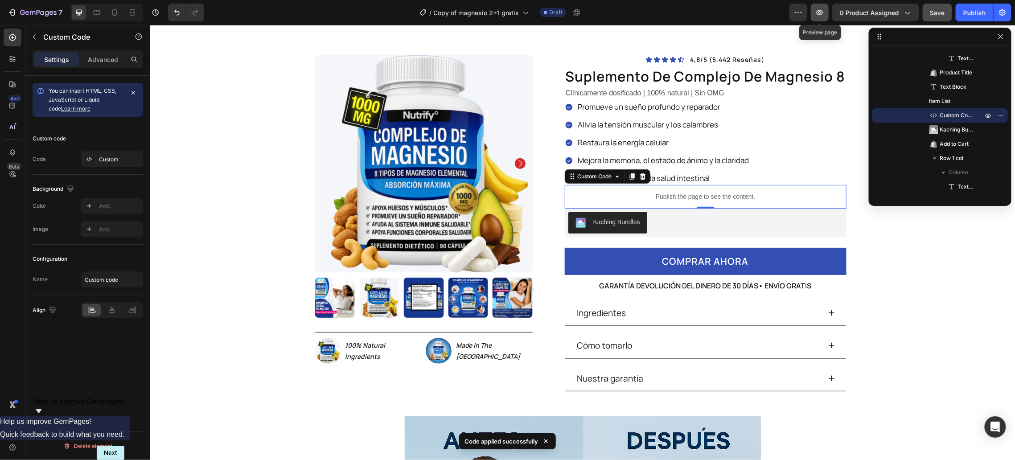
click at [823, 8] on icon "button" at bounding box center [819, 12] width 9 height 9
click at [704, 197] on p "Publish the page to see the content." at bounding box center [705, 196] width 282 height 9
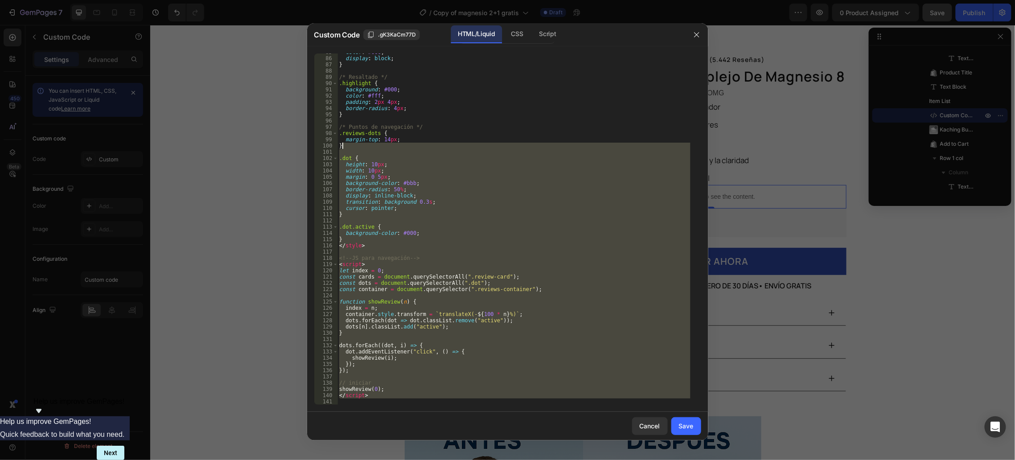
scroll to position [0, 0]
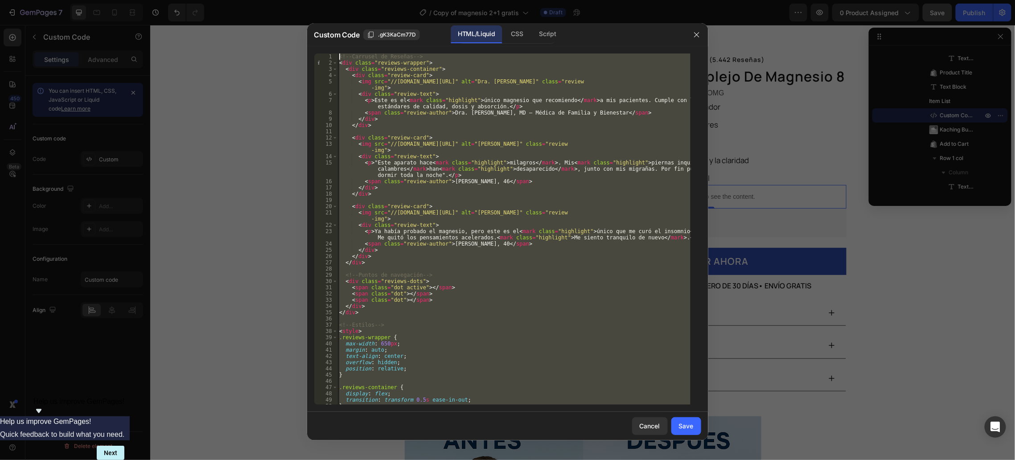
drag, startPoint x: 373, startPoint y: 401, endPoint x: 432, endPoint y: -86, distance: 491.0
click at [432, 0] on html "7 Version history / Copy of magnesio 2+1 gratis Draft Preview 0 product assigne…" at bounding box center [507, 0] width 1015 height 0
type textarea "<!-- Carrusel de Reseñas --> <div class="reviews-wrapper">"
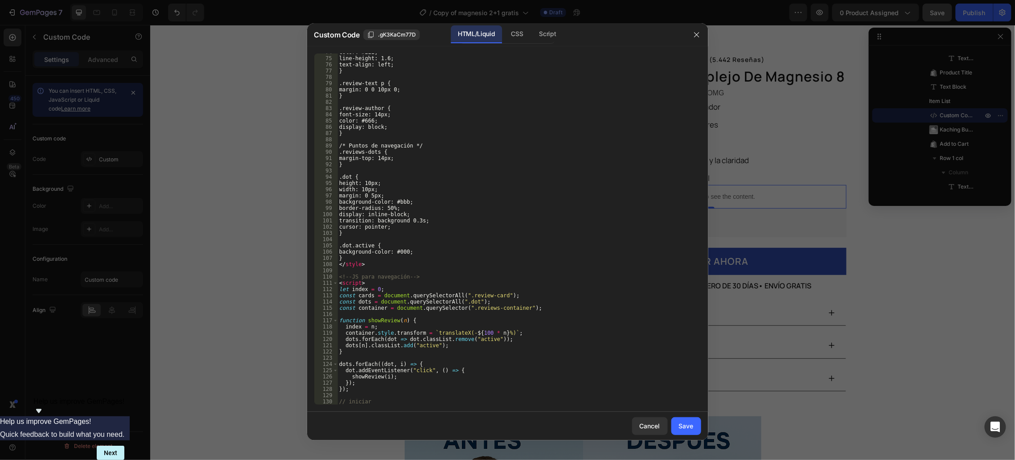
scroll to position [497, 0]
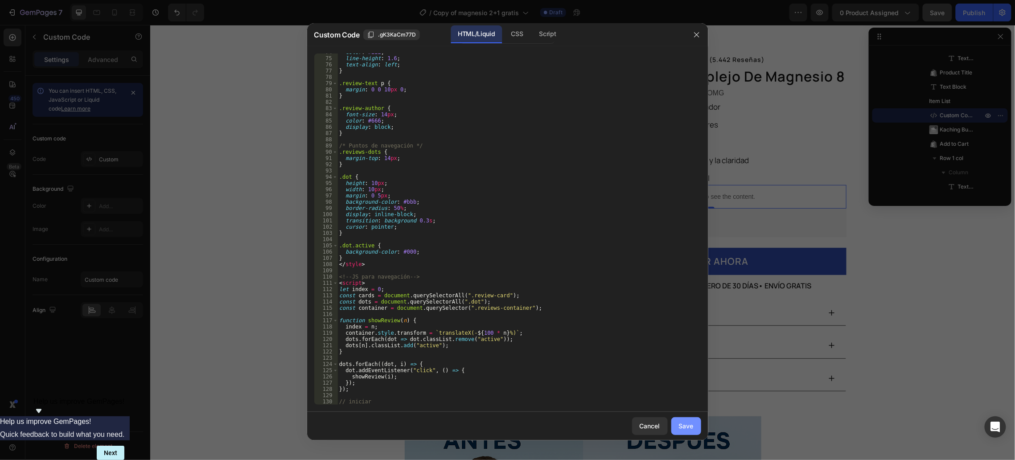
click at [683, 422] on div "Save" at bounding box center [686, 425] width 15 height 9
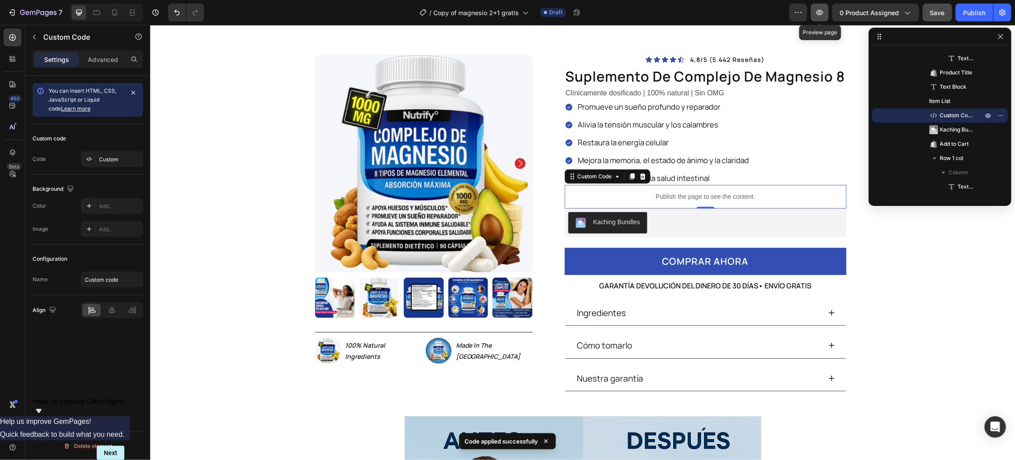
click at [822, 13] on icon "button" at bounding box center [819, 12] width 9 height 9
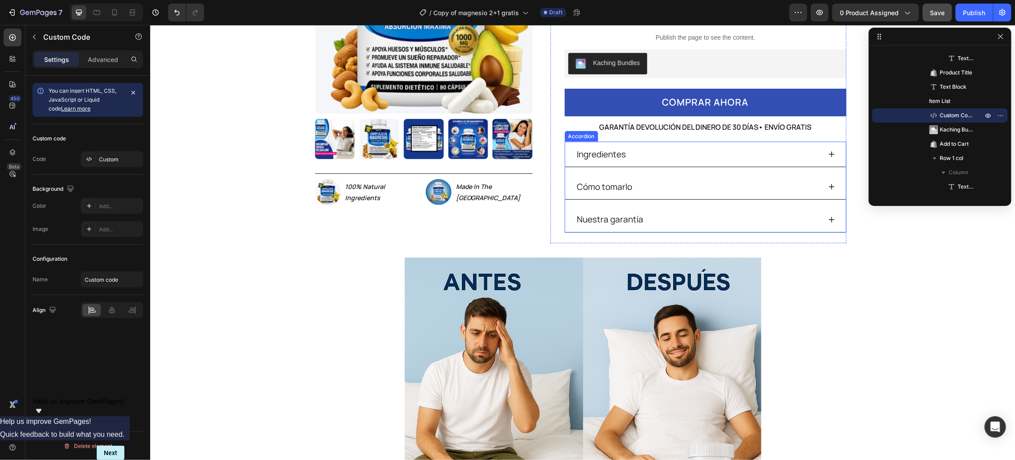
scroll to position [217, 0]
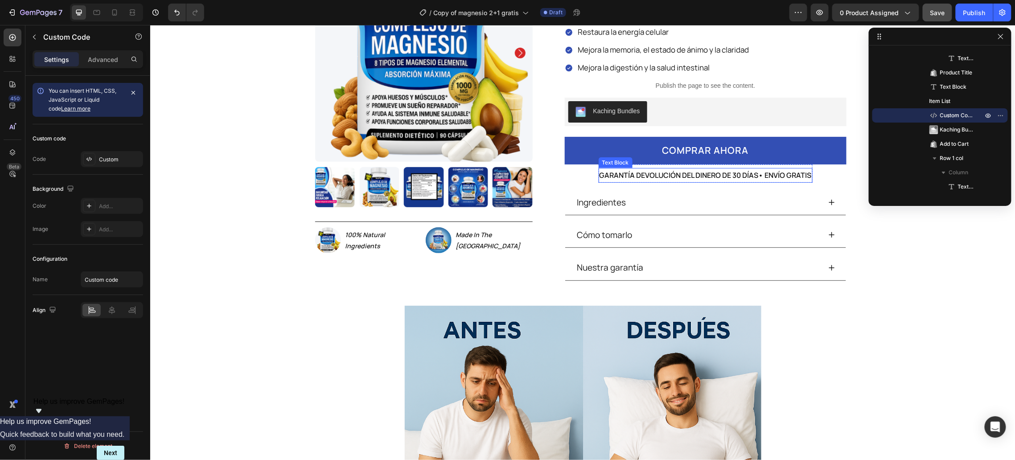
click at [671, 177] on p "GARANTÍA DEVOLUCIÓN DEL DINERO DE 30 DÍAS• ENVÍO GRATIS" at bounding box center [705, 174] width 212 height 13
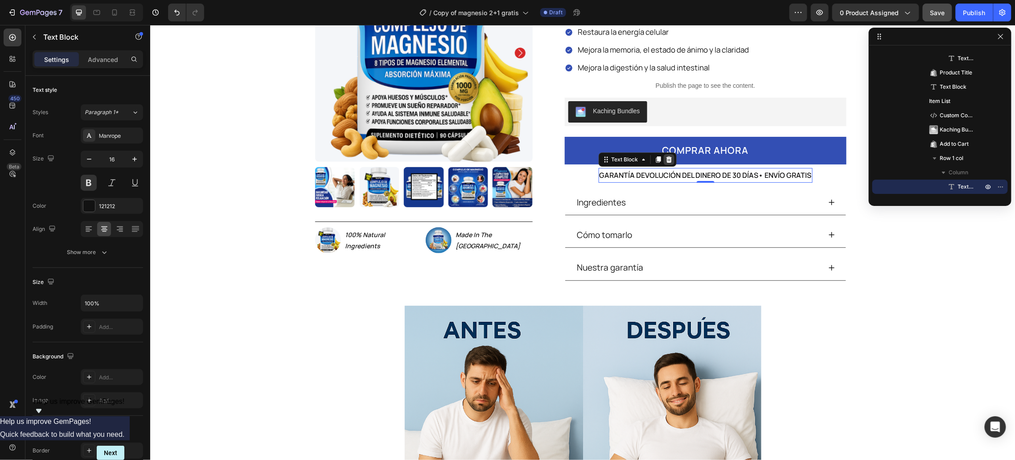
click at [665, 162] on icon at bounding box center [668, 159] width 6 height 6
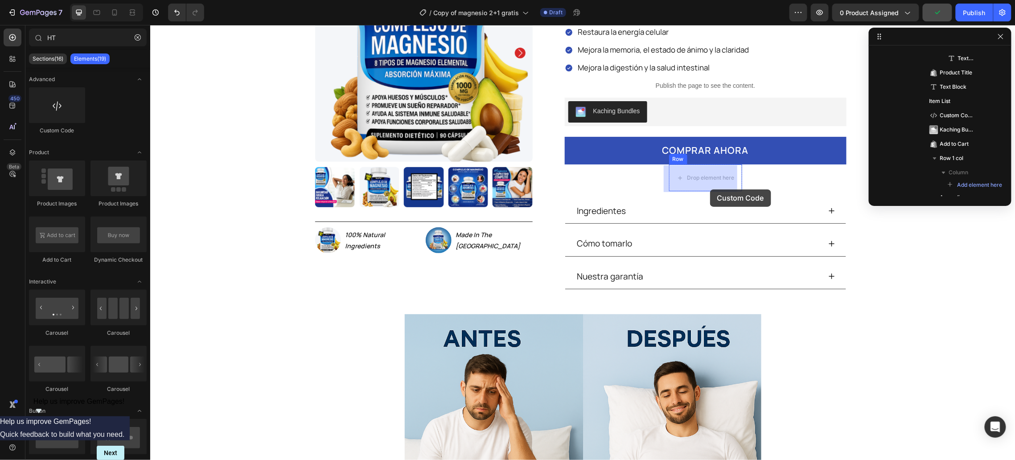
drag, startPoint x: 208, startPoint y: 134, endPoint x: 709, endPoint y: 189, distance: 504.4
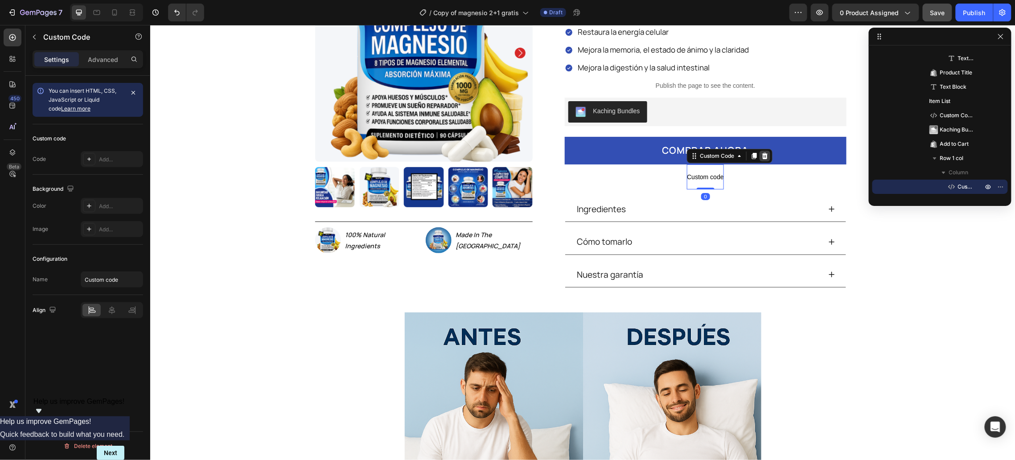
click at [761, 159] on icon at bounding box center [764, 155] width 7 height 7
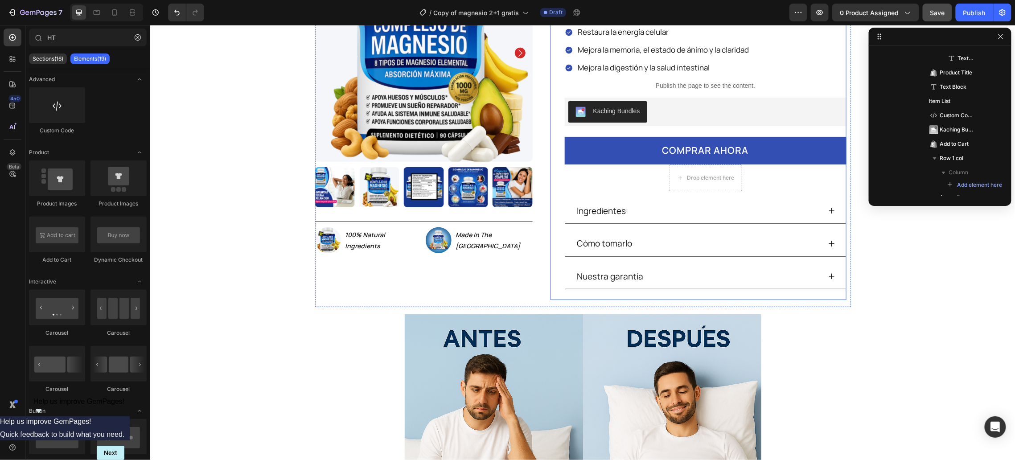
click at [712, 192] on div "Icon Icon Icon Icon Icon Icon List 4,8/5 (5.442 reseñas) Text Block Row supleme…" at bounding box center [705, 122] width 282 height 356
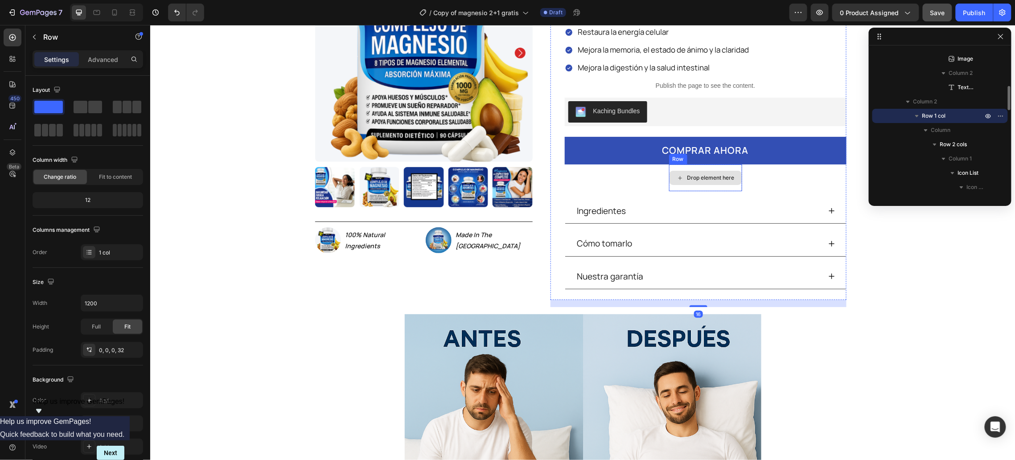
click at [679, 188] on div "Drop element here" at bounding box center [704, 177] width 73 height 27
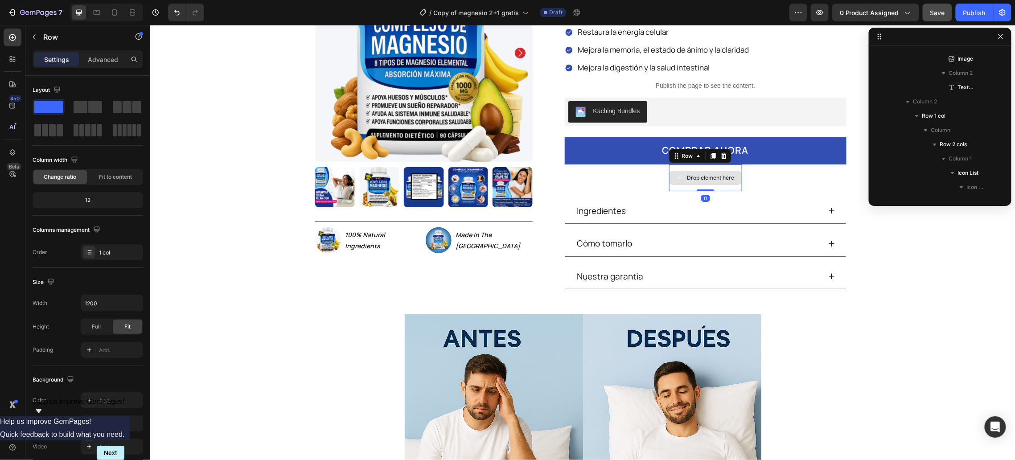
scroll to position [553, 0]
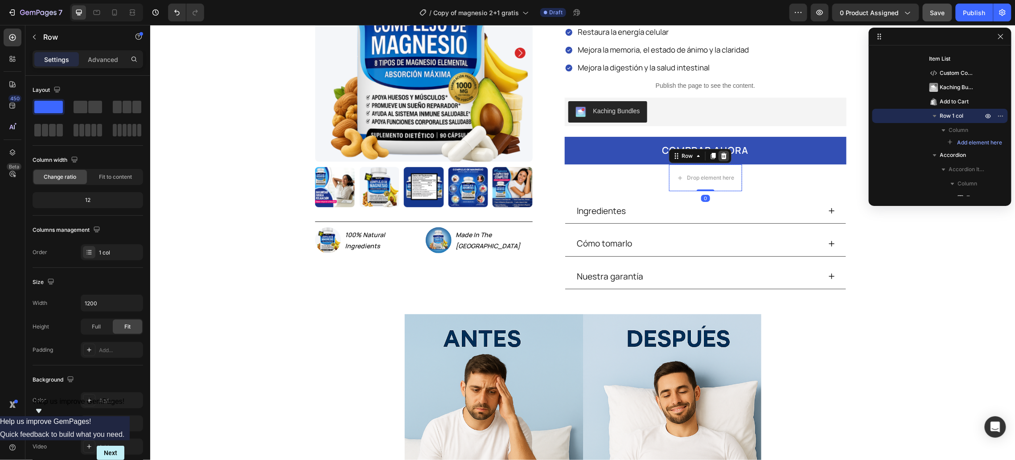
click at [720, 157] on icon at bounding box center [723, 155] width 6 height 6
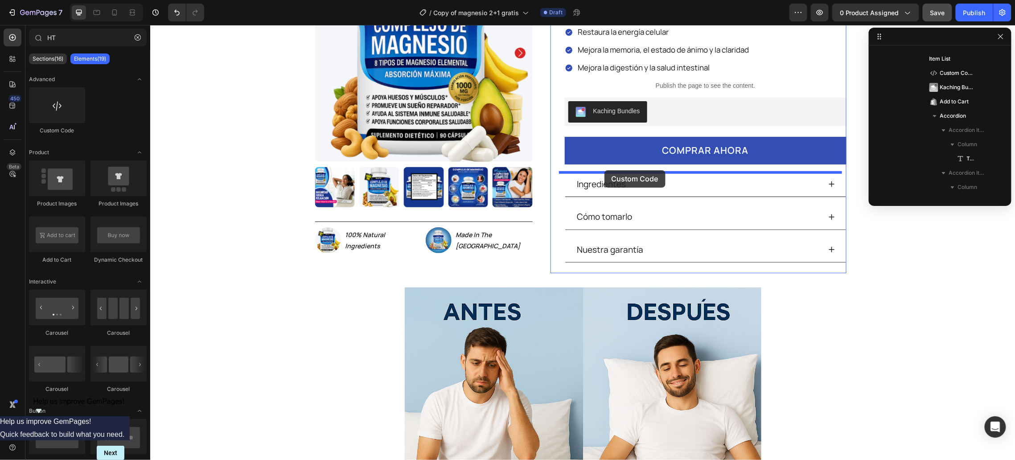
drag, startPoint x: 207, startPoint y: 129, endPoint x: 604, endPoint y: 172, distance: 399.4
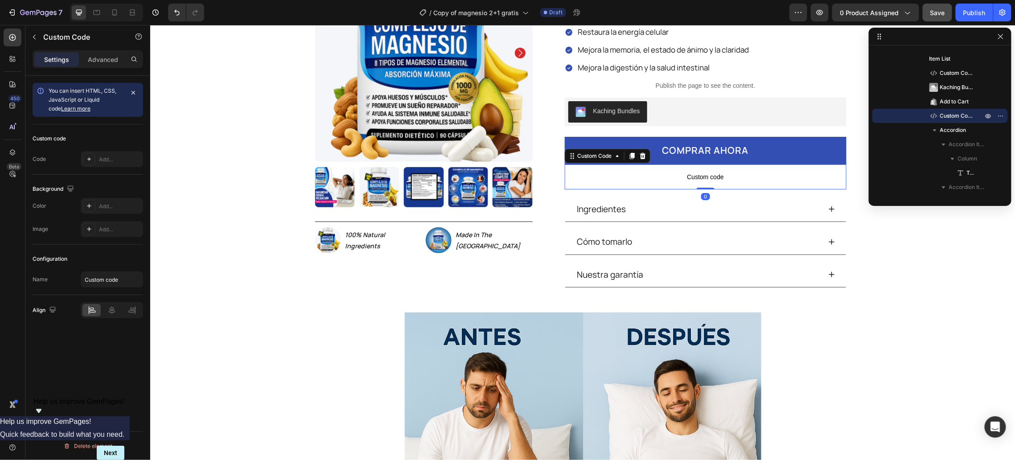
click at [605, 175] on span "Custom code" at bounding box center [705, 176] width 282 height 11
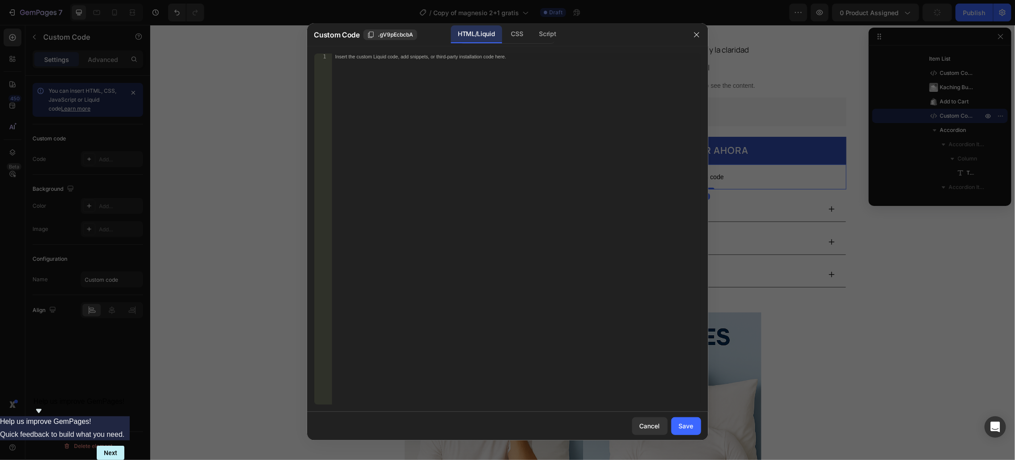
click at [478, 152] on div "Insert the custom Liquid code, add snippets, or third-party installation code h…" at bounding box center [516, 235] width 369 height 364
paste textarea "</li></ul>"
type textarea "</li></ul>"
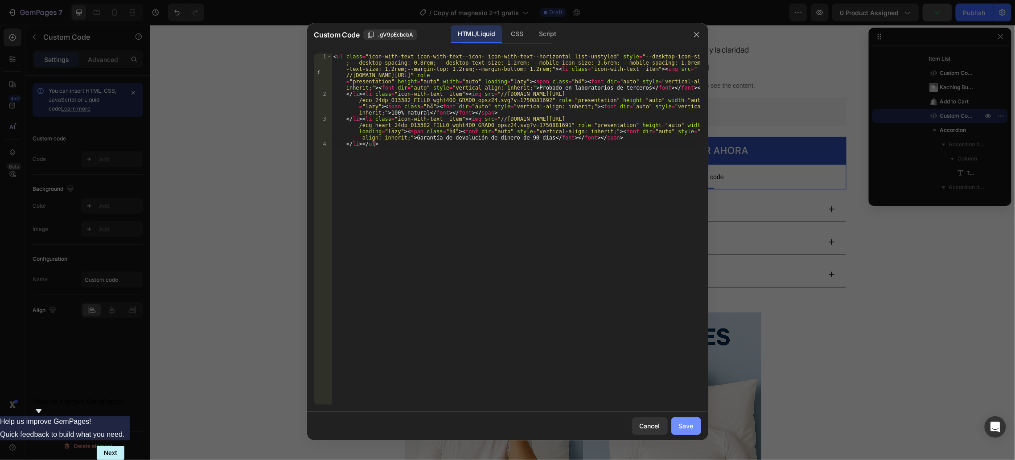
click at [685, 422] on div "Save" at bounding box center [686, 425] width 15 height 9
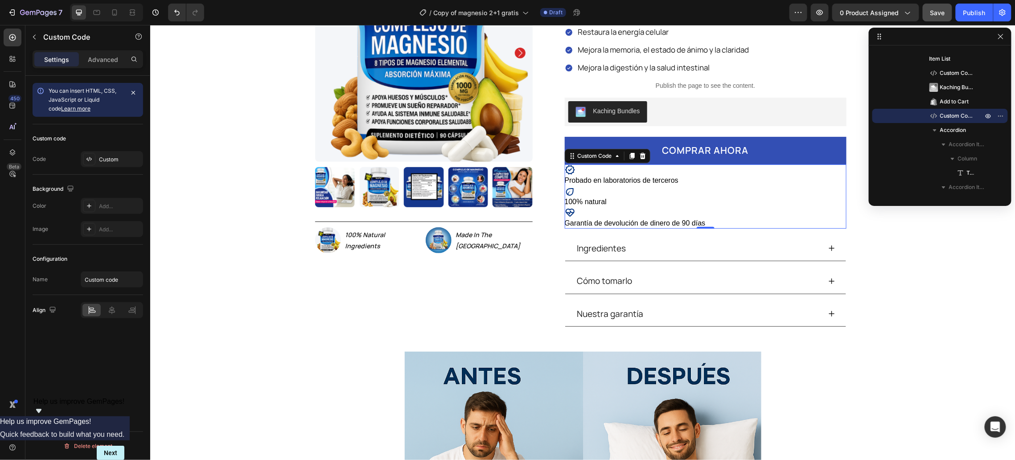
click at [636, 216] on li "Garantía de devolución de dinero de 90 días" at bounding box center [705, 217] width 282 height 21
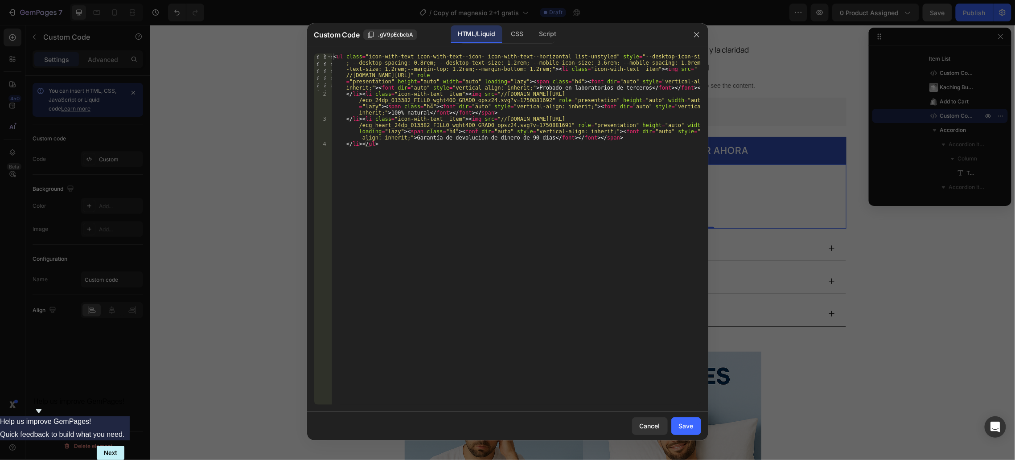
type textarea "</li></ul>"
drag, startPoint x: 486, startPoint y: 191, endPoint x: 279, endPoint y: 17, distance: 270.8
click at [279, 17] on div "Custom Code .gV9pEcbcbA HTML/Liquid CSS Script </li></ul> 1 2 3 4 < ul class = …" at bounding box center [507, 230] width 1015 height 460
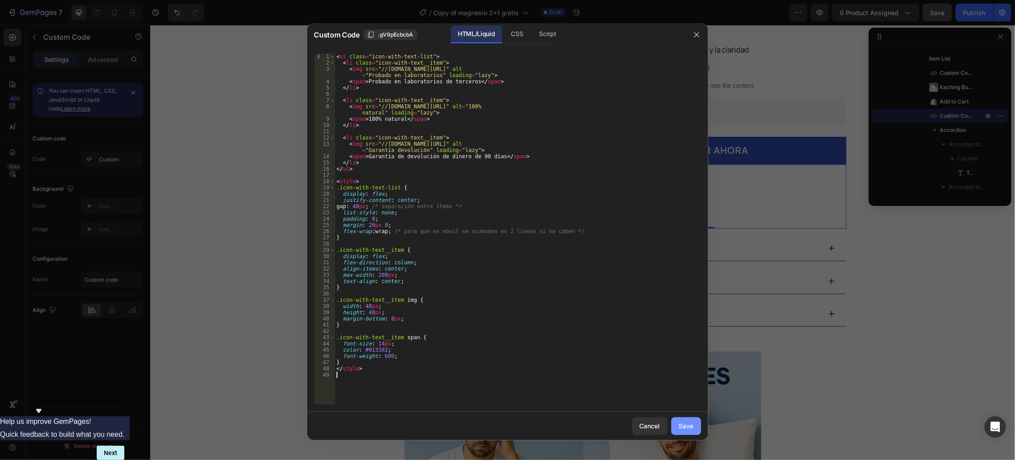
click at [686, 419] on button "Save" at bounding box center [686, 426] width 30 height 18
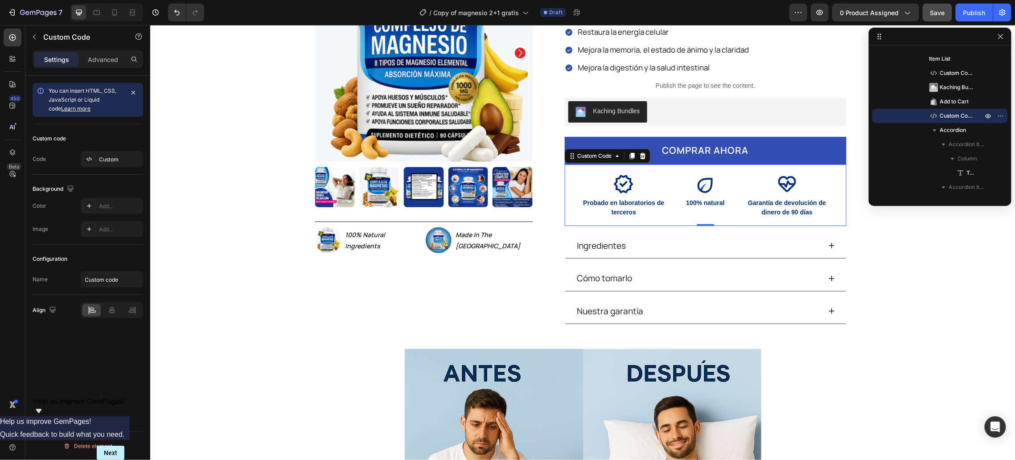
click at [591, 197] on li "Probado en laboratorios de terceros" at bounding box center [622, 195] width 89 height 44
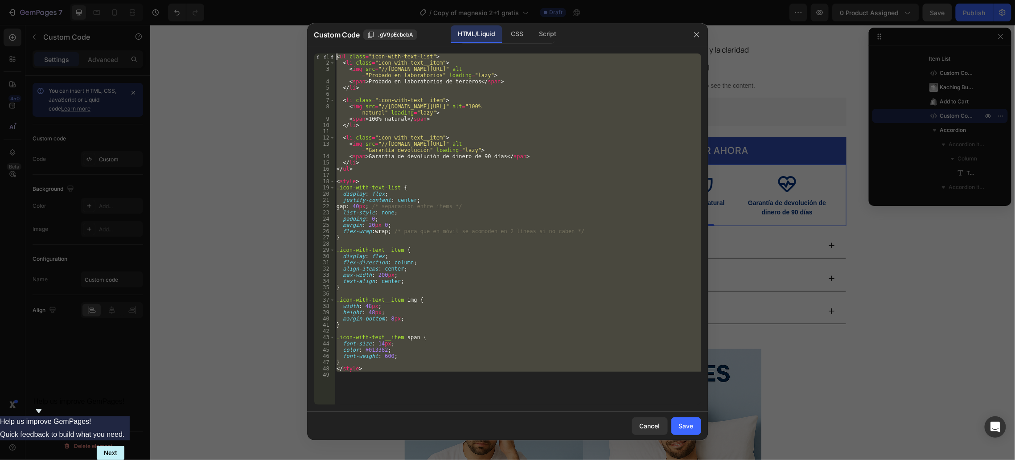
drag, startPoint x: 389, startPoint y: 383, endPoint x: 389, endPoint y: -86, distance: 469.7
click at [389, 0] on html "7 Version history / Copy of magnesio 2+1 gratis Draft Preview 0 product assigne…" at bounding box center [507, 0] width 1015 height 0
type textarea "<ul class="icon-with-text-list"> <li class="icon-with-text__item">"
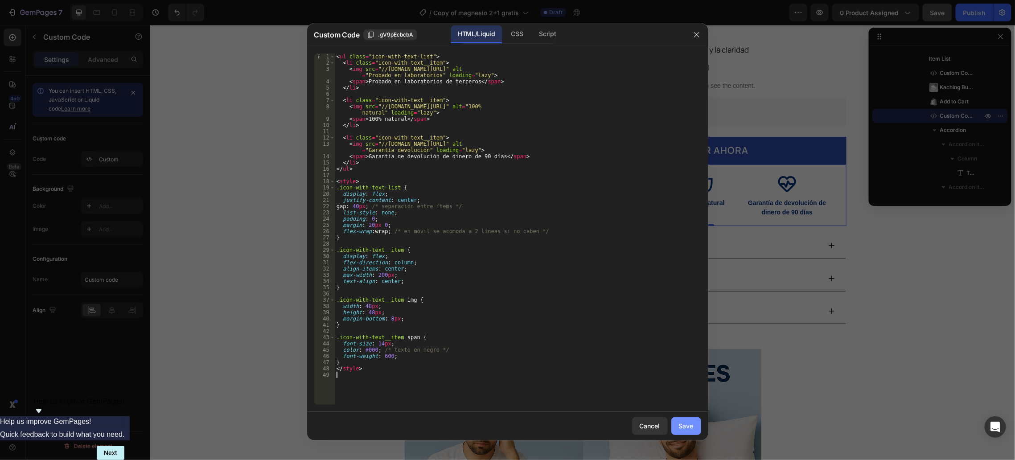
click at [684, 425] on div "Save" at bounding box center [686, 425] width 15 height 9
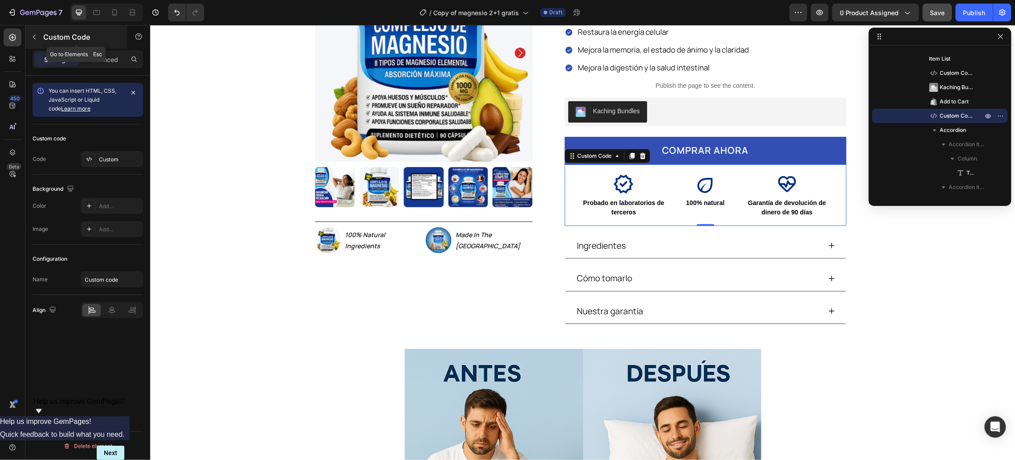
click at [35, 40] on icon "button" at bounding box center [34, 36] width 7 height 7
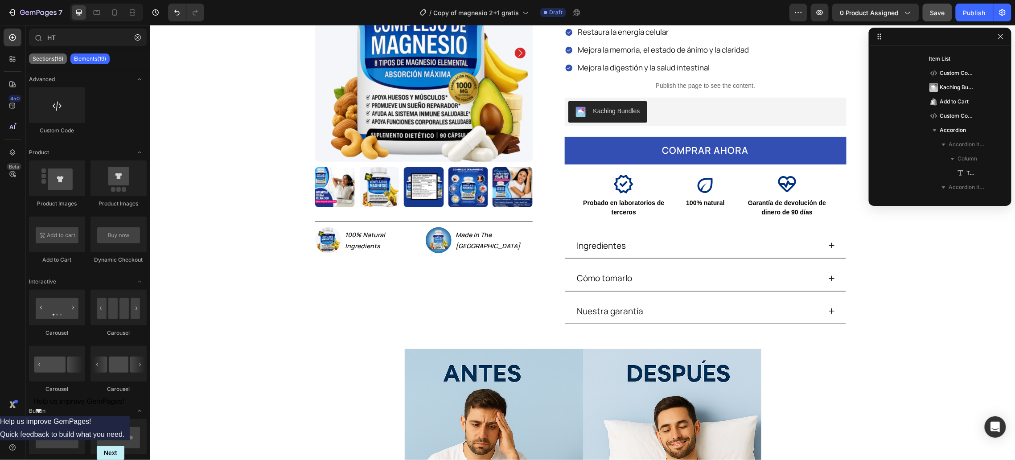
click at [45, 56] on p "Sections(16)" at bounding box center [48, 58] width 31 height 7
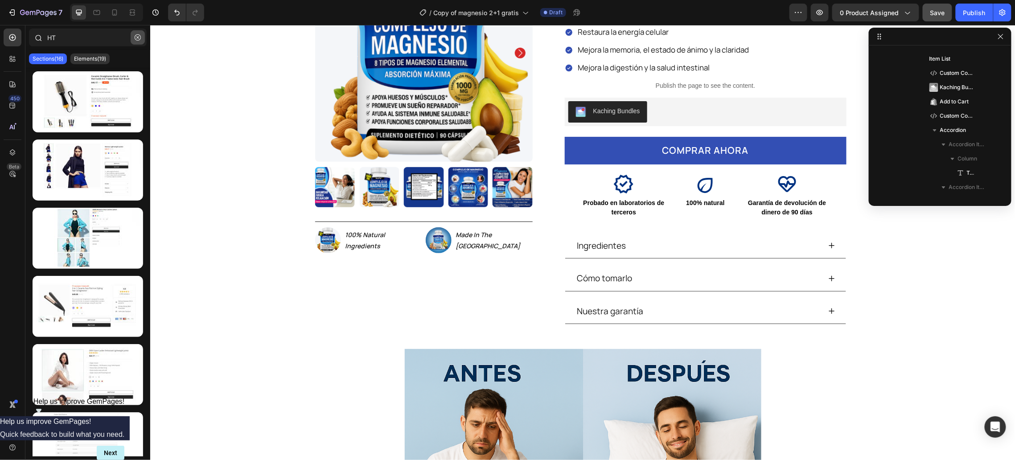
click at [139, 39] on icon "button" at bounding box center [138, 37] width 6 height 6
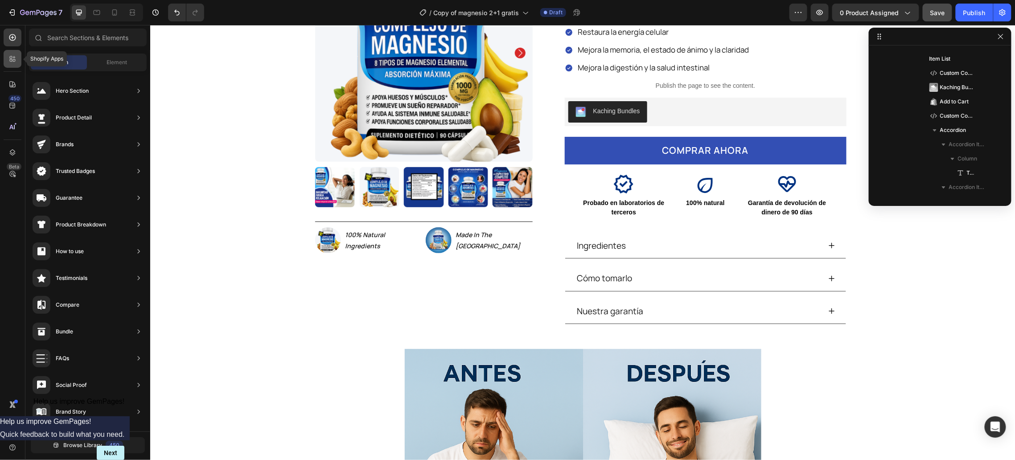
click at [14, 57] on icon at bounding box center [14, 57] width 3 height 3
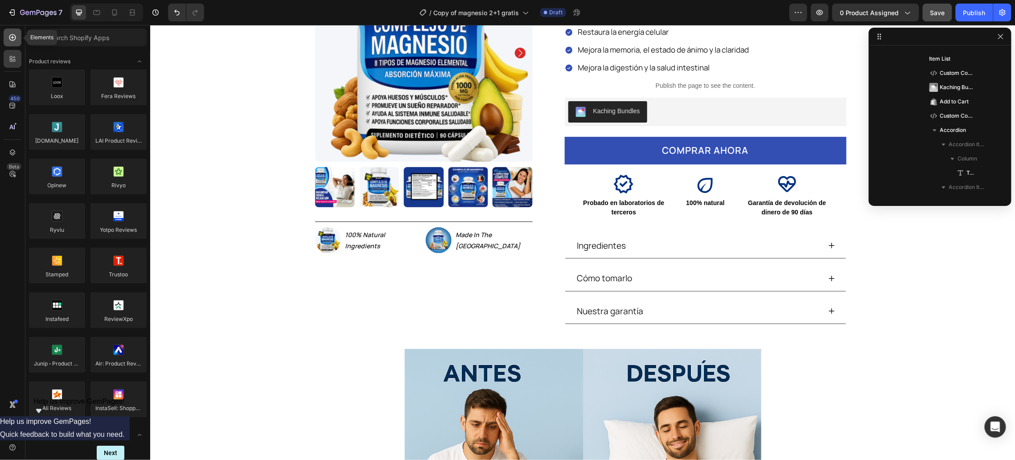
click at [14, 36] on icon at bounding box center [12, 37] width 9 height 9
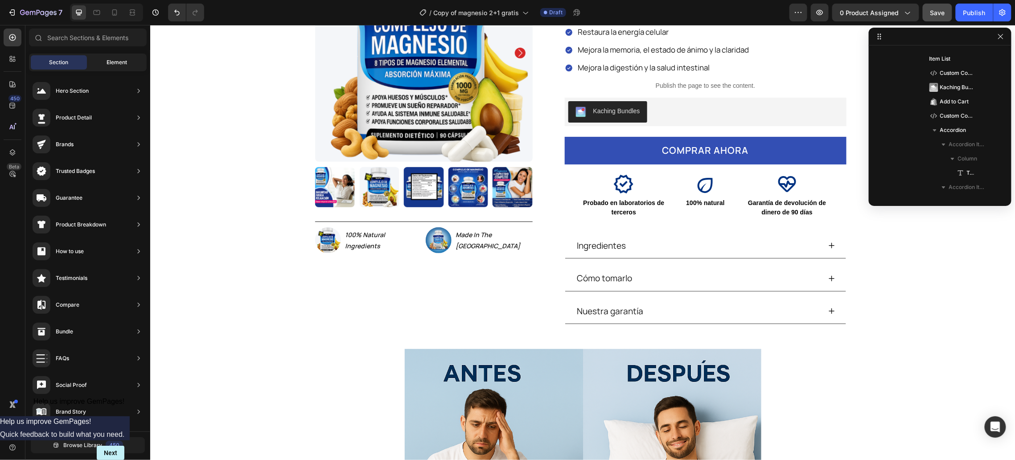
click at [109, 57] on div "Element" at bounding box center [117, 62] width 56 height 14
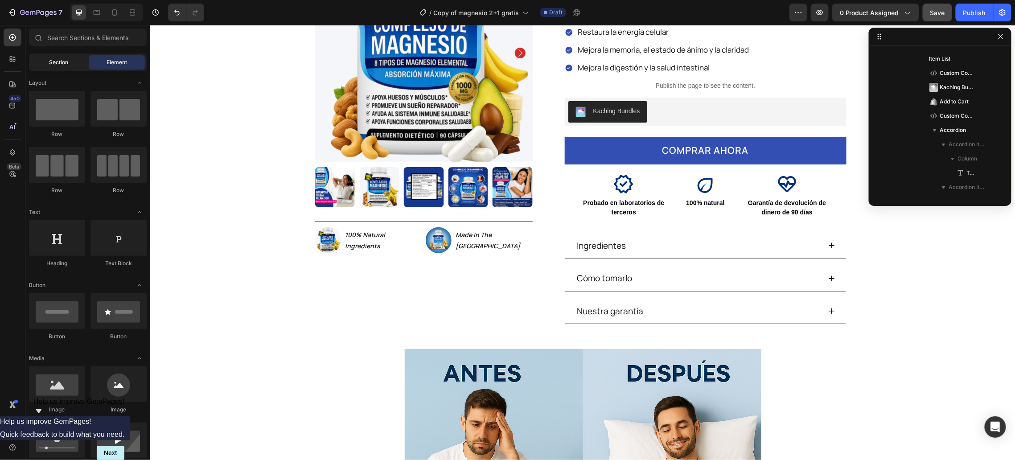
click at [62, 63] on span "Section" at bounding box center [58, 62] width 19 height 8
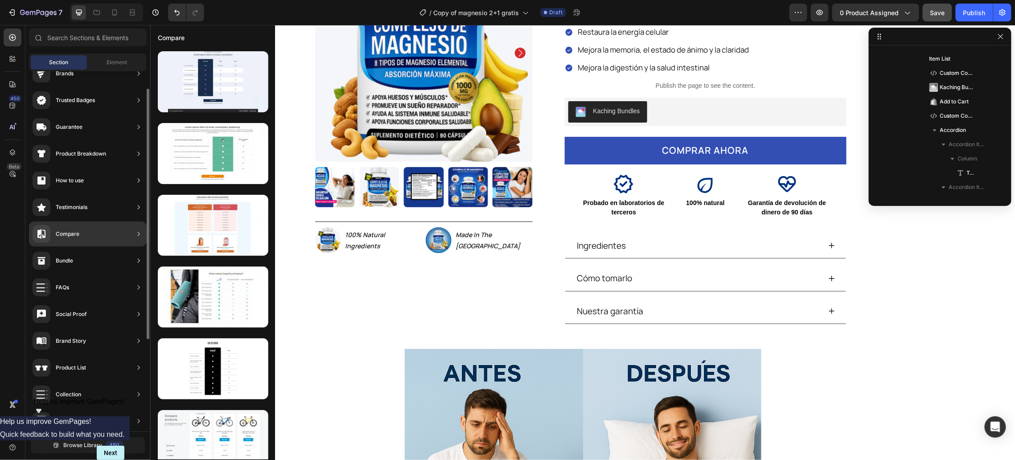
scroll to position [0, 0]
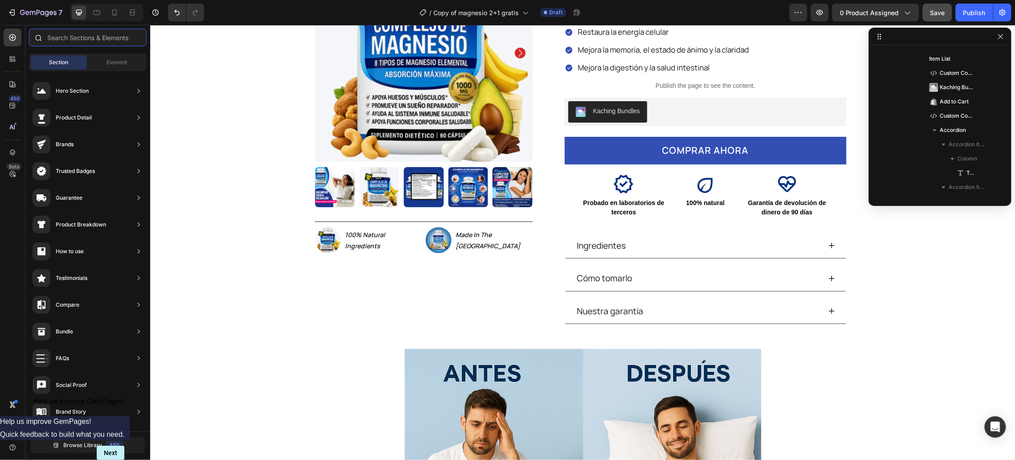
click at [77, 41] on input "text" at bounding box center [88, 38] width 118 height 18
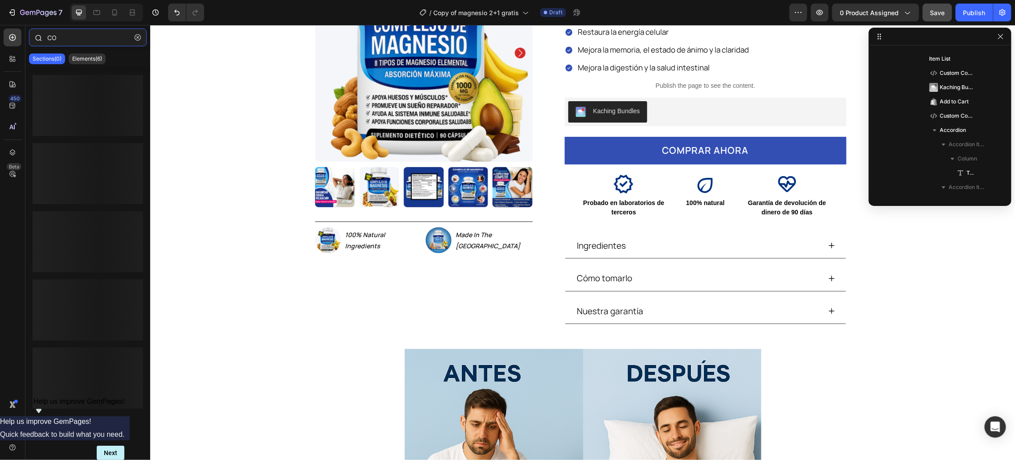
type input "C"
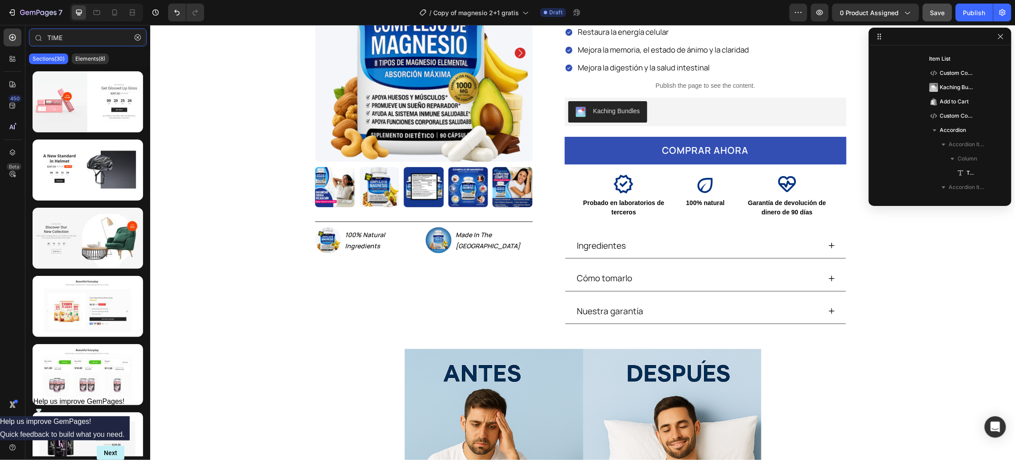
type input "TIME"
click at [84, 53] on div "Sections(30) Elements(8)" at bounding box center [87, 59] width 125 height 18
click at [84, 58] on p "Elements(8)" at bounding box center [90, 58] width 30 height 7
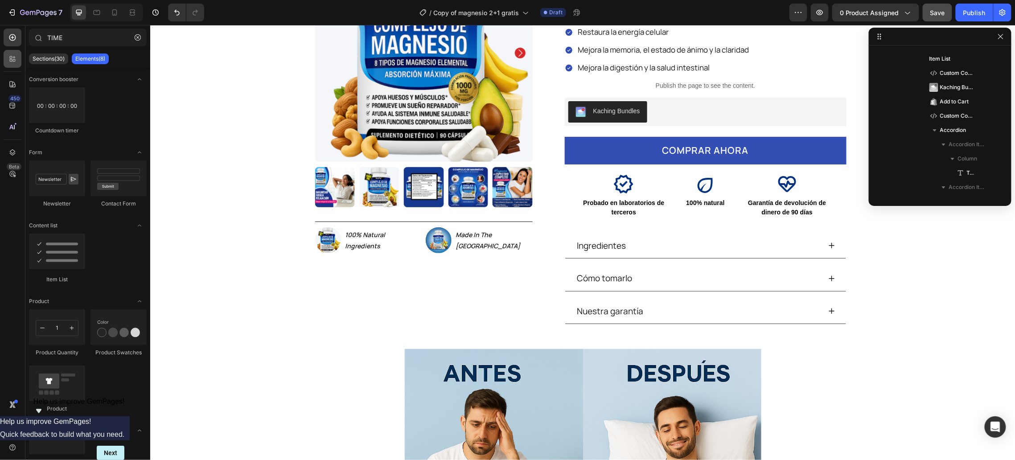
click at [14, 58] on icon at bounding box center [12, 58] width 9 height 9
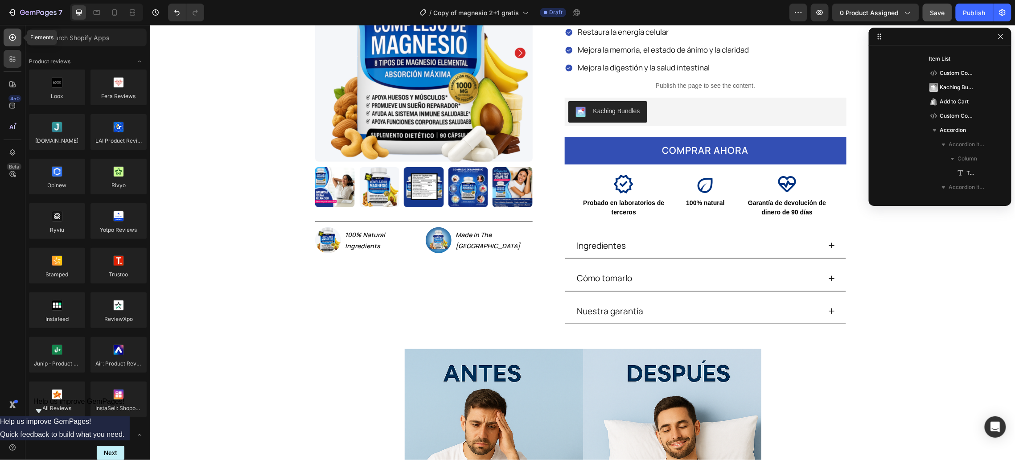
click at [14, 36] on icon at bounding box center [12, 37] width 9 height 9
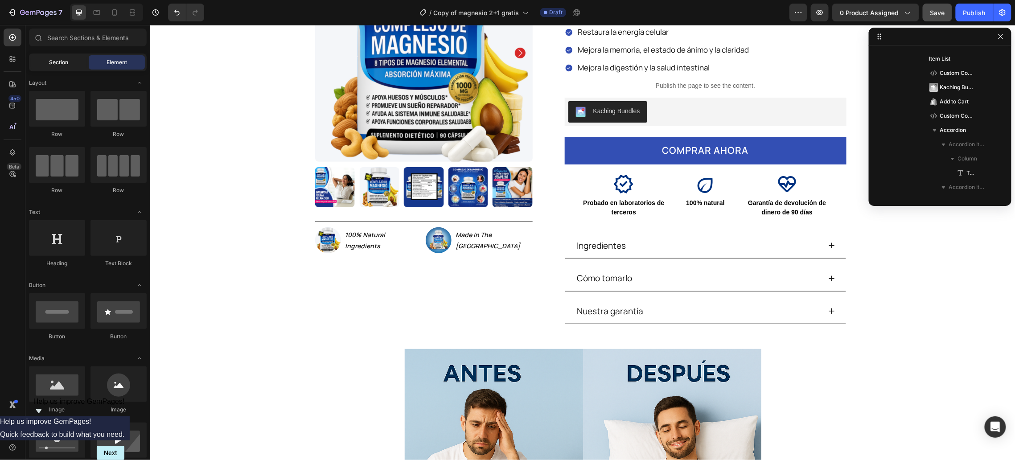
click at [46, 59] on div "Section" at bounding box center [59, 62] width 56 height 14
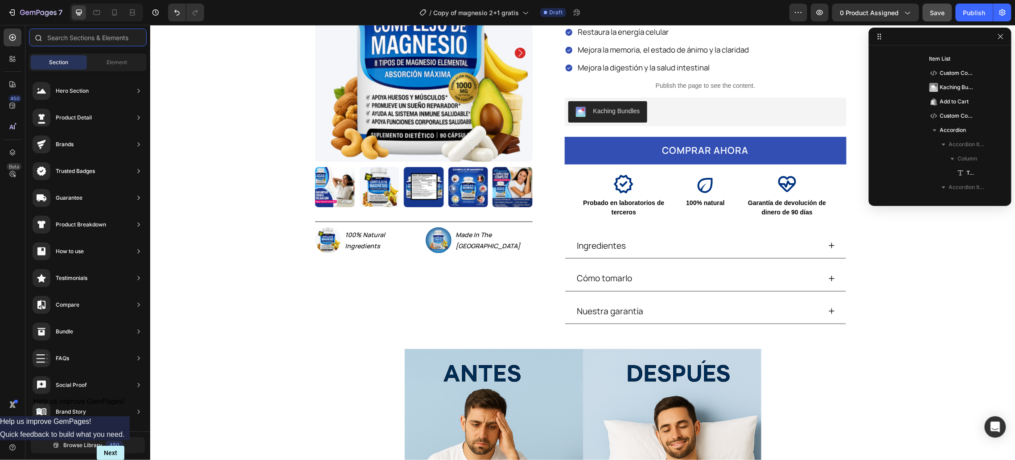
click at [89, 36] on input "text" at bounding box center [88, 38] width 118 height 18
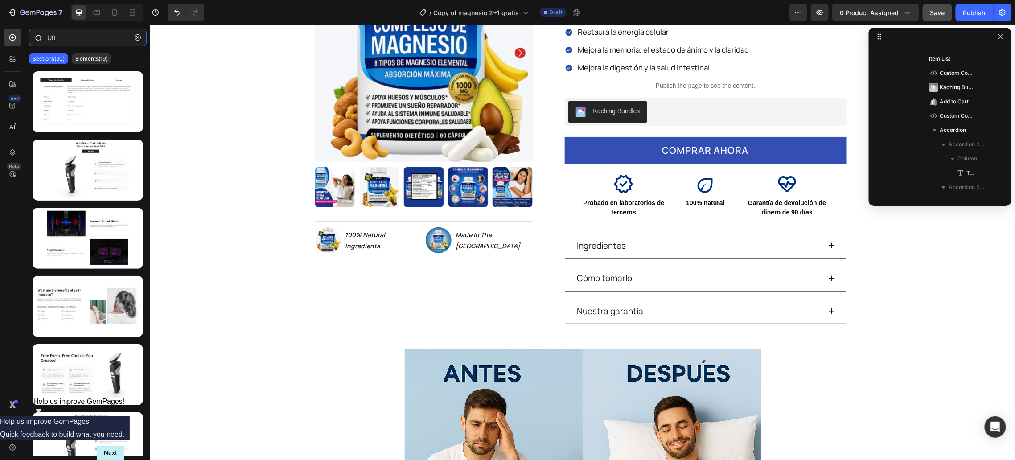
type input "U"
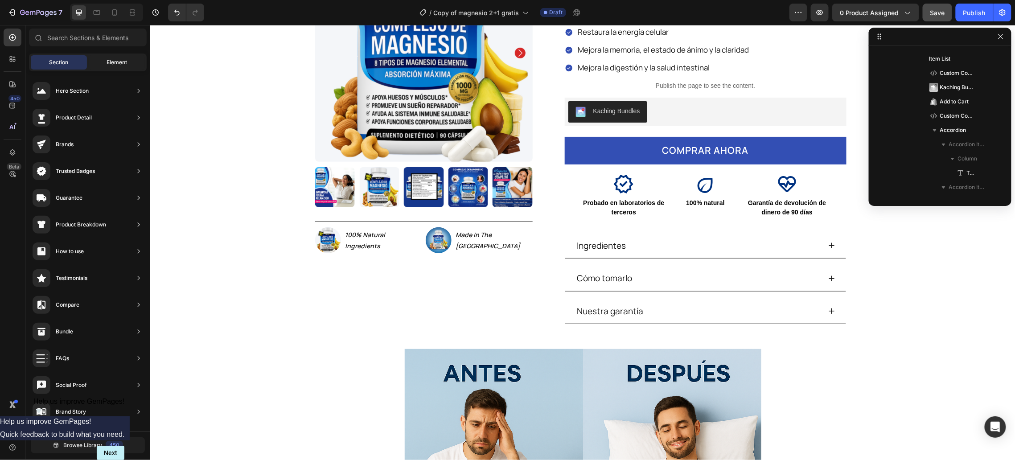
click at [111, 66] on span "Element" at bounding box center [117, 62] width 20 height 8
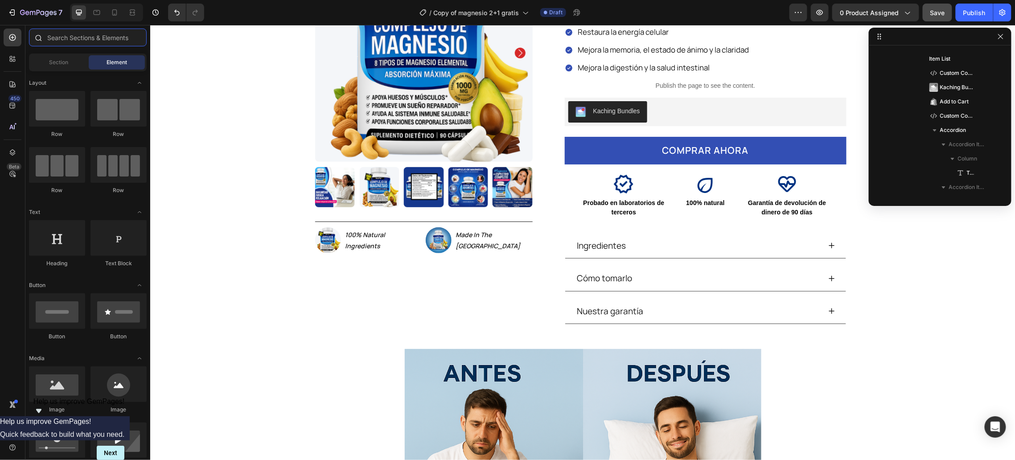
click at [74, 40] on input "text" at bounding box center [88, 38] width 118 height 18
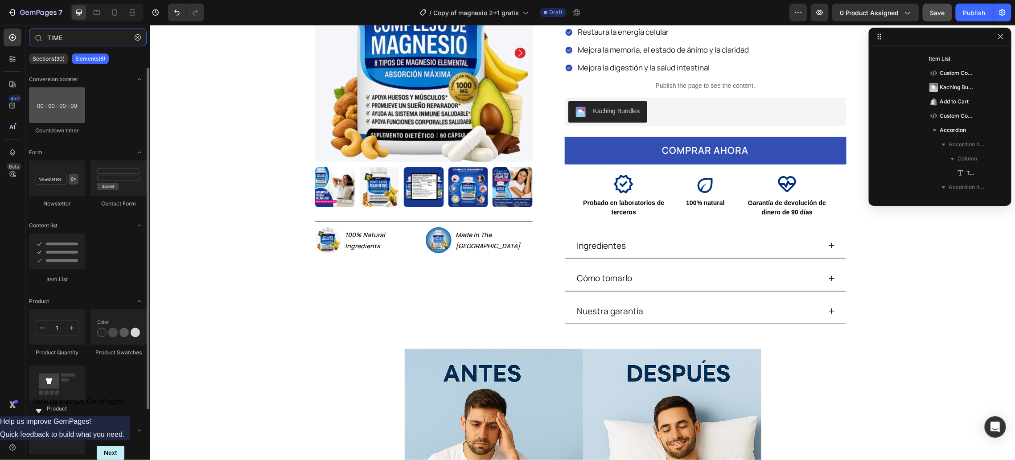
type input "TIME"
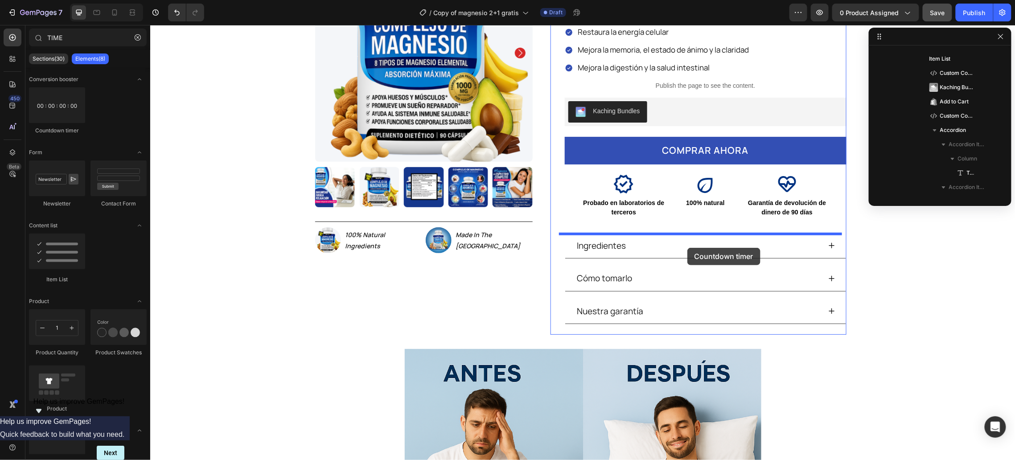
drag, startPoint x: 214, startPoint y: 123, endPoint x: 687, endPoint y: 246, distance: 487.9
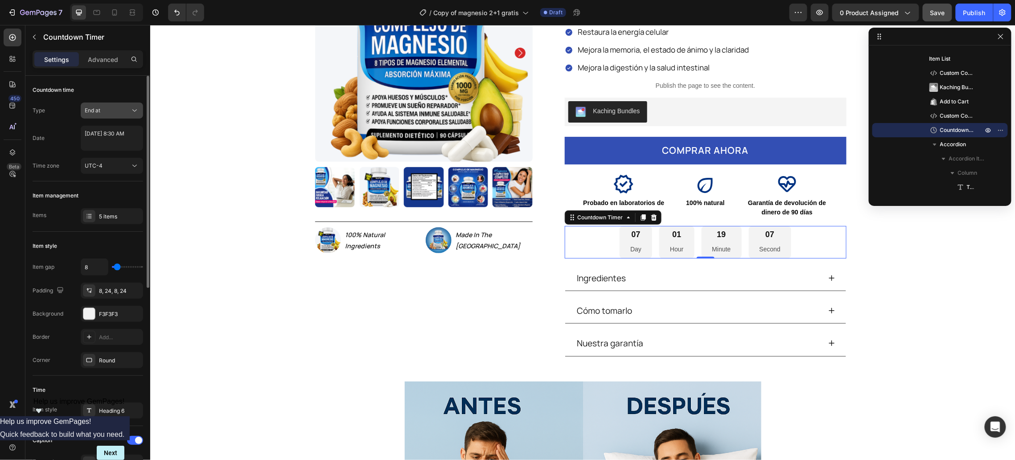
click at [109, 111] on div "End at" at bounding box center [107, 111] width 45 height 8
click at [109, 110] on div "End at" at bounding box center [107, 111] width 45 height 8
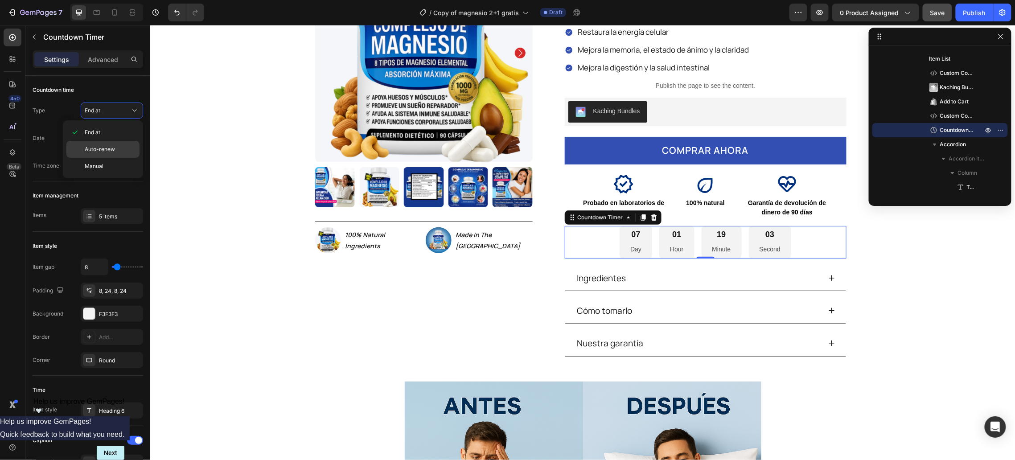
click at [92, 153] on span "Auto-renew" at bounding box center [100, 149] width 30 height 8
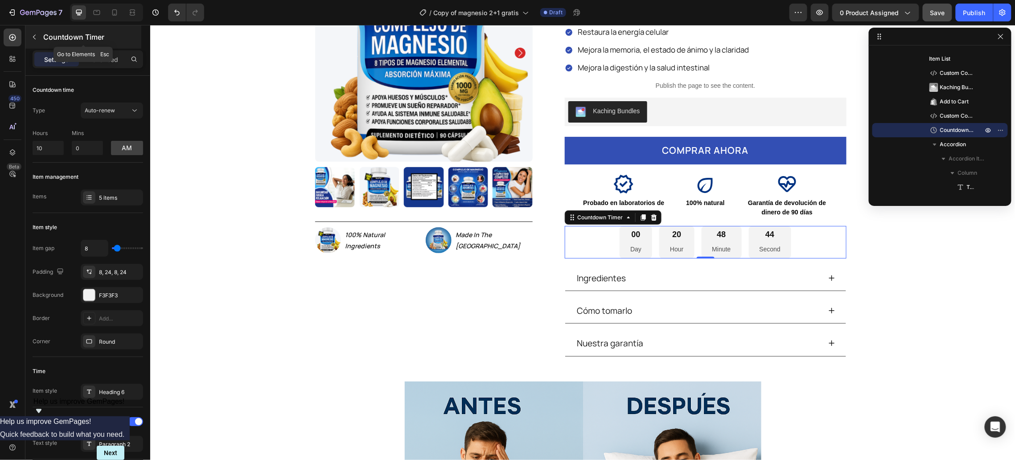
click at [38, 34] on button "button" at bounding box center [34, 37] width 14 height 14
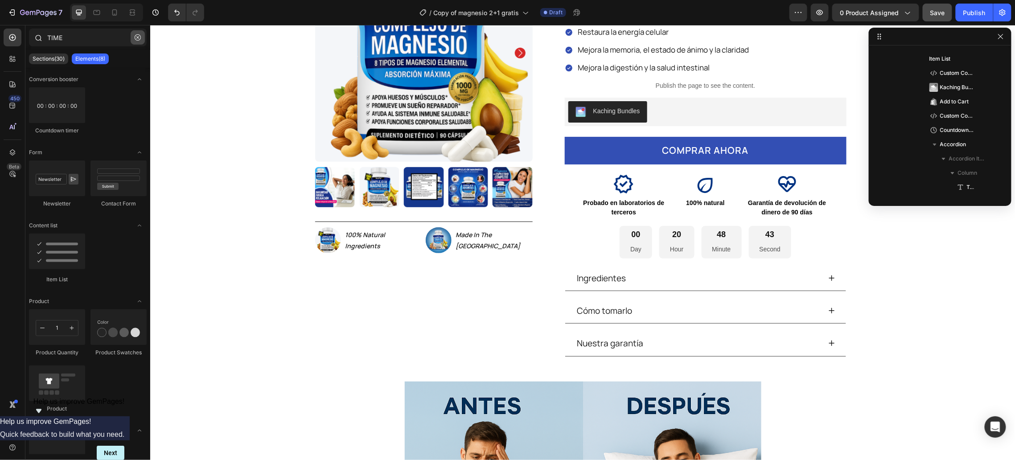
click at [137, 37] on icon "button" at bounding box center [137, 37] width 3 height 3
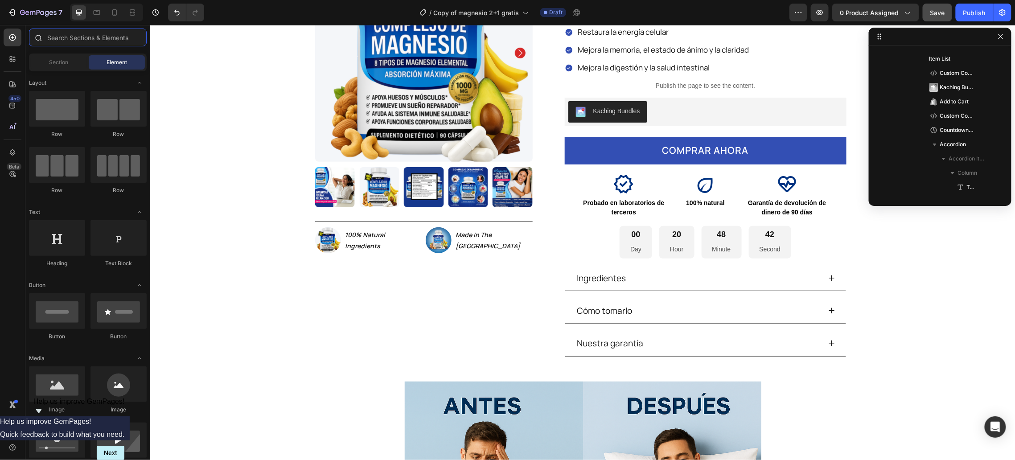
click at [91, 40] on input "text" at bounding box center [88, 38] width 118 height 18
click at [71, 60] on div "Section" at bounding box center [59, 62] width 56 height 14
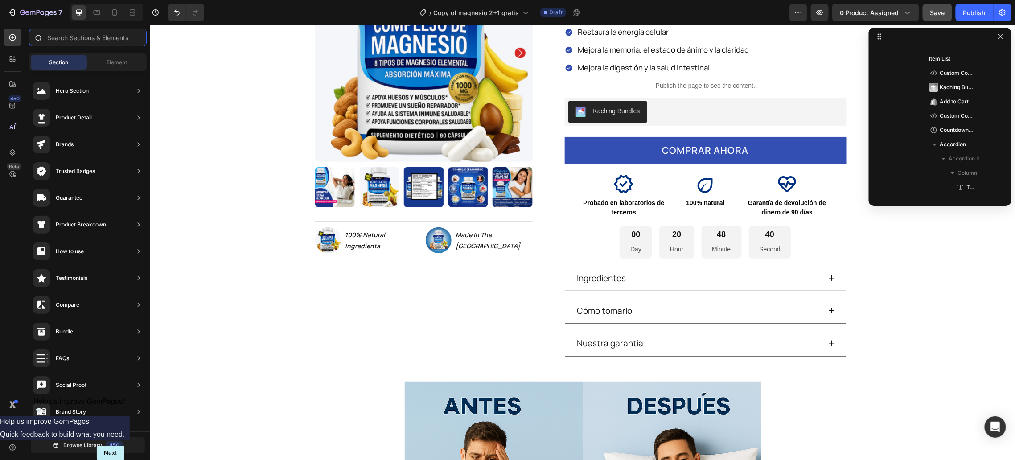
click at [64, 37] on input "text" at bounding box center [88, 38] width 118 height 18
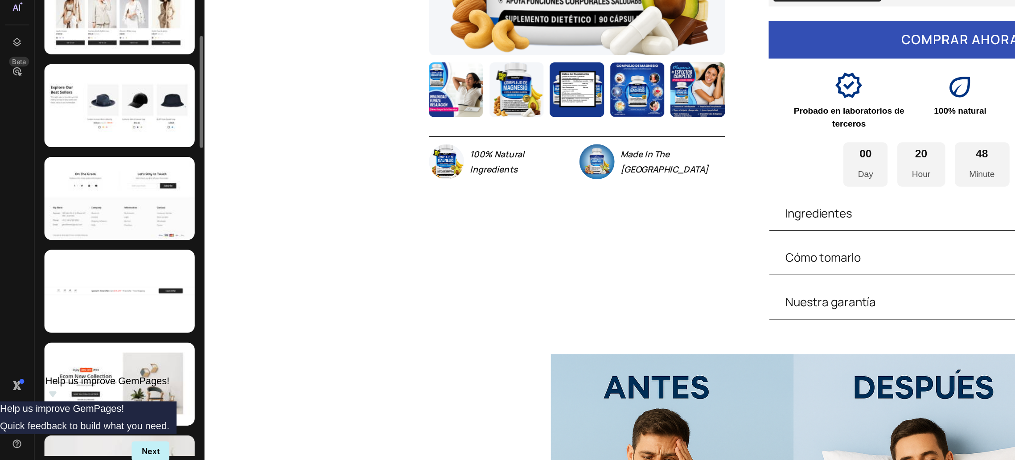
scroll to position [373, 0]
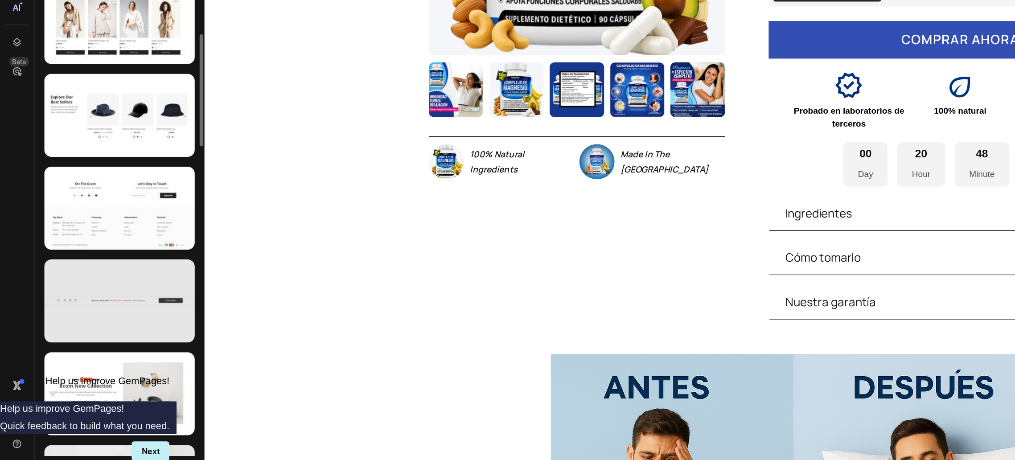
type input "COUNT"
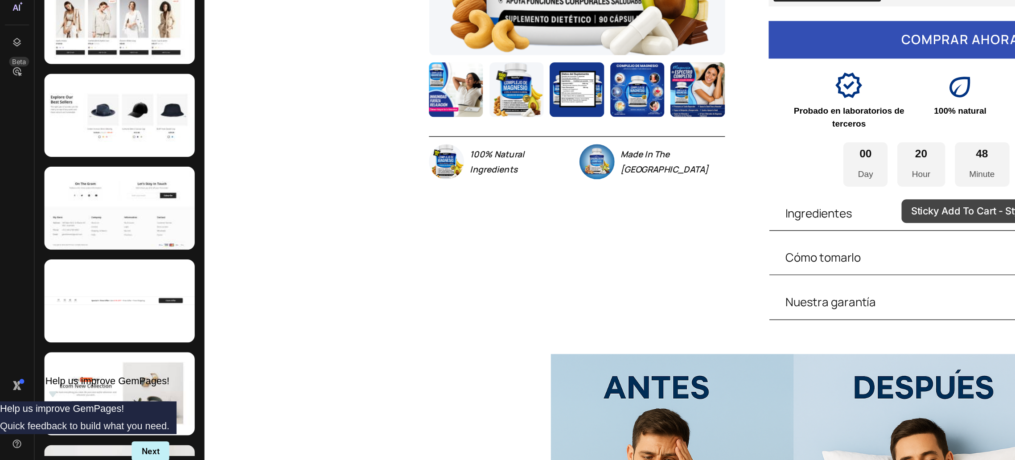
scroll to position [0, 0]
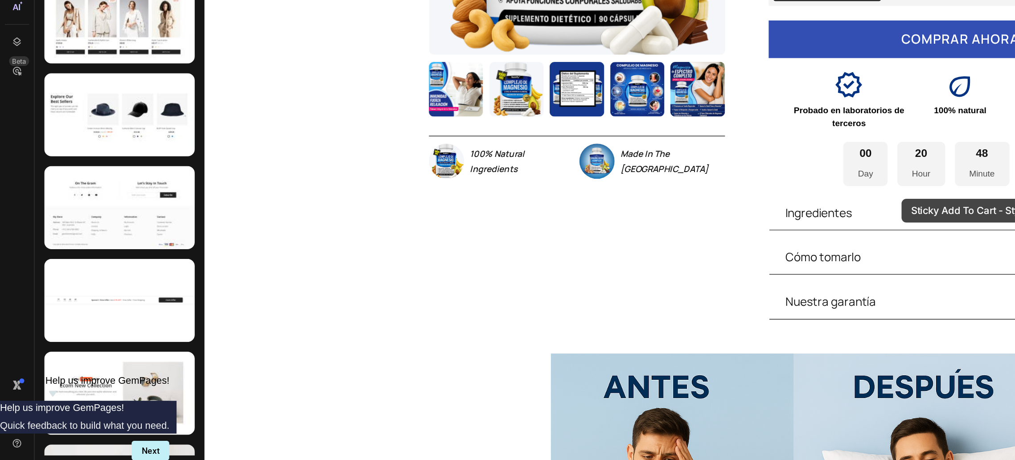
drag, startPoint x: 299, startPoint y: 217, endPoint x: 716, endPoint y: 111, distance: 429.9
click at [716, 111] on div "Ingredientes" at bounding box center [759, 121] width 281 height 25
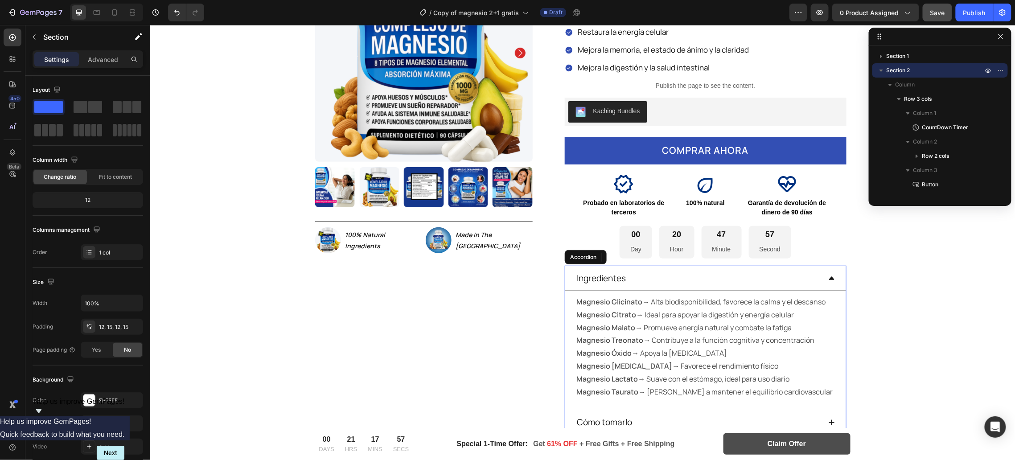
click at [730, 290] on div "Ingredientes" at bounding box center [705, 277] width 281 height 25
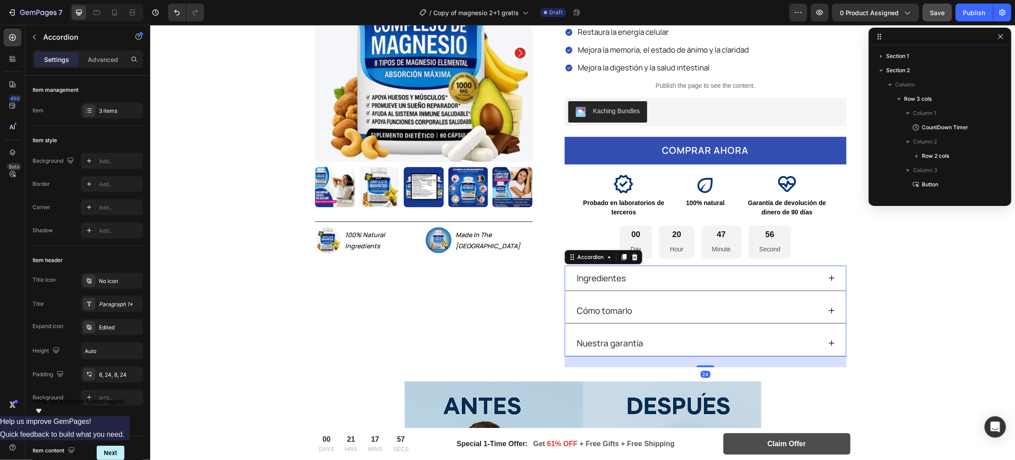
scroll to position [454, 0]
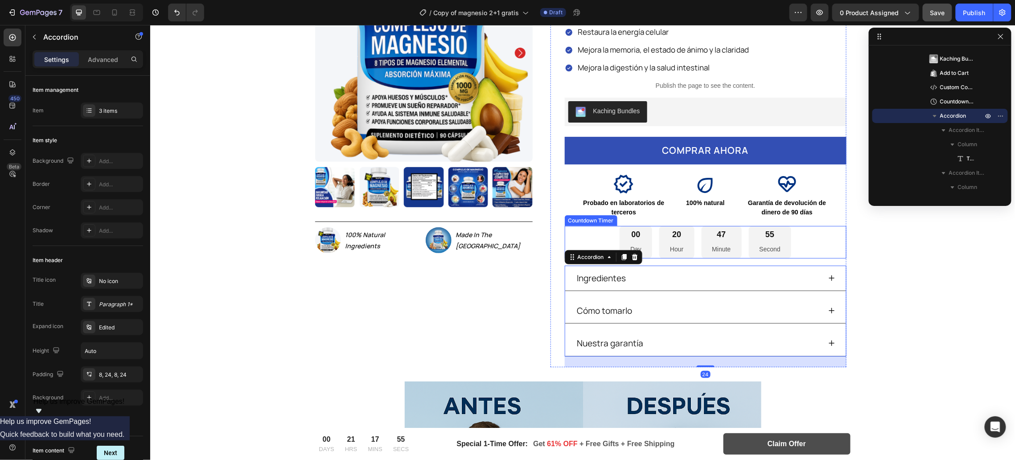
click at [807, 232] on div "00 Day 20 Hour 47 Minute 55 Second" at bounding box center [705, 241] width 282 height 33
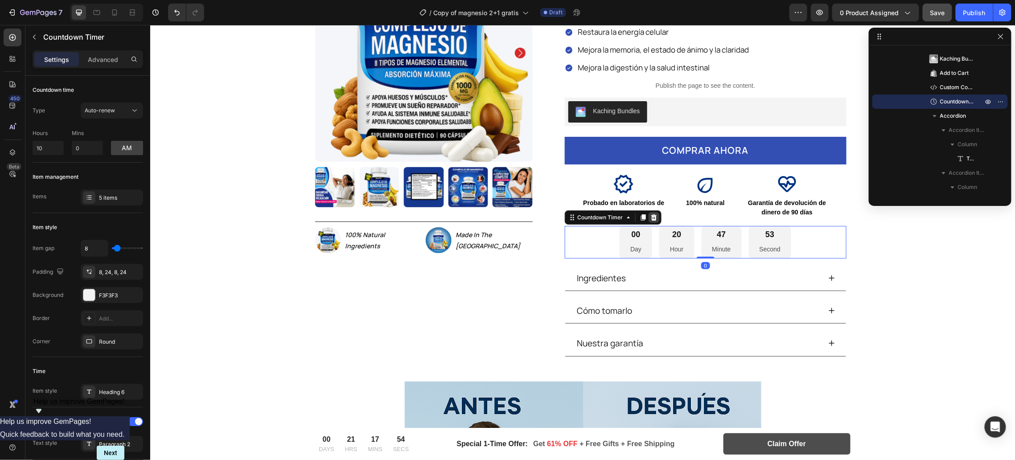
click at [650, 218] on icon at bounding box center [653, 216] width 7 height 7
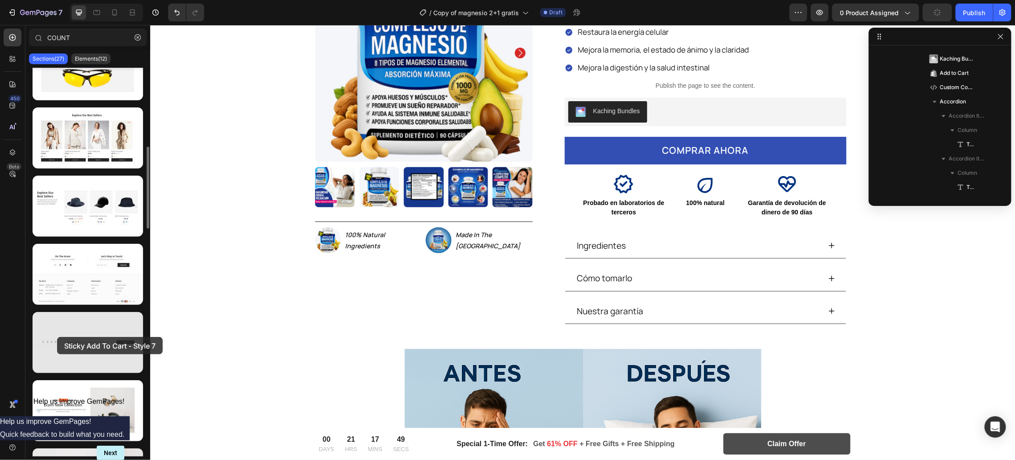
drag, startPoint x: 79, startPoint y: 333, endPoint x: 57, endPoint y: 337, distance: 22.6
click at [57, 337] on div at bounding box center [88, 342] width 111 height 61
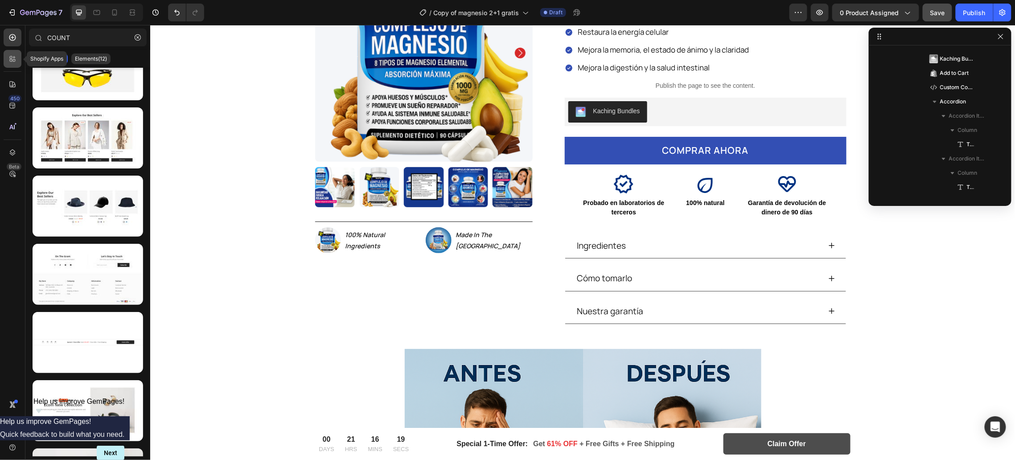
click at [15, 60] on icon at bounding box center [12, 58] width 9 height 9
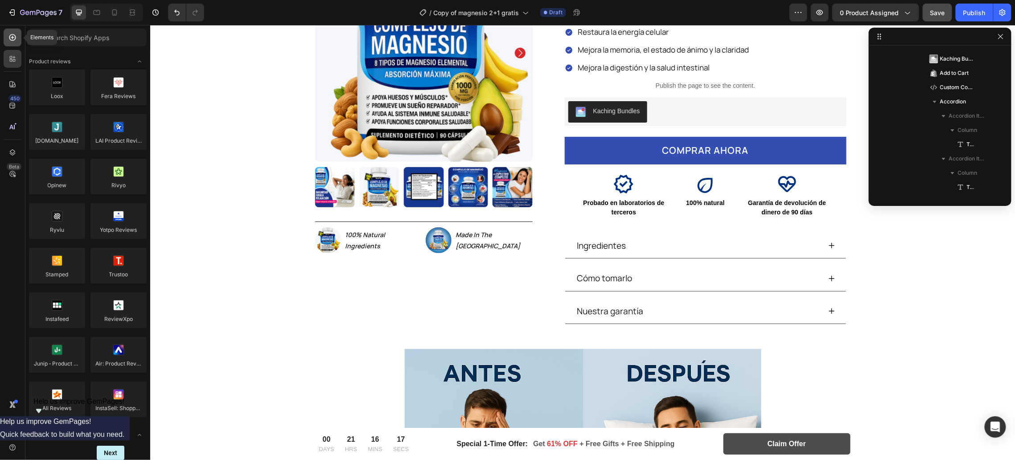
click at [15, 40] on icon at bounding box center [12, 37] width 9 height 9
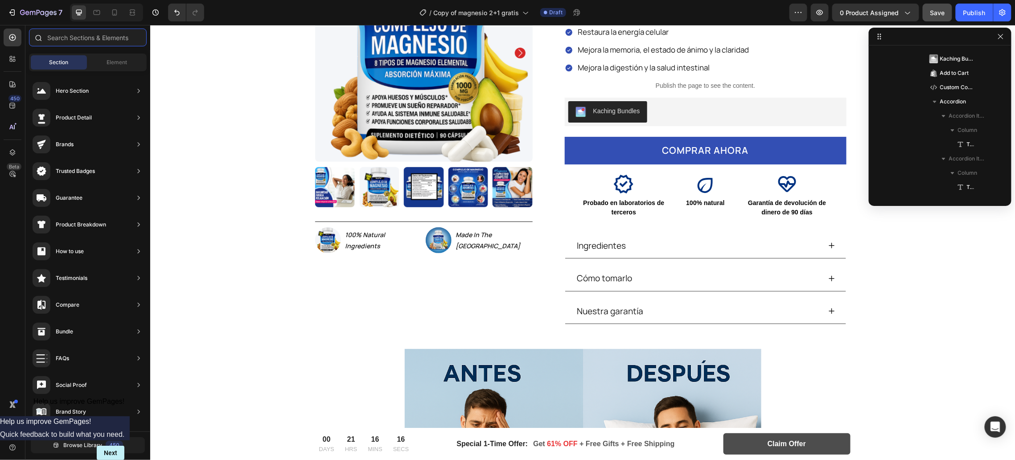
click at [71, 36] on input "text" at bounding box center [88, 38] width 118 height 18
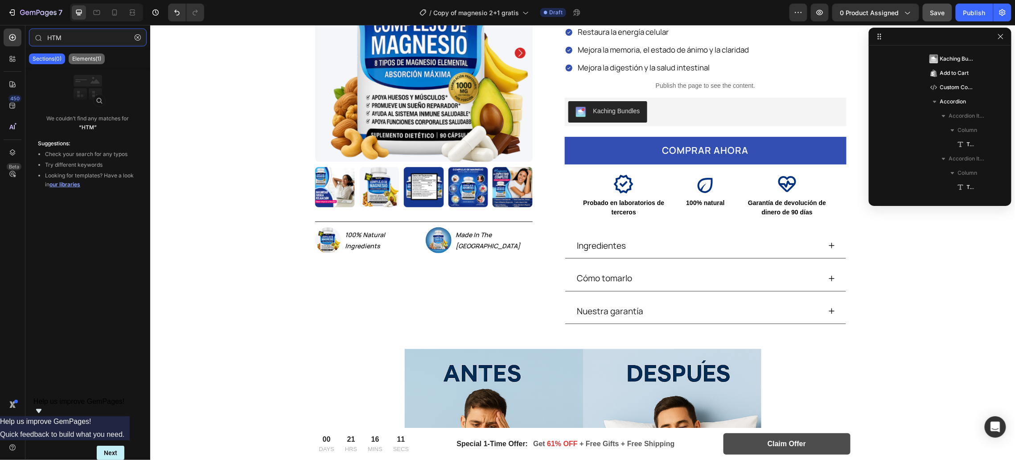
type input "HTM"
click at [82, 53] on div "Elements(1)" at bounding box center [87, 58] width 36 height 11
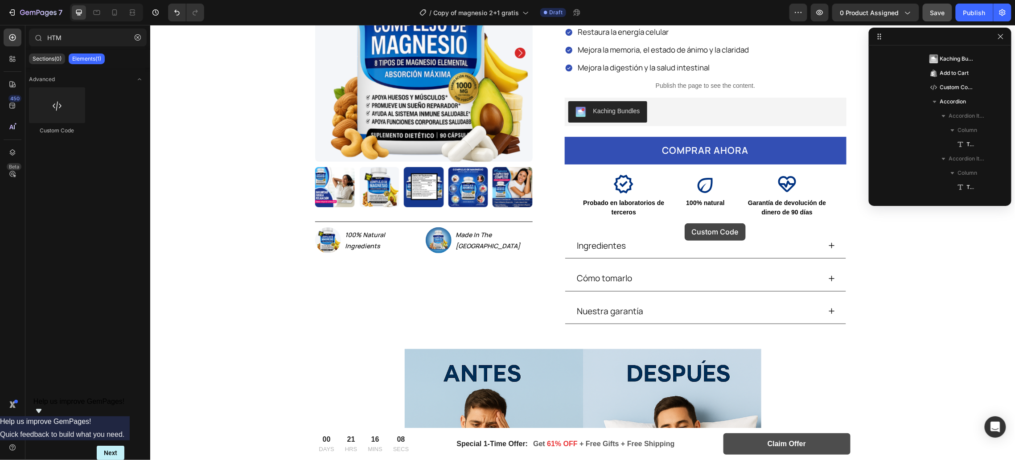
drag, startPoint x: 209, startPoint y: 128, endPoint x: 684, endPoint y: 223, distance: 484.0
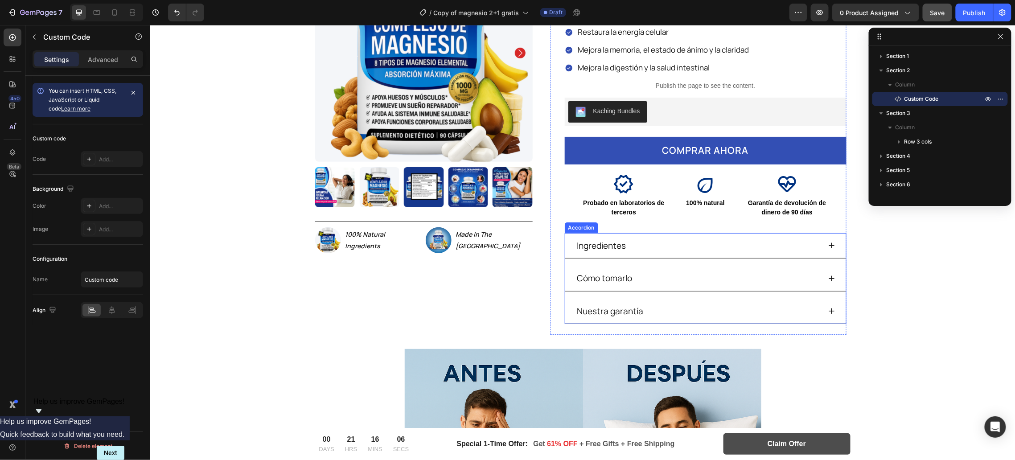
scroll to position [246, 0]
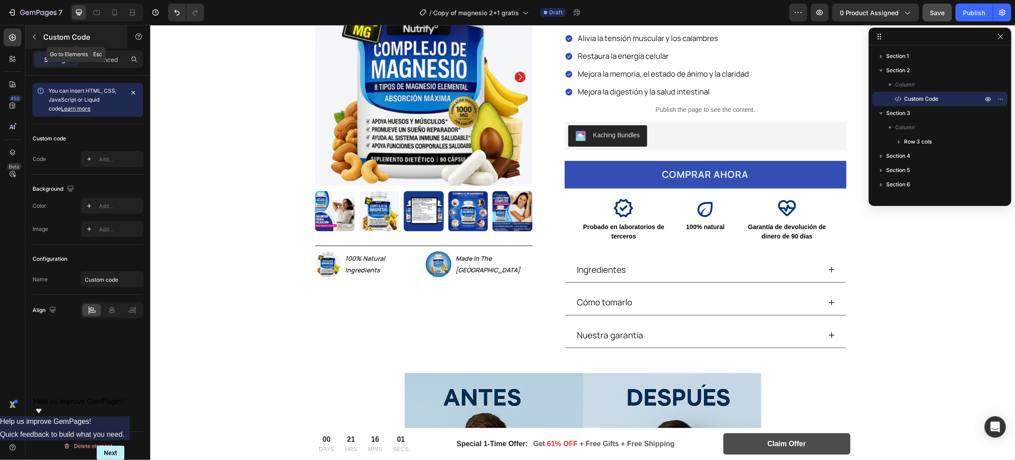
click at [38, 37] on button "button" at bounding box center [34, 37] width 14 height 14
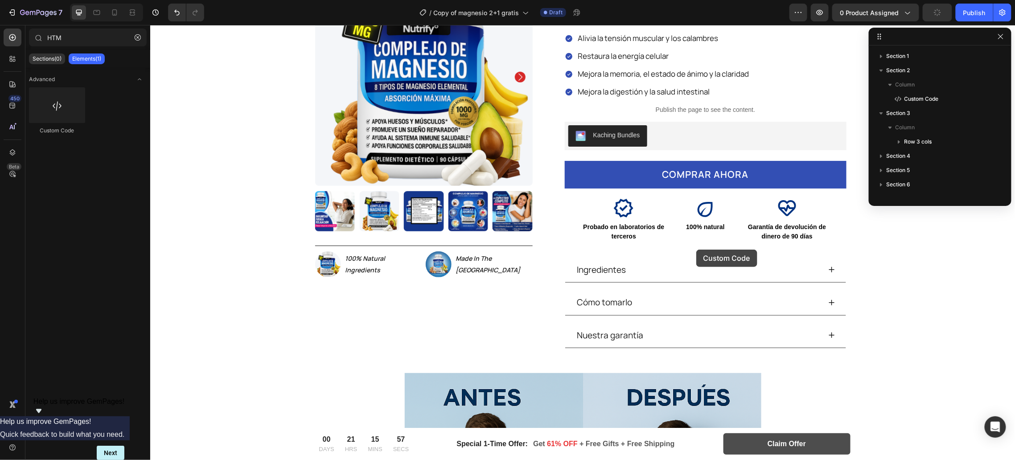
drag, startPoint x: 202, startPoint y: 128, endPoint x: 692, endPoint y: 258, distance: 507.6
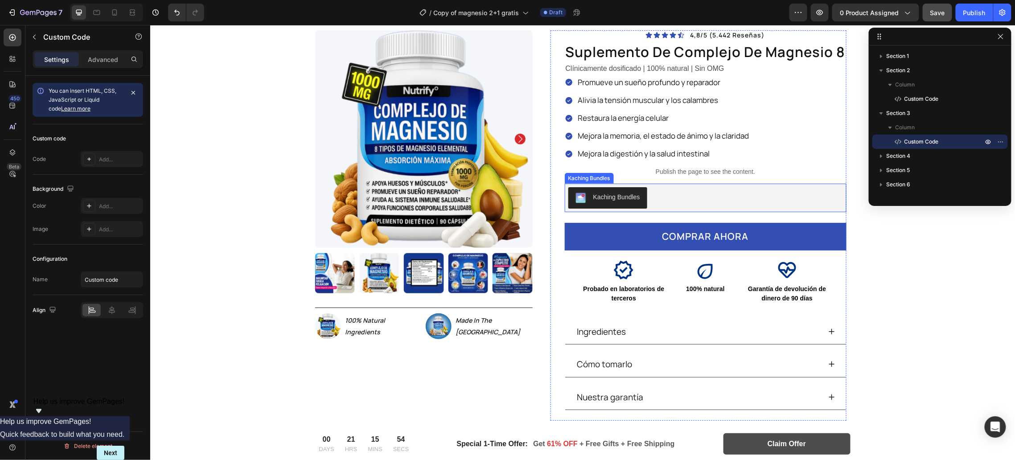
scroll to position [237, 0]
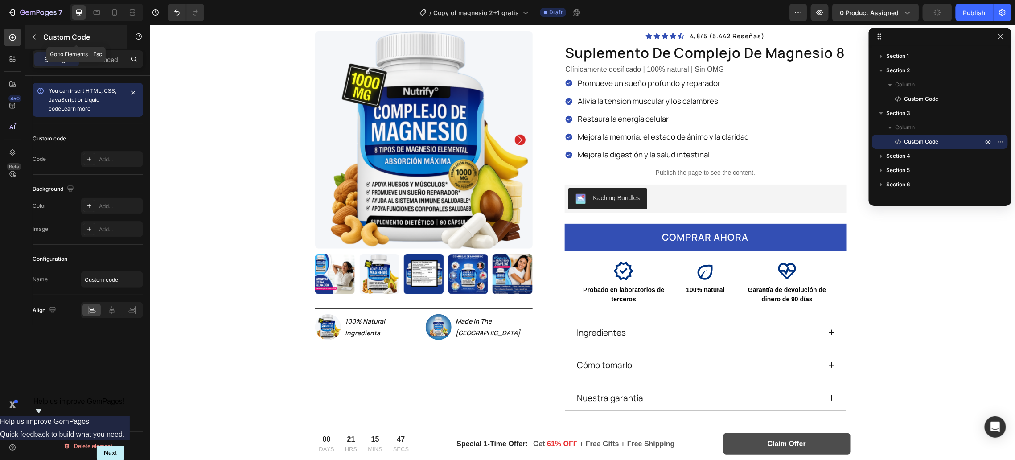
click at [34, 35] on icon "button" at bounding box center [34, 36] width 7 height 7
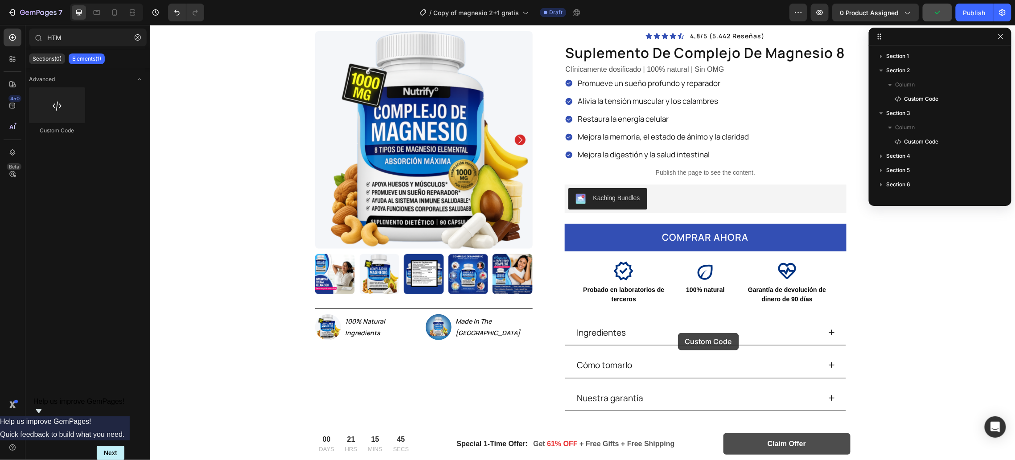
drag, startPoint x: 192, startPoint y: 133, endPoint x: 677, endPoint y: 332, distance: 525.2
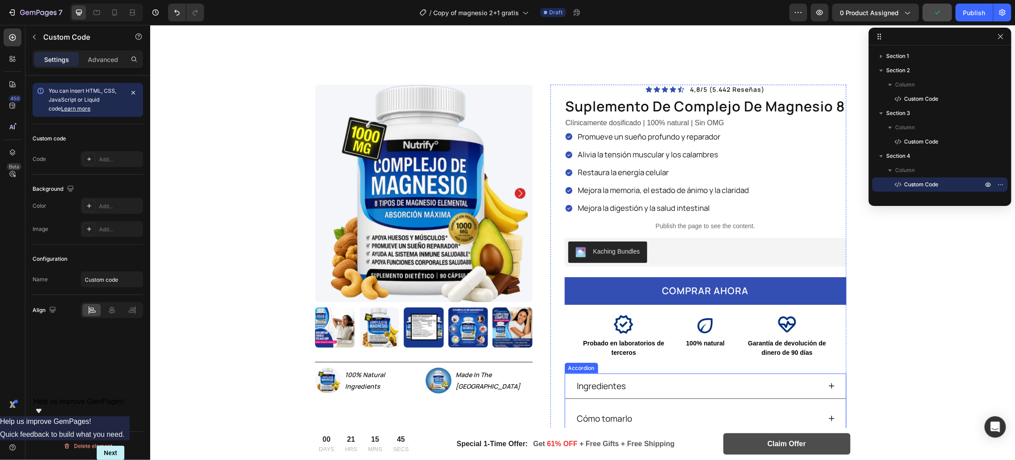
scroll to position [291, 0]
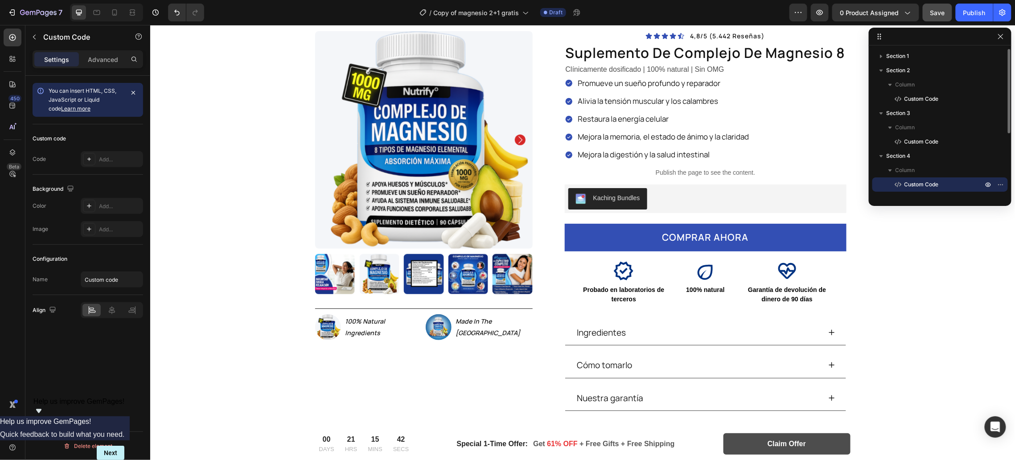
click at [933, 181] on span "Custom Code" at bounding box center [921, 184] width 34 height 9
click at [988, 158] on icon "button" at bounding box center [987, 155] width 7 height 7
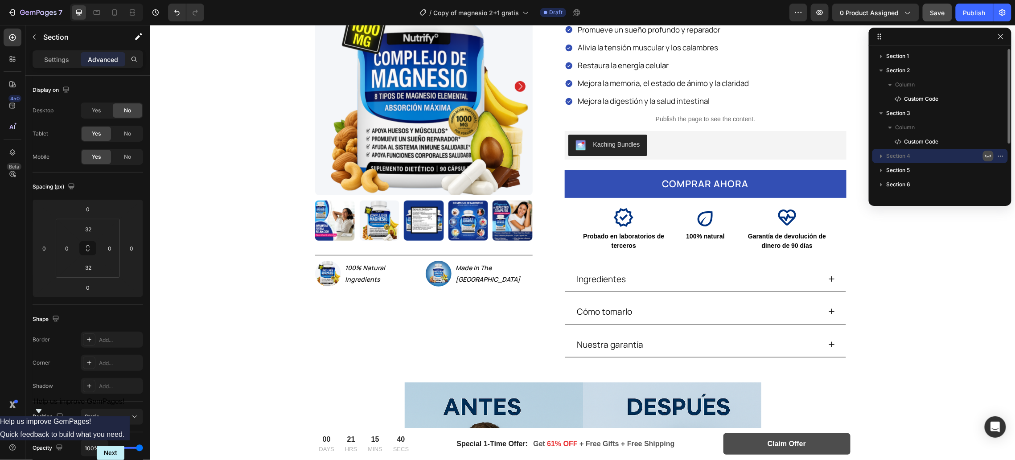
scroll to position [237, 0]
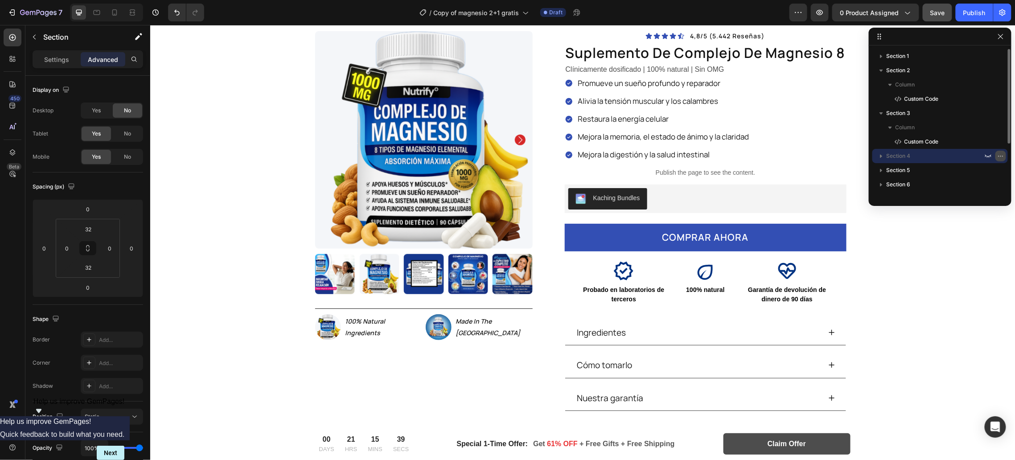
click at [1001, 158] on icon "button" at bounding box center [1000, 155] width 7 height 7
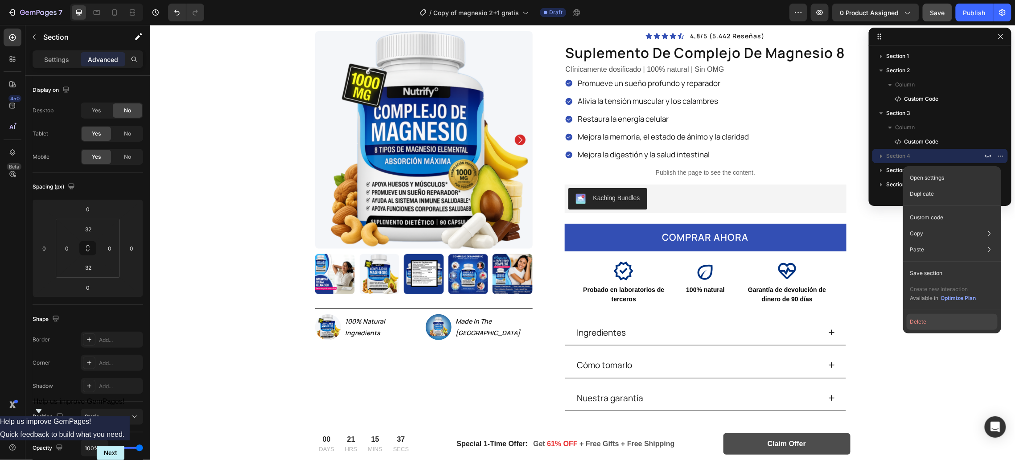
click at [916, 322] on button "Delete" at bounding box center [951, 322] width 91 height 16
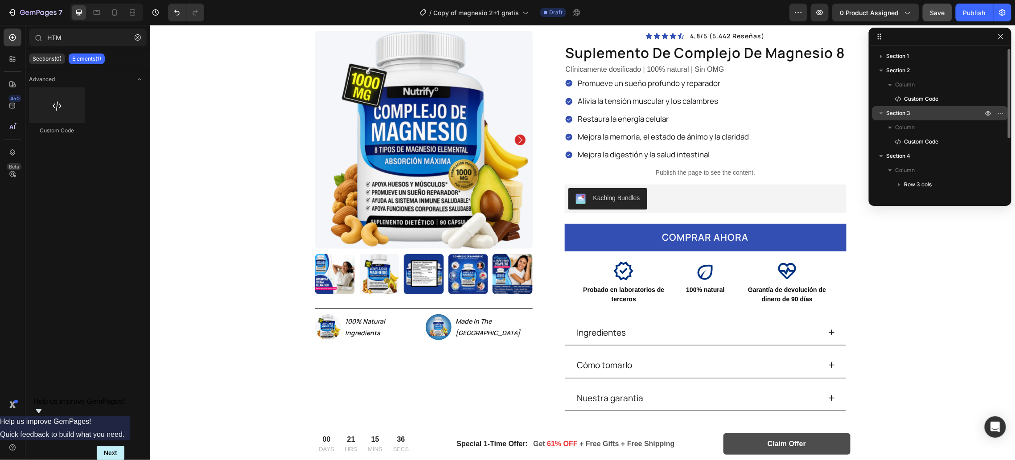
click at [923, 112] on p "Section 3" at bounding box center [935, 113] width 98 height 9
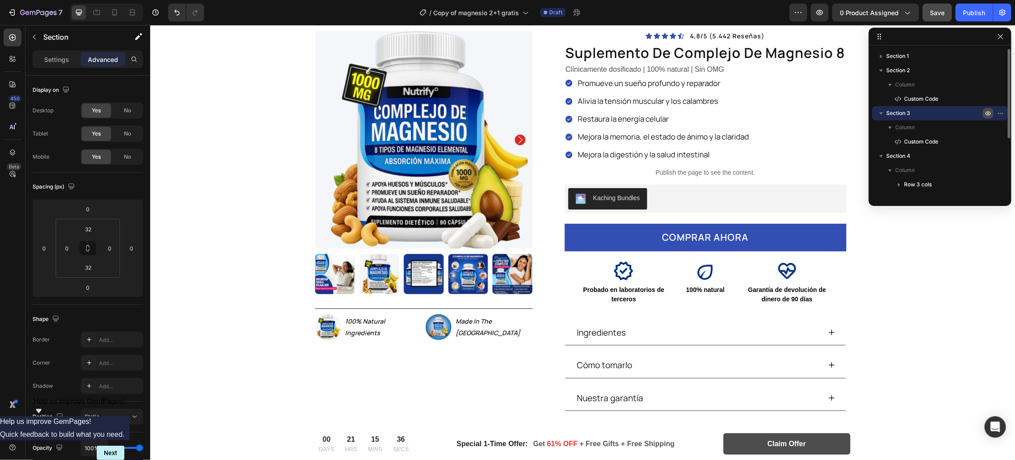
scroll to position [144, 0]
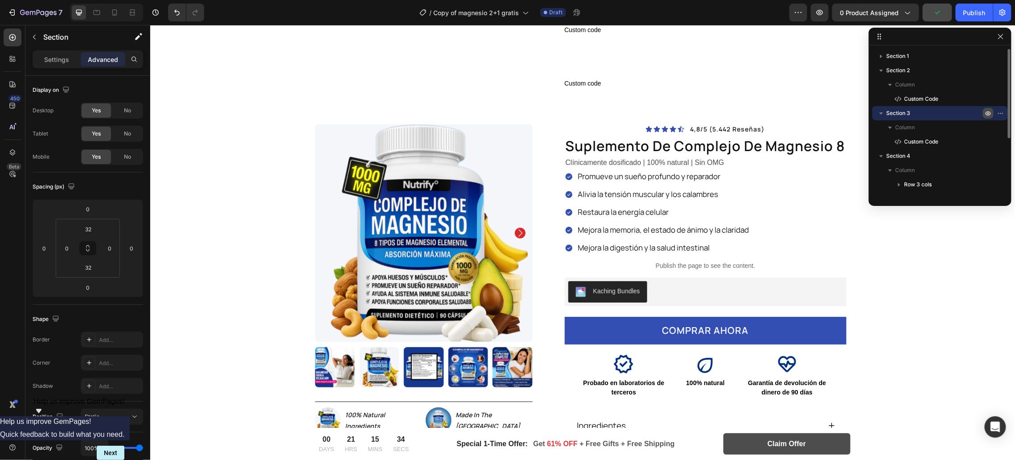
click at [990, 112] on icon "button" at bounding box center [987, 113] width 5 height 4
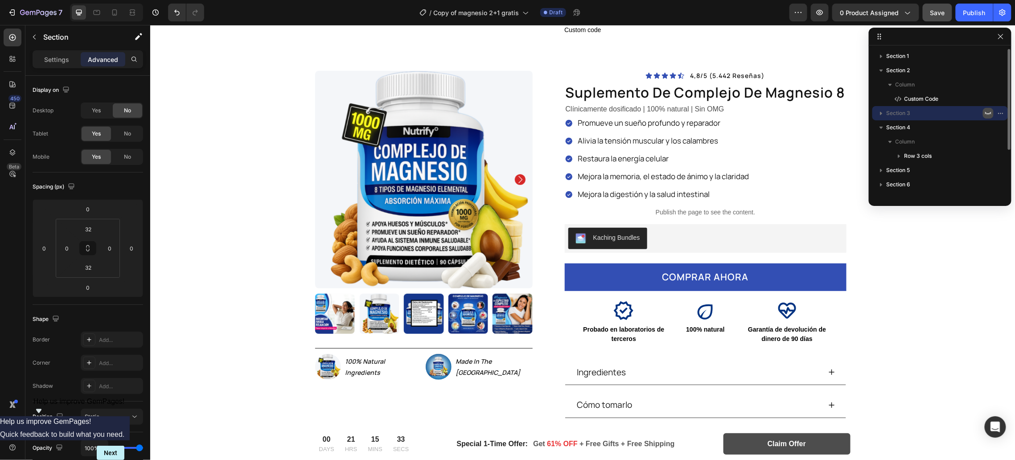
click at [990, 112] on icon "button" at bounding box center [987, 113] width 7 height 7
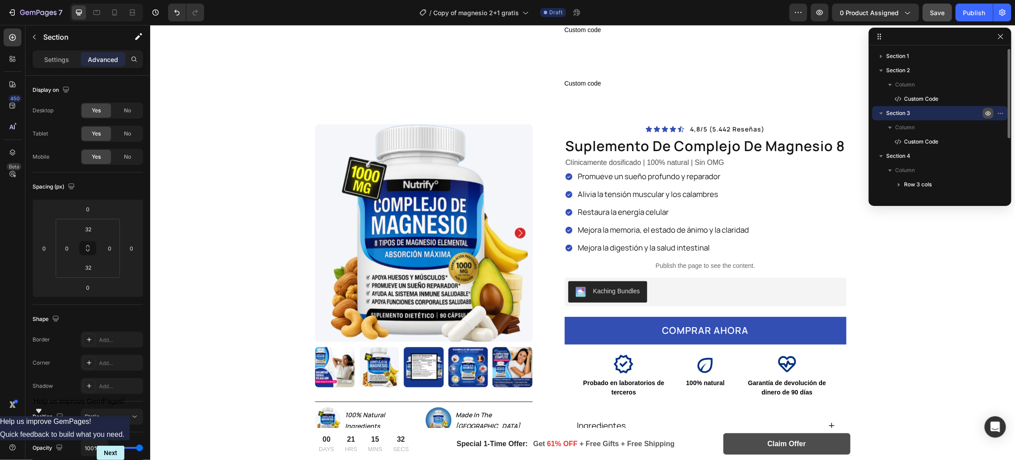
click at [990, 112] on icon "button" at bounding box center [987, 113] width 5 height 4
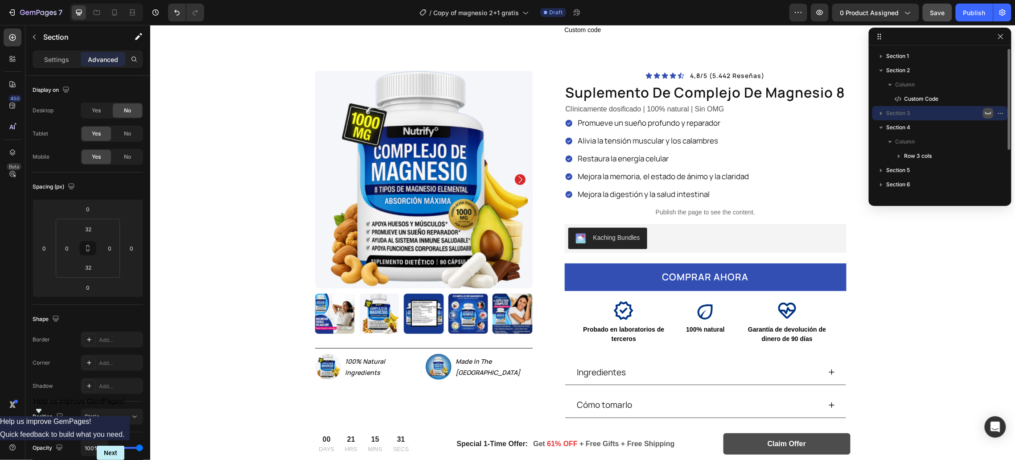
click at [990, 112] on icon "button" at bounding box center [987, 113] width 7 height 7
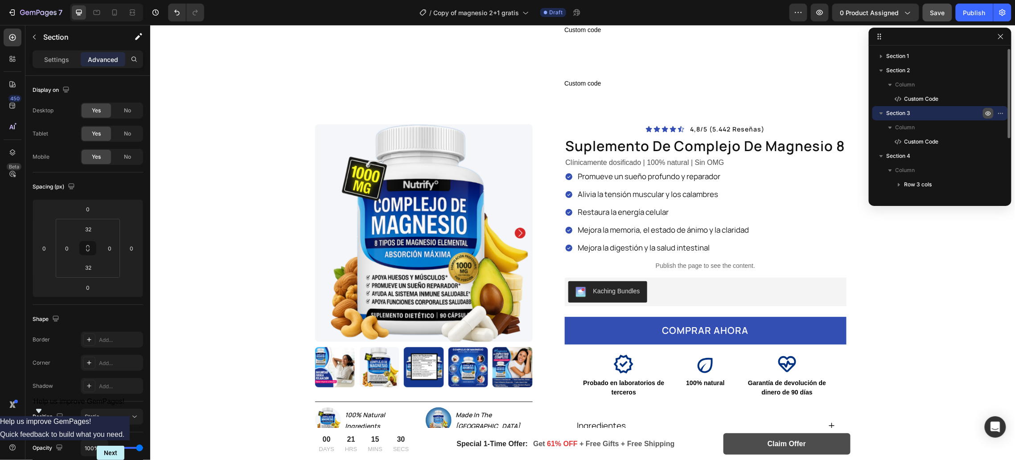
click at [990, 112] on icon "button" at bounding box center [987, 113] width 5 height 4
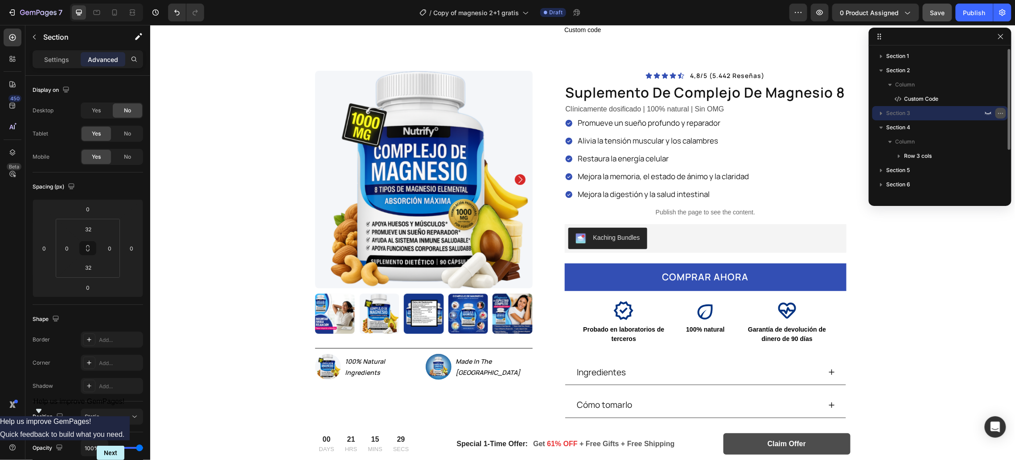
click at [1002, 112] on icon "button" at bounding box center [1000, 113] width 7 height 7
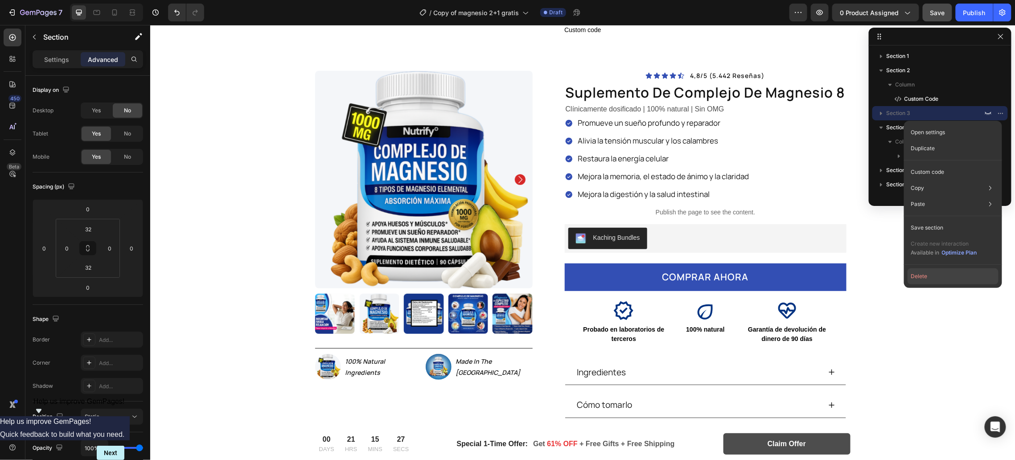
click at [920, 278] on button "Delete" at bounding box center [952, 276] width 91 height 16
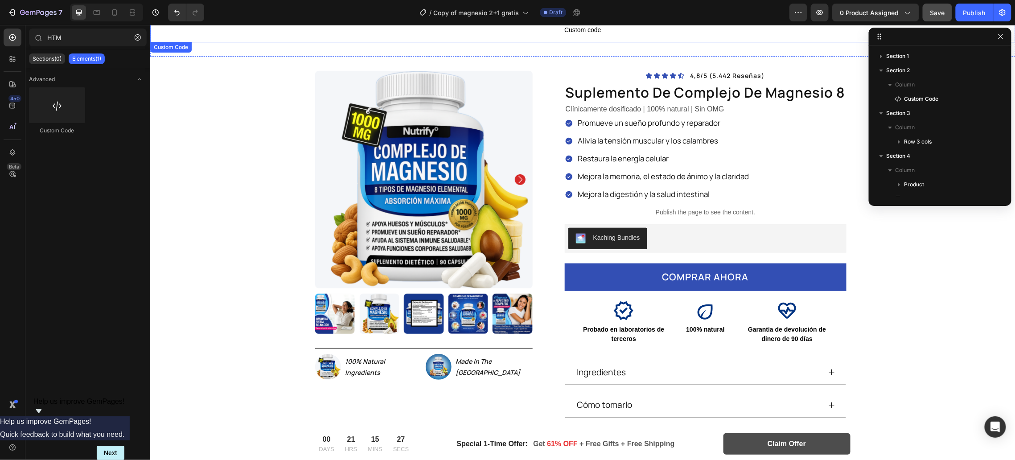
click at [611, 34] on p "Custom code" at bounding box center [582, 29] width 865 height 25
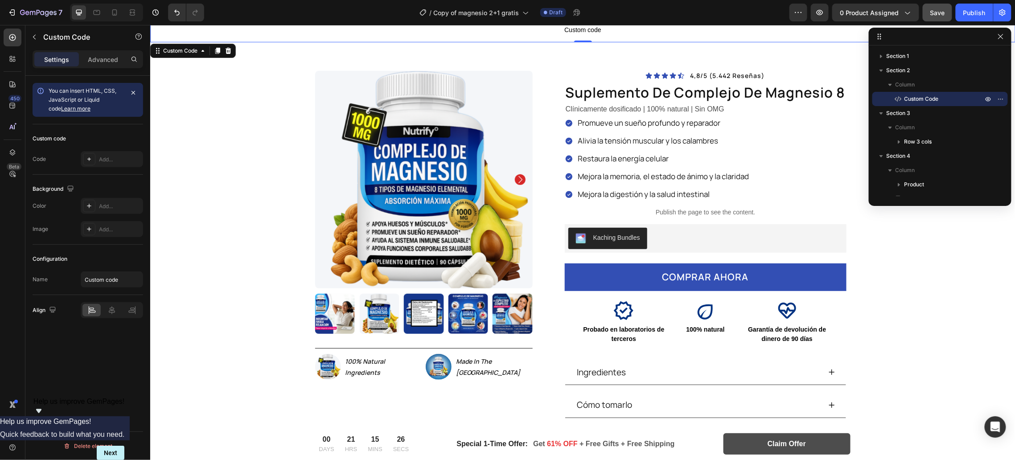
scroll to position [0, 0]
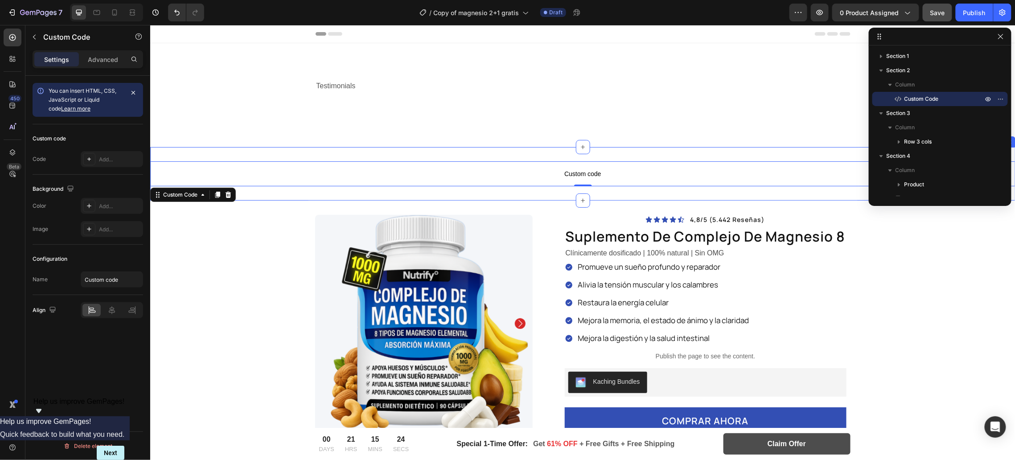
click at [604, 194] on div "Custom code Custom Code 0 Section 2" at bounding box center [582, 173] width 865 height 53
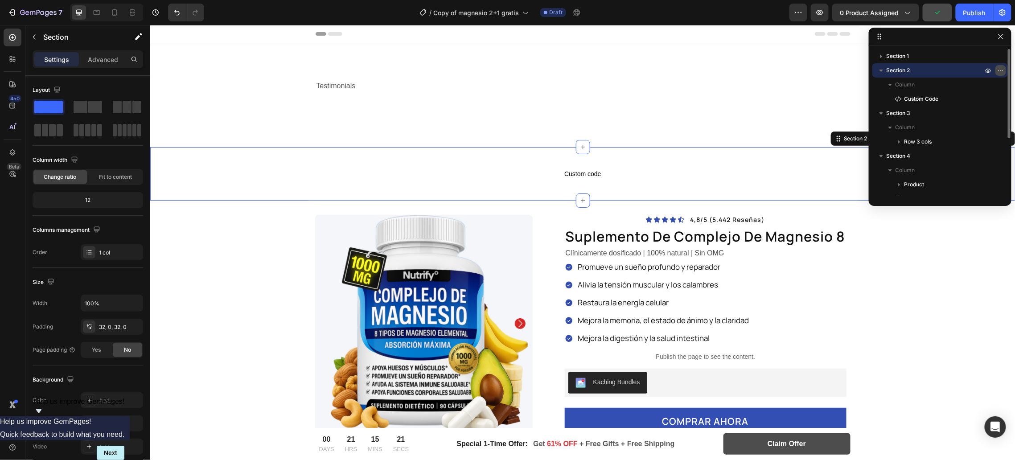
click at [1001, 71] on icon "button" at bounding box center [1000, 70] width 7 height 7
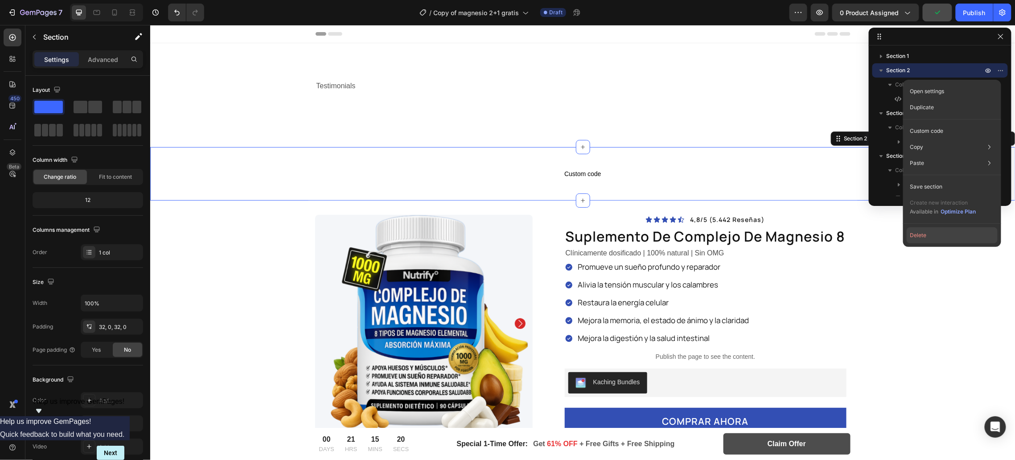
click at [926, 239] on button "Delete" at bounding box center [951, 235] width 91 height 16
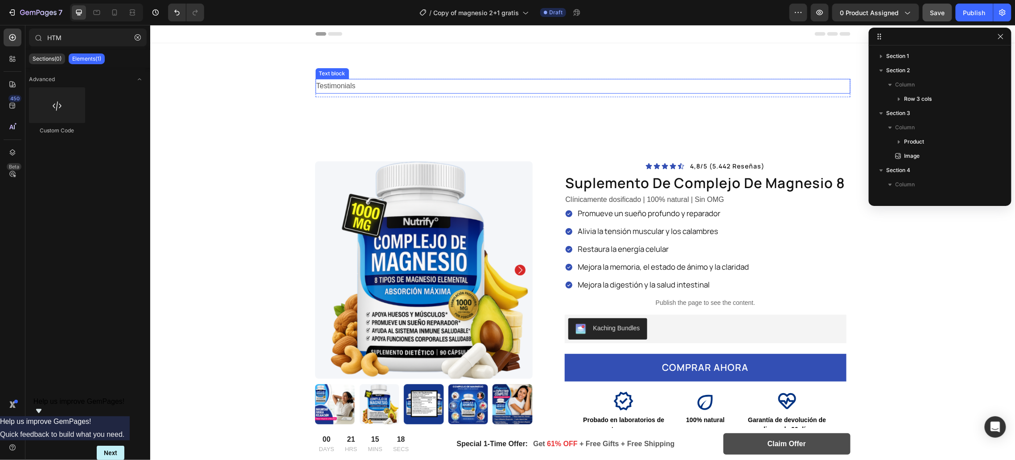
click at [451, 93] on div "Testimonials Text block" at bounding box center [582, 87] width 535 height 18
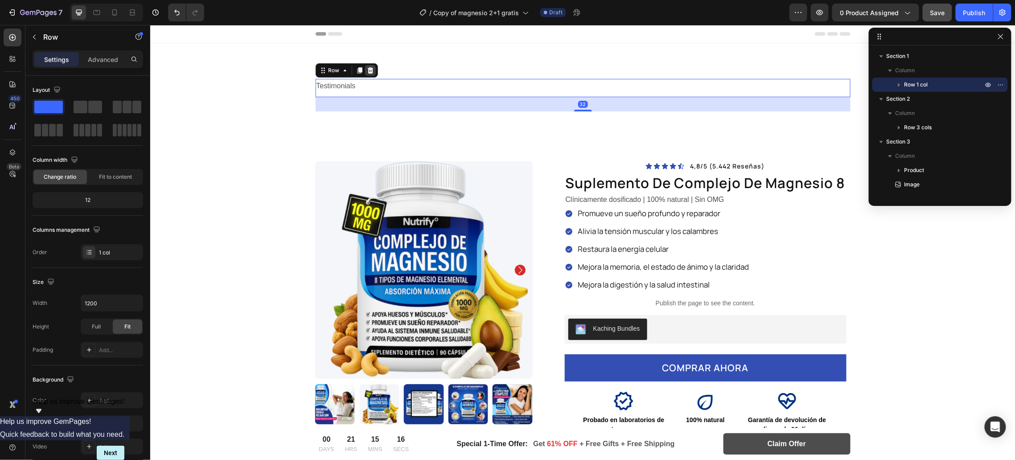
click at [367, 70] on icon at bounding box center [370, 70] width 6 height 6
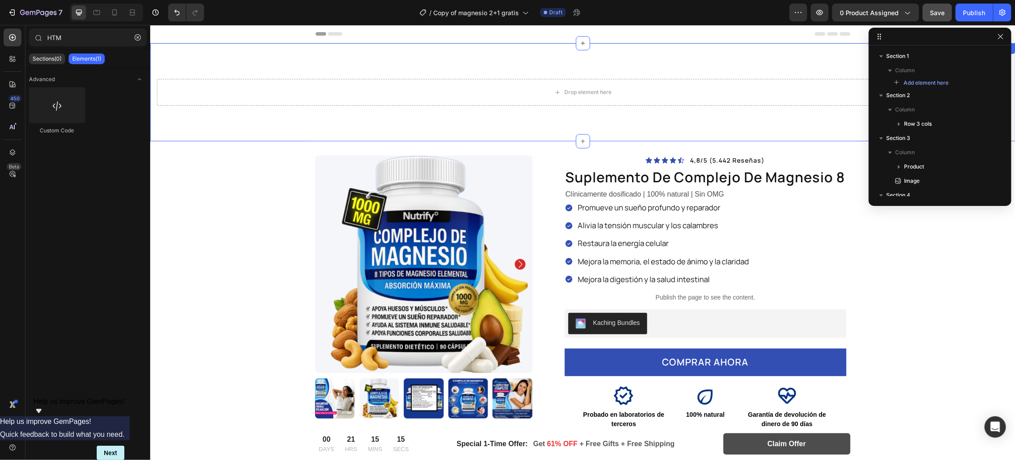
click at [393, 55] on div "Drop element here Section 1" at bounding box center [582, 92] width 865 height 98
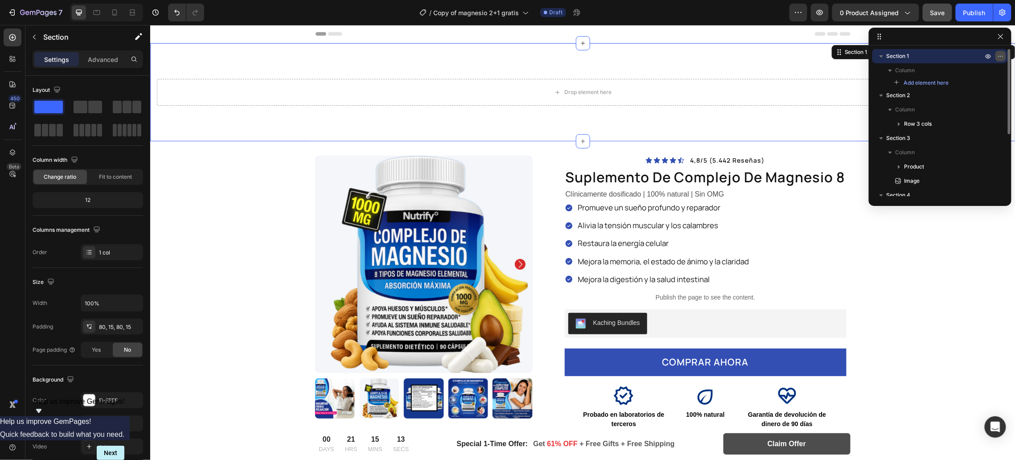
click at [997, 57] on icon "button" at bounding box center [1000, 56] width 7 height 7
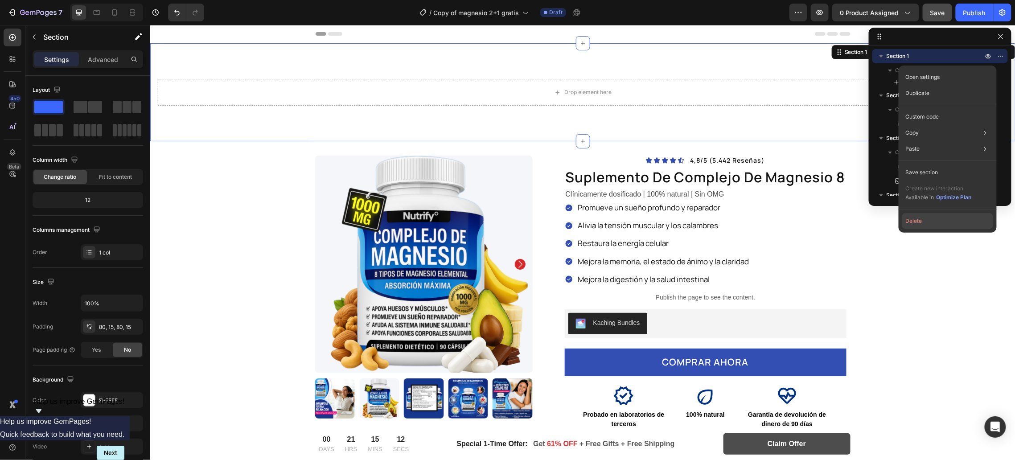
click at [930, 221] on button "Delete" at bounding box center [947, 221] width 91 height 16
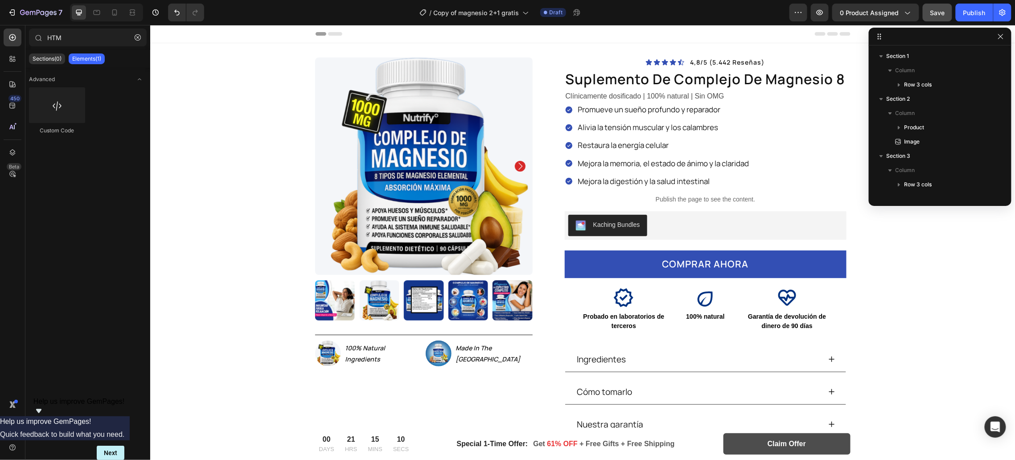
drag, startPoint x: 197, startPoint y: 132, endPoint x: 726, endPoint y: 331, distance: 565.3
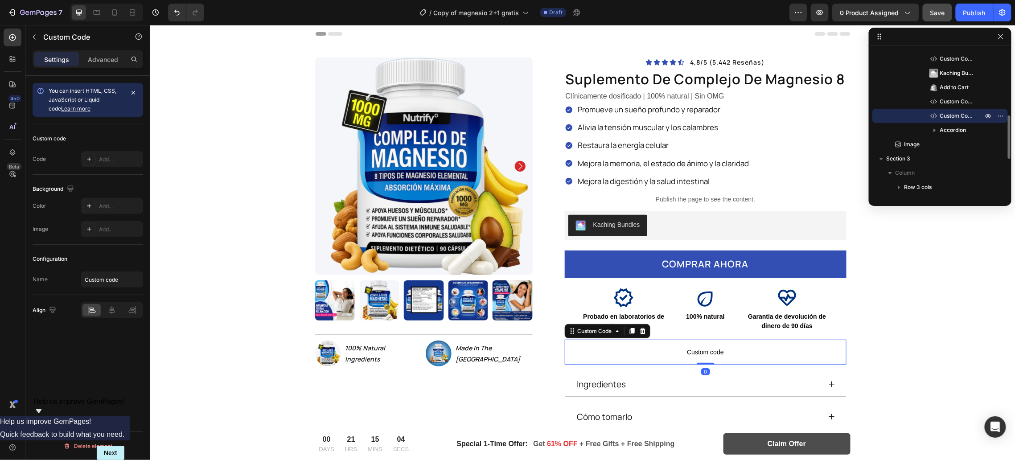
scroll to position [38, 0]
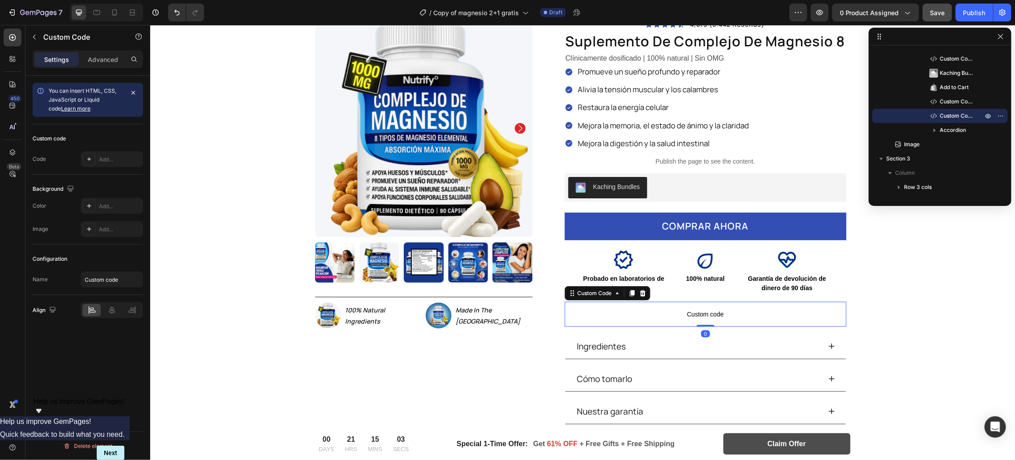
click at [669, 314] on span "Custom code" at bounding box center [705, 313] width 282 height 11
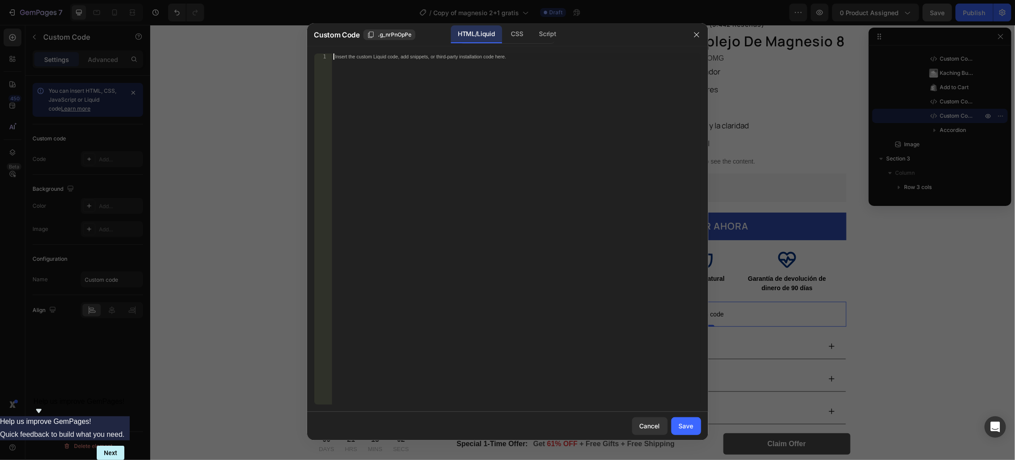
click at [590, 267] on div "Insert the custom Liquid code, add snippets, or third-party installation code h…" at bounding box center [516, 235] width 369 height 364
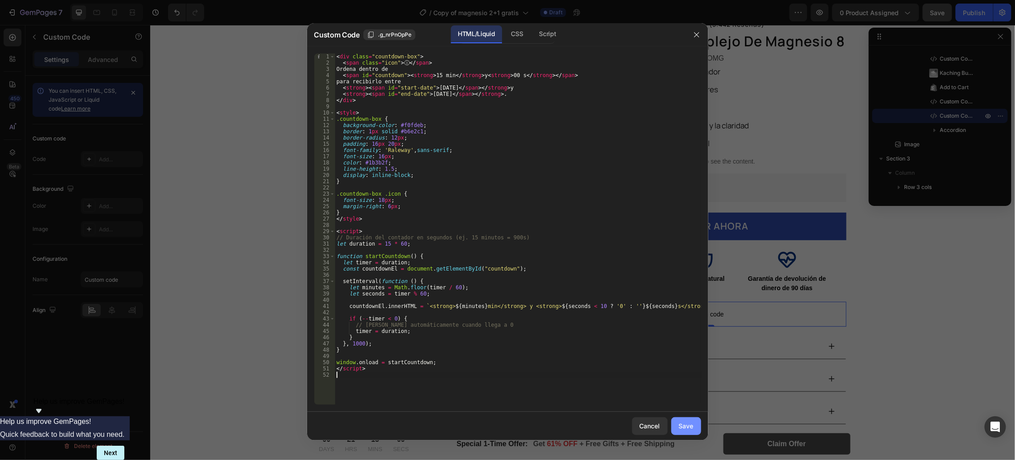
click at [686, 423] on div "Save" at bounding box center [686, 425] width 15 height 9
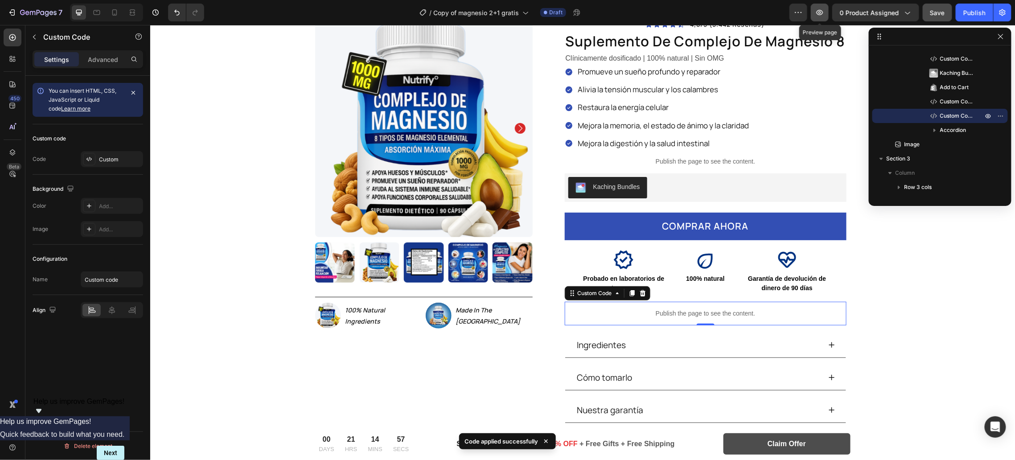
click at [824, 15] on icon "button" at bounding box center [819, 12] width 9 height 9
click at [639, 295] on icon at bounding box center [642, 292] width 7 height 7
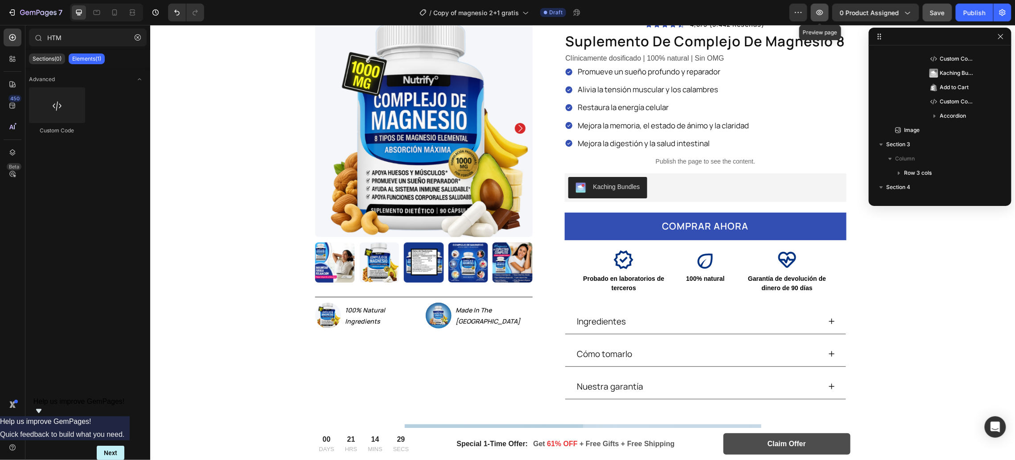
click at [821, 18] on button "button" at bounding box center [820, 13] width 18 height 18
click at [689, 165] on p "Publish the page to see the content." at bounding box center [705, 160] width 282 height 9
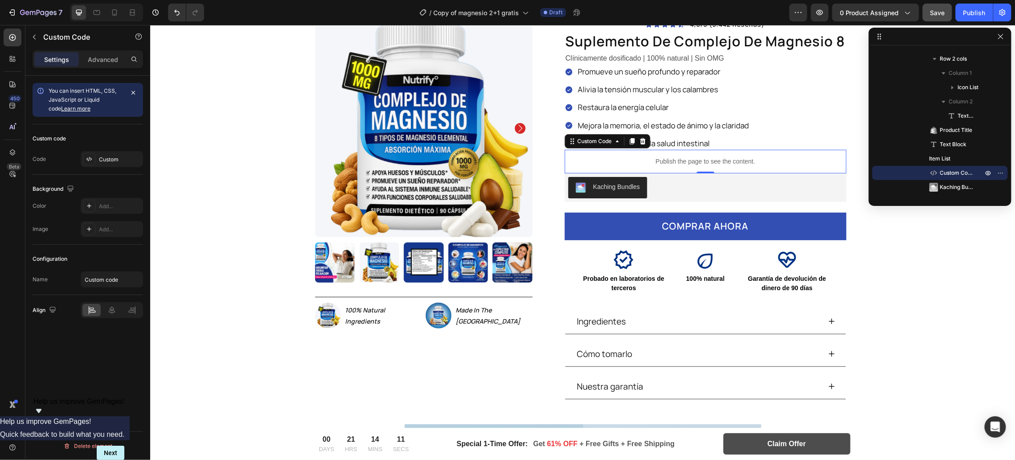
click at [689, 165] on p "Publish the page to see the content." at bounding box center [705, 160] width 282 height 9
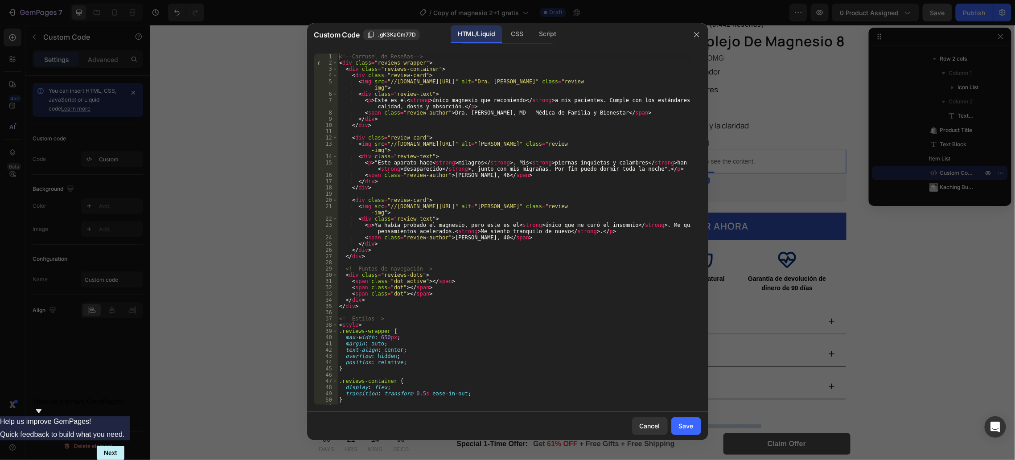
click at [828, 261] on div at bounding box center [507, 230] width 1015 height 460
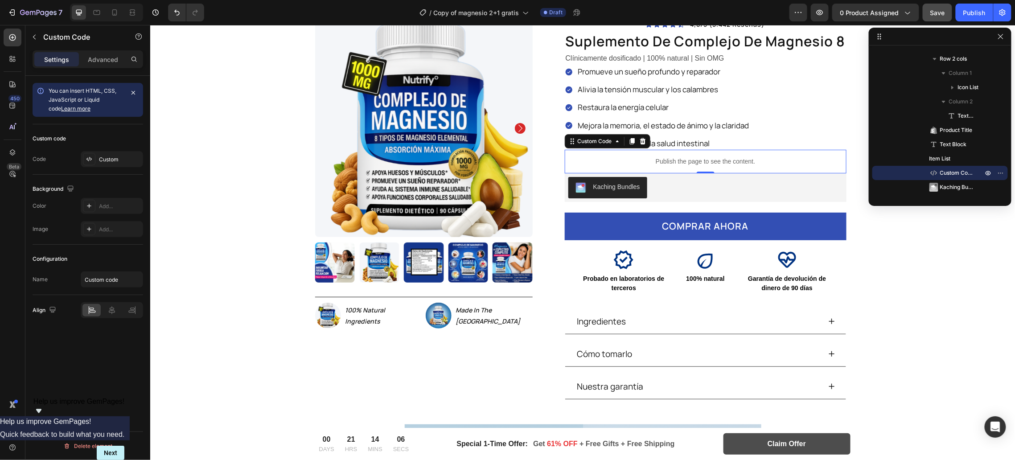
click at [640, 156] on p "Publish the page to see the content." at bounding box center [705, 160] width 282 height 9
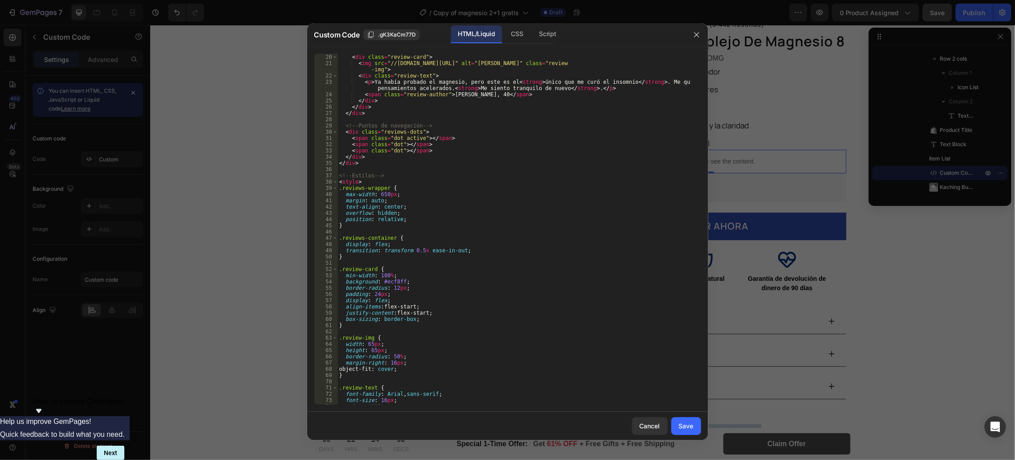
scroll to position [0, 0]
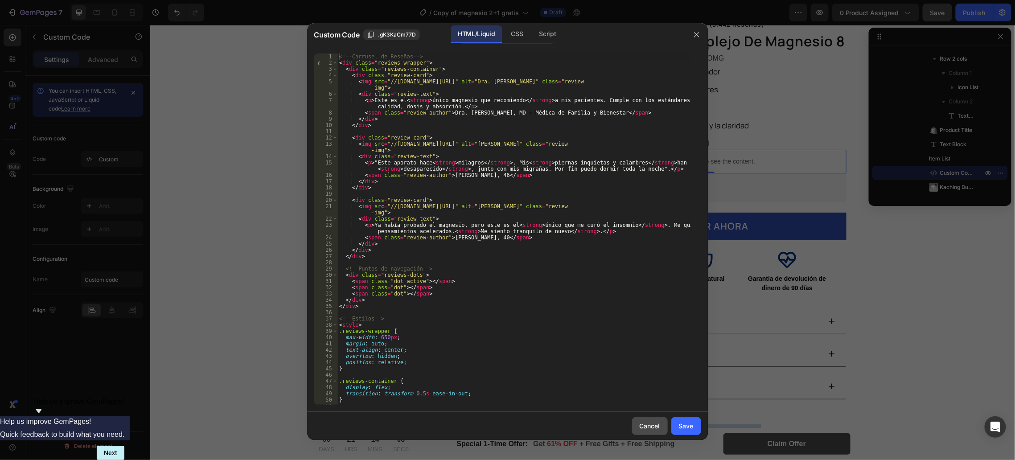
click at [641, 430] on button "Cancel" at bounding box center [650, 426] width 36 height 18
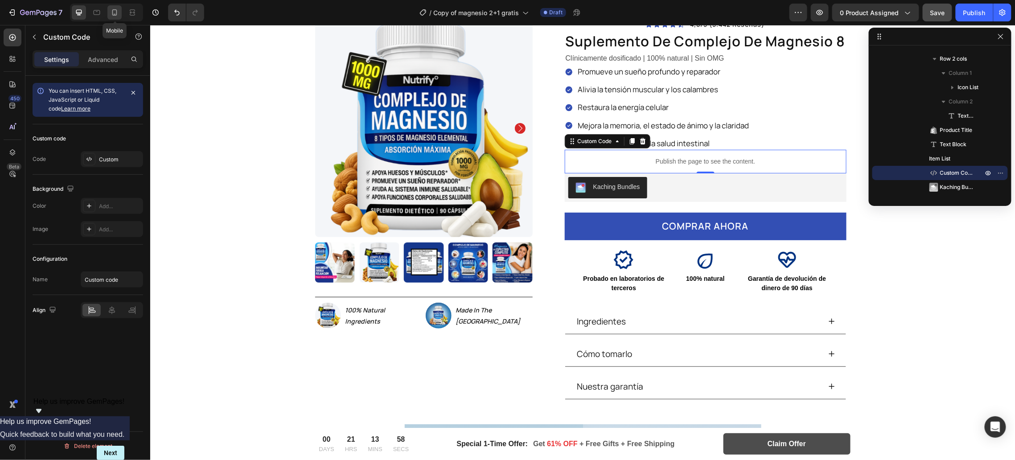
click at [109, 15] on div at bounding box center [114, 12] width 14 height 14
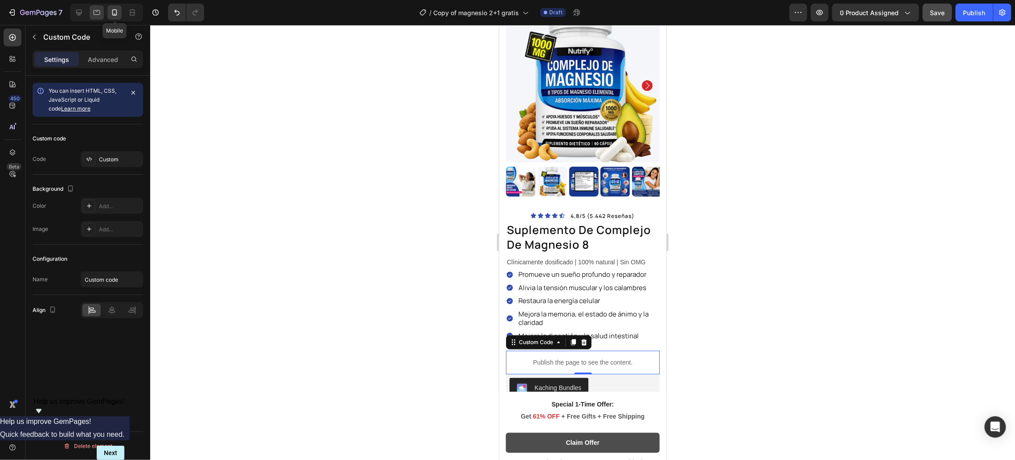
click at [98, 13] on icon at bounding box center [96, 12] width 9 height 9
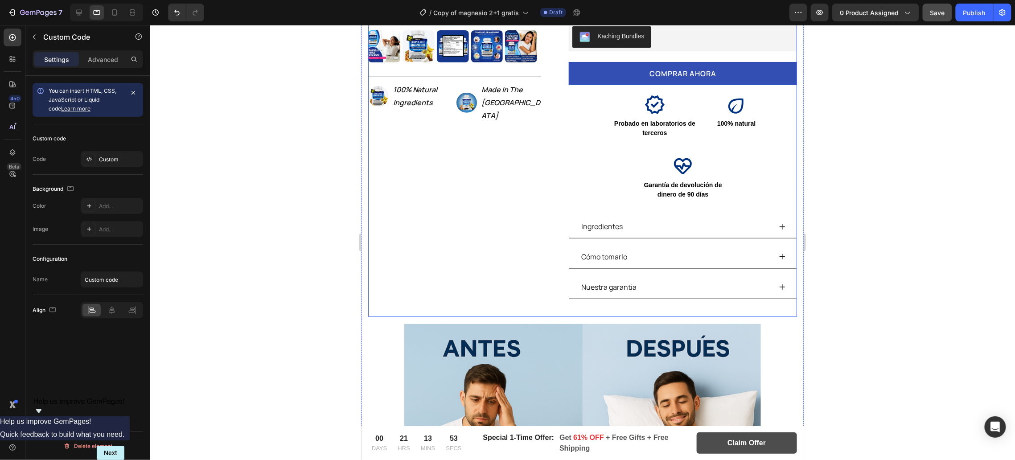
scroll to position [205, 0]
click at [76, 12] on icon at bounding box center [79, 13] width 6 height 6
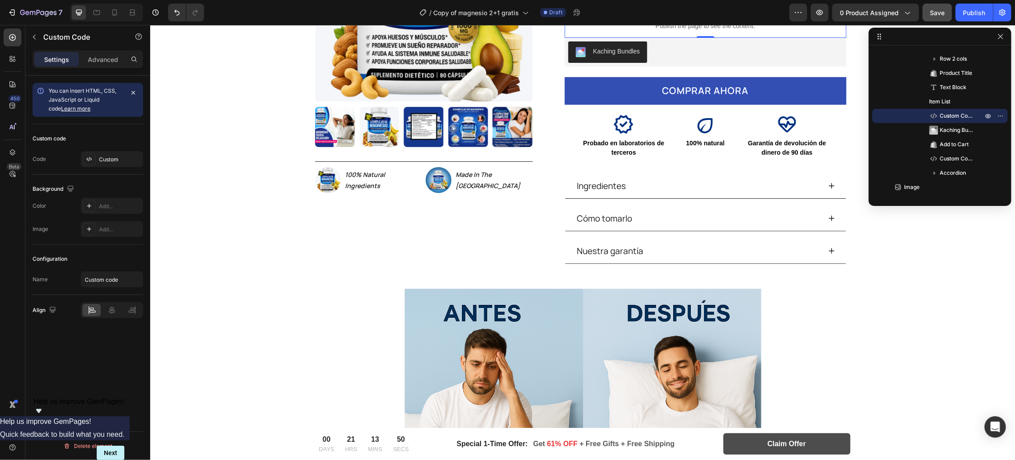
scroll to position [132, 0]
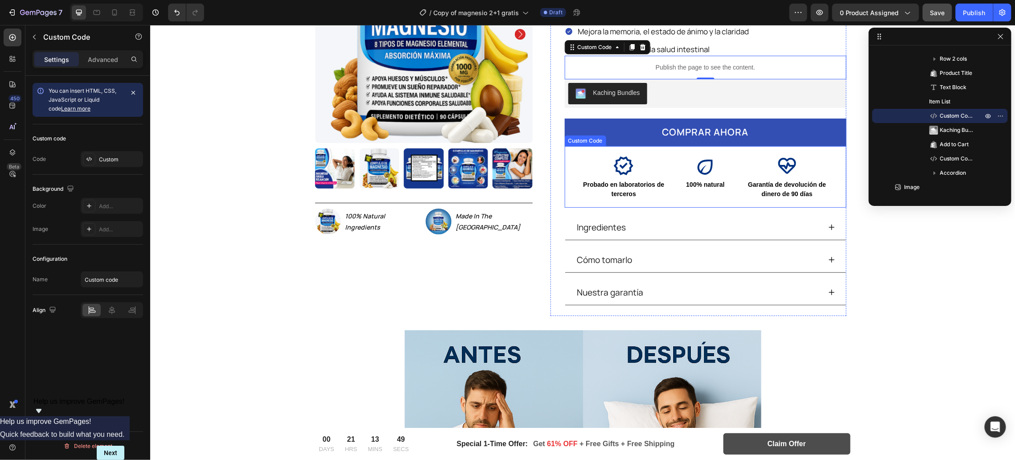
click at [657, 170] on li "Probado en laboratorios de terceros" at bounding box center [622, 177] width 89 height 44
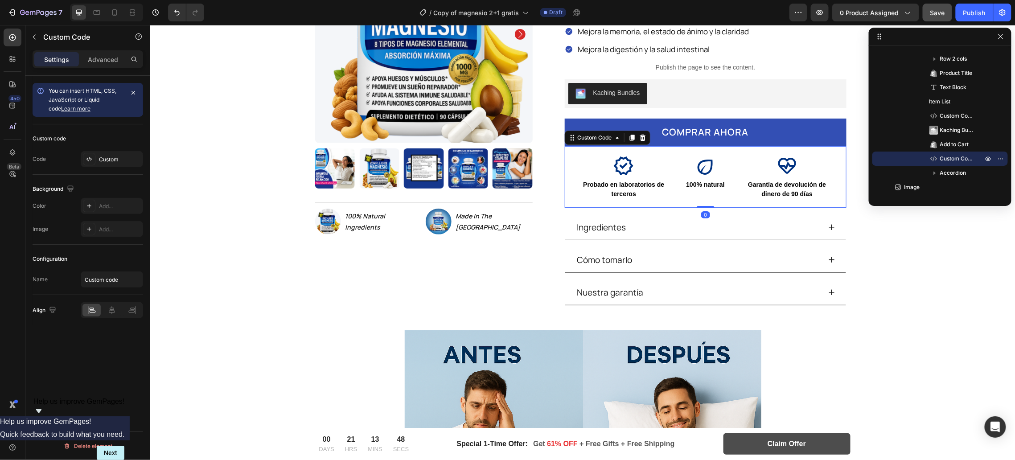
click at [657, 170] on li "Probado en laboratorios de terceros" at bounding box center [622, 177] width 89 height 44
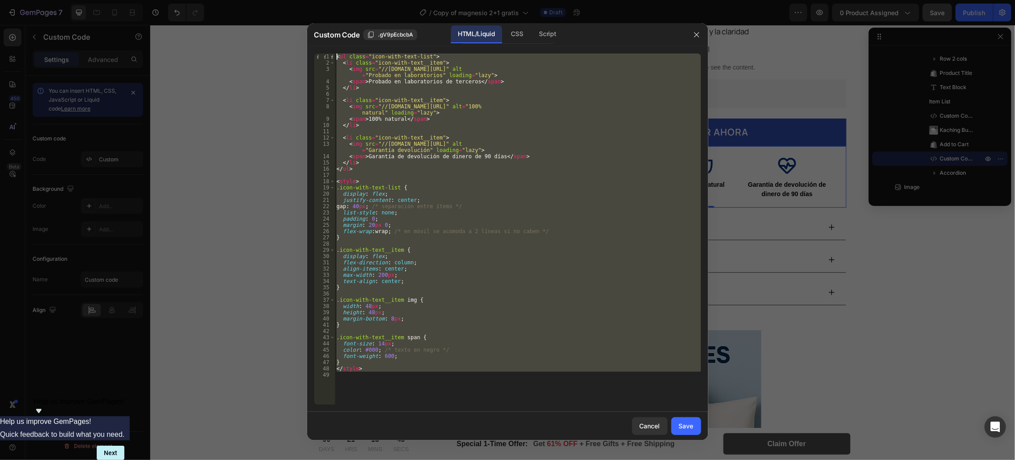
drag, startPoint x: 416, startPoint y: 381, endPoint x: 270, endPoint y: -66, distance: 469.1
click at [270, 0] on html "7 Version history / Copy of magnesio 2+1 gratis Draft Preview 0 product assigne…" at bounding box center [507, 0] width 1015 height 0
type textarea "<ul class="icon-with-text-list"> <li class="icon-with-text__item">"
